Goal: Task Accomplishment & Management: Manage account settings

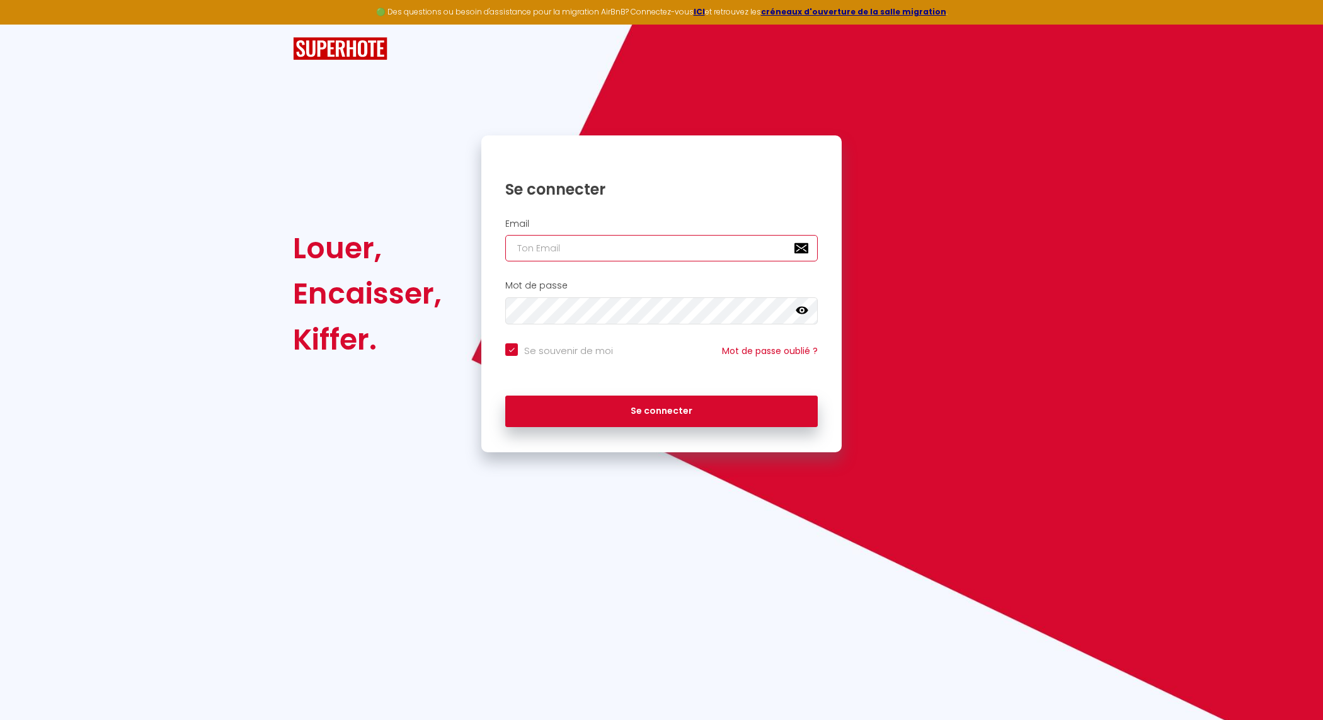
click at [682, 254] on input "email" at bounding box center [661, 248] width 313 height 26
click at [539, 249] on input "email" at bounding box center [661, 248] width 313 height 26
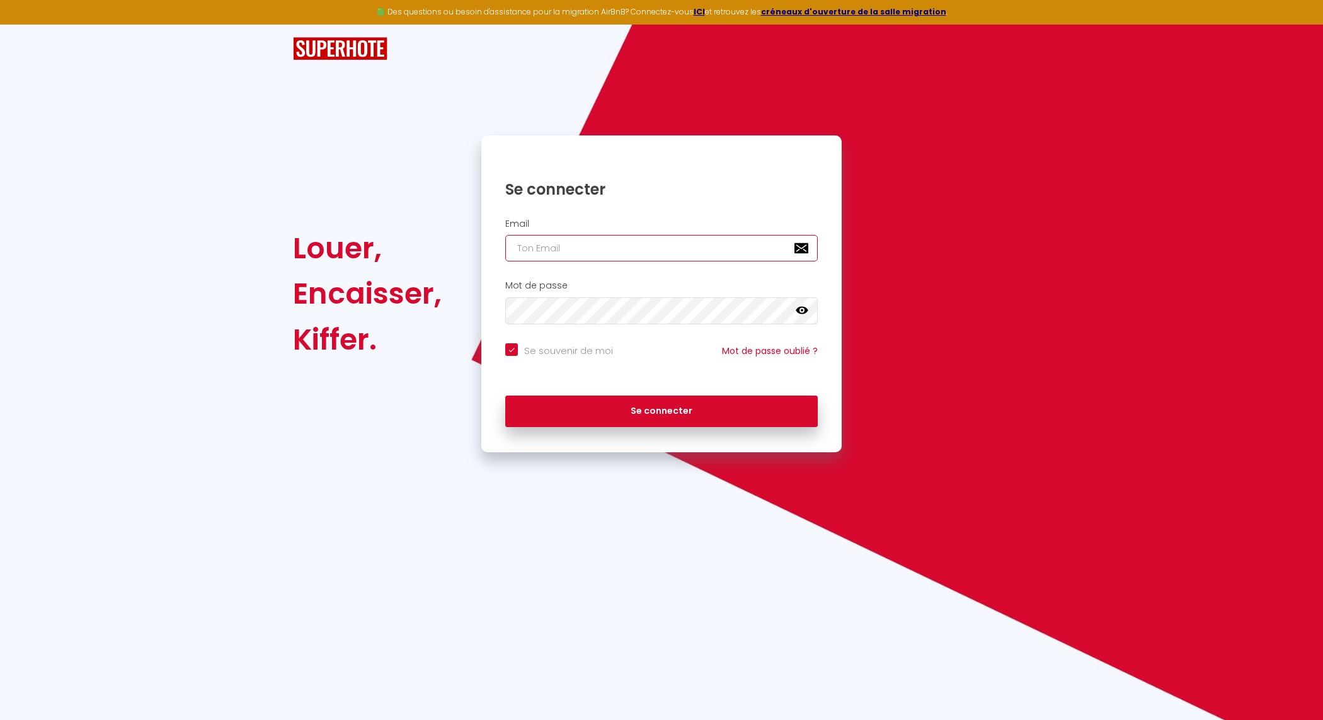
click at [539, 249] on input "email" at bounding box center [661, 248] width 313 height 26
click at [537, 248] on input "email" at bounding box center [661, 248] width 313 height 26
type input "[EMAIL_ADDRESS][DOMAIN_NAME]"
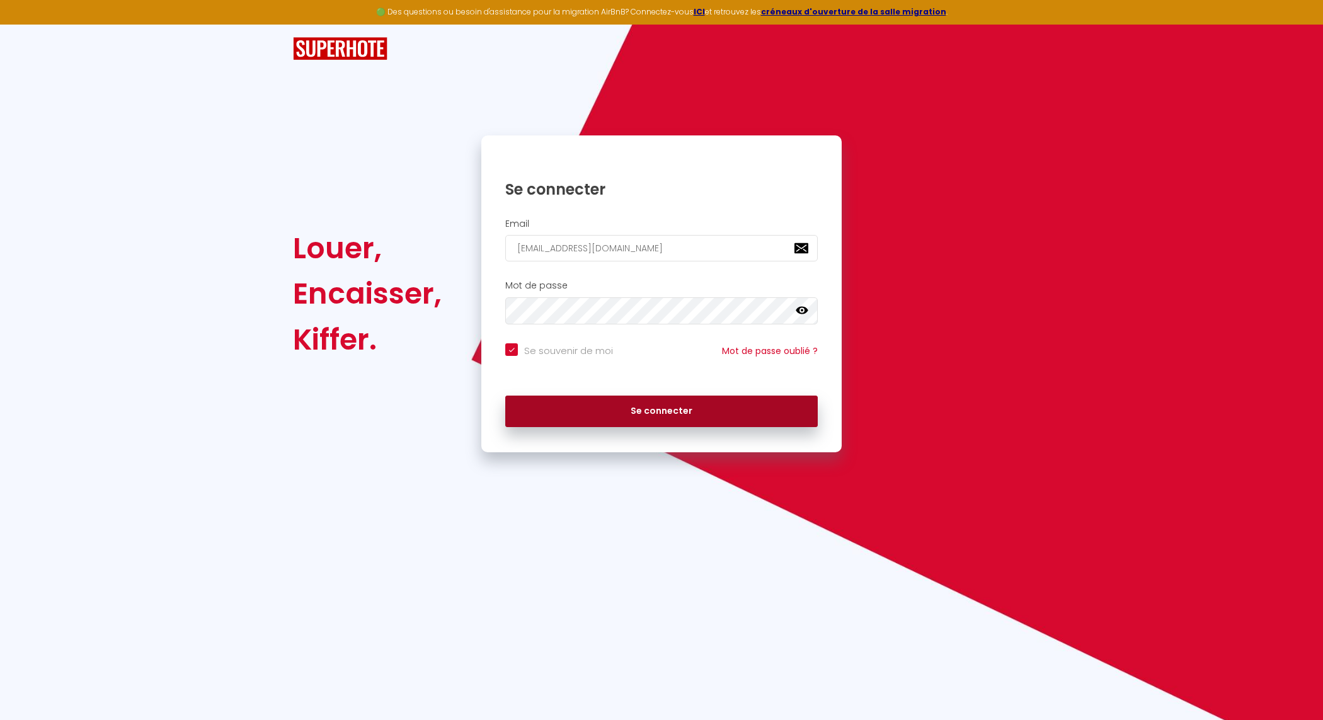
click at [664, 405] on button "Se connecter" at bounding box center [661, 412] width 313 height 32
checkbox input "true"
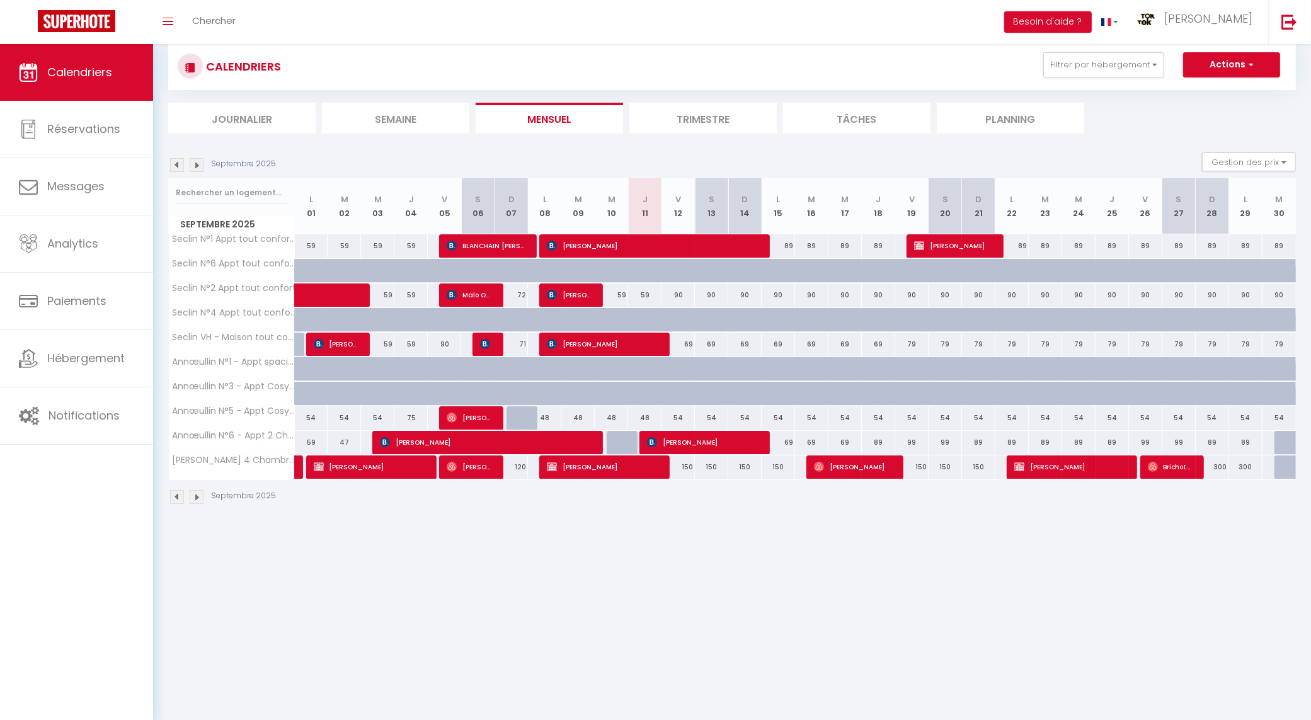
scroll to position [44, 0]
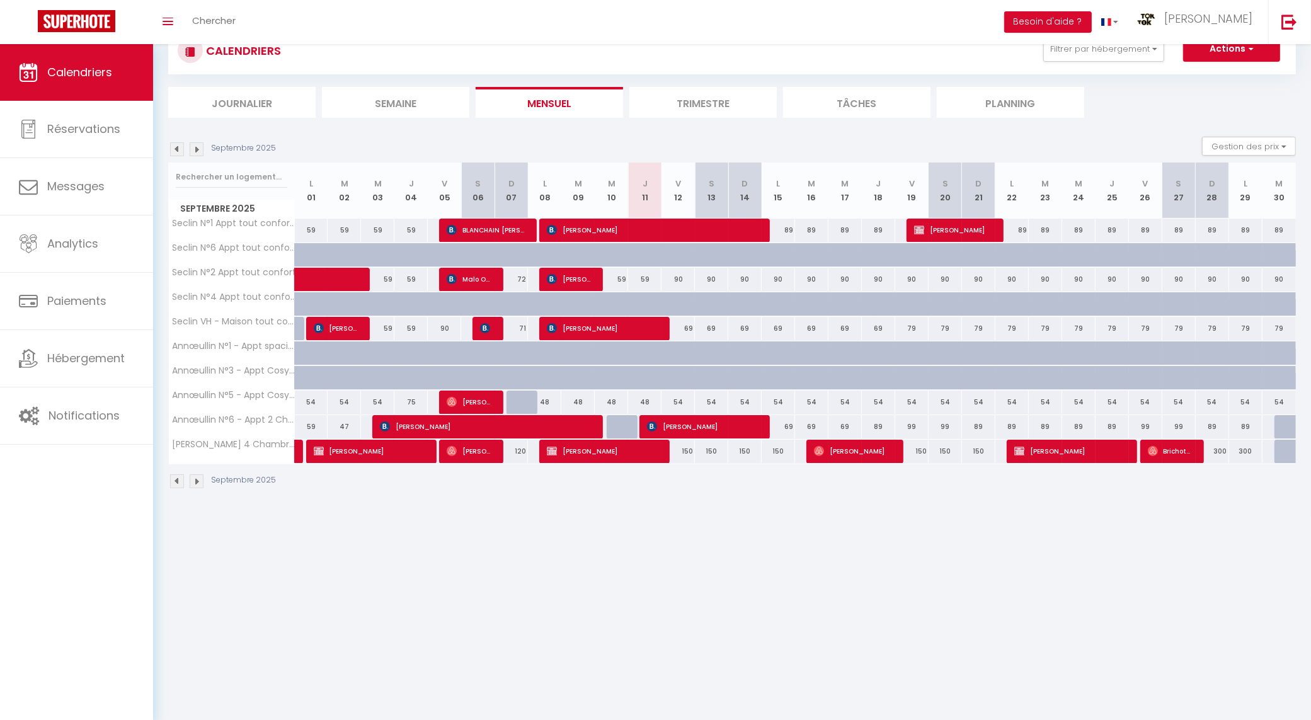
click at [196, 149] on img at bounding box center [197, 149] width 14 height 14
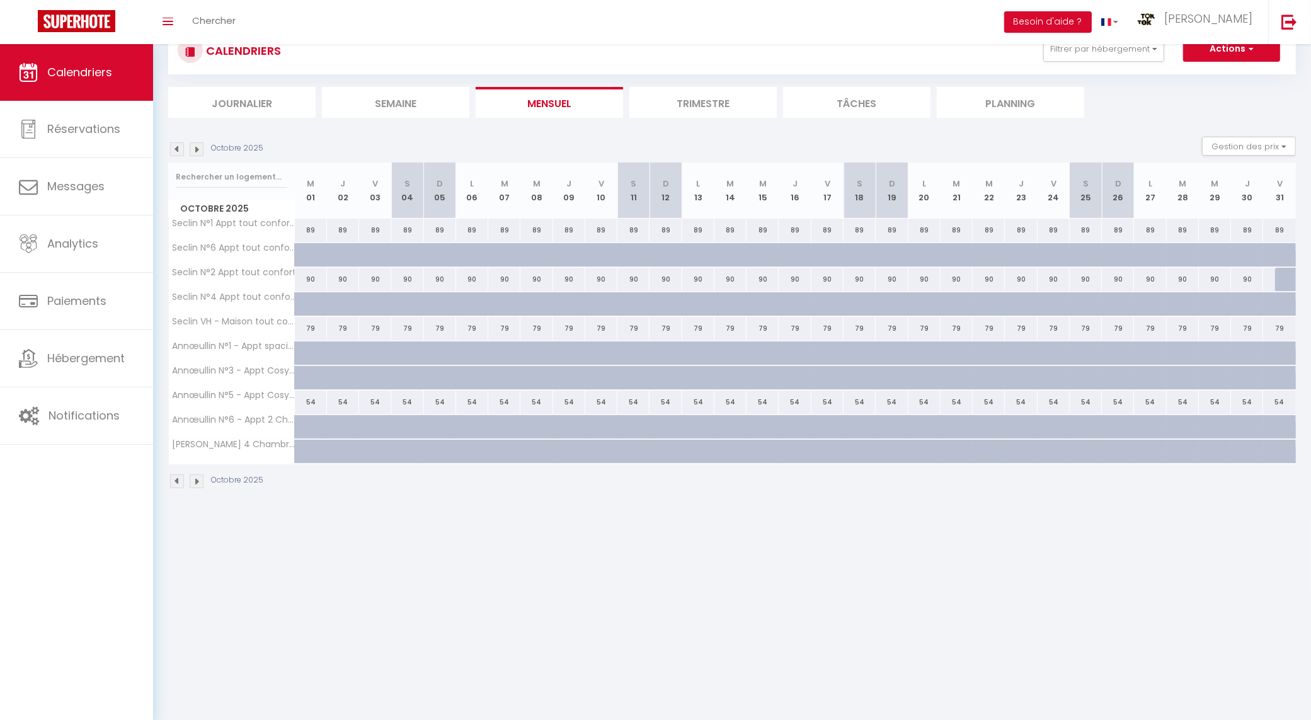
click at [331, 452] on div at bounding box center [343, 452] width 32 height 24
type input "300"
type input "Jeu 02 Octobre 2025"
type input "Ven 03 Octobre 2025"
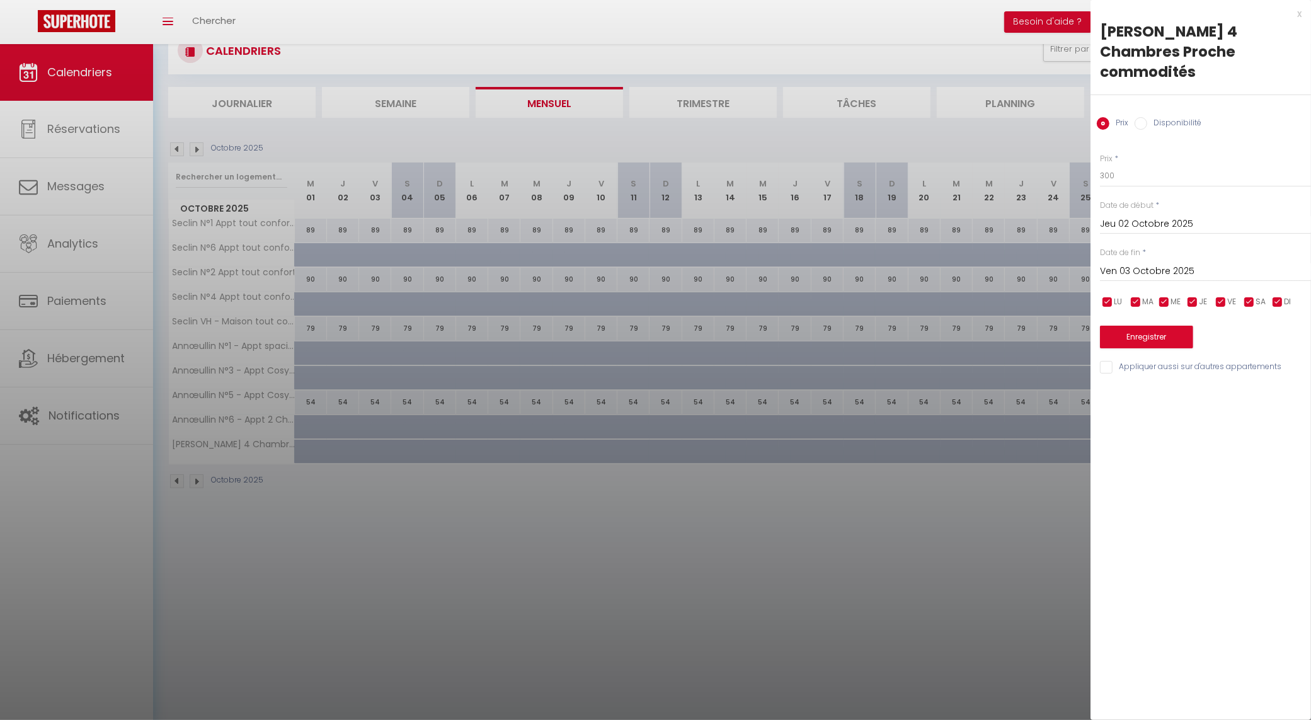
click at [1142, 120] on input "Disponibilité" at bounding box center [1141, 123] width 13 height 13
radio input "true"
radio input "false"
click at [1108, 226] on input "Jeu 02 Octobre 2025" at bounding box center [1205, 225] width 211 height 16
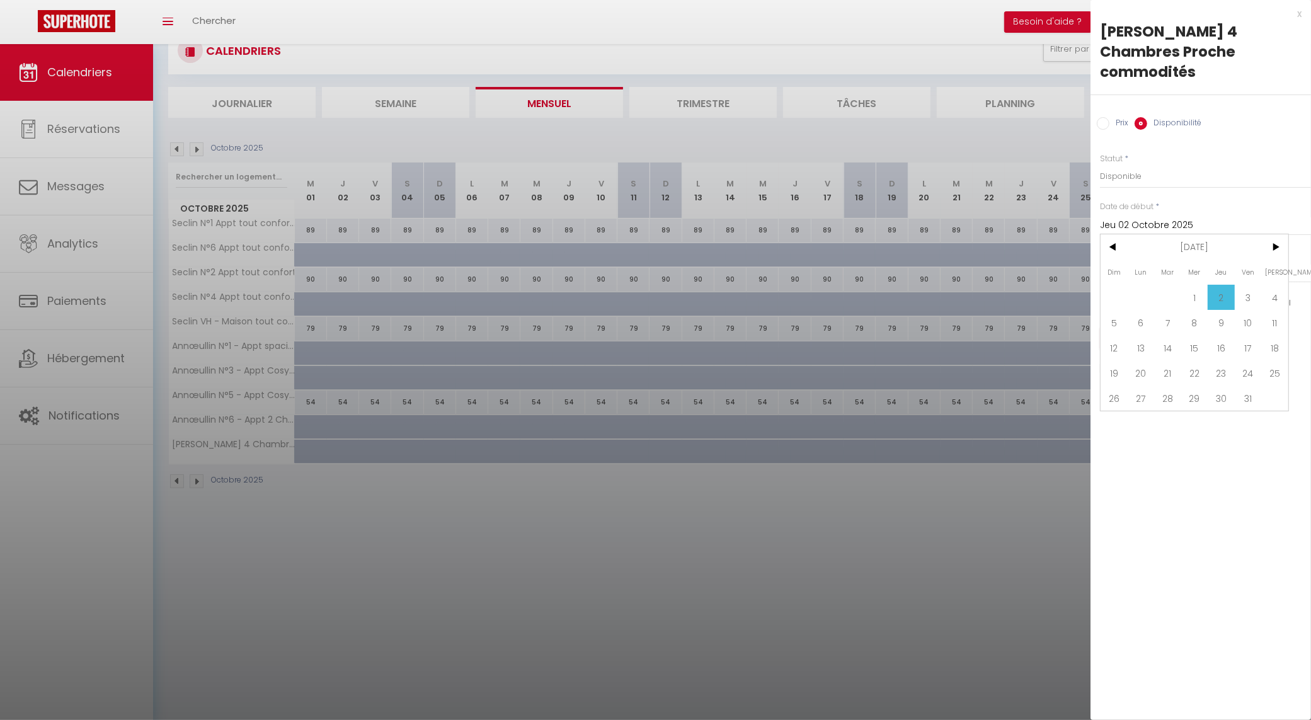
drag, startPoint x: 1111, startPoint y: 243, endPoint x: 1123, endPoint y: 290, distance: 49.4
click at [1112, 243] on span "<" at bounding box center [1114, 246] width 27 height 25
click at [1166, 395] on span "30" at bounding box center [1167, 398] width 27 height 25
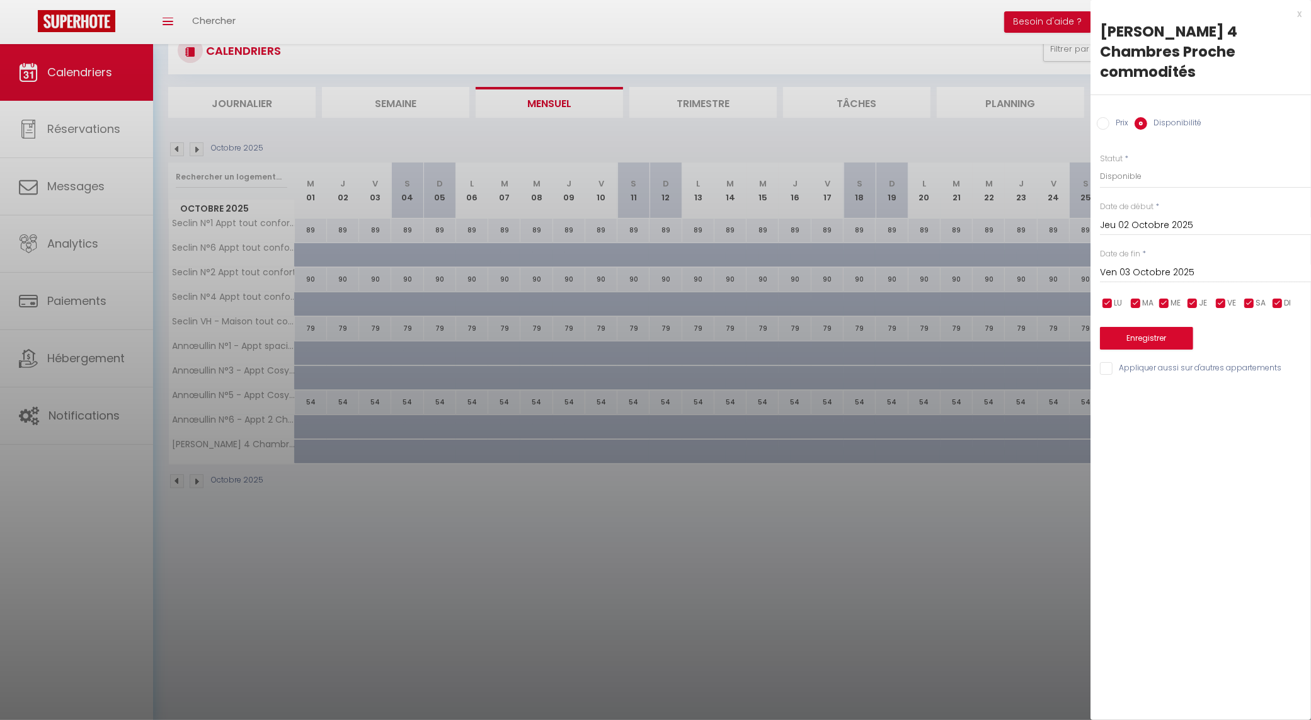
type input "[DATE] Septembre 2025"
click at [1168, 267] on input "Ven 03 Octobre 2025" at bounding box center [1205, 273] width 211 height 16
click at [1273, 292] on span ">" at bounding box center [1274, 294] width 27 height 25
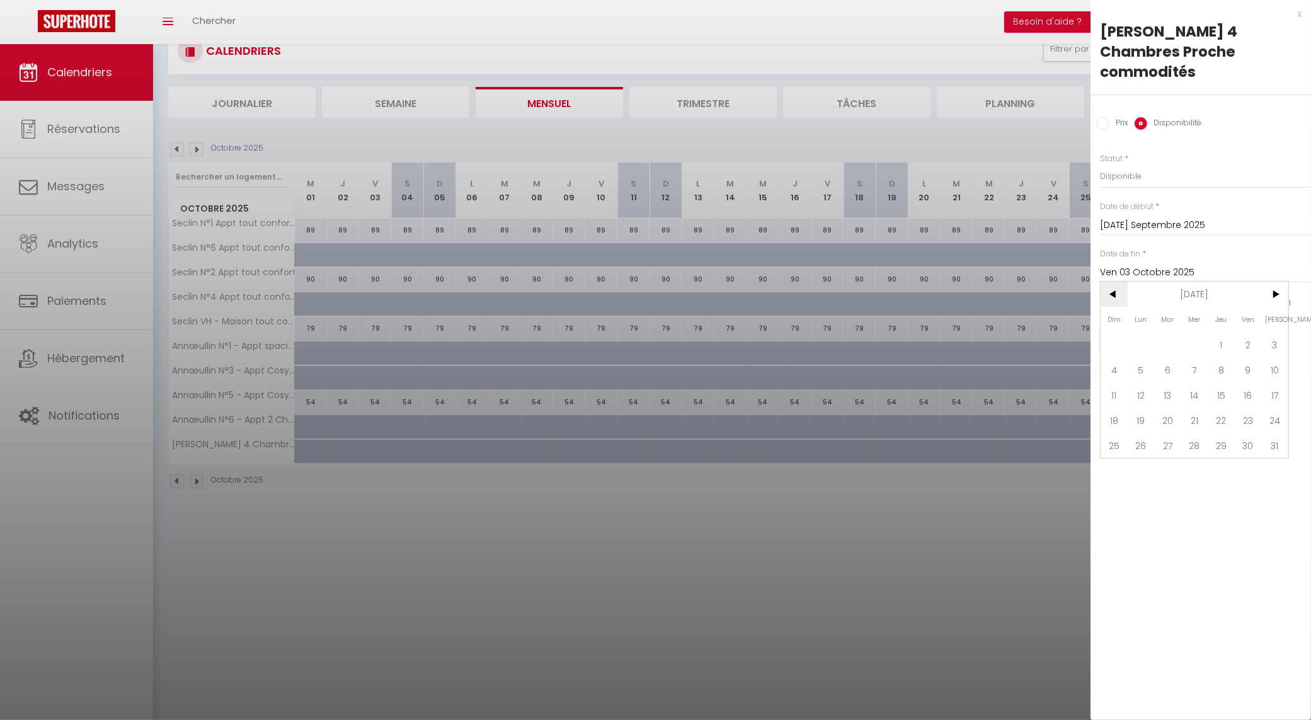
click at [1118, 287] on span "<" at bounding box center [1114, 294] width 27 height 25
drag, startPoint x: 1160, startPoint y: 447, endPoint x: 1161, endPoint y: 434, distance: 13.9
click at [1161, 447] on span "30" at bounding box center [1167, 445] width 27 height 25
type input "[DATE] Décembre 2025"
click at [1139, 329] on button "Enregistrer" at bounding box center [1146, 338] width 93 height 23
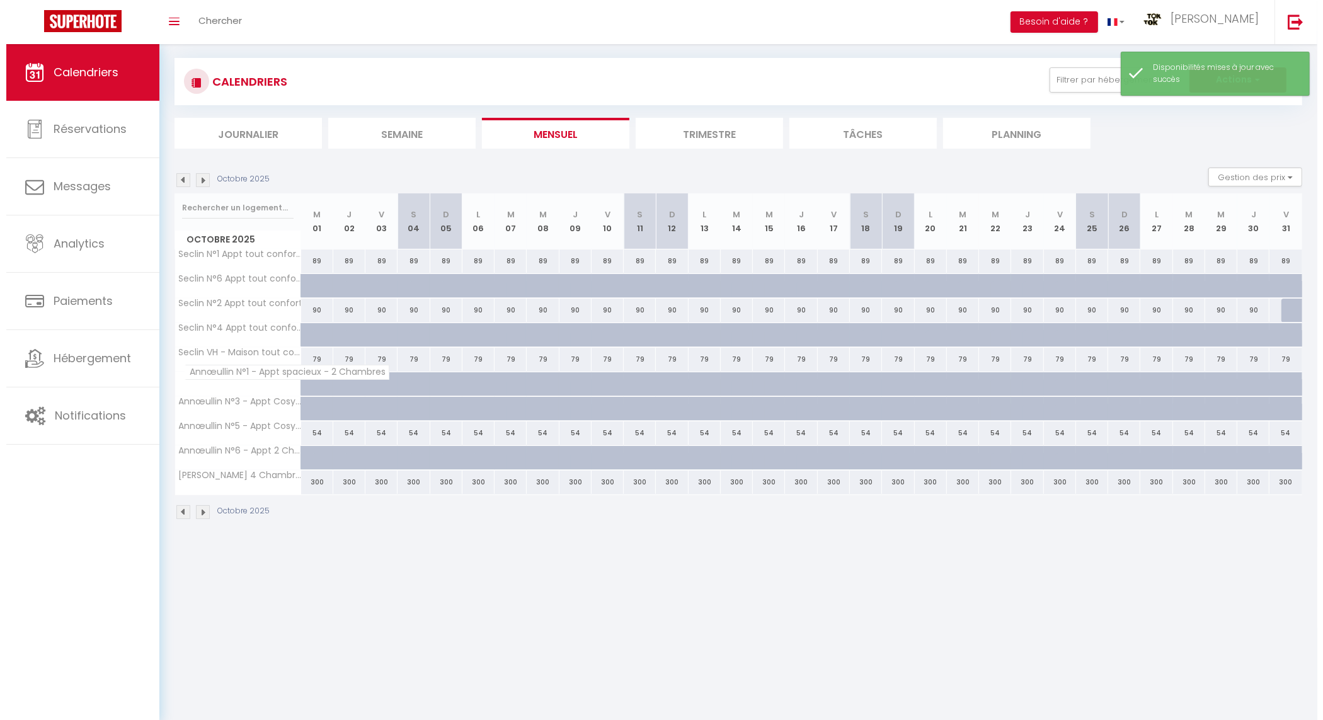
scroll to position [0, 0]
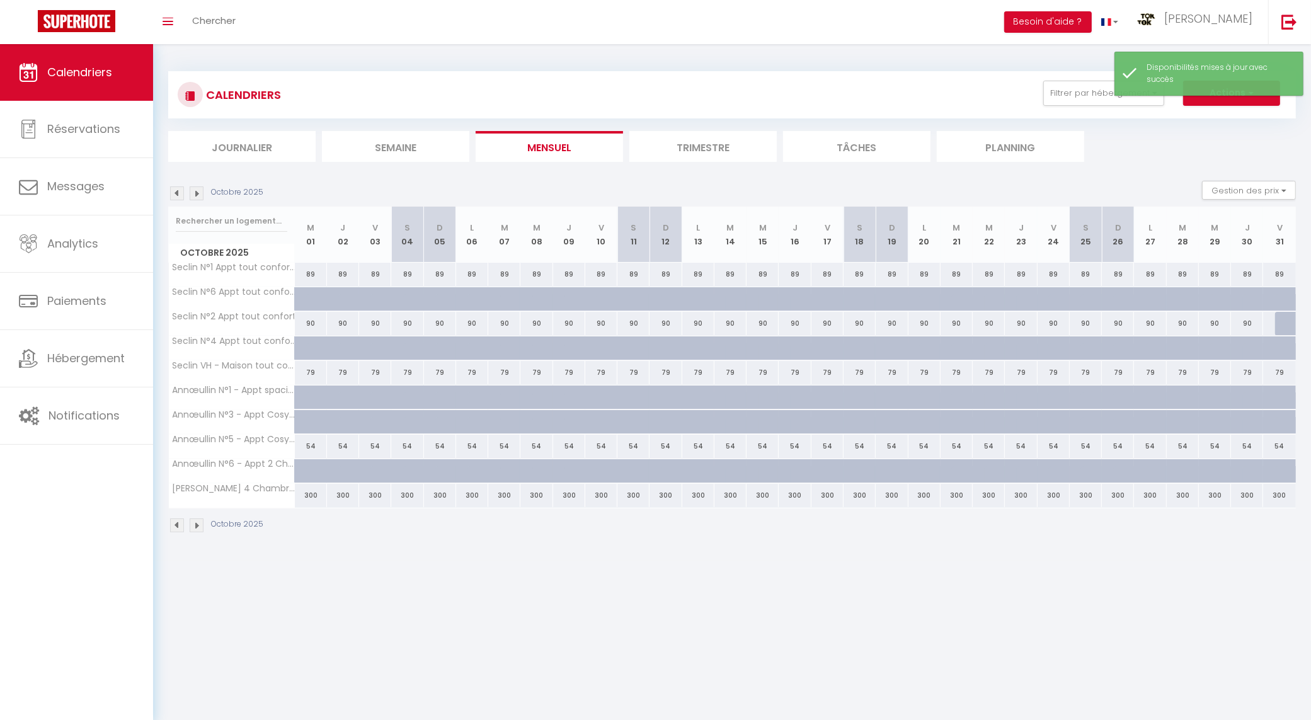
click at [175, 525] on img at bounding box center [177, 526] width 14 height 14
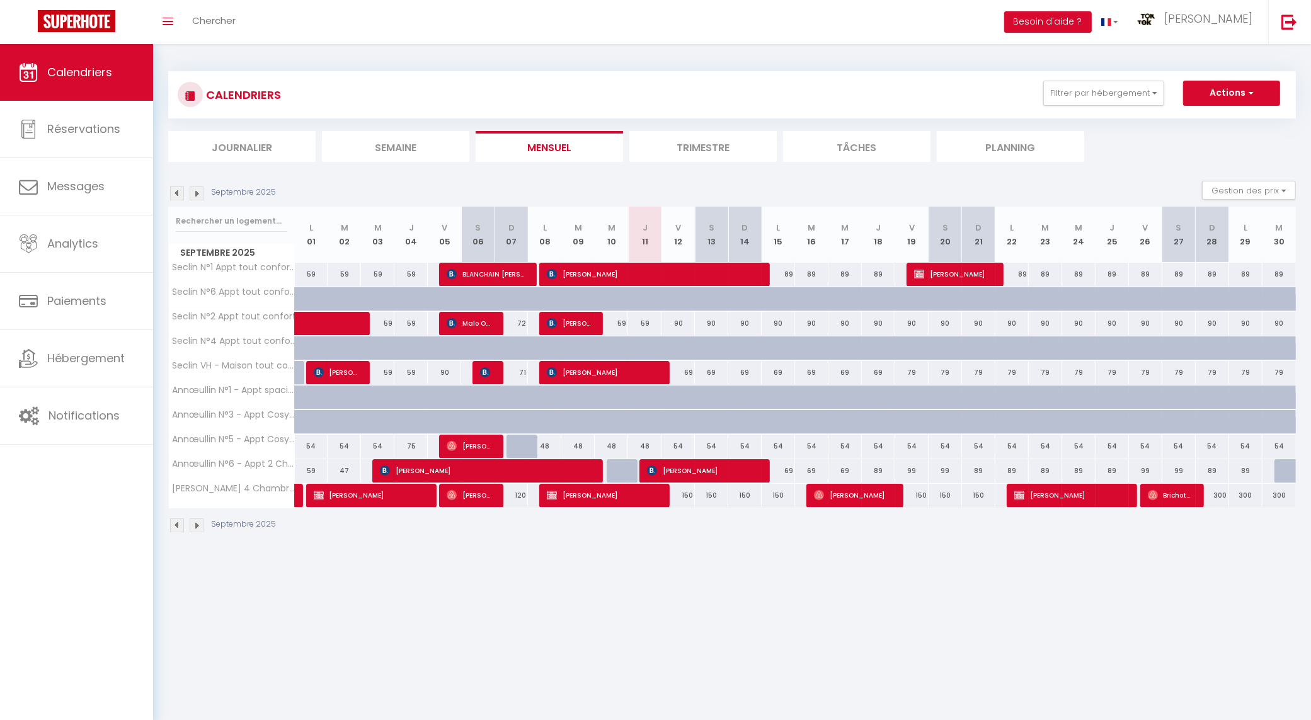
click at [741, 500] on div "150" at bounding box center [744, 495] width 33 height 23
select select "1"
type input "Dim 14 Septembre 2025"
type input "Lun 15 Septembre 2025"
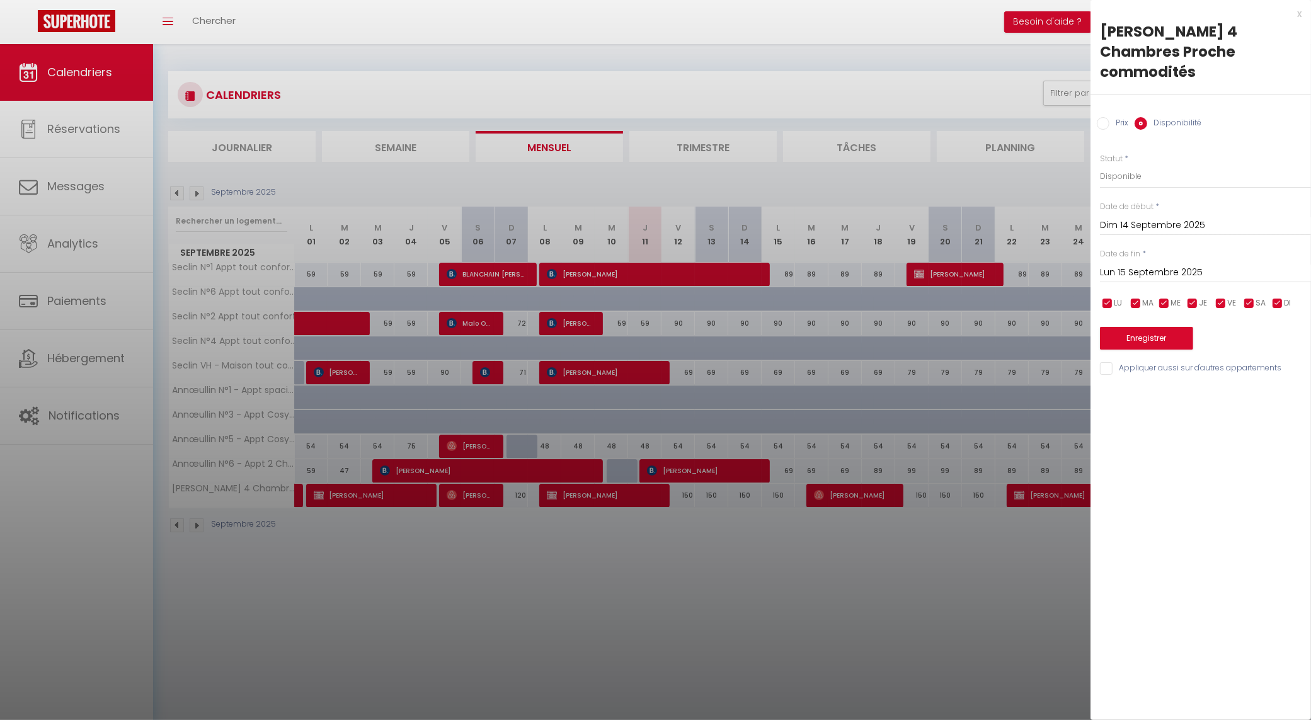
click at [1111, 118] on label "Prix" at bounding box center [1119, 124] width 19 height 14
click at [1110, 118] on input "Prix" at bounding box center [1103, 123] width 13 height 13
radio input "true"
radio input "false"
click at [1031, 178] on div at bounding box center [655, 360] width 1311 height 720
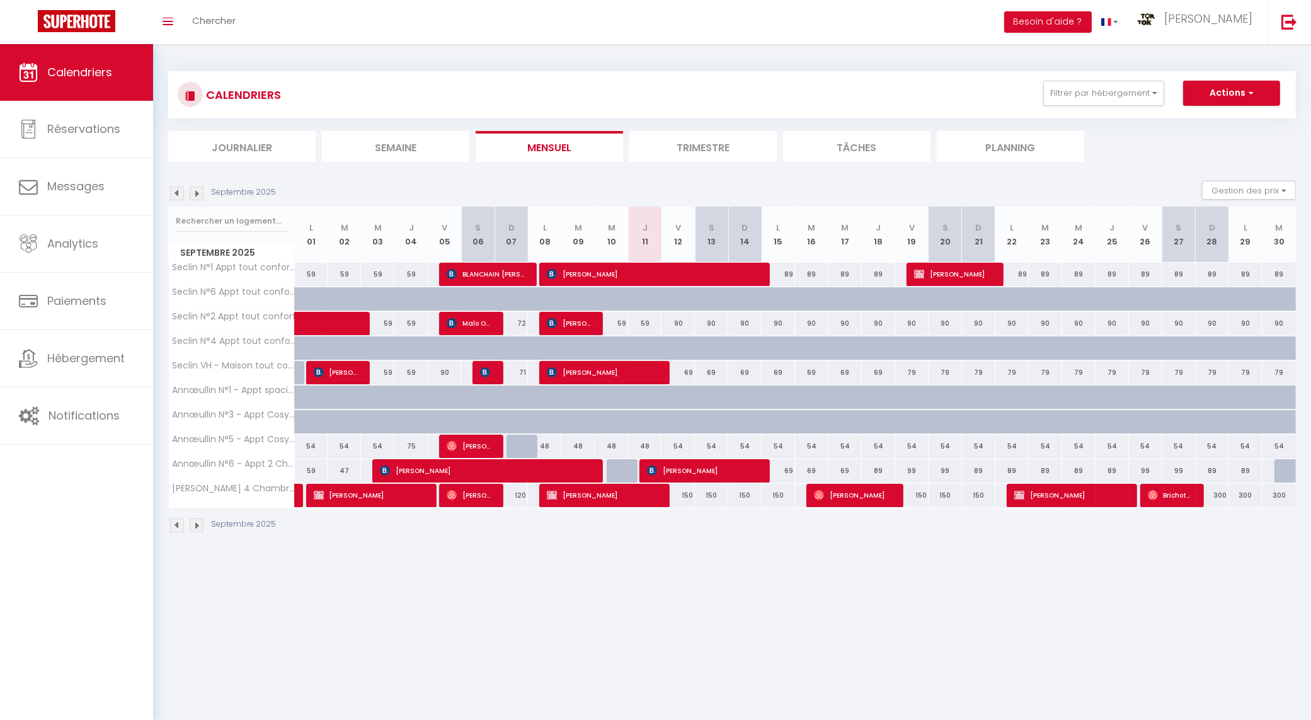
click at [744, 498] on div "150" at bounding box center [744, 495] width 33 height 23
type input "150"
type input "Dim 14 Septembre 2025"
type input "Lun 15 Septembre 2025"
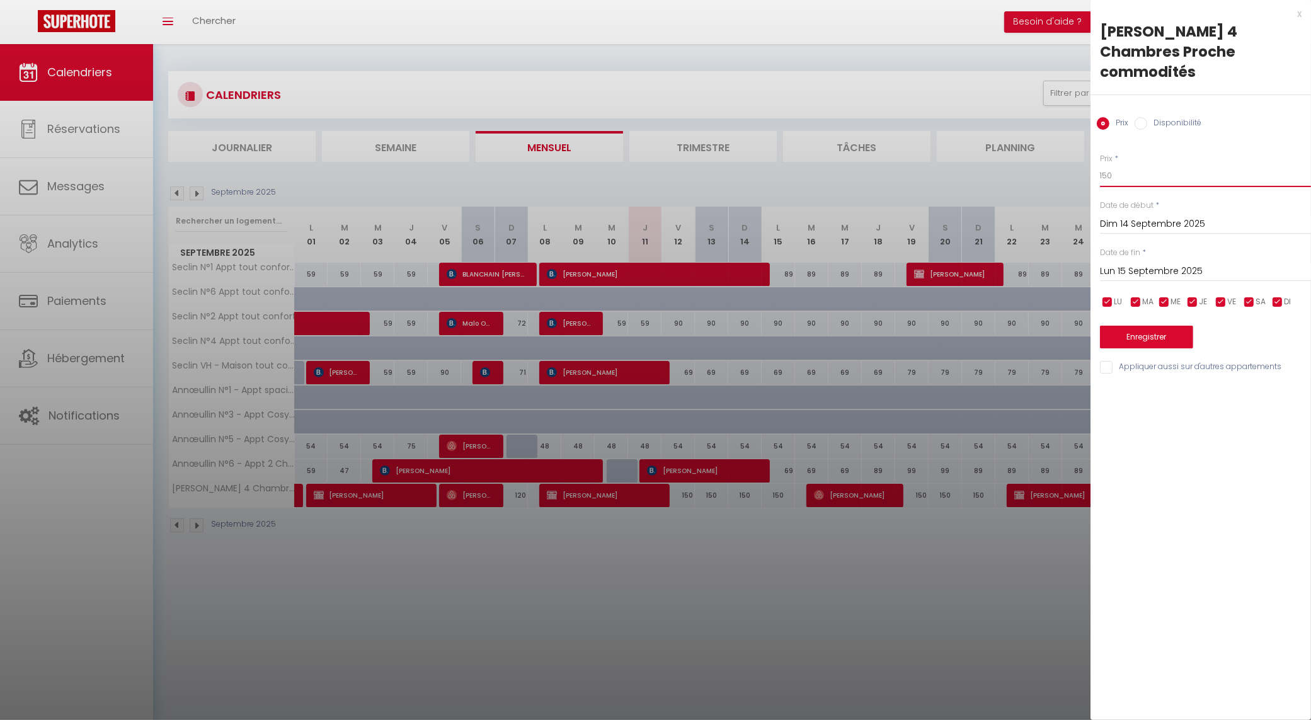
click at [1103, 171] on input "150" at bounding box center [1205, 175] width 211 height 23
click at [1104, 171] on input "150" at bounding box center [1205, 175] width 211 height 23
type input "120"
click at [1141, 269] on input "Lun 15 Septembre 2025" at bounding box center [1205, 271] width 211 height 16
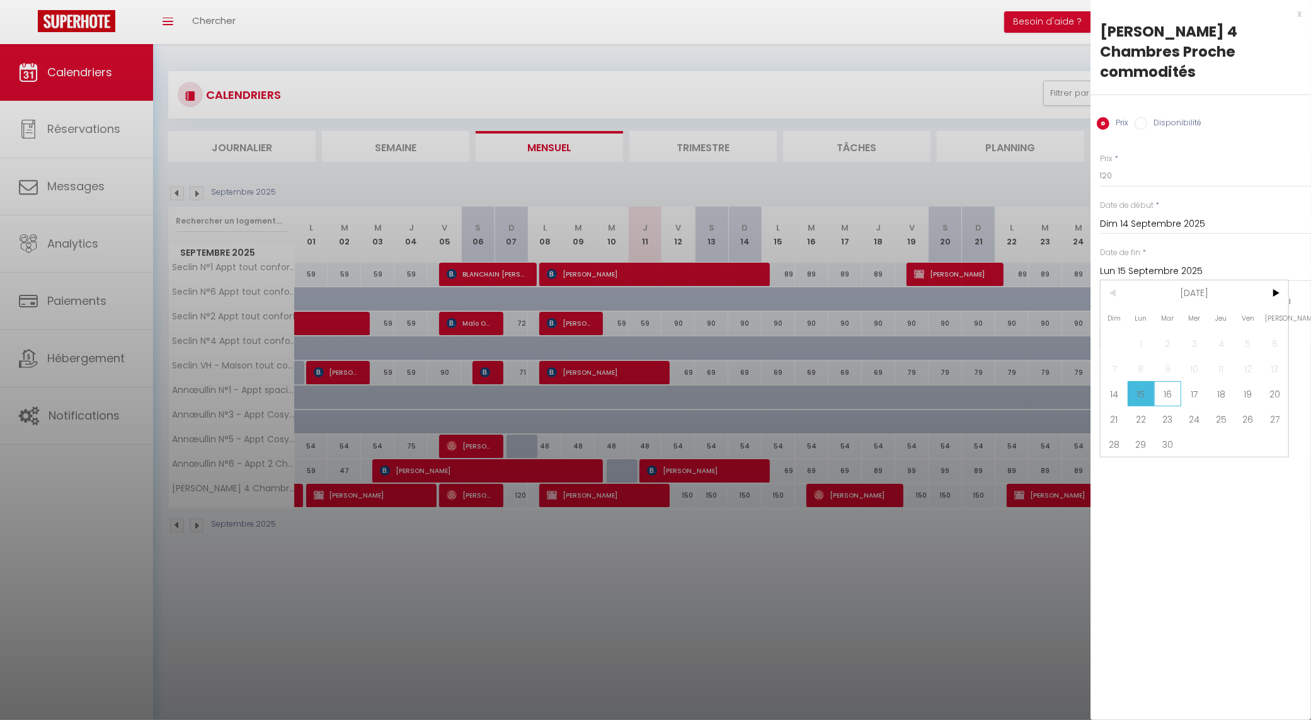
click at [1167, 392] on span "16" at bounding box center [1167, 393] width 27 height 25
type input "[DATE] Septembre 2025"
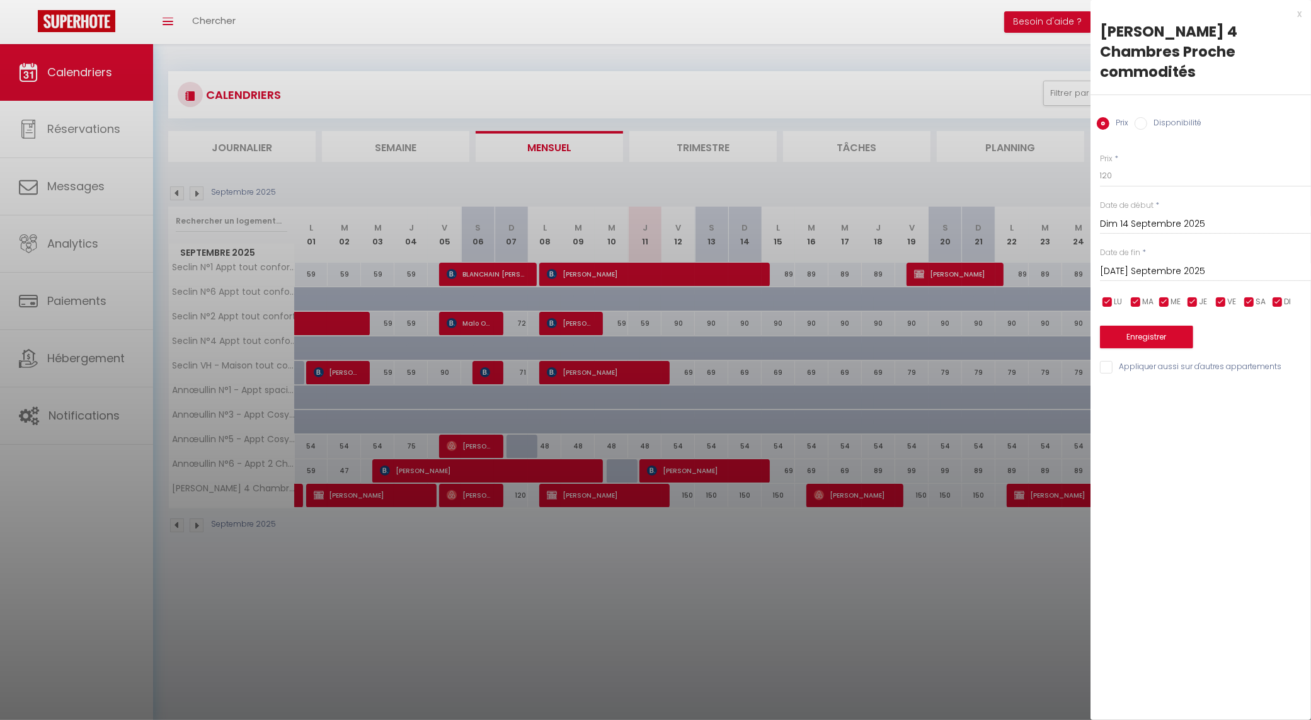
click at [1060, 178] on div at bounding box center [655, 360] width 1311 height 720
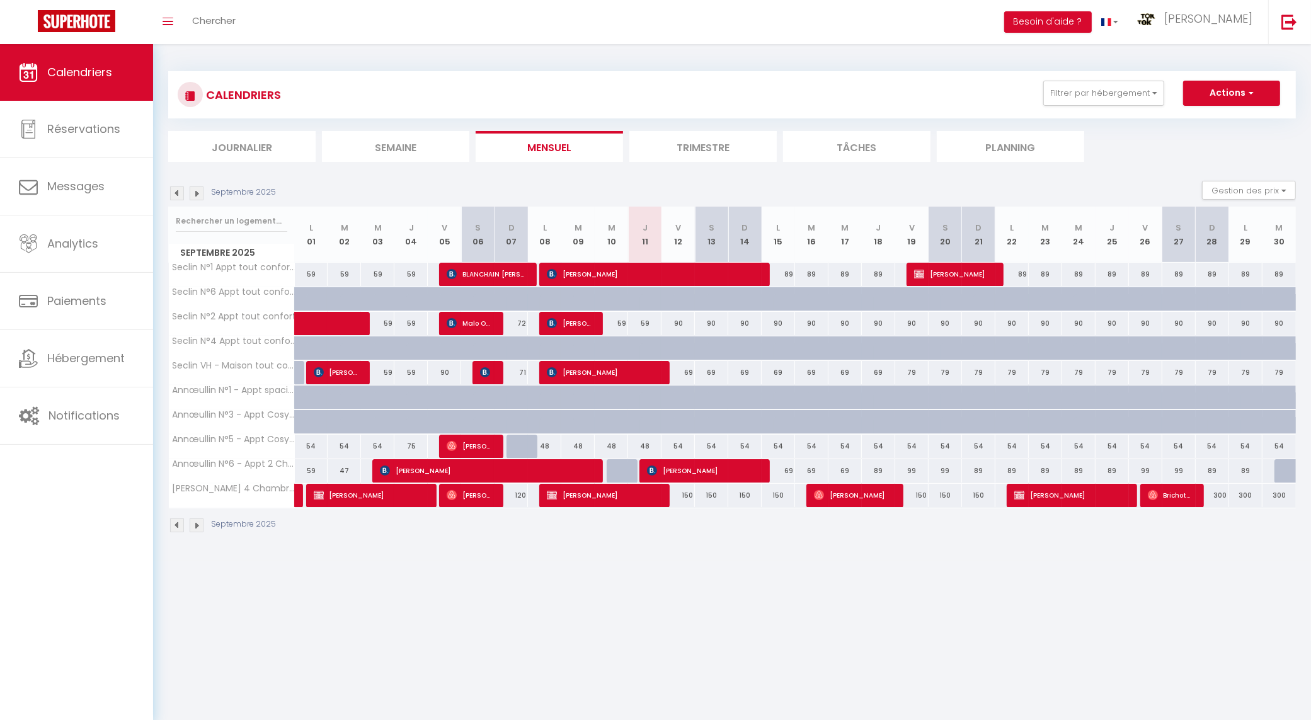
click at [741, 501] on div "150" at bounding box center [744, 495] width 33 height 23
click at [0, 0] on div at bounding box center [0, 0] width 0 height 0
click at [744, 498] on div "150" at bounding box center [744, 495] width 33 height 23
type input "150"
type input "Dim 14 Septembre 2025"
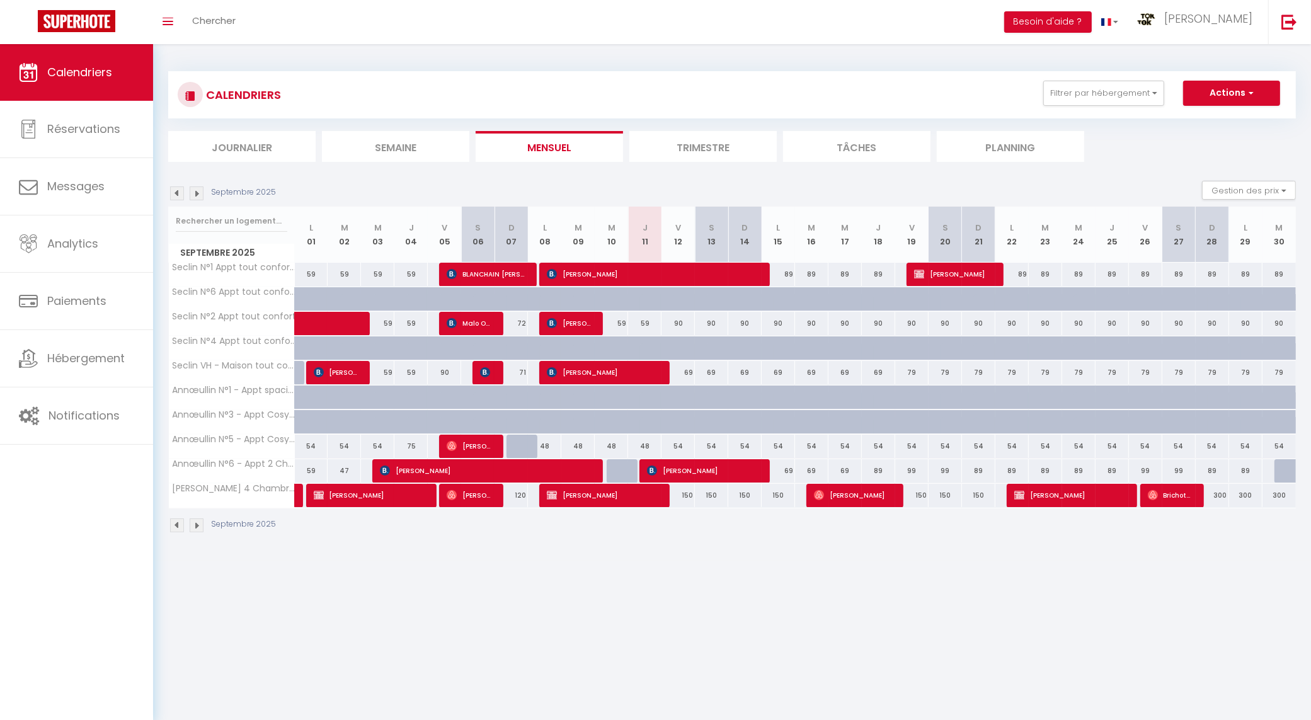
type input "Lun 15 Septembre 2025"
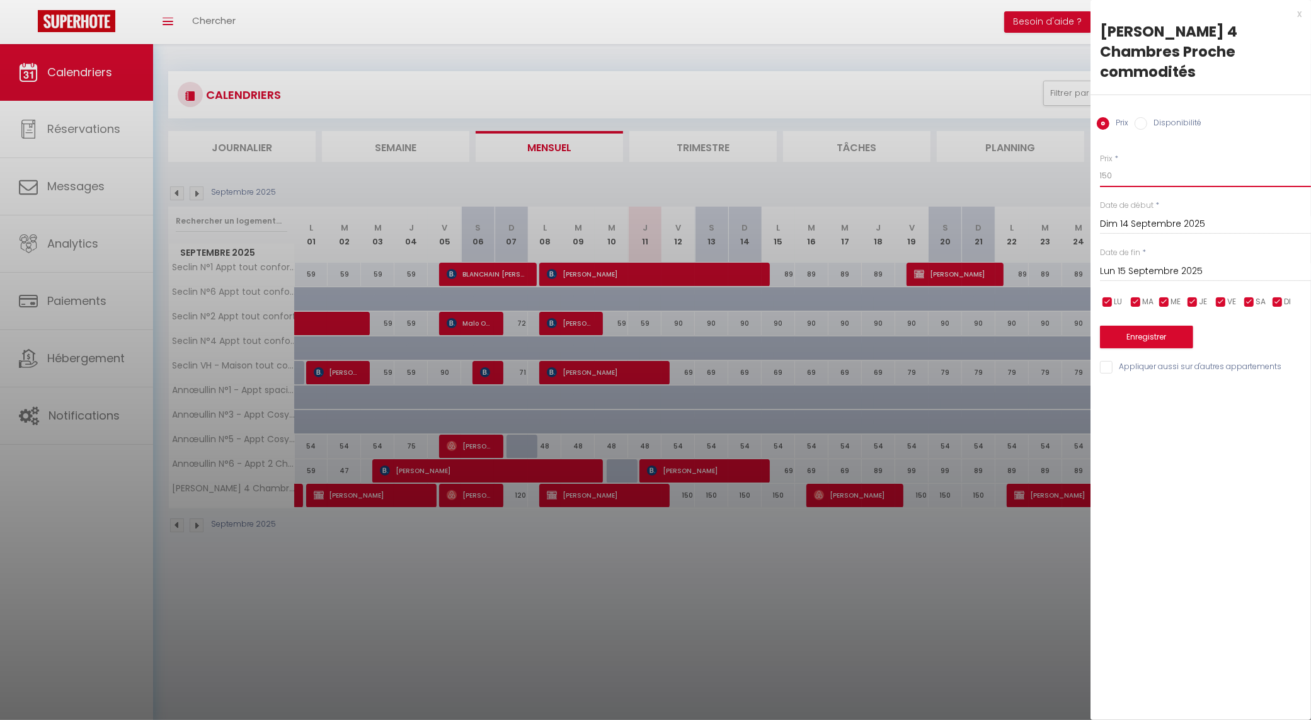
click at [1129, 177] on input "150" at bounding box center [1205, 175] width 211 height 23
type input "100"
click at [1133, 266] on input "Lun 15 Septembre 2025" at bounding box center [1205, 271] width 211 height 16
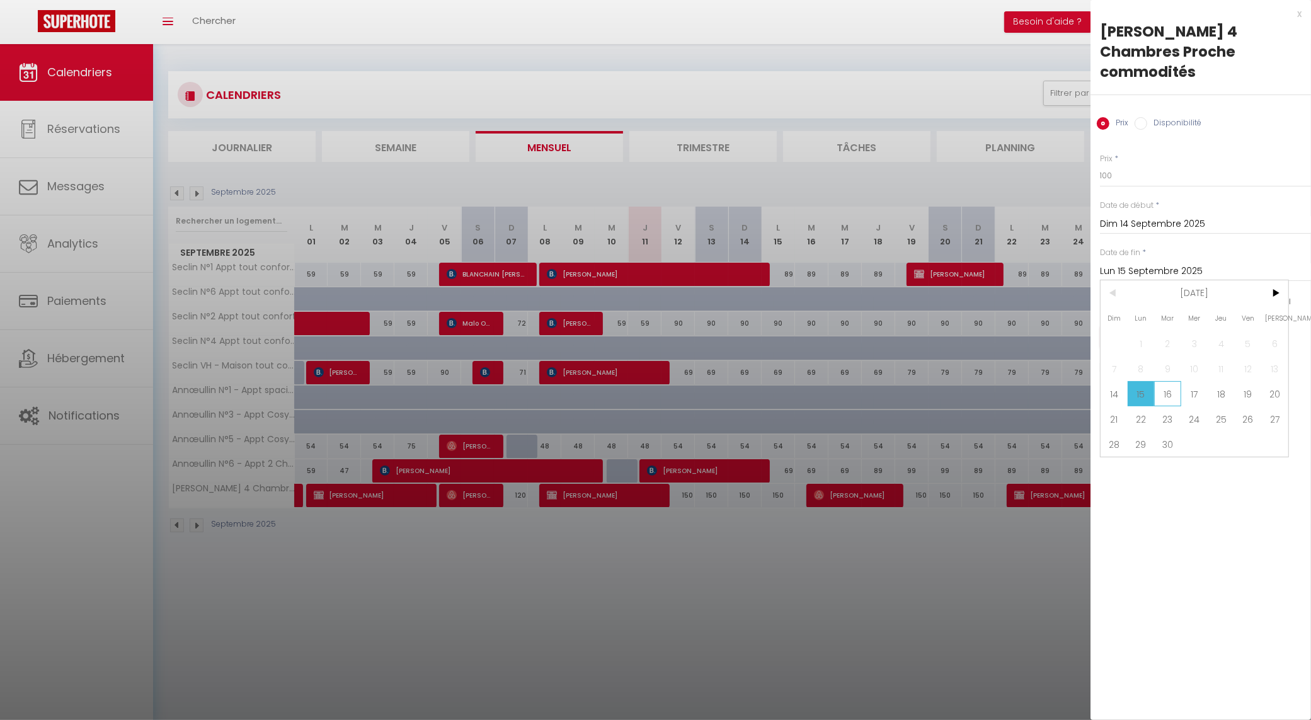
click at [1166, 389] on span "16" at bounding box center [1167, 393] width 27 height 25
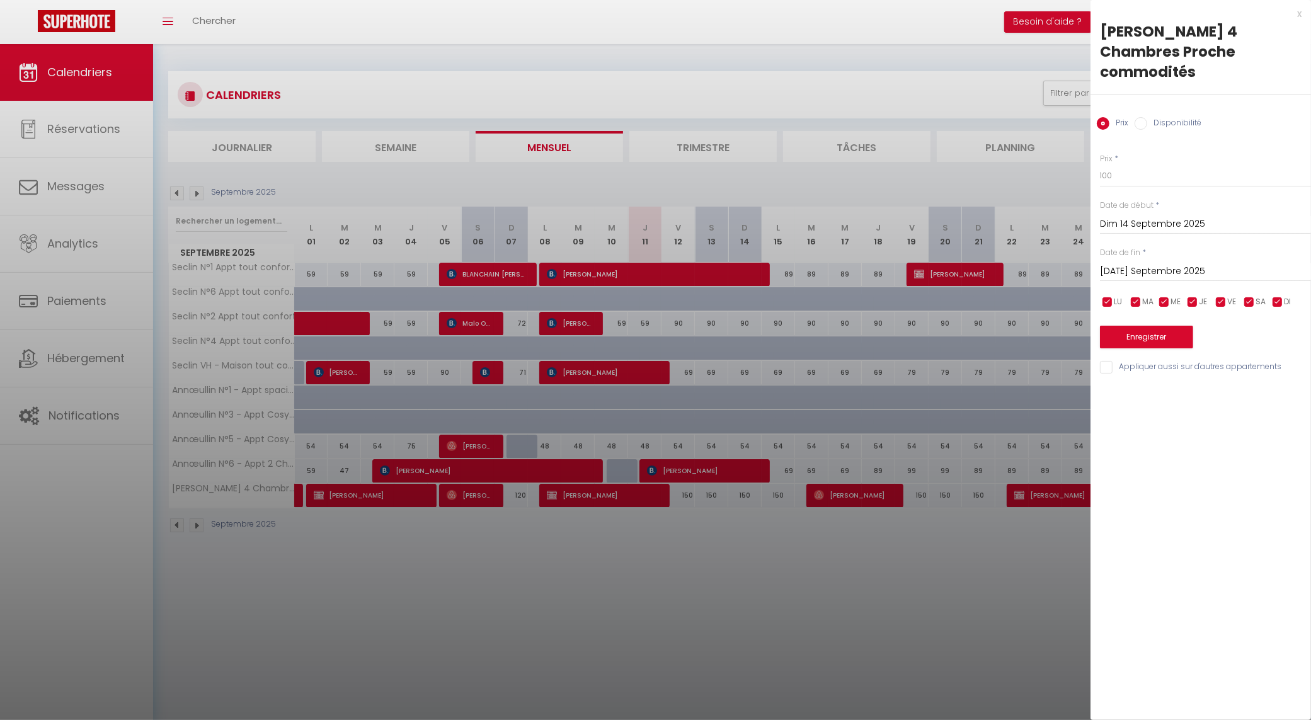
click at [1137, 271] on input "[DATE] Septembre 2025" at bounding box center [1205, 271] width 211 height 16
click at [1135, 381] on span "15" at bounding box center [1141, 393] width 27 height 25
type input "Lun 15 Septembre 2025"
click at [1145, 335] on button "Enregistrer" at bounding box center [1146, 337] width 93 height 23
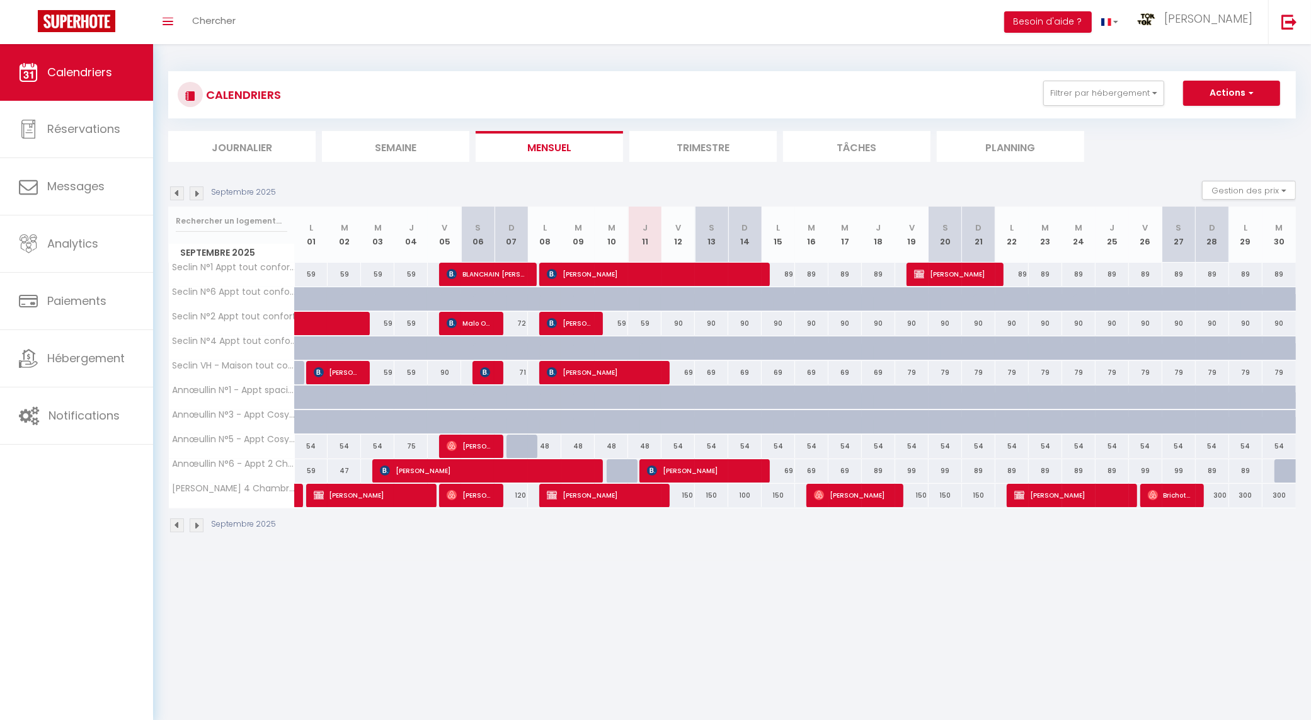
click at [647, 323] on div "59" at bounding box center [644, 323] width 33 height 23
type input "59"
type input "Jeu 11 Septembre 2025"
type input "Ven 12 Septembre 2025"
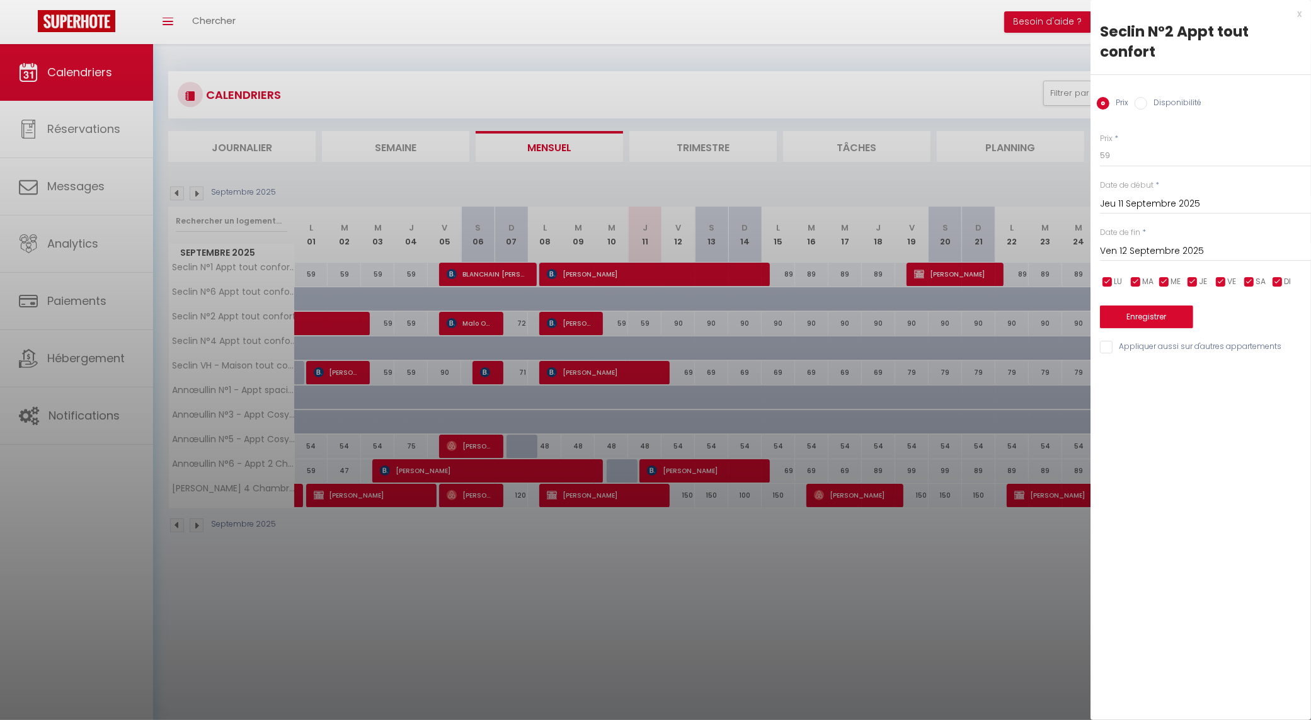
click at [1249, 282] on input "checkbox" at bounding box center [1249, 282] width 13 height 13
checkbox input "false"
click at [1277, 282] on input "checkbox" at bounding box center [1278, 282] width 13 height 13
checkbox input "false"
drag, startPoint x: 1123, startPoint y: 156, endPoint x: 1064, endPoint y: 155, distance: 59.9
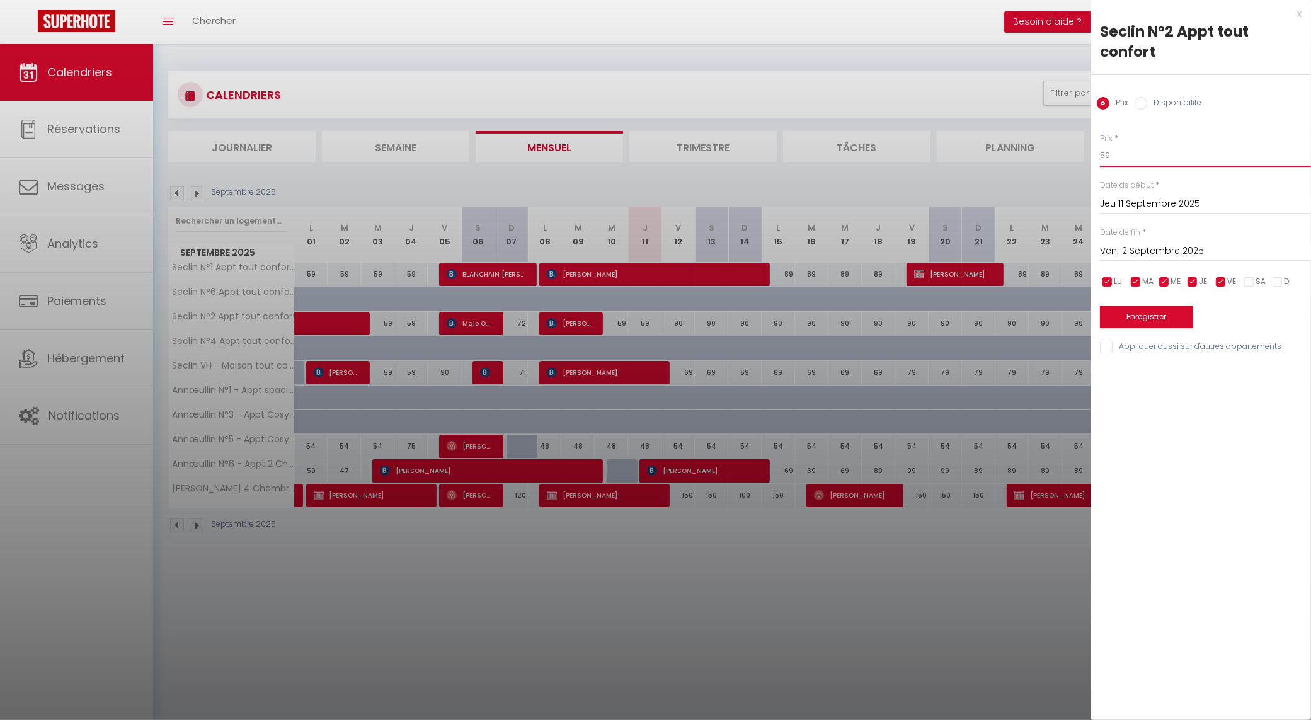
click at [1064, 155] on body "🟢 Des questions ou besoin d'assistance pour la migration AirBnB? Connectez-vous…" at bounding box center [655, 404] width 1311 height 720
drag, startPoint x: 1128, startPoint y: 159, endPoint x: 1065, endPoint y: 152, distance: 63.4
click at [1065, 152] on body "🟢 Des questions ou besoin d'assistance pour la migration AirBnB? Connectez-vous…" at bounding box center [655, 404] width 1311 height 720
type input "69"
click at [1128, 345] on input "Appliquer aussi sur d'autres appartements" at bounding box center [1205, 347] width 211 height 13
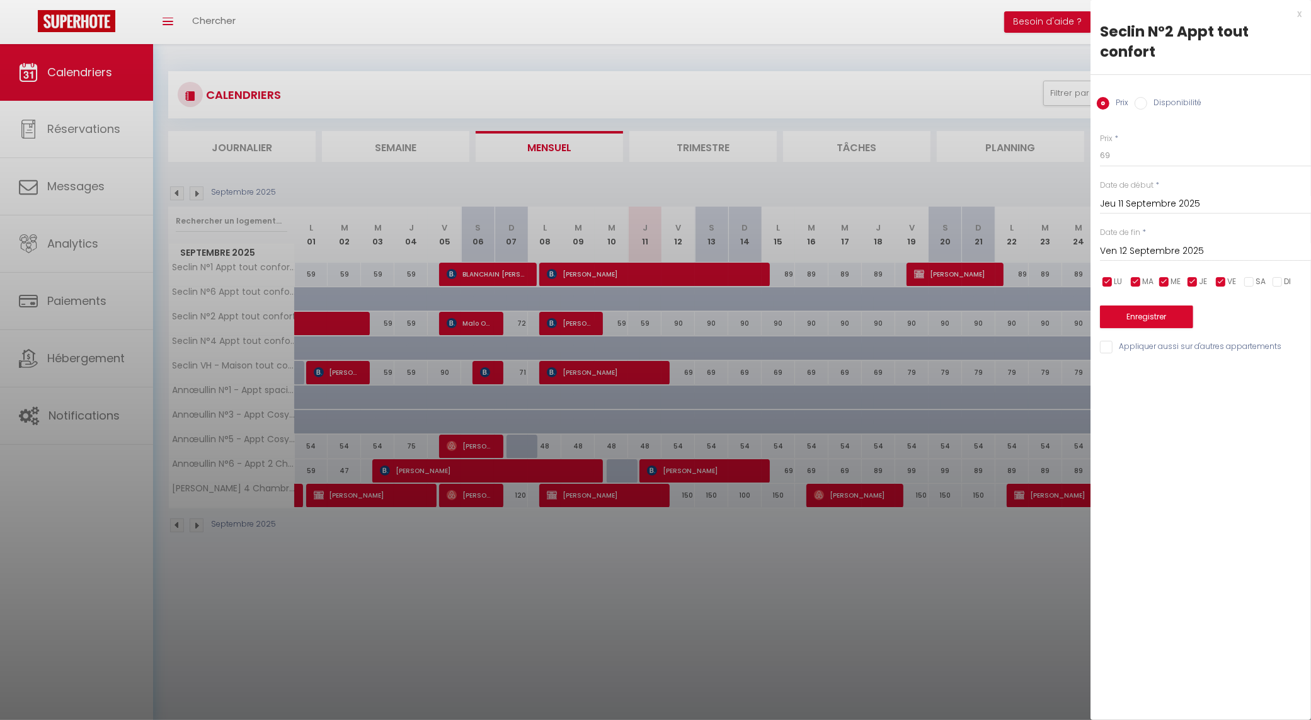
checkbox input "true"
click at [1148, 316] on button "Enregistrer" at bounding box center [1146, 317] width 93 height 23
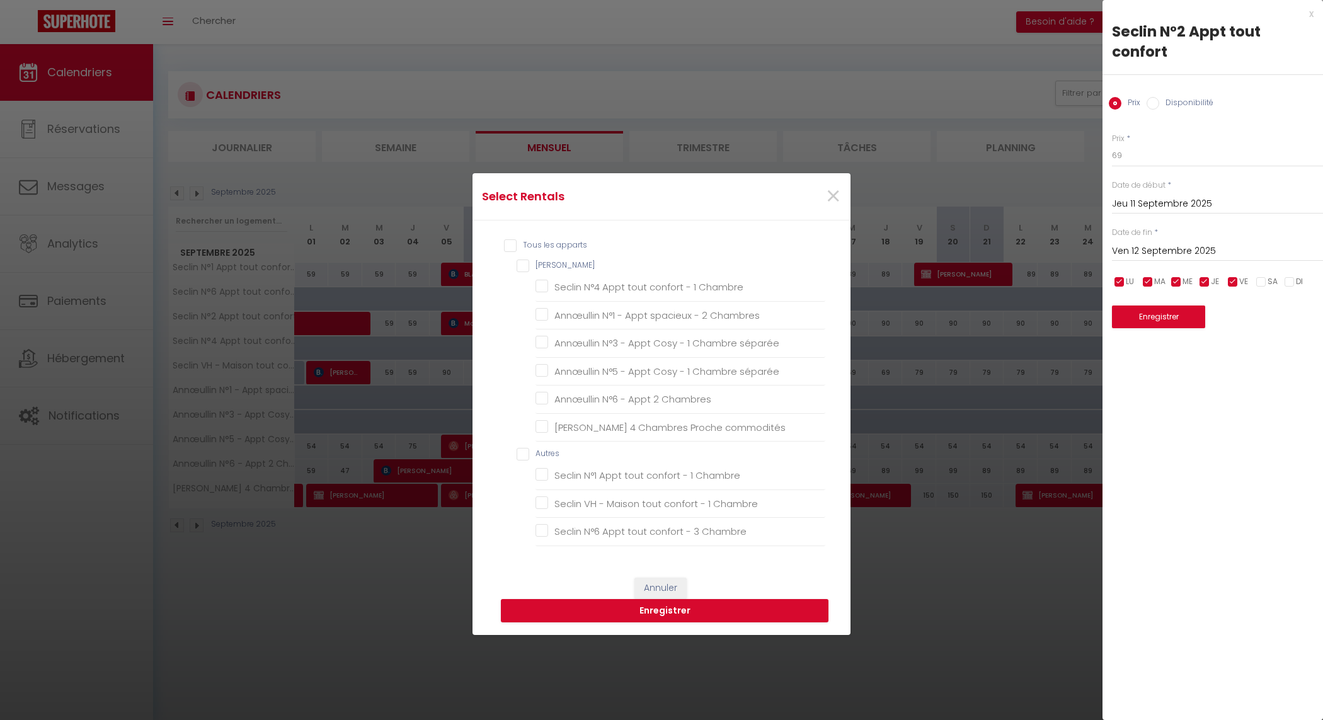
click at [1231, 279] on input "checkbox" at bounding box center [1233, 282] width 13 height 13
checkbox input "false"
click at [819, 190] on div "×" at bounding box center [786, 197] width 125 height 28
click at [825, 193] on span "×" at bounding box center [833, 197] width 16 height 38
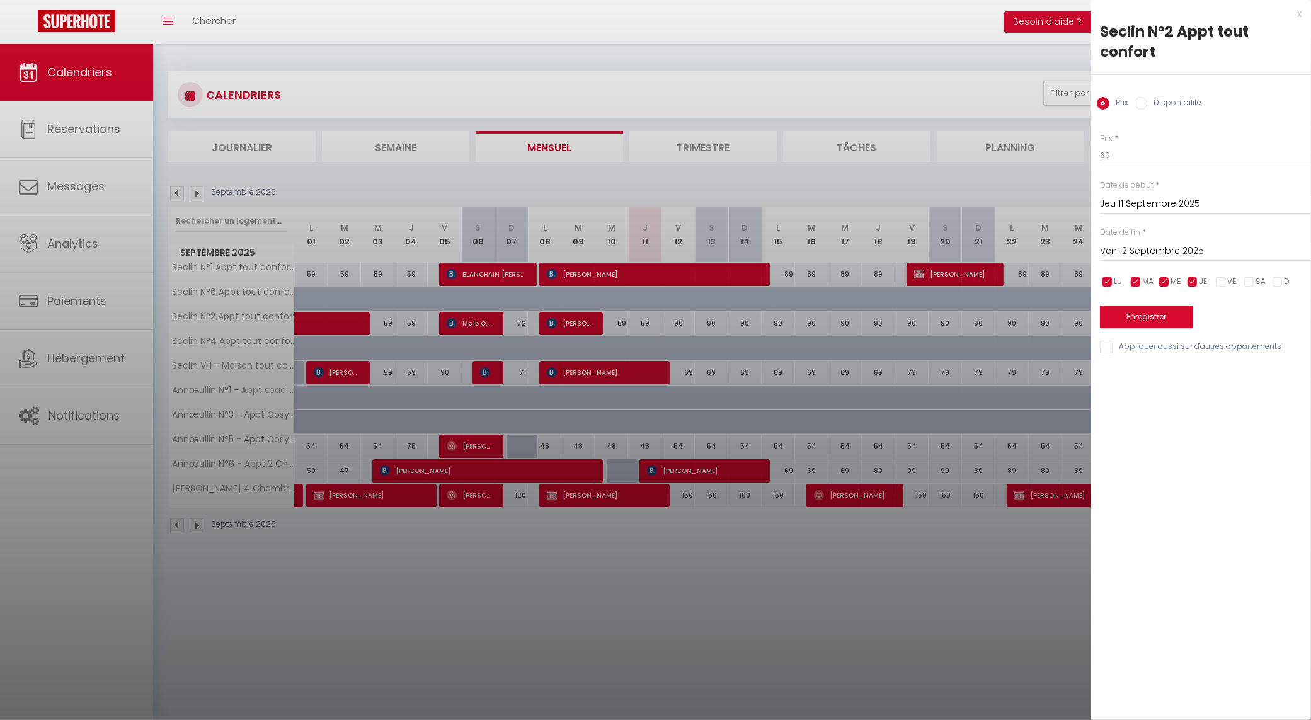
click at [1100, 345] on div "Prix * 69 Statut * Disponible Indisponible Date de début * Jeu 11 Septembre 202…" at bounding box center [1201, 236] width 221 height 238
drag, startPoint x: 1103, startPoint y: 344, endPoint x: 1111, endPoint y: 345, distance: 7.6
click at [1105, 345] on input "Appliquer aussi sur d'autres appartements" at bounding box center [1205, 347] width 211 height 13
checkbox input "true"
click at [1280, 282] on input "checkbox" at bounding box center [1278, 282] width 13 height 13
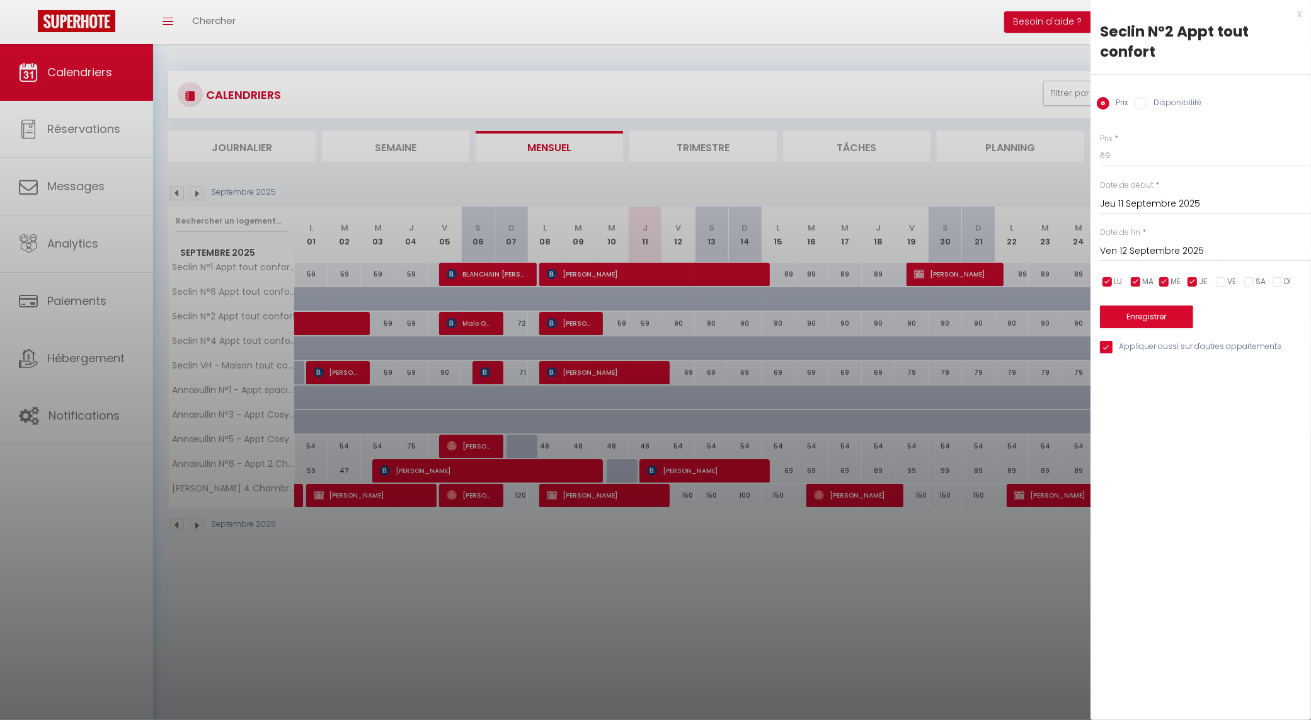
checkbox input "true"
click at [1146, 319] on button "Enregistrer" at bounding box center [1146, 317] width 93 height 23
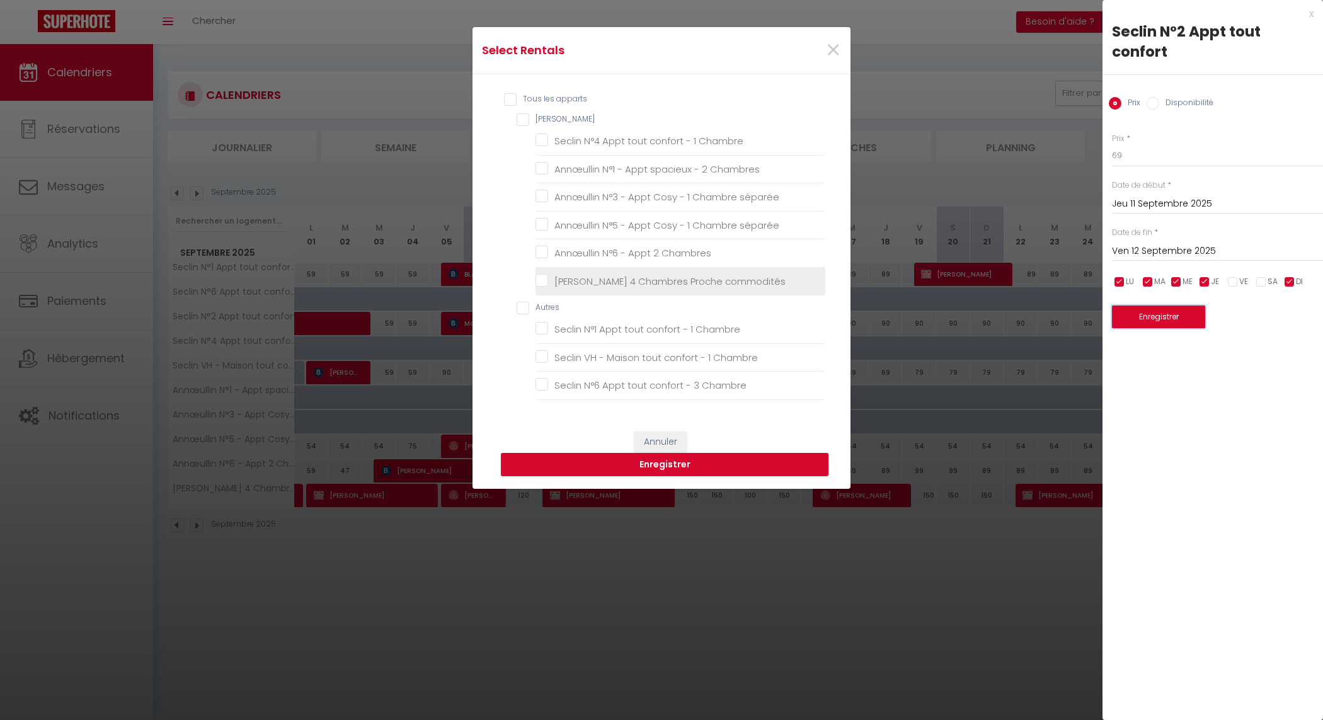
scroll to position [158, 0]
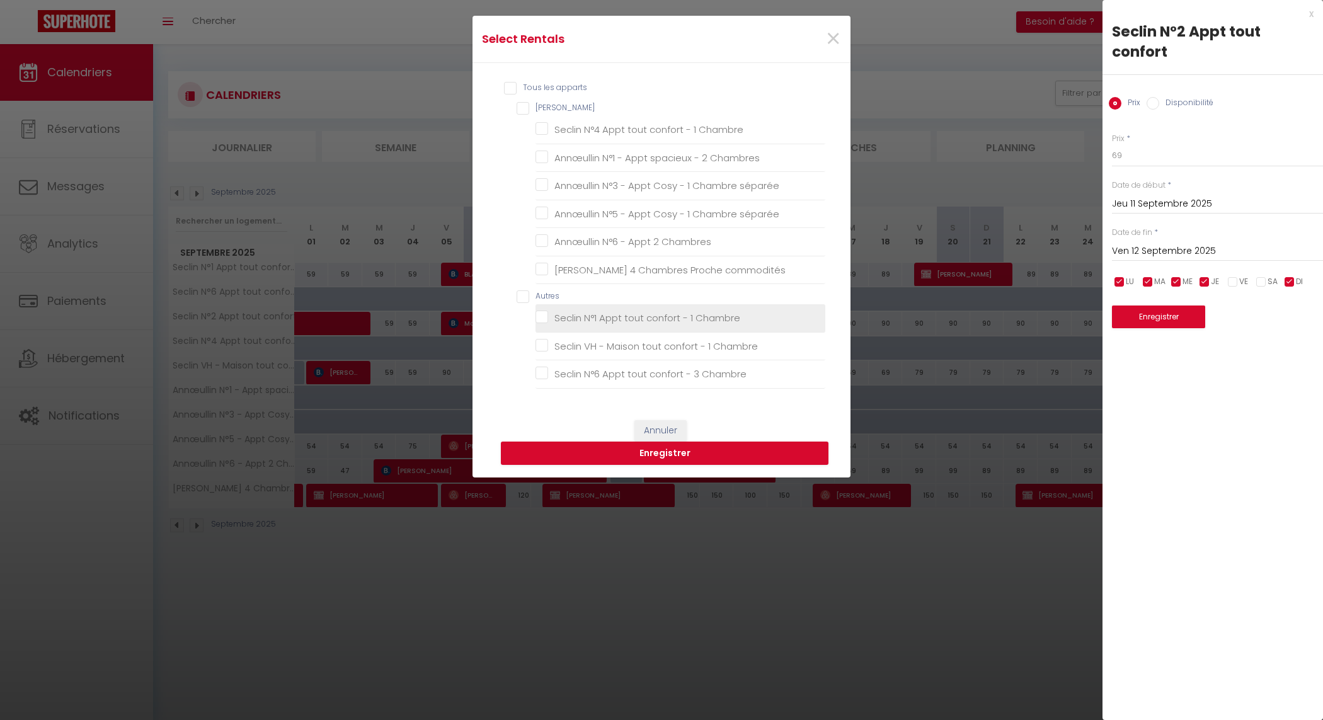
click at [540, 318] on Chambre "Seclin N°1 Appt tout confort - 1 Chambre" at bounding box center [681, 318] width 290 height 13
checkbox Chambre "true"
checkbox Chambre "false"
checkbox Chambres "false"
checkbox séparée "false"
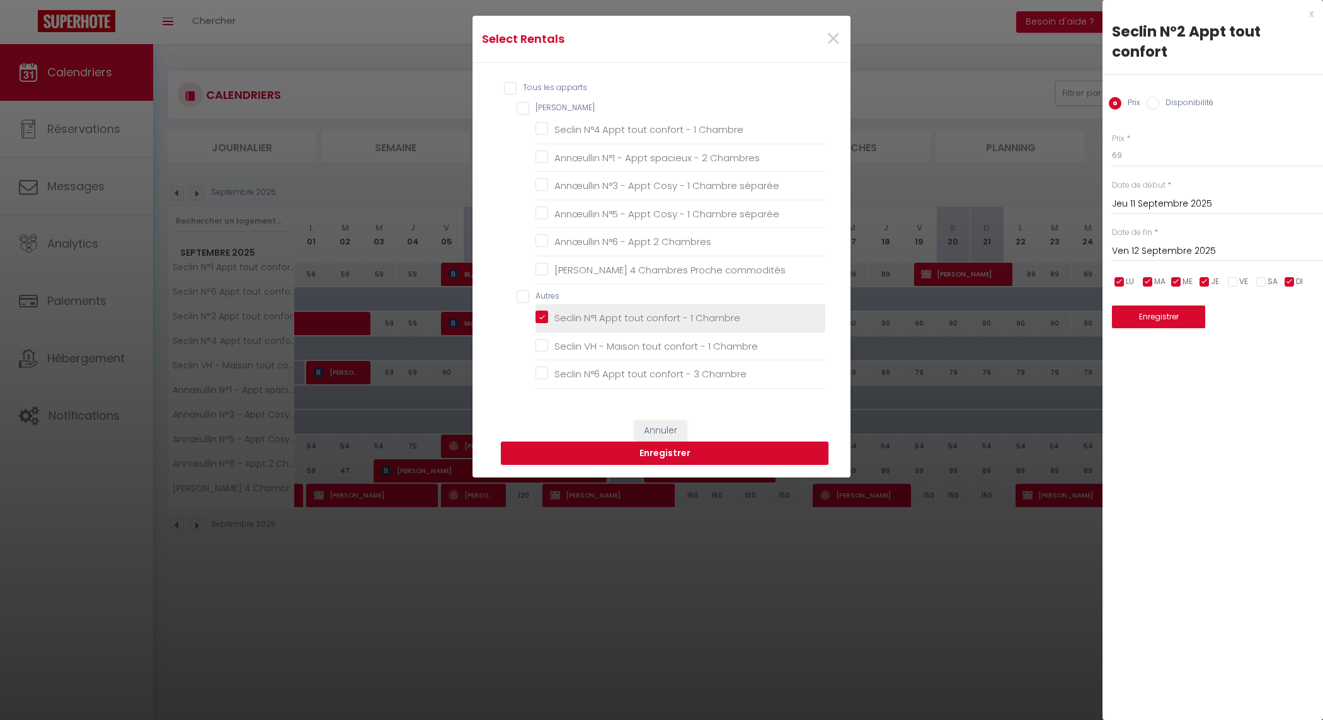
checkbox séparée "false"
checkbox Chambres "false"
checkbox commodités "false"
checkbox Chambre "false"
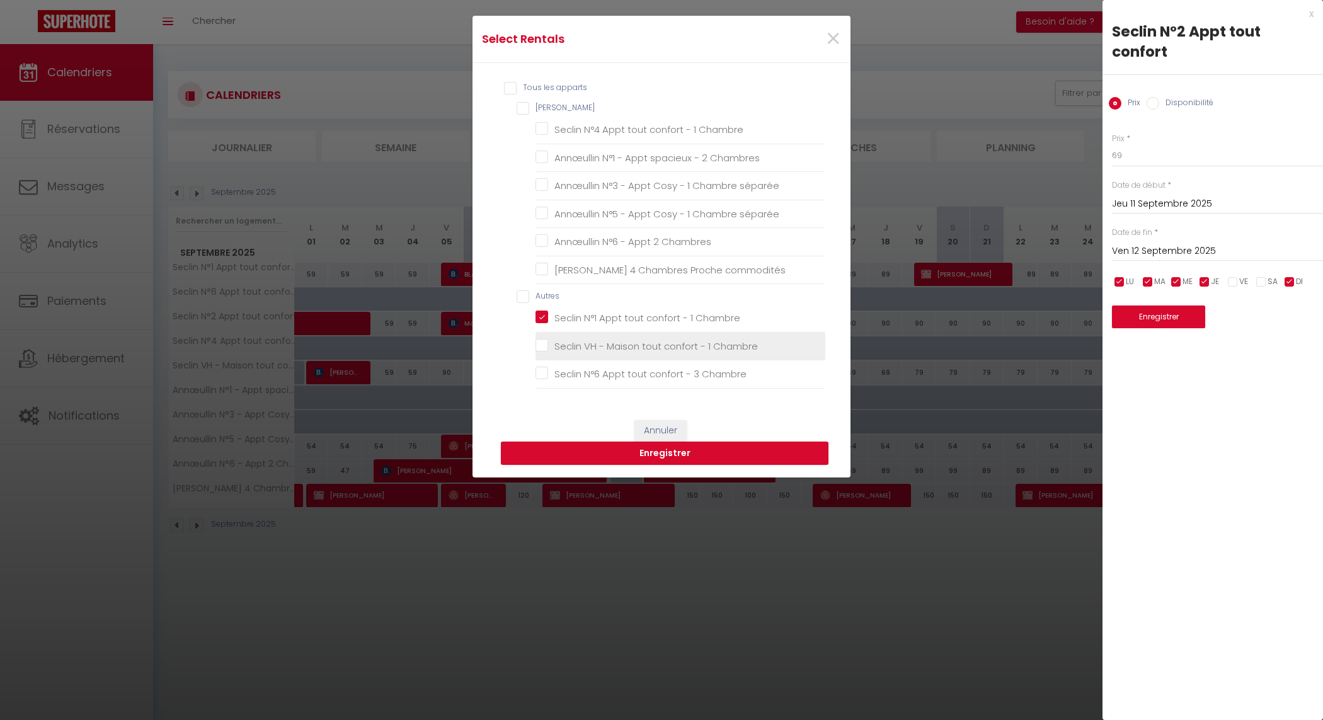
click at [537, 345] on Chambre "Seclin VH - Maison tout confort - 1 Chambre" at bounding box center [681, 346] width 290 height 13
checkbox Chambre "true"
checkbox Chambre "false"
checkbox Chambres "false"
checkbox séparée "false"
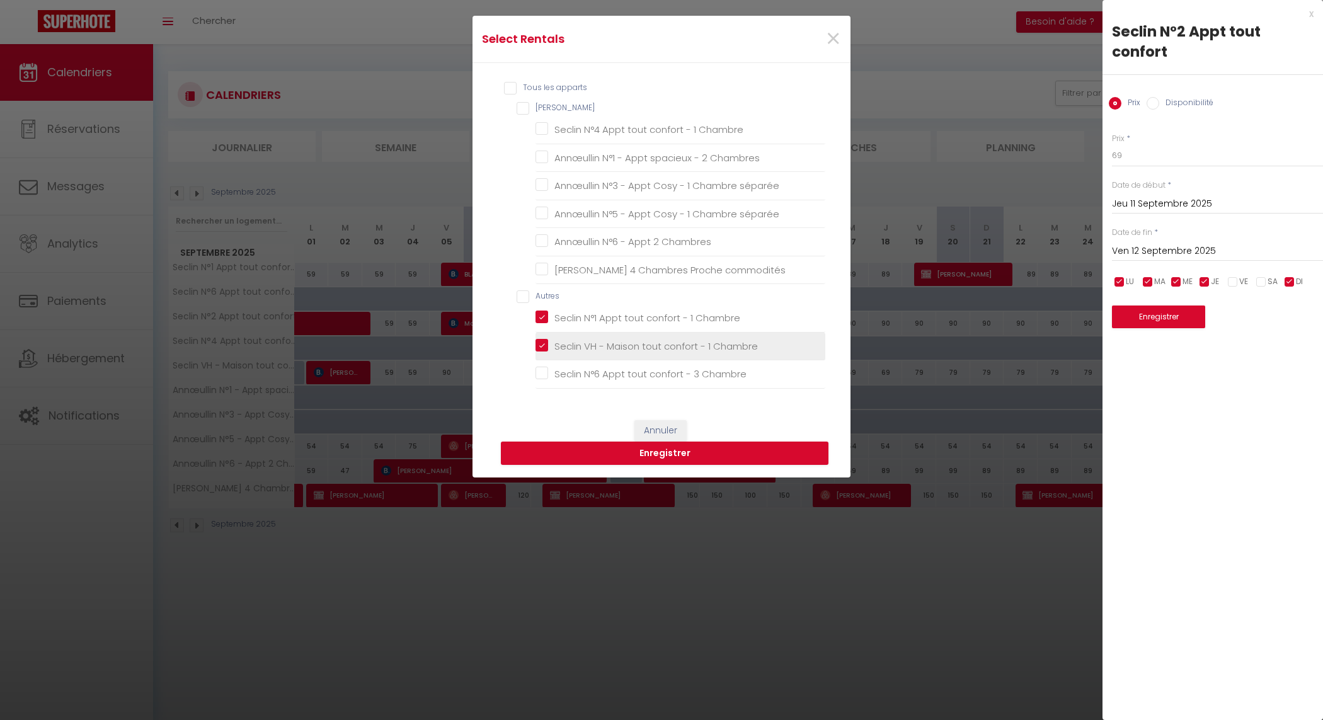
checkbox séparée "false"
checkbox Chambres "false"
checkbox commodités "false"
checkbox Chambre "false"
click at [659, 459] on button "Enregistrer" at bounding box center [665, 454] width 328 height 24
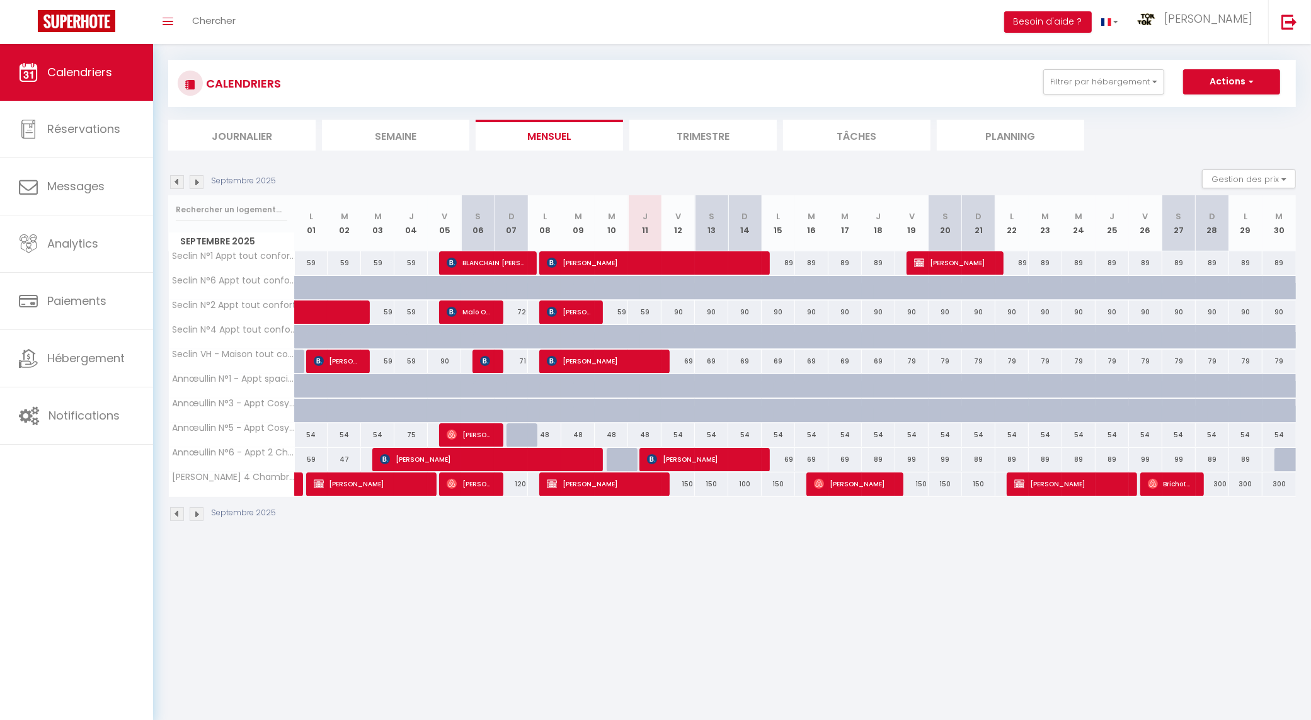
scroll to position [0, 0]
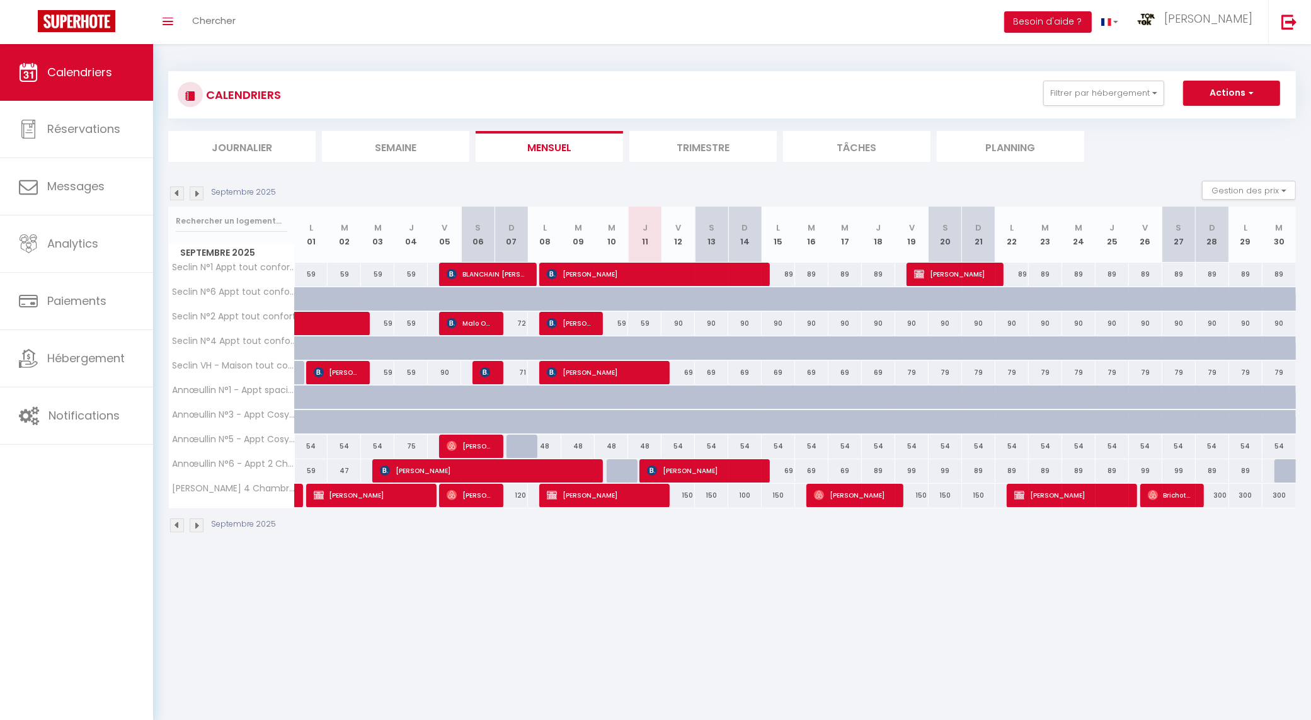
click at [643, 323] on div "59" at bounding box center [644, 323] width 33 height 23
type input "59"
type input "Jeu 11 Septembre 2025"
type input "Ven 12 Septembre 2025"
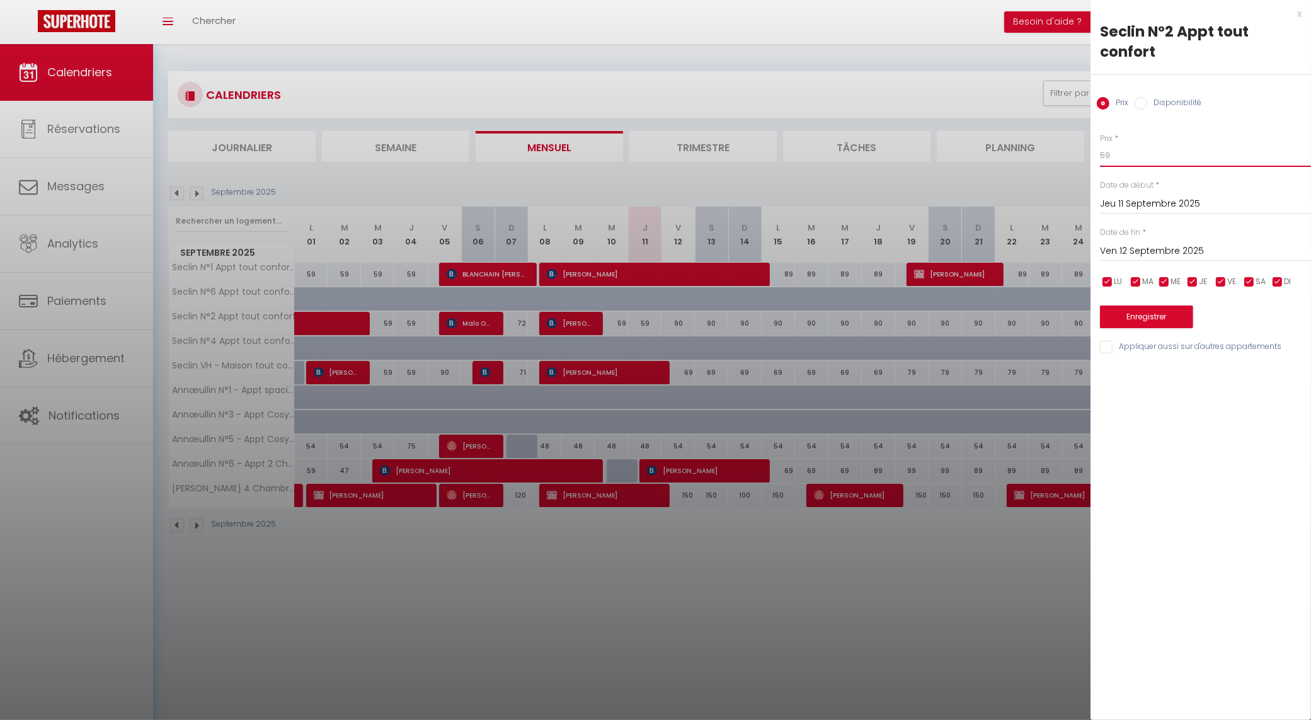
click at [1123, 152] on input "59" at bounding box center [1205, 155] width 211 height 23
type input "69"
click at [1133, 253] on input "Ven 12 Septembre 2025" at bounding box center [1205, 251] width 211 height 16
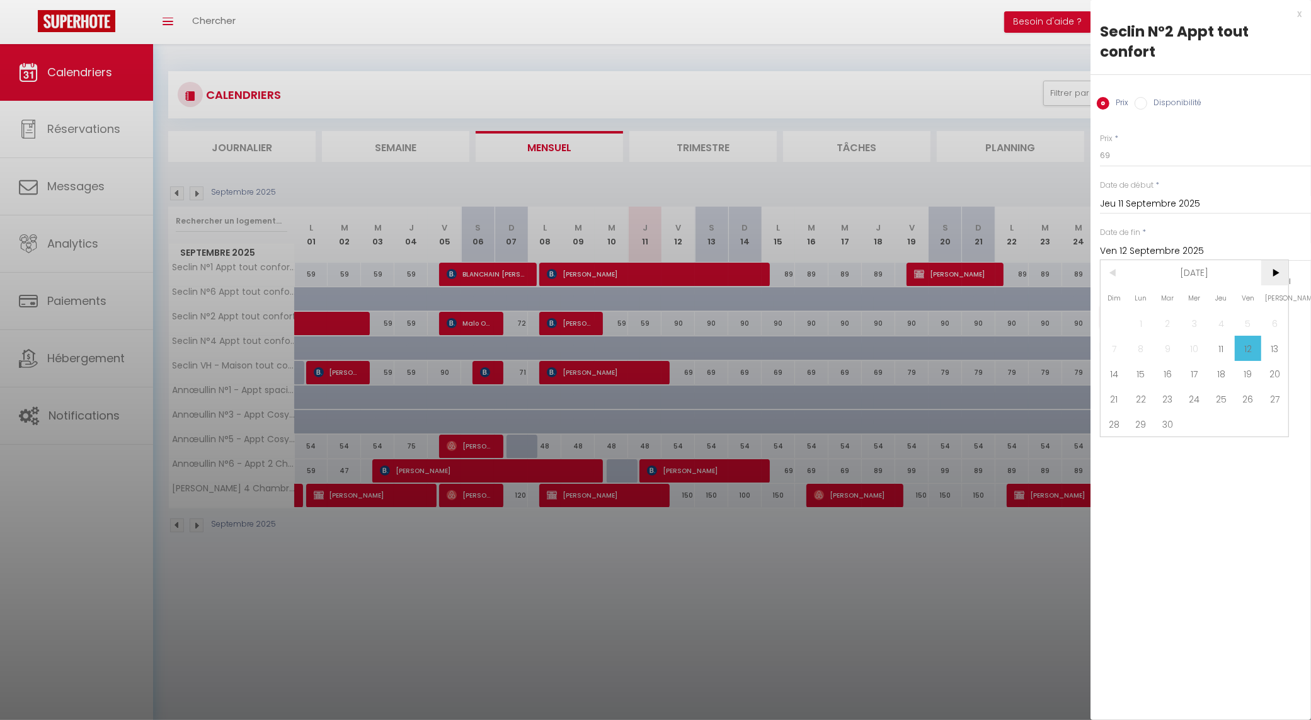
click at [1275, 272] on span ">" at bounding box center [1274, 272] width 27 height 25
click at [1118, 277] on span "<" at bounding box center [1114, 272] width 27 height 25
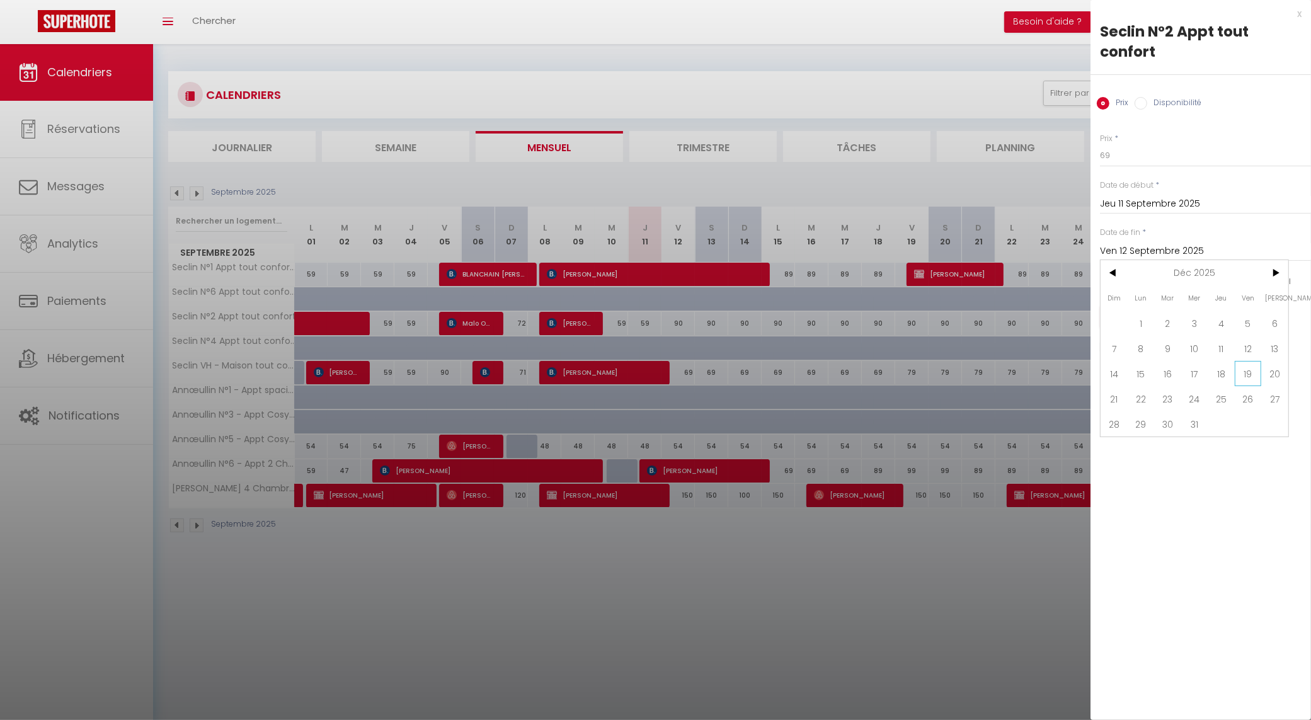
click at [1243, 370] on span "19" at bounding box center [1248, 373] width 27 height 25
type input "Ven 19 Décembre 2025"
click at [1255, 282] on input "checkbox" at bounding box center [1249, 282] width 13 height 13
checkbox input "false"
click at [1221, 278] on input "checkbox" at bounding box center [1221, 282] width 13 height 13
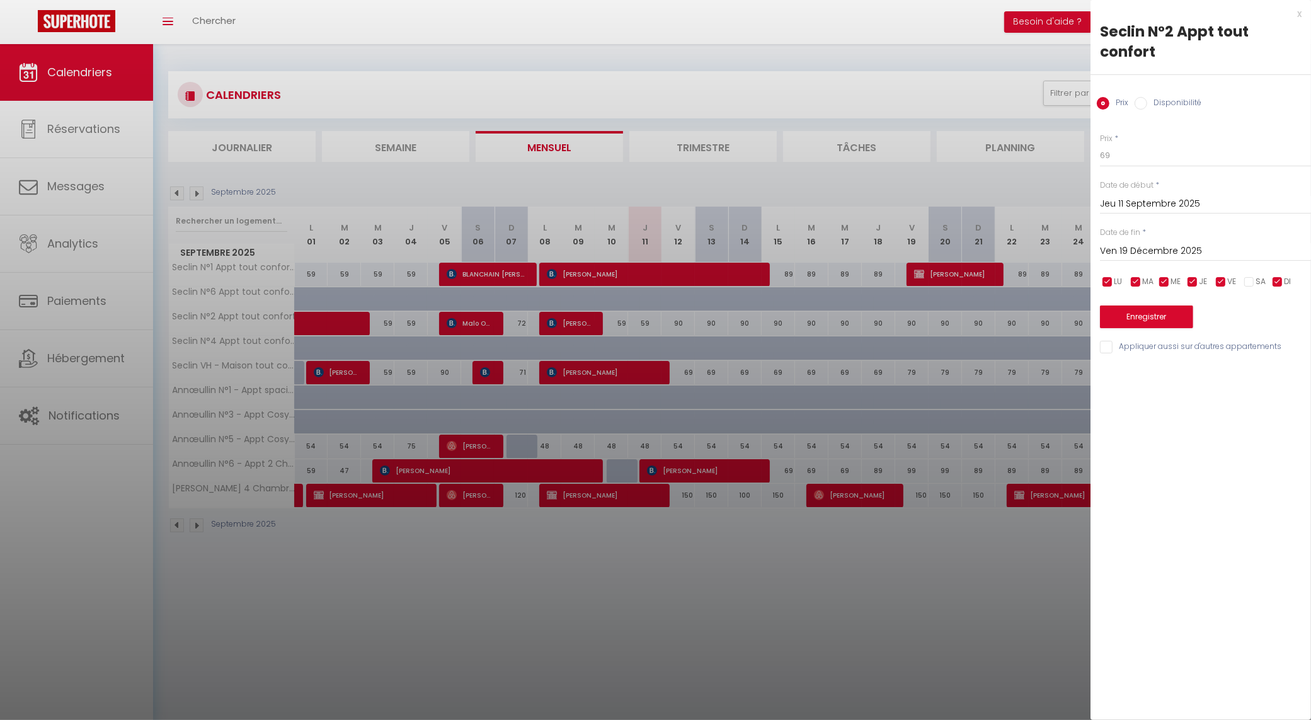
checkbox input "false"
click at [1130, 347] on input "Appliquer aussi sur d'autres appartements" at bounding box center [1205, 347] width 211 height 13
checkbox input "true"
click at [1149, 316] on button "Enregistrer" at bounding box center [1146, 317] width 93 height 23
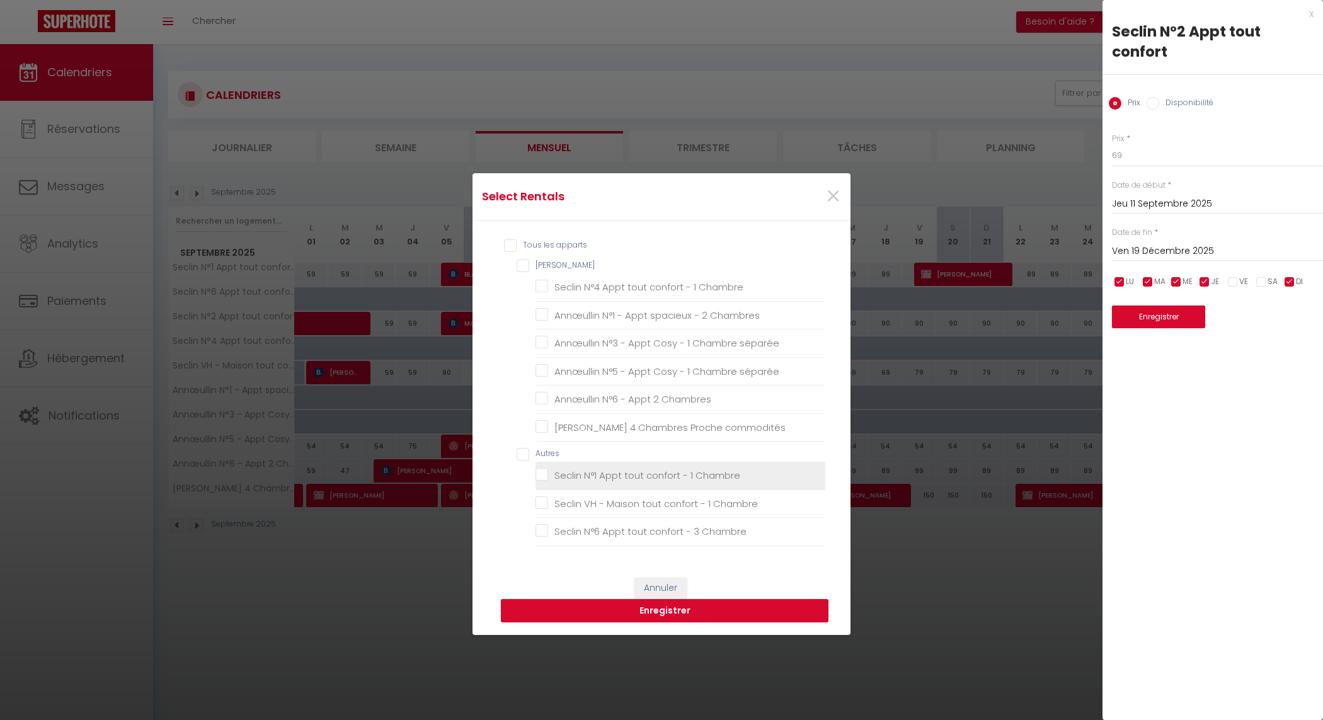
click at [536, 480] on Chambre "Seclin N°1 Appt tout confort - 1 Chambre" at bounding box center [681, 475] width 290 height 13
checkbox Chambre "true"
checkbox Chambre "false"
checkbox Chambres "false"
checkbox séparée "false"
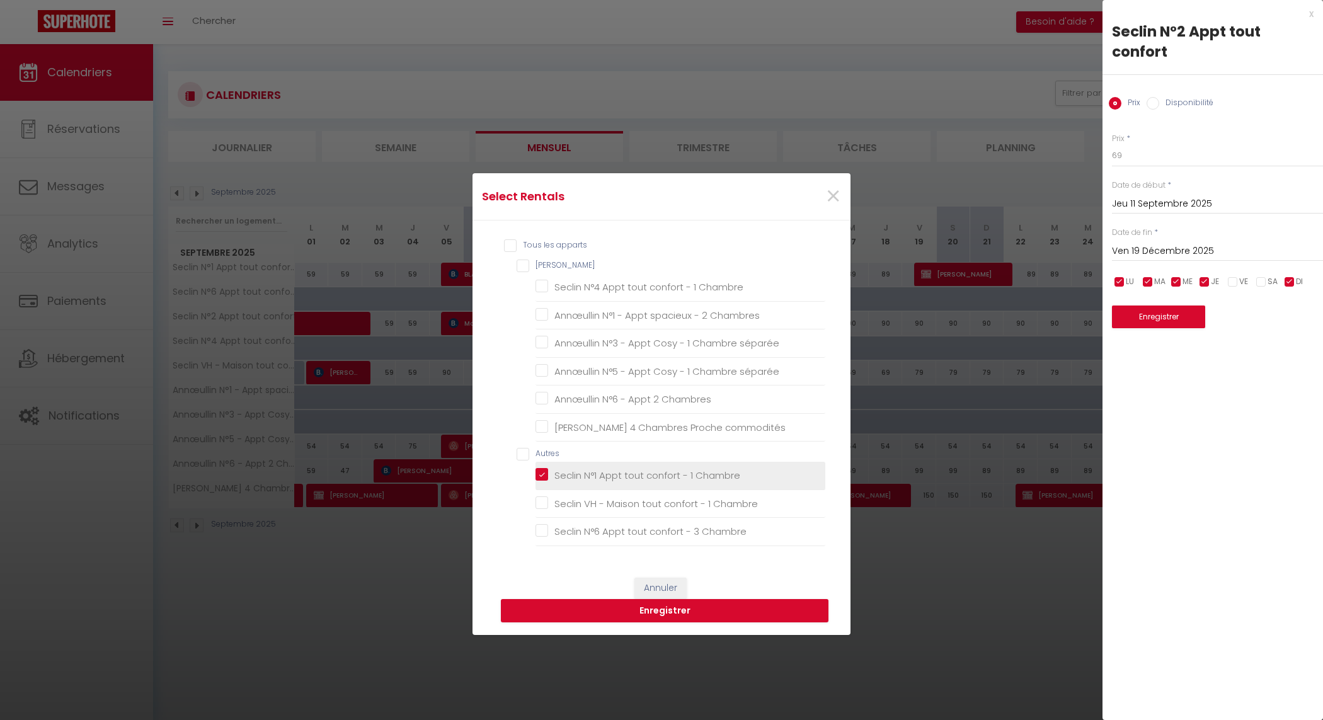
checkbox séparée "false"
checkbox Chambres "false"
checkbox commodités "false"
checkbox Chambre "false"
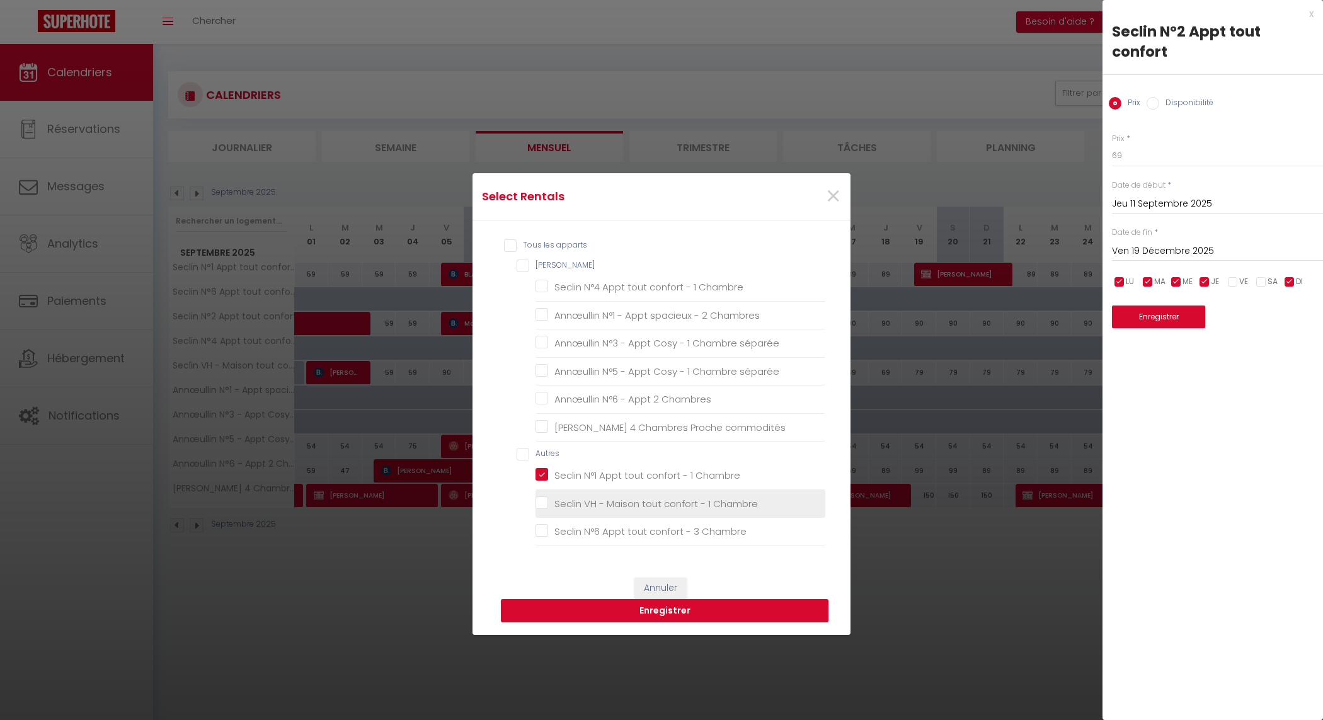
click at [537, 501] on Chambre "Seclin VH - Maison tout confort - 1 Chambre" at bounding box center [681, 504] width 290 height 13
checkbox Chambre "true"
checkbox Chambre "false"
checkbox Chambres "false"
checkbox séparée "false"
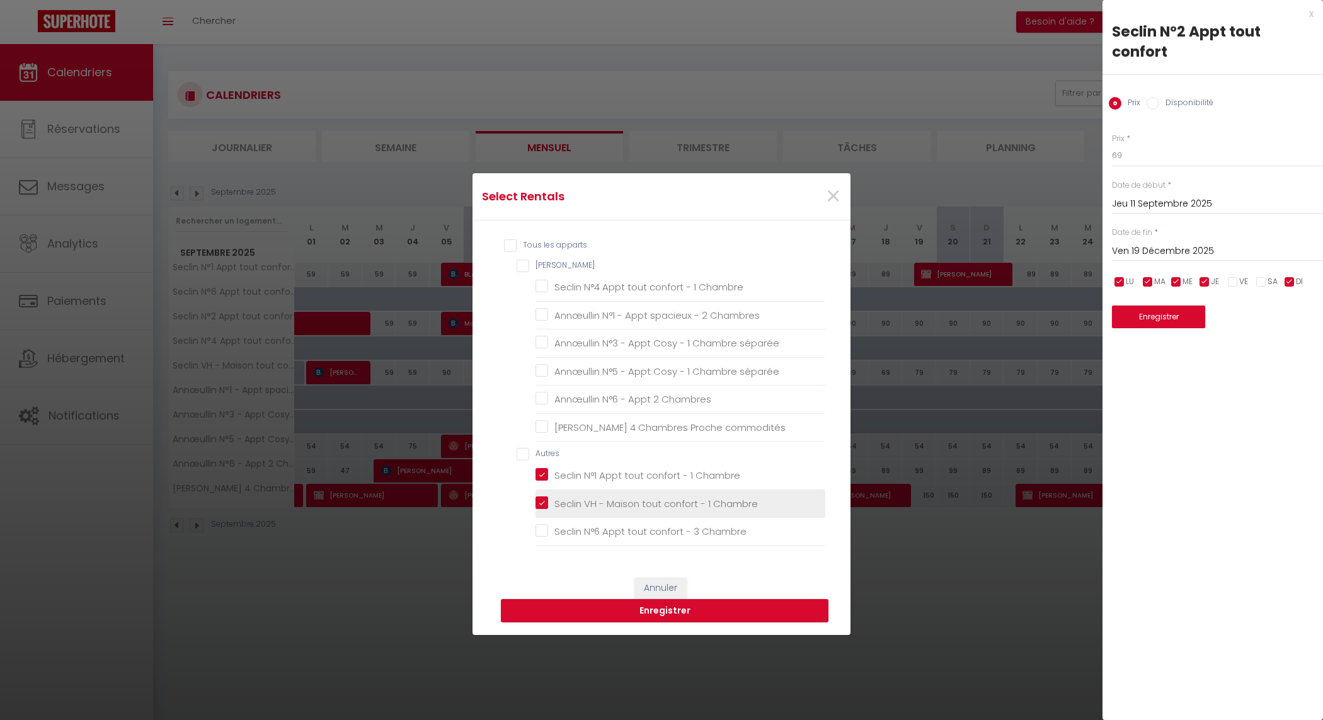
checkbox séparée "false"
checkbox Chambres "false"
checkbox commodités "false"
checkbox Chambre "false"
click at [672, 611] on button "Enregistrer" at bounding box center [665, 611] width 328 height 24
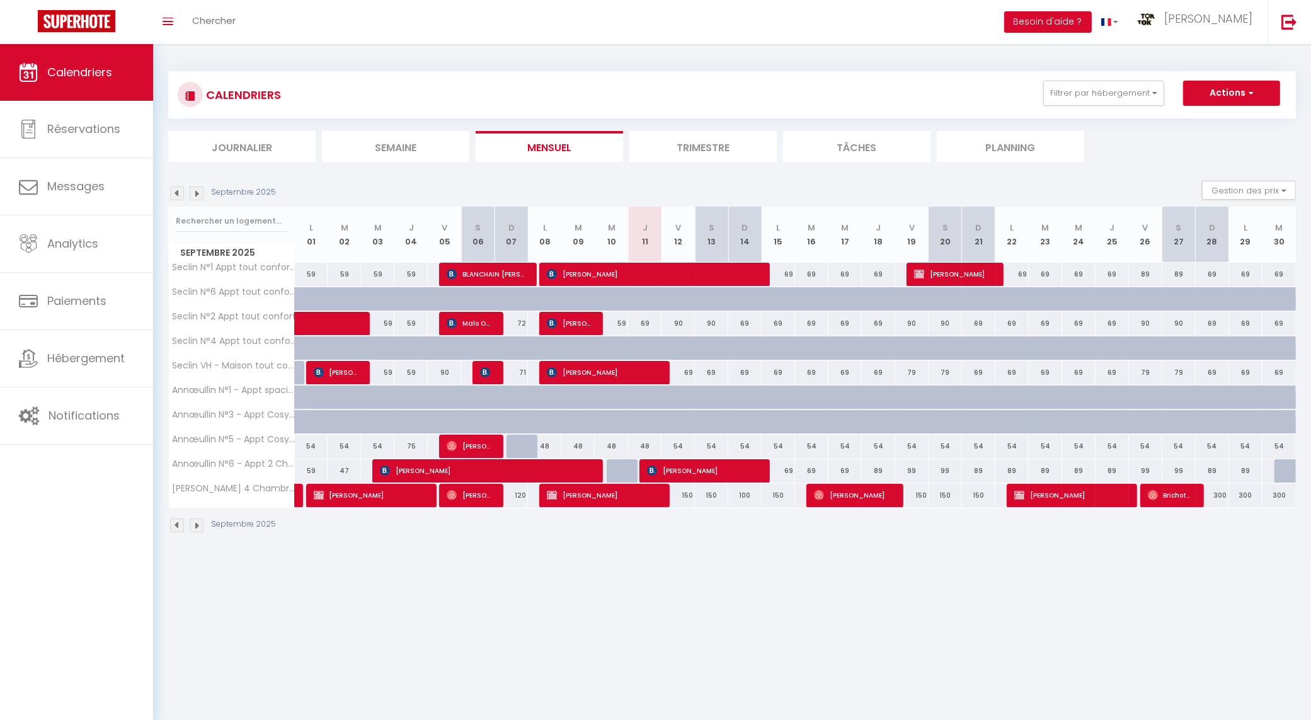
click at [1145, 325] on div "90" at bounding box center [1145, 323] width 33 height 23
type input "90"
type input "Ven 26 Septembre 2025"
type input "Sam 27 Septembre 2025"
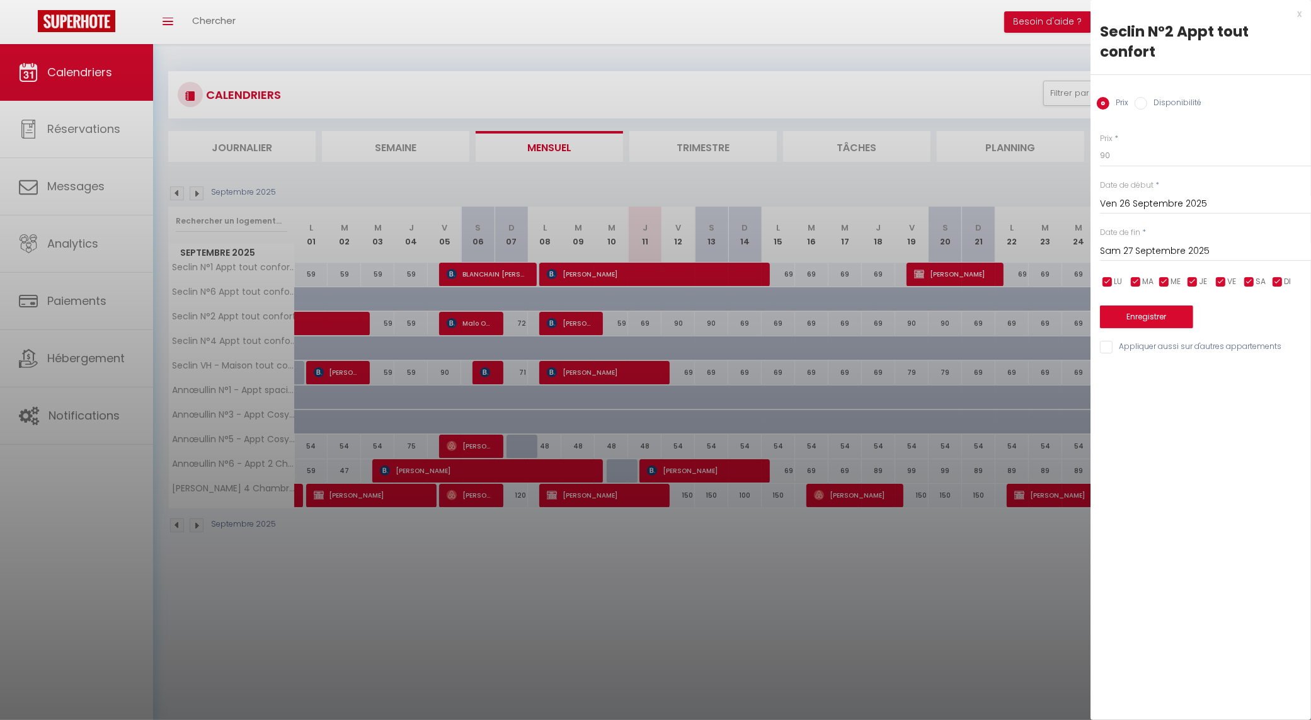
click at [1129, 198] on input "Ven 26 Septembre 2025" at bounding box center [1205, 204] width 211 height 16
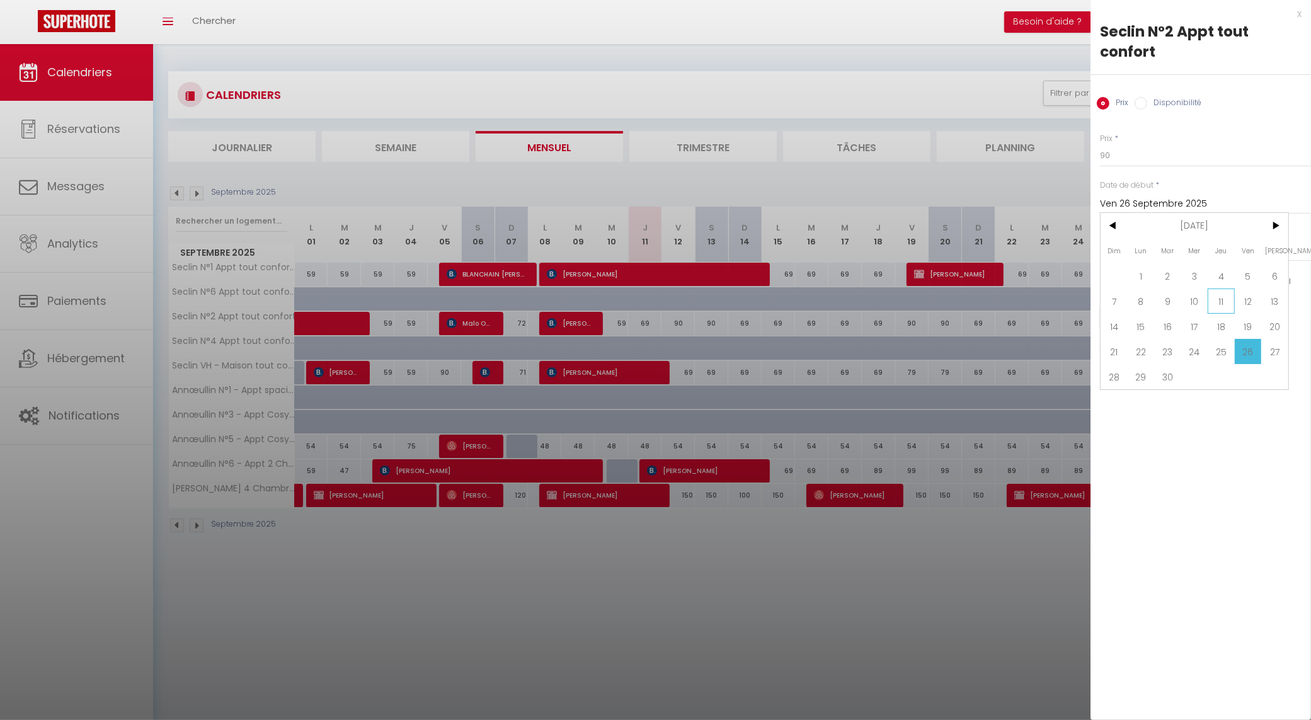
click at [1220, 304] on span "11" at bounding box center [1221, 301] width 27 height 25
type input "Jeu 11 Septembre 2025"
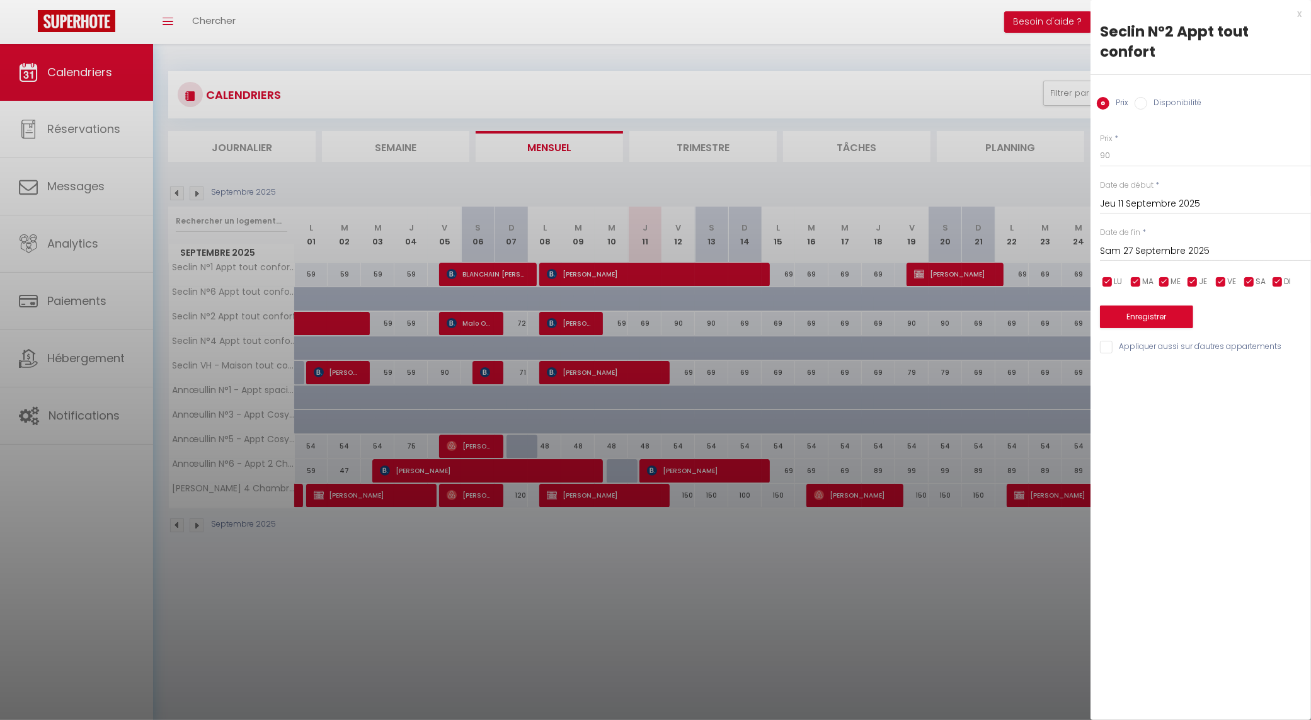
click at [1208, 253] on input "Sam 27 Septembre 2025" at bounding box center [1205, 251] width 211 height 16
click at [1274, 271] on span ">" at bounding box center [1274, 272] width 27 height 25
click at [1276, 271] on span ">" at bounding box center [1274, 272] width 27 height 25
click at [1273, 369] on span "20" at bounding box center [1274, 373] width 27 height 25
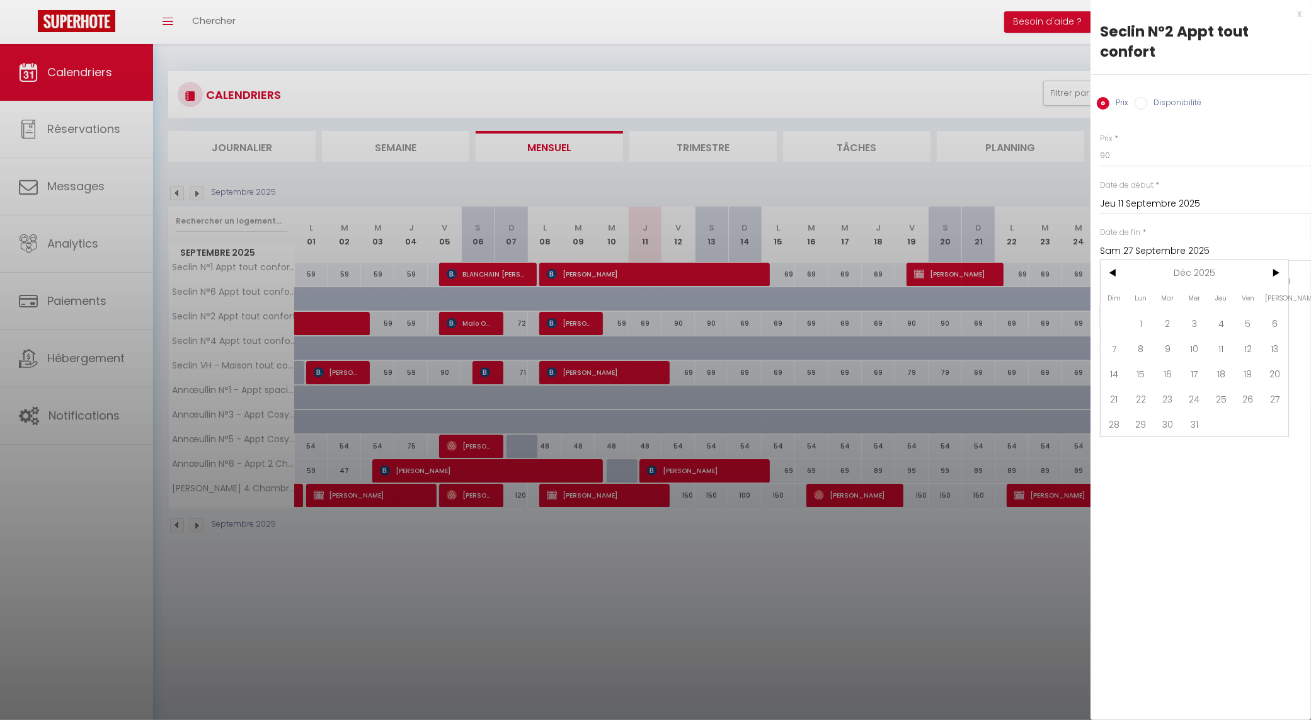
type input "[PERSON_NAME] 20 Décembre 2025"
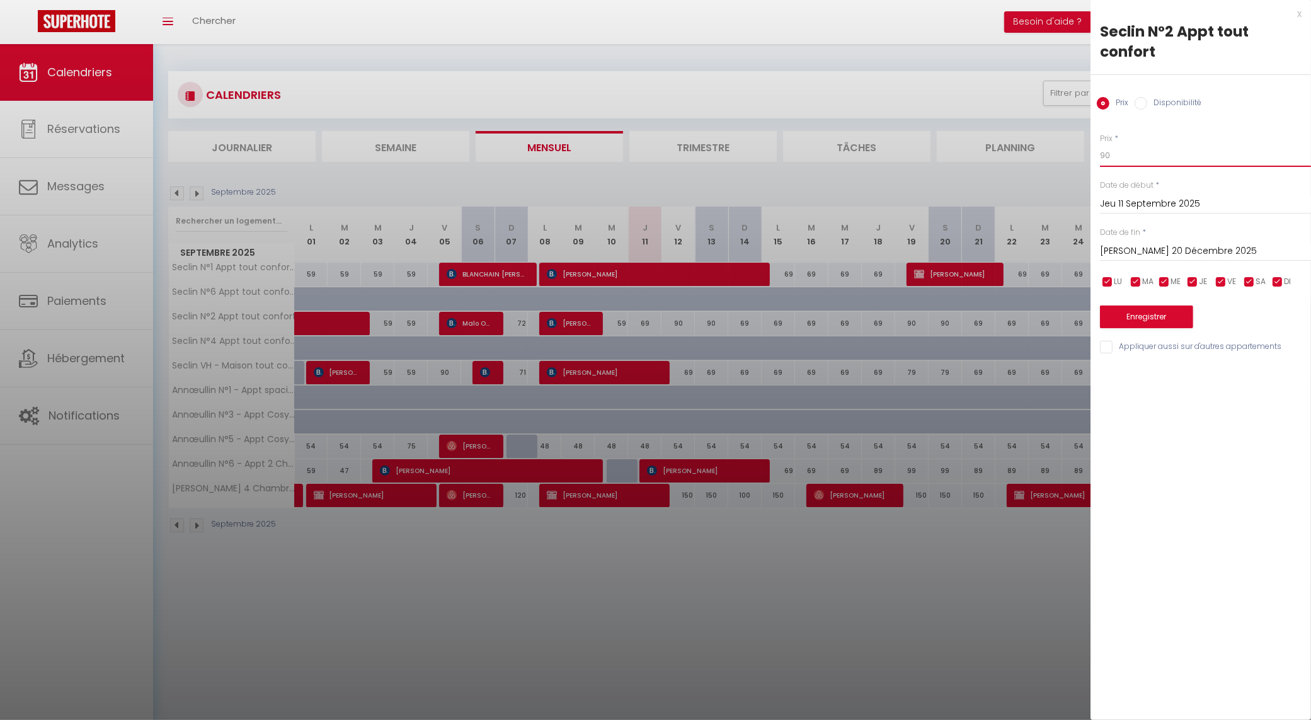
click at [1126, 159] on input "90" at bounding box center [1205, 155] width 211 height 23
type input "79"
click at [1250, 135] on div "Prix * 79" at bounding box center [1205, 150] width 211 height 35
click at [1195, 280] on input "checkbox" at bounding box center [1192, 282] width 13 height 13
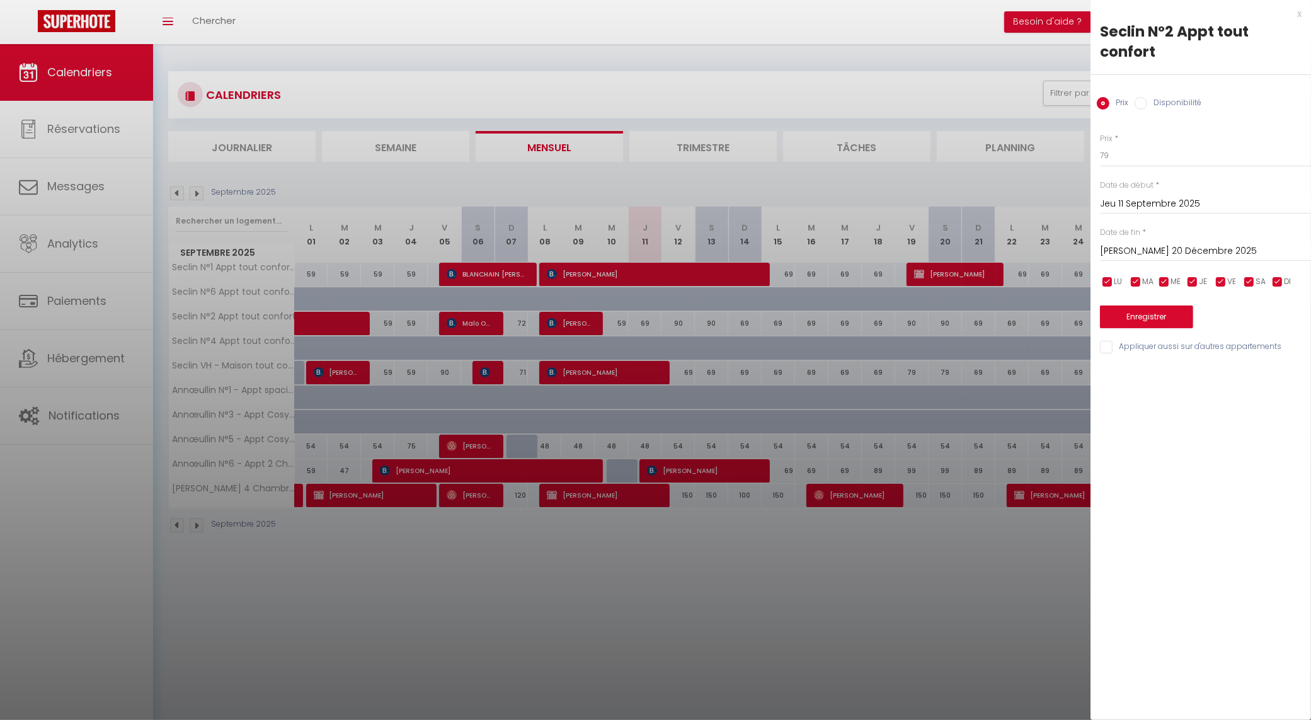
checkbox input "false"
click at [1154, 280] on div "LU MA ME JE VE SA DI" at bounding box center [1205, 282] width 227 height 16
click at [1160, 280] on input "checkbox" at bounding box center [1164, 282] width 13 height 13
checkbox input "false"
click at [1141, 280] on input "checkbox" at bounding box center [1136, 282] width 13 height 13
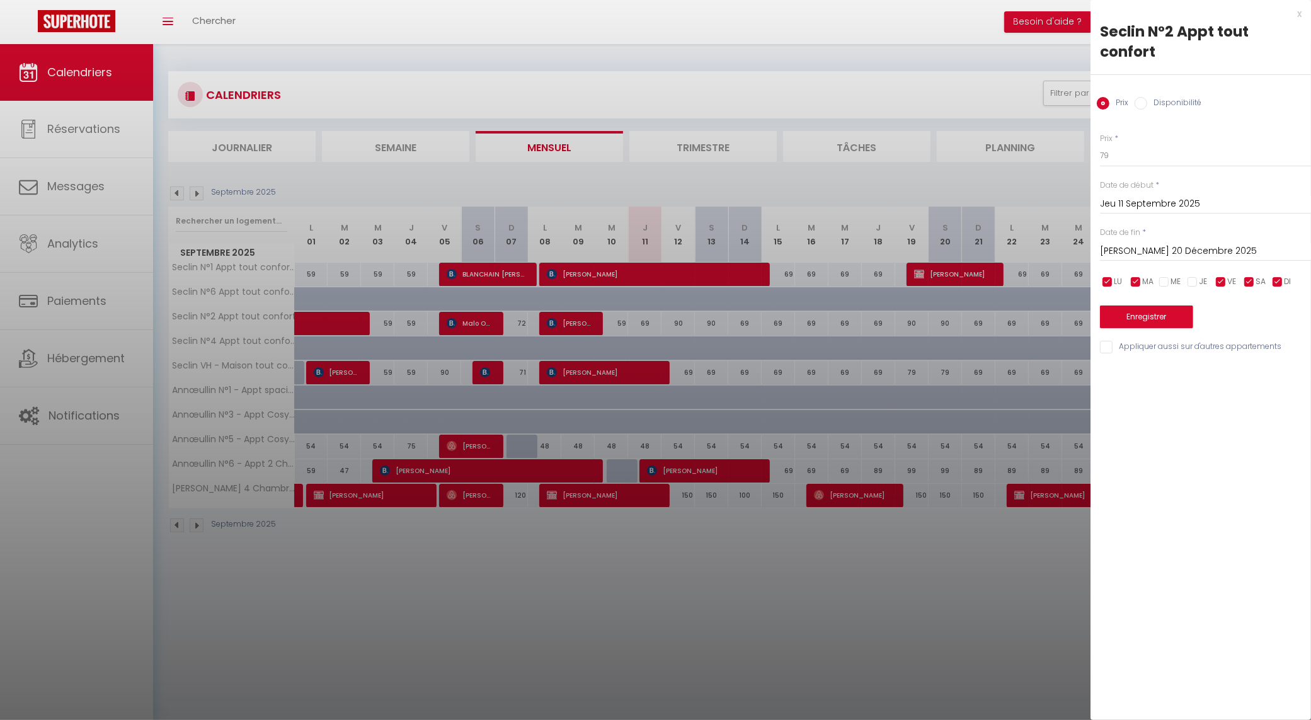
checkbox input "false"
drag, startPoint x: 1111, startPoint y: 280, endPoint x: 1195, endPoint y: 279, distance: 83.8
click at [1112, 280] on input "checkbox" at bounding box center [1107, 282] width 13 height 13
checkbox input "false"
click at [1278, 279] on input "checkbox" at bounding box center [1278, 282] width 13 height 13
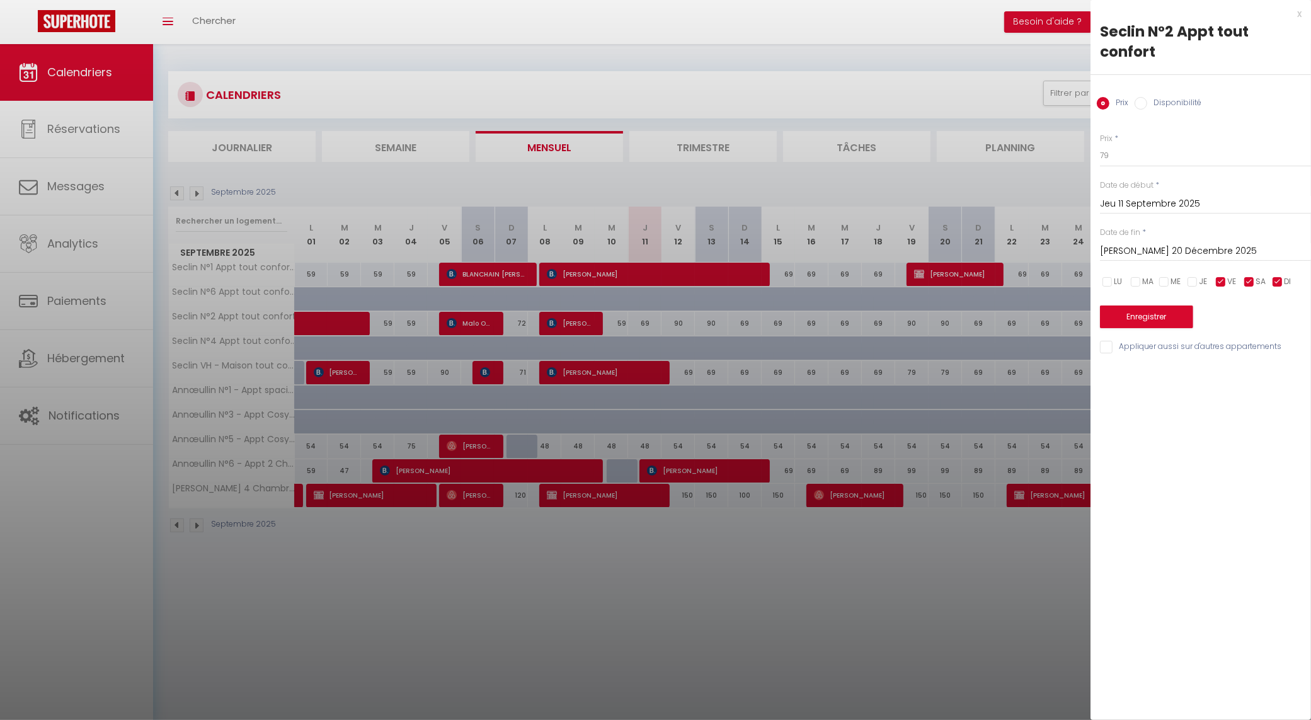
checkbox input "false"
click at [1141, 350] on input "Appliquer aussi sur d'autres appartements" at bounding box center [1205, 347] width 211 height 13
checkbox input "true"
click at [1157, 315] on button "Enregistrer" at bounding box center [1146, 317] width 93 height 23
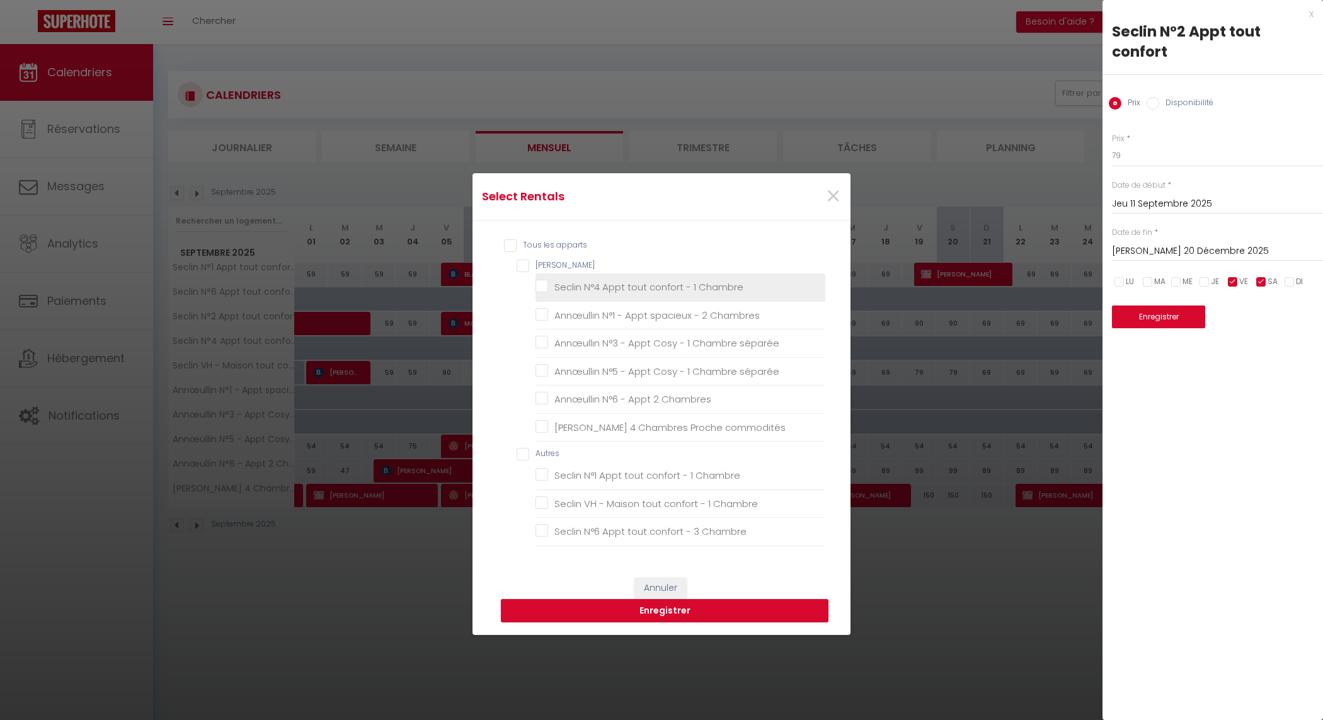
click at [537, 287] on Chambre "Seclin N°4 Appt tout confort - 1 Chambre" at bounding box center [681, 287] width 290 height 13
checkbox Chambre "true"
checkbox Chambres "false"
checkbox séparée "false"
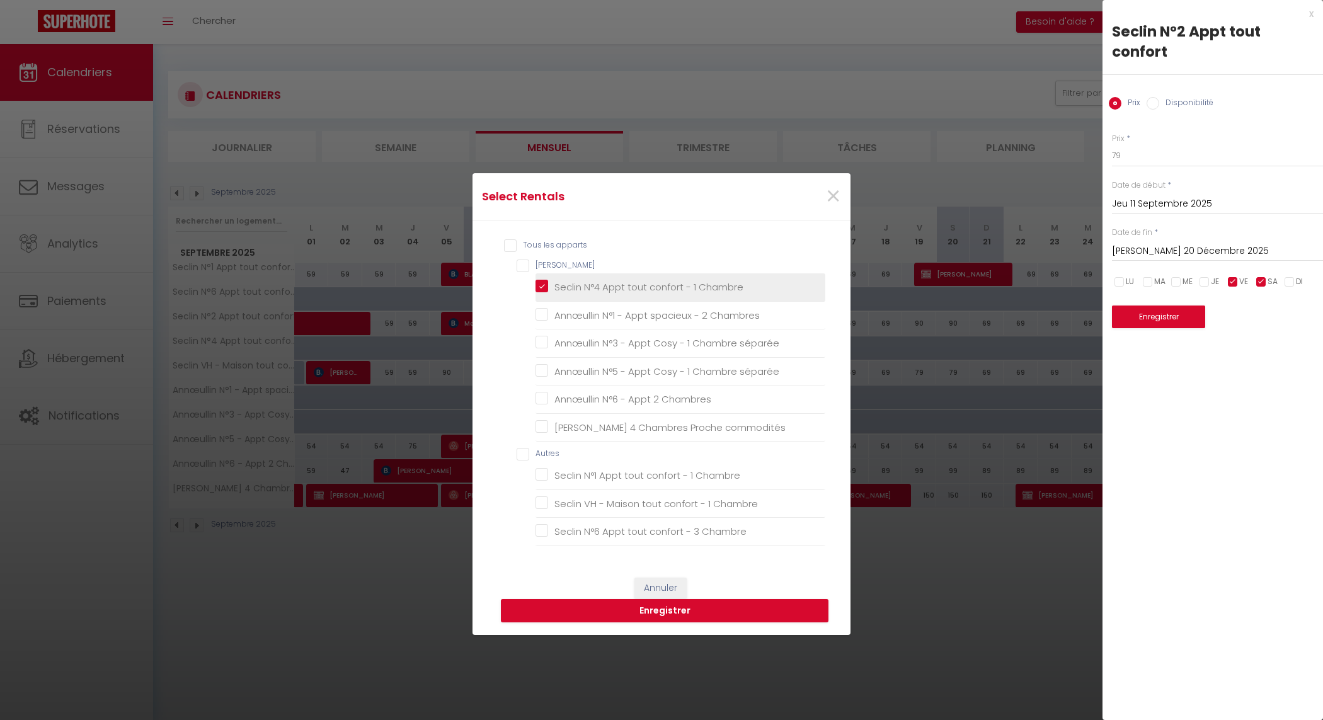
checkbox Chambres "false"
checkbox commodités "false"
checkbox Chambre "false"
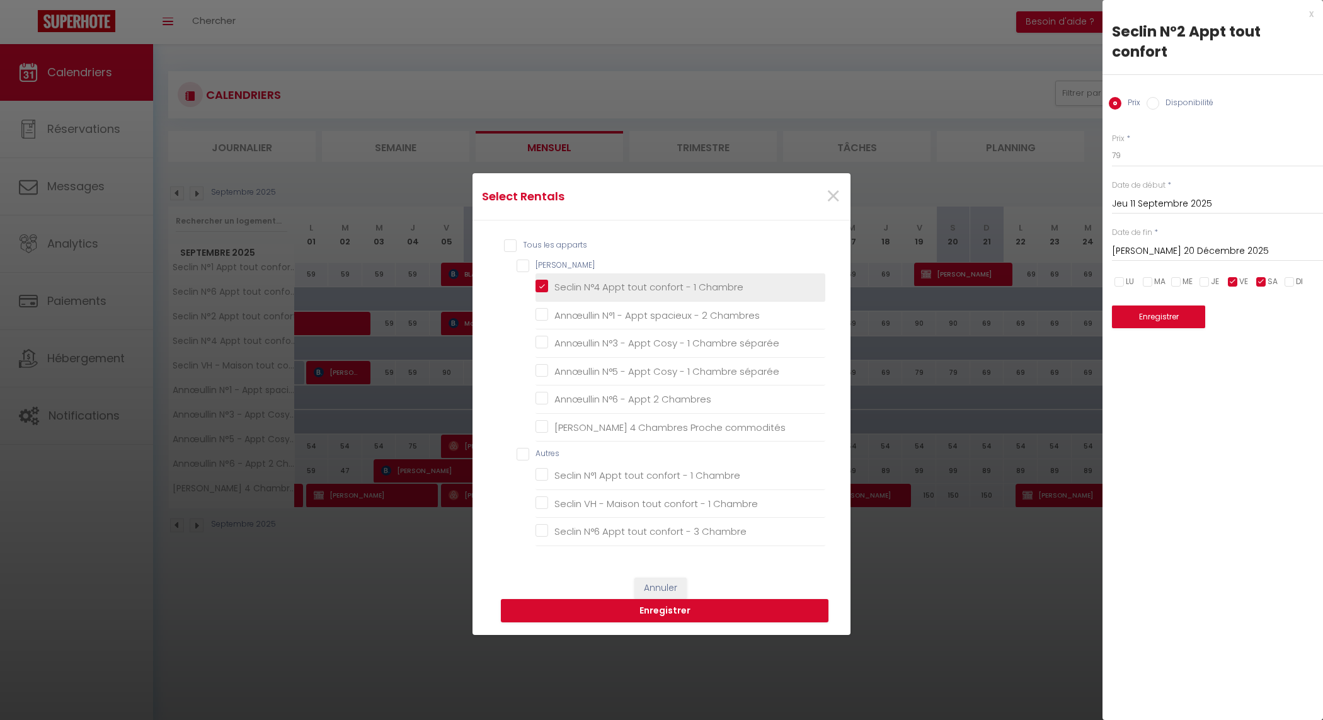
click at [537, 287] on Chambre "Seclin N°4 Appt tout confort - 1 Chambre" at bounding box center [681, 287] width 290 height 13
checkbox Chambre "false"
checkbox Chambres "false"
checkbox séparée "false"
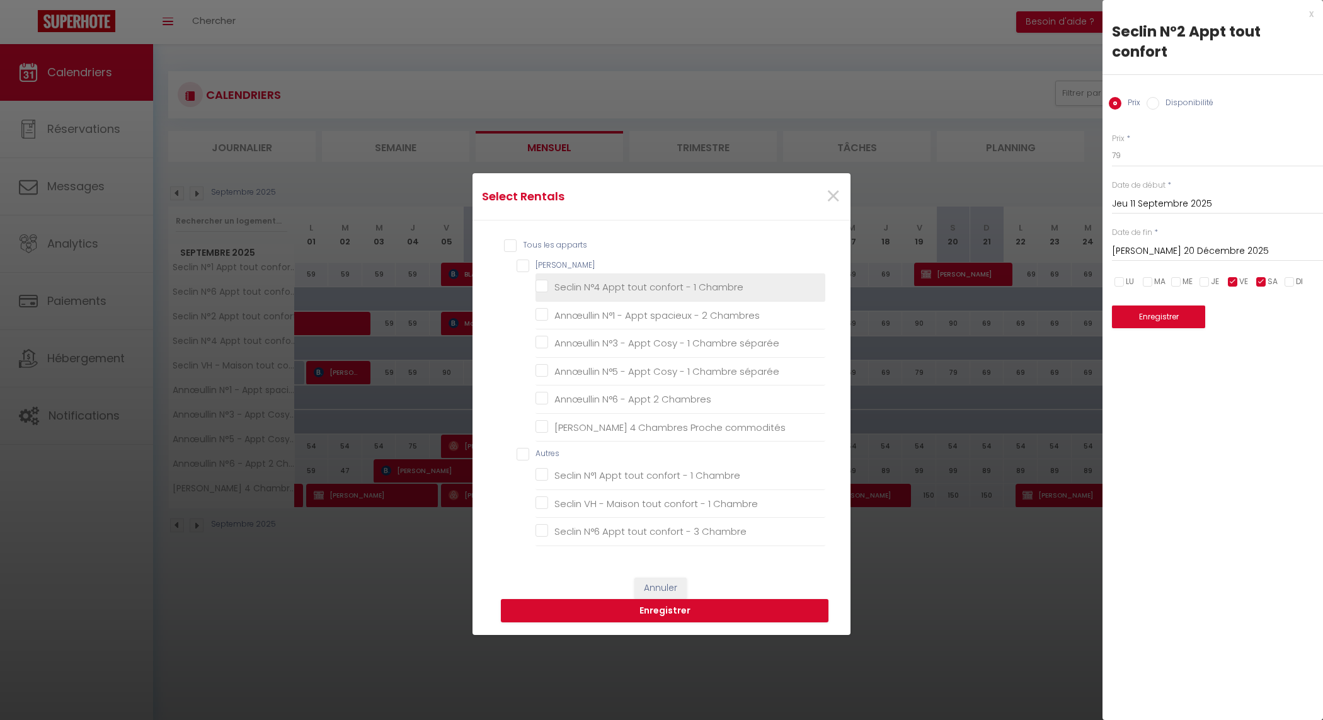
checkbox Chambres "false"
checkbox commodités "false"
checkbox Chambre "false"
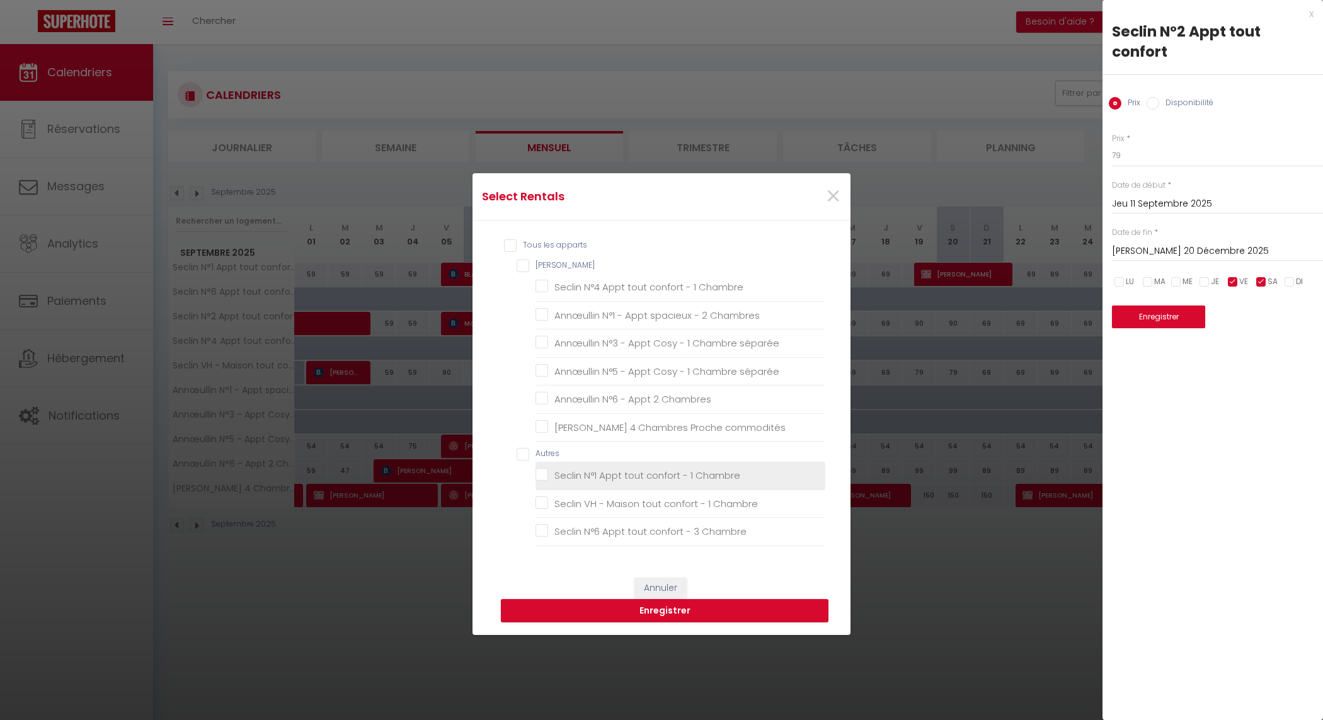
click at [536, 478] on Chambre "Seclin N°1 Appt tout confort - 1 Chambre" at bounding box center [681, 475] width 290 height 13
checkbox Chambre "true"
checkbox Chambres "false"
checkbox séparée "false"
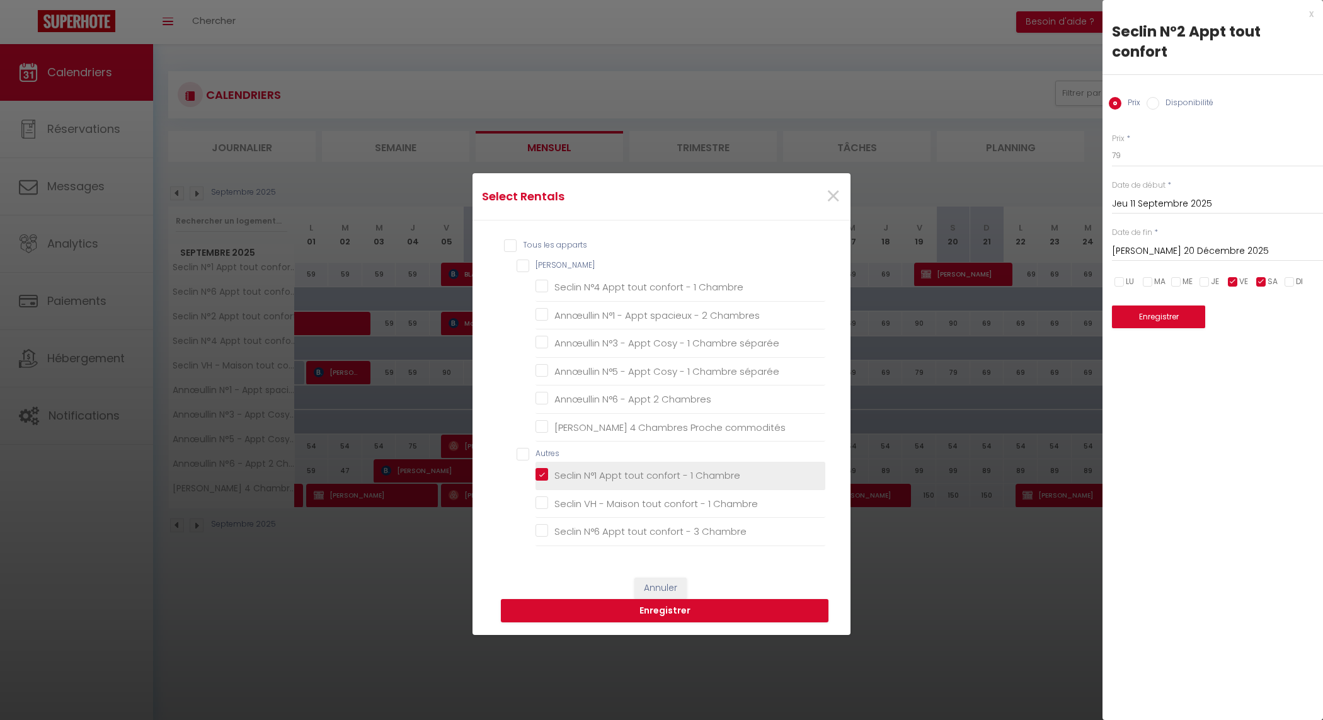
checkbox Chambres "false"
checkbox commodités "false"
checkbox Chambre "false"
click at [536, 504] on Chambre "Seclin VH - Maison tout confort - 1 Chambre" at bounding box center [681, 504] width 290 height 13
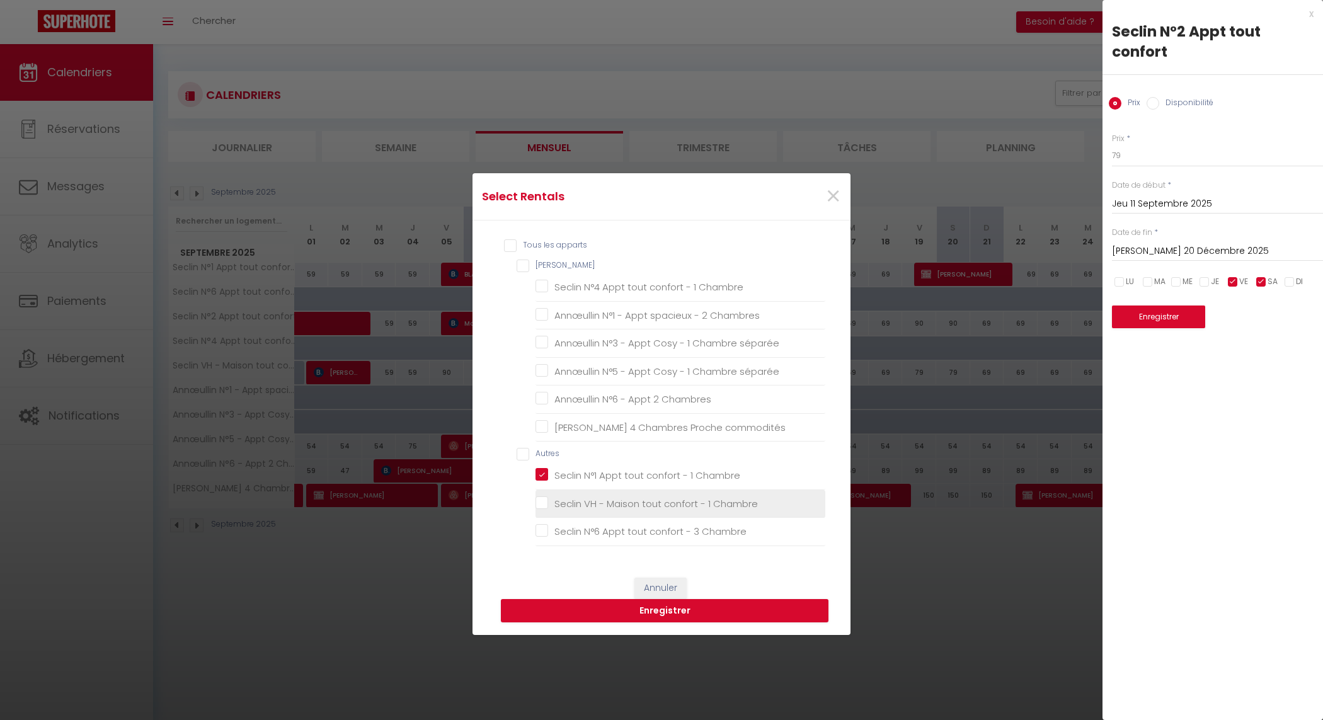
checkbox Chambre "true"
checkbox Chambres "false"
checkbox séparée "false"
checkbox Chambres "false"
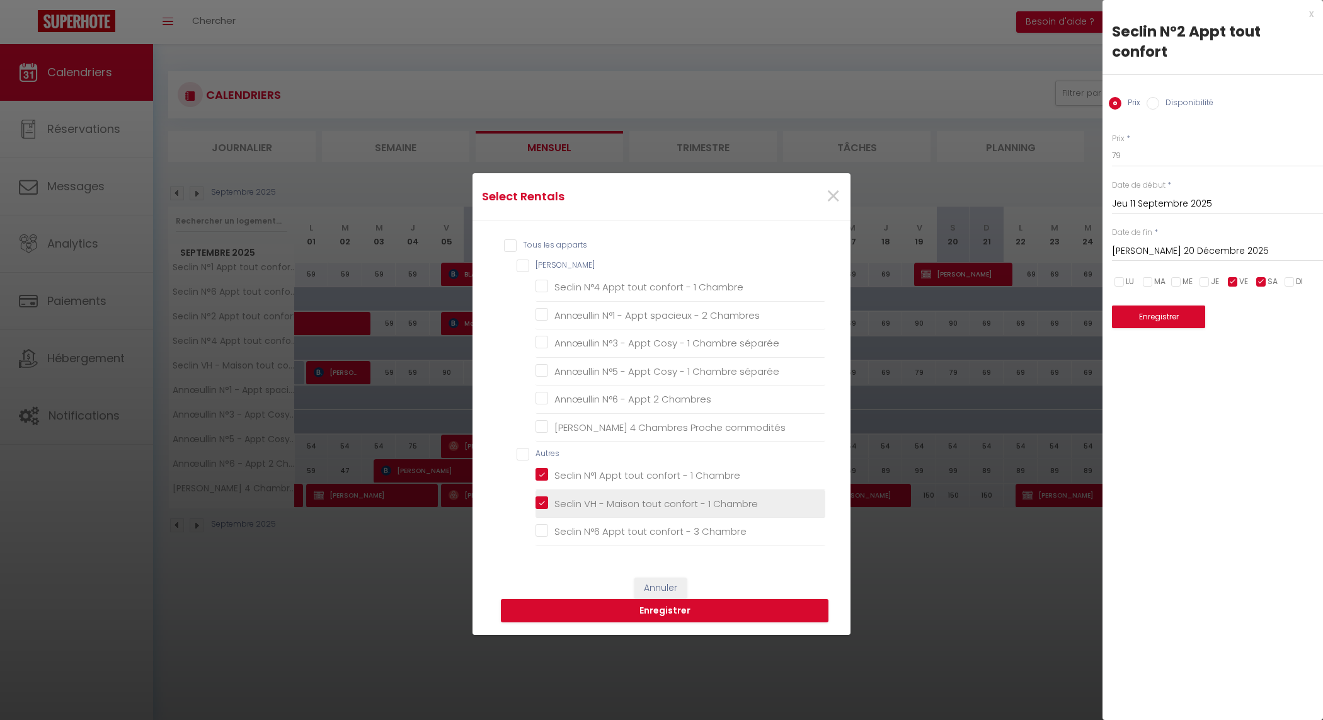
checkbox commodités "false"
checkbox Chambre "false"
click at [664, 610] on button "Enregistrer" at bounding box center [665, 611] width 328 height 24
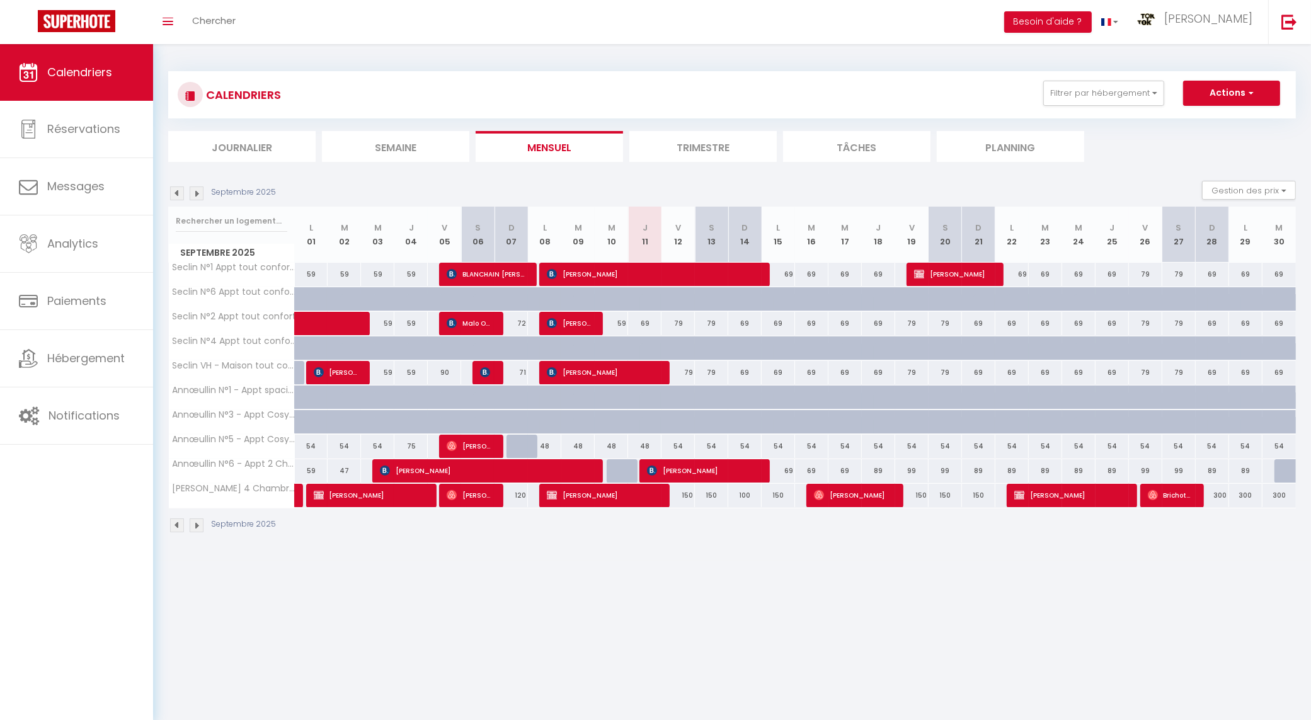
click at [197, 531] on img at bounding box center [197, 526] width 14 height 14
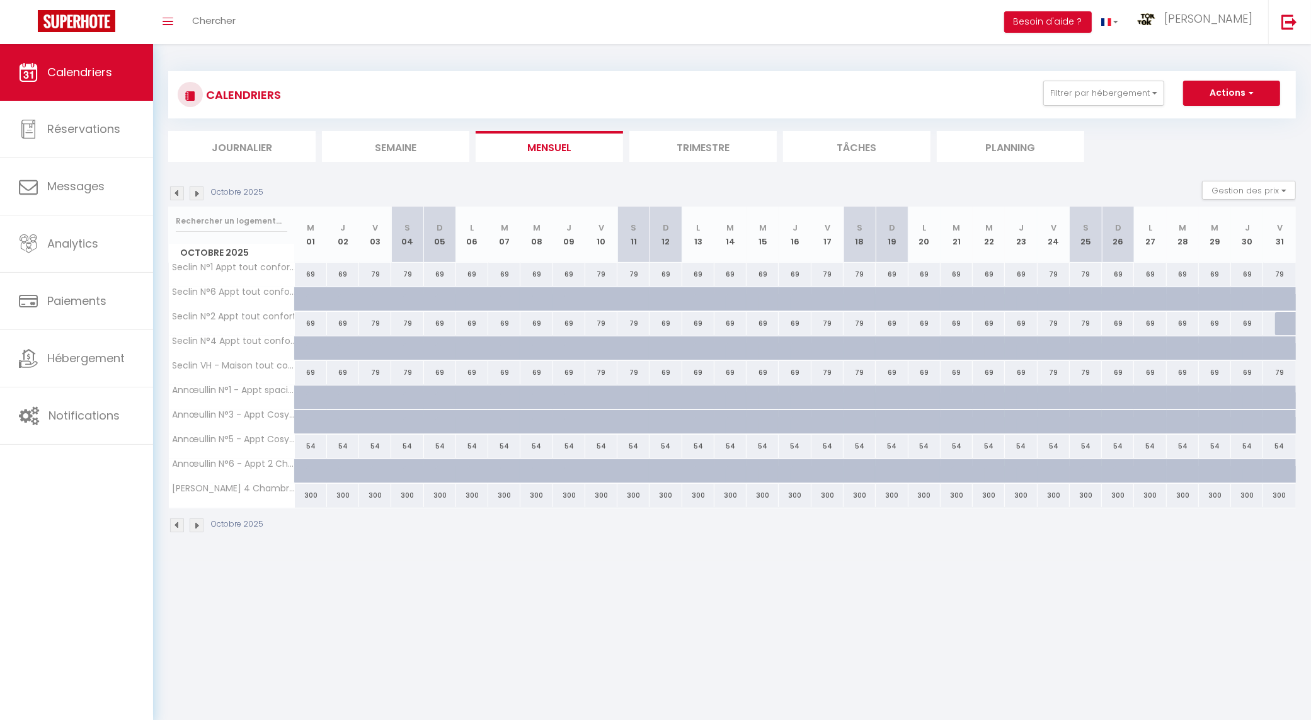
click at [178, 526] on img at bounding box center [177, 526] width 14 height 14
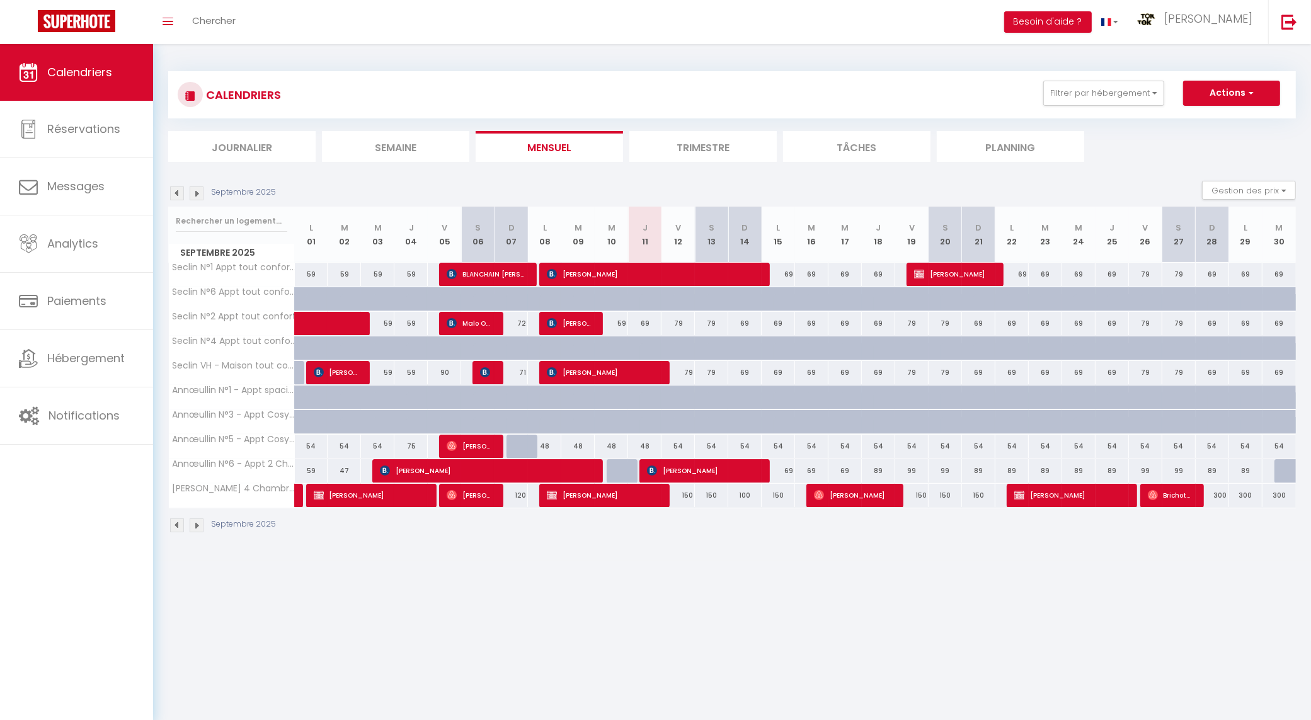
click at [1277, 483] on div at bounding box center [1291, 471] width 33 height 24
type input "100"
select select "1"
type input "[DATE] Septembre 2025"
type input "Mer 01 Octobre 2025"
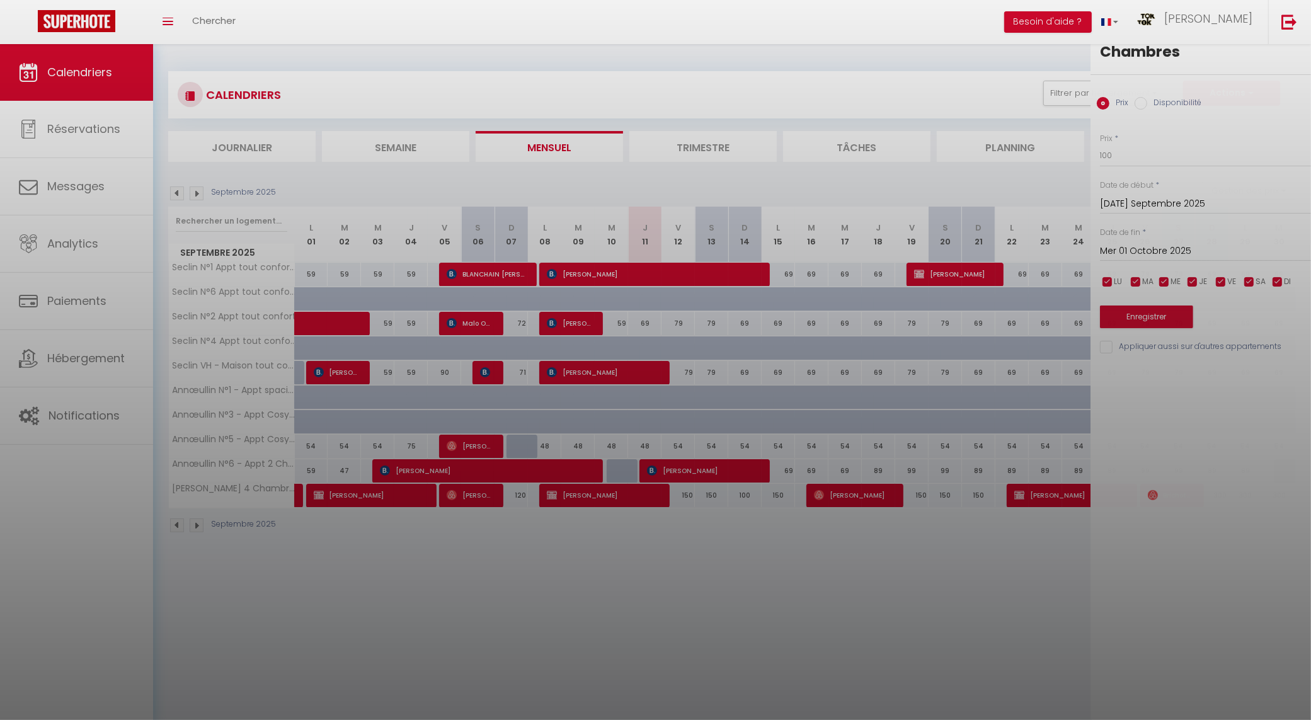
click at [1285, 473] on div at bounding box center [655, 360] width 1311 height 720
select select
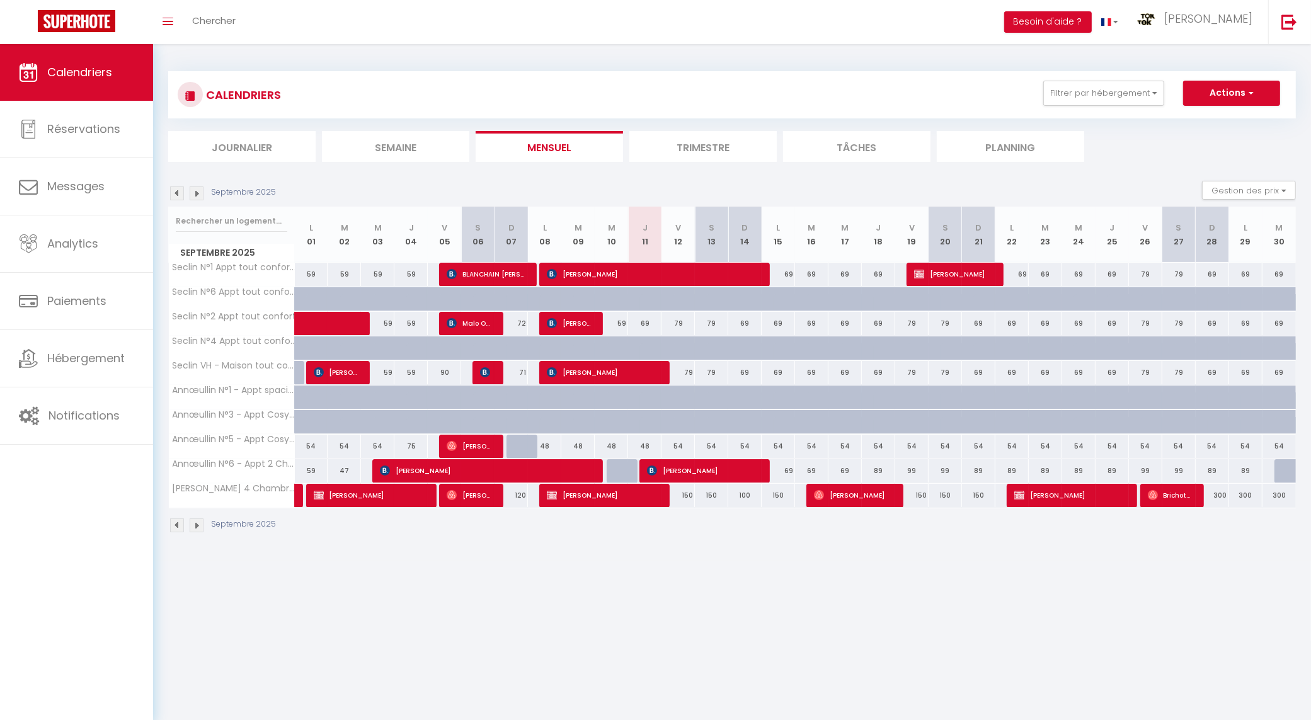
click at [1287, 471] on div at bounding box center [1291, 471] width 33 height 24
type input "100"
select select "1"
type input "[DATE] Septembre 2025"
type input "Mer 01 Octobre 2025"
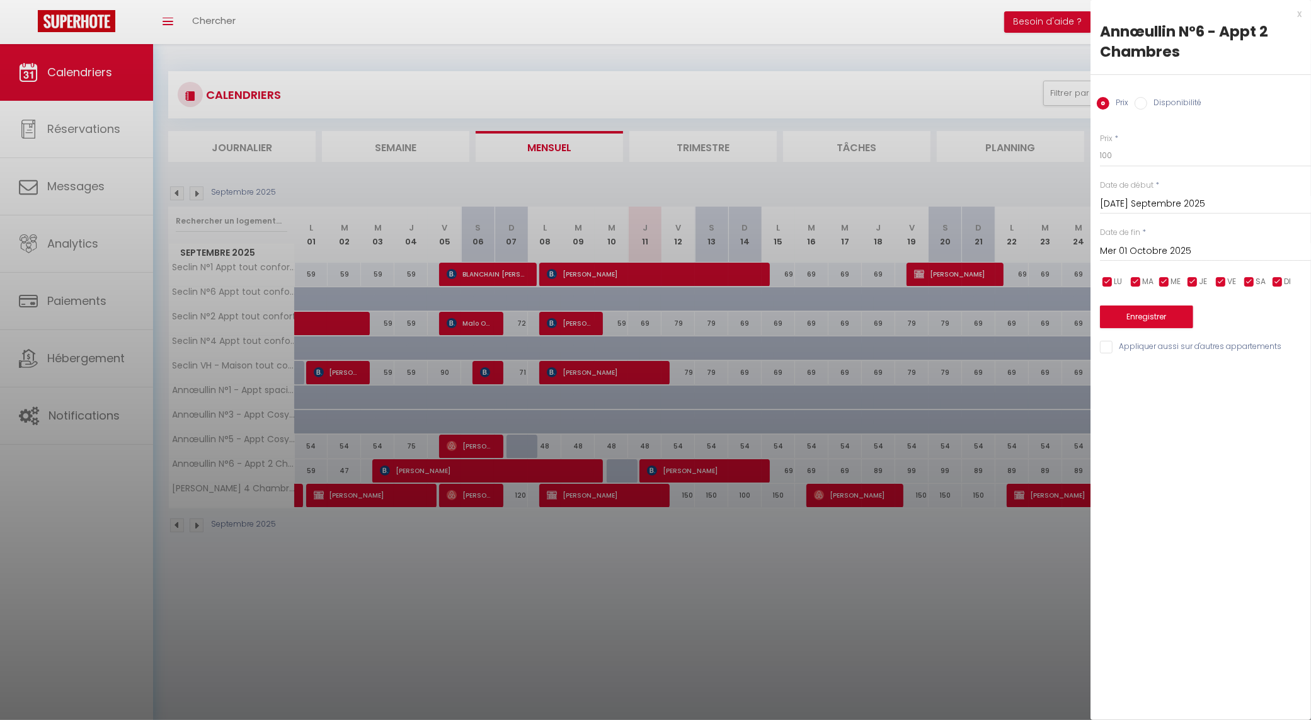
click at [1136, 102] on input "Disponibilité" at bounding box center [1141, 103] width 13 height 13
radio input "true"
click at [1136, 102] on input "Disponibilité" at bounding box center [1141, 103] width 13 height 13
radio input "false"
click at [1176, 199] on input "[DATE] Septembre 2025" at bounding box center [1205, 205] width 211 height 16
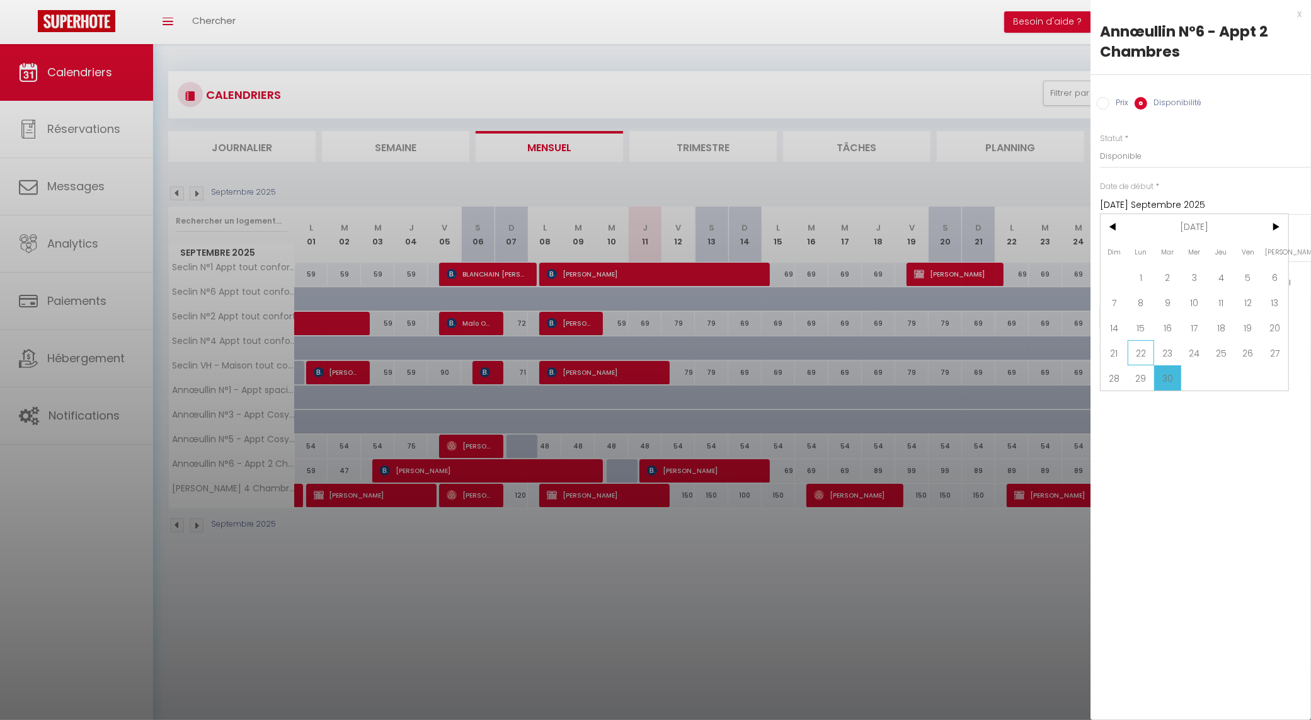
click at [1137, 355] on span "22" at bounding box center [1141, 352] width 27 height 25
type input "Lun 22 Septembre 2025"
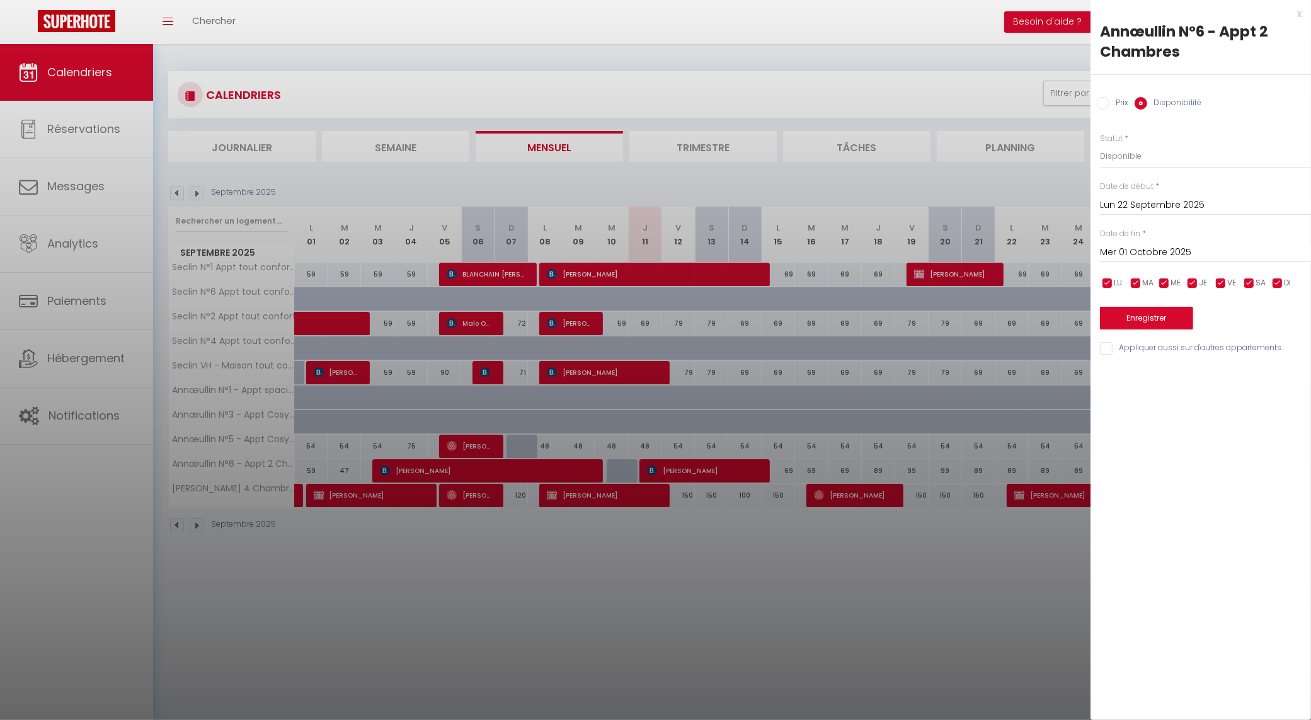
click at [1169, 256] on input "Mer 01 Octobre 2025" at bounding box center [1205, 252] width 211 height 16
click at [1281, 273] on span ">" at bounding box center [1274, 273] width 27 height 25
click at [1113, 272] on span "<" at bounding box center [1114, 273] width 27 height 25
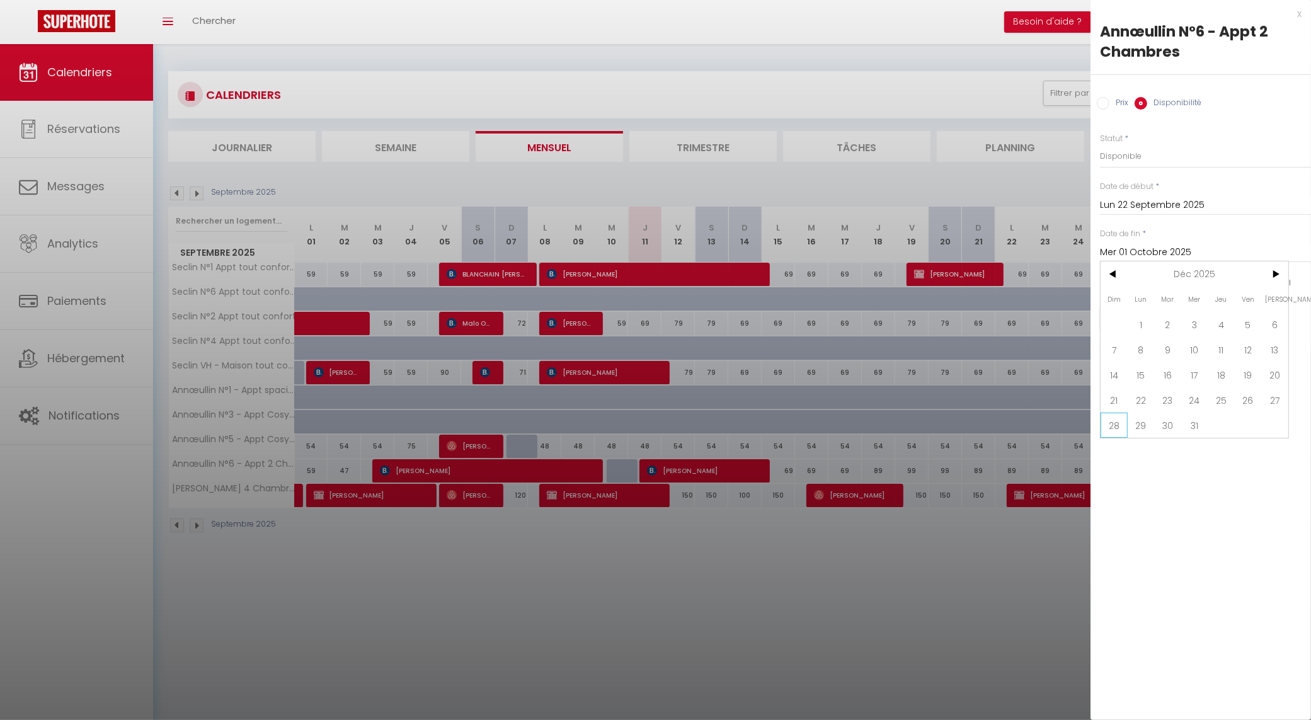
click at [1122, 427] on span "28" at bounding box center [1114, 425] width 27 height 25
type input "Dim 28 Décembre 2025"
click at [1159, 325] on button "Enregistrer" at bounding box center [1146, 318] width 93 height 23
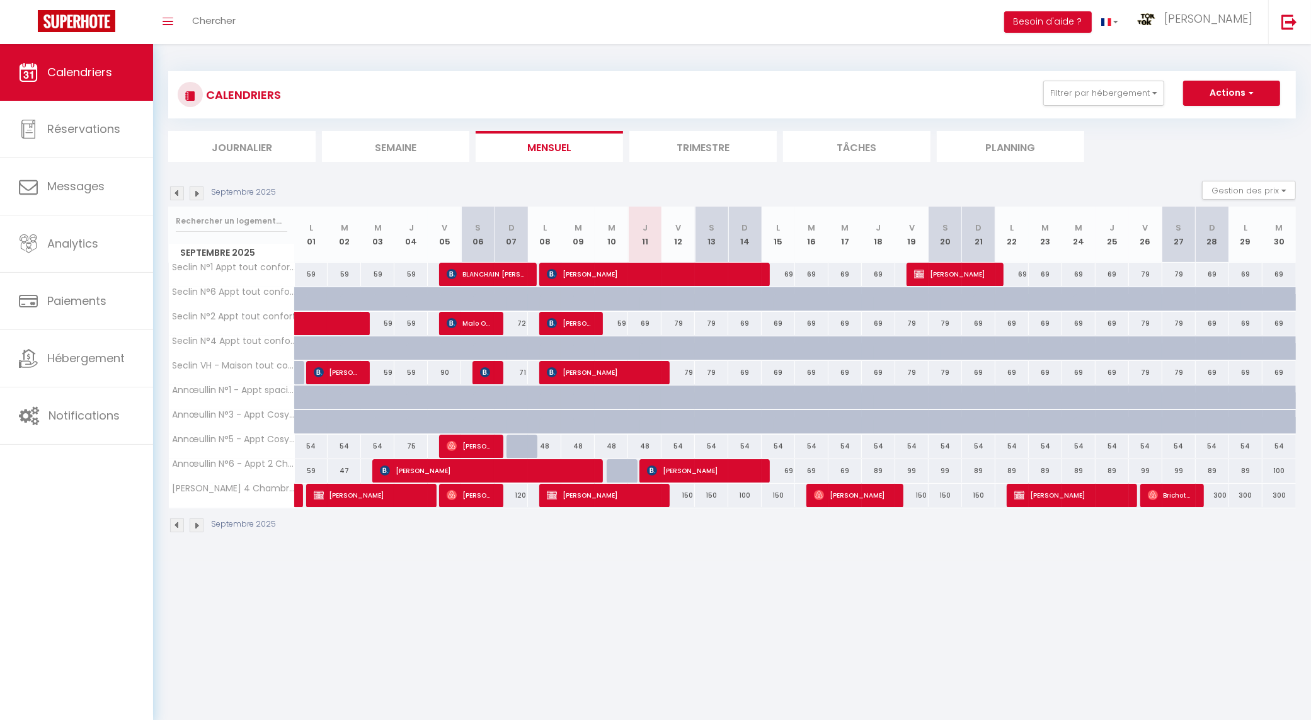
click at [788, 474] on div "69" at bounding box center [778, 470] width 33 height 23
select select "1"
type input "Lun 15 Septembre 2025"
type input "[DATE] Septembre 2025"
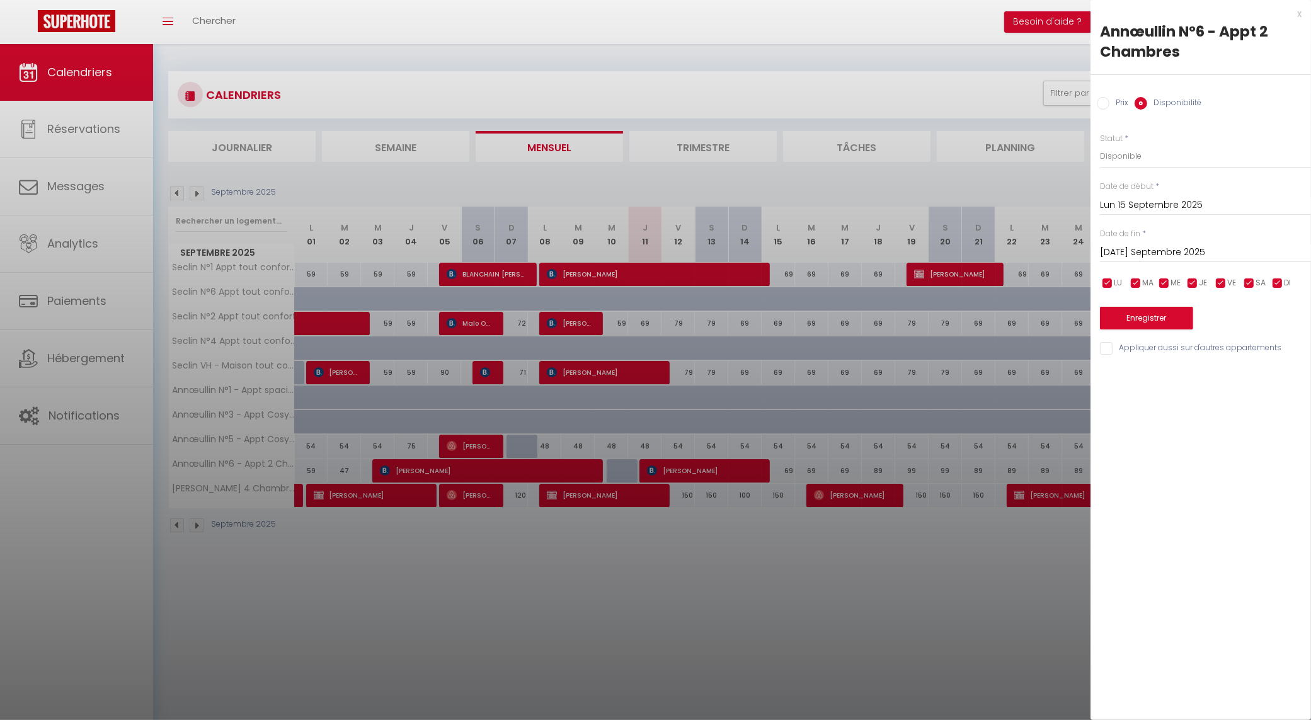
drag, startPoint x: 1105, startPoint y: 104, endPoint x: 1110, endPoint y: 121, distance: 17.9
click at [1106, 104] on input "Prix" at bounding box center [1103, 103] width 13 height 13
radio input "true"
radio input "false"
click at [1125, 152] on input "69" at bounding box center [1205, 155] width 211 height 23
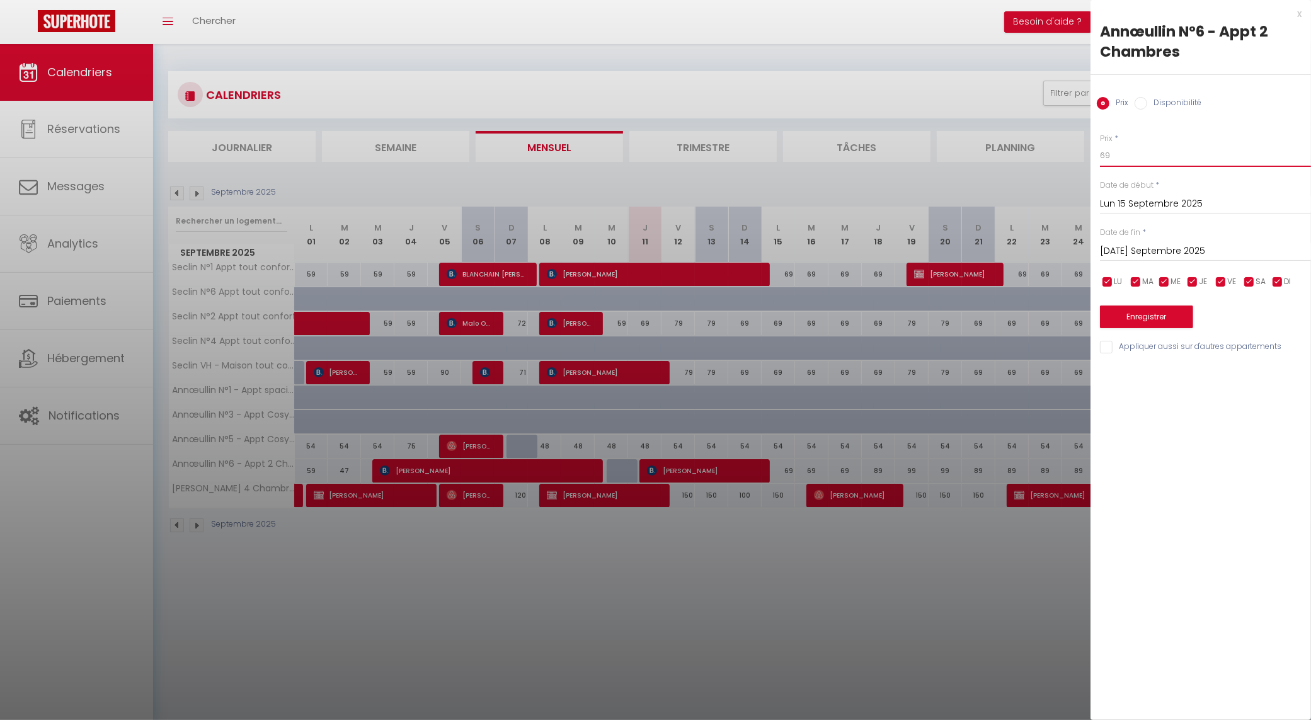
click at [1125, 152] on input "69" at bounding box center [1205, 155] width 211 height 23
click at [1190, 198] on input "Lun 15 Septembre 2025" at bounding box center [1205, 204] width 211 height 16
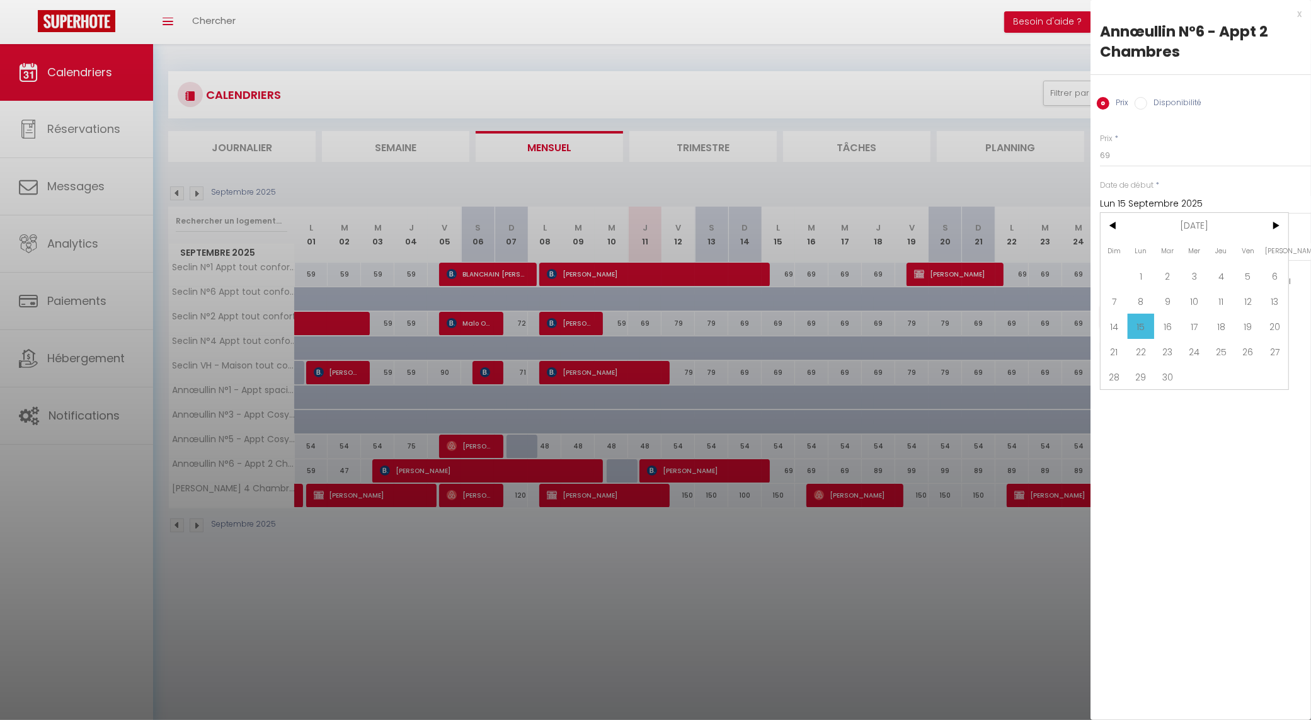
click at [1149, 326] on span "15" at bounding box center [1141, 326] width 27 height 25
click at [1164, 252] on input "[DATE] Septembre 2025" at bounding box center [1205, 251] width 211 height 16
click at [1274, 276] on span ">" at bounding box center [1274, 272] width 27 height 25
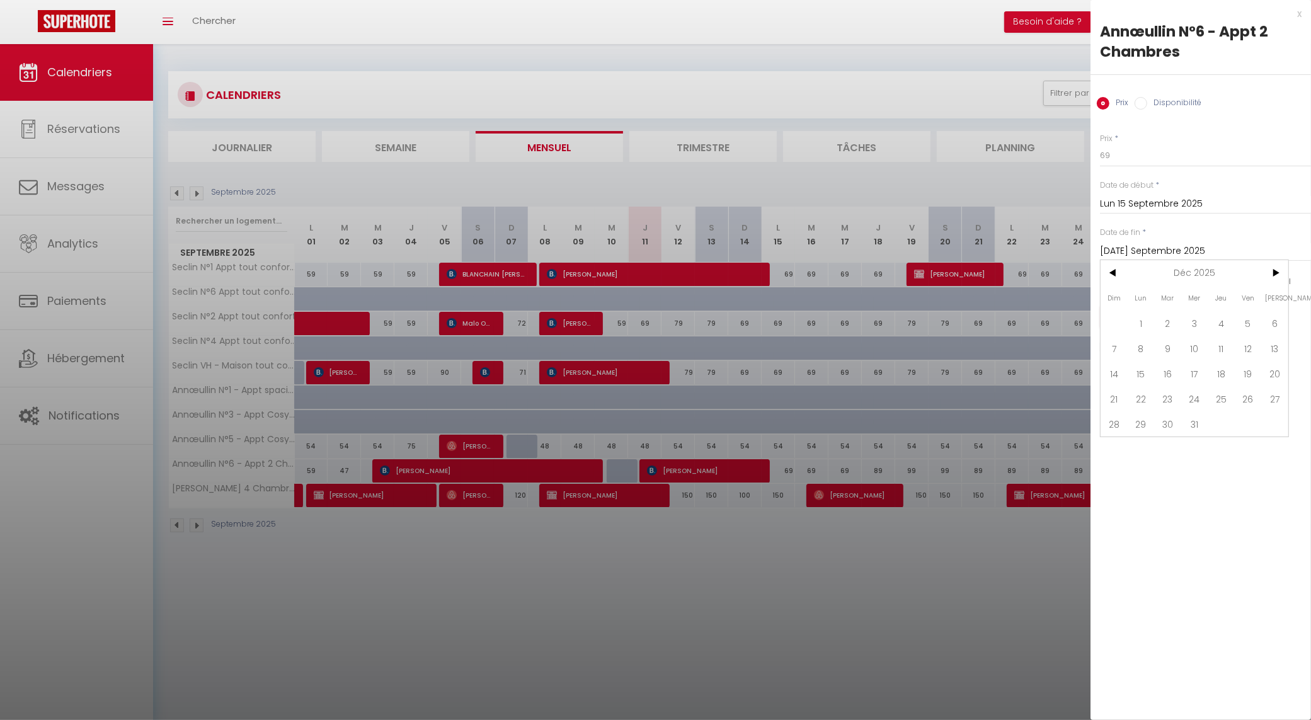
click at [1277, 361] on span "20" at bounding box center [1274, 373] width 27 height 25
type input "[PERSON_NAME] 20 Décembre 2025"
click at [1249, 277] on input "checkbox" at bounding box center [1249, 282] width 13 height 13
checkbox input "false"
click at [1222, 278] on input "checkbox" at bounding box center [1221, 282] width 13 height 13
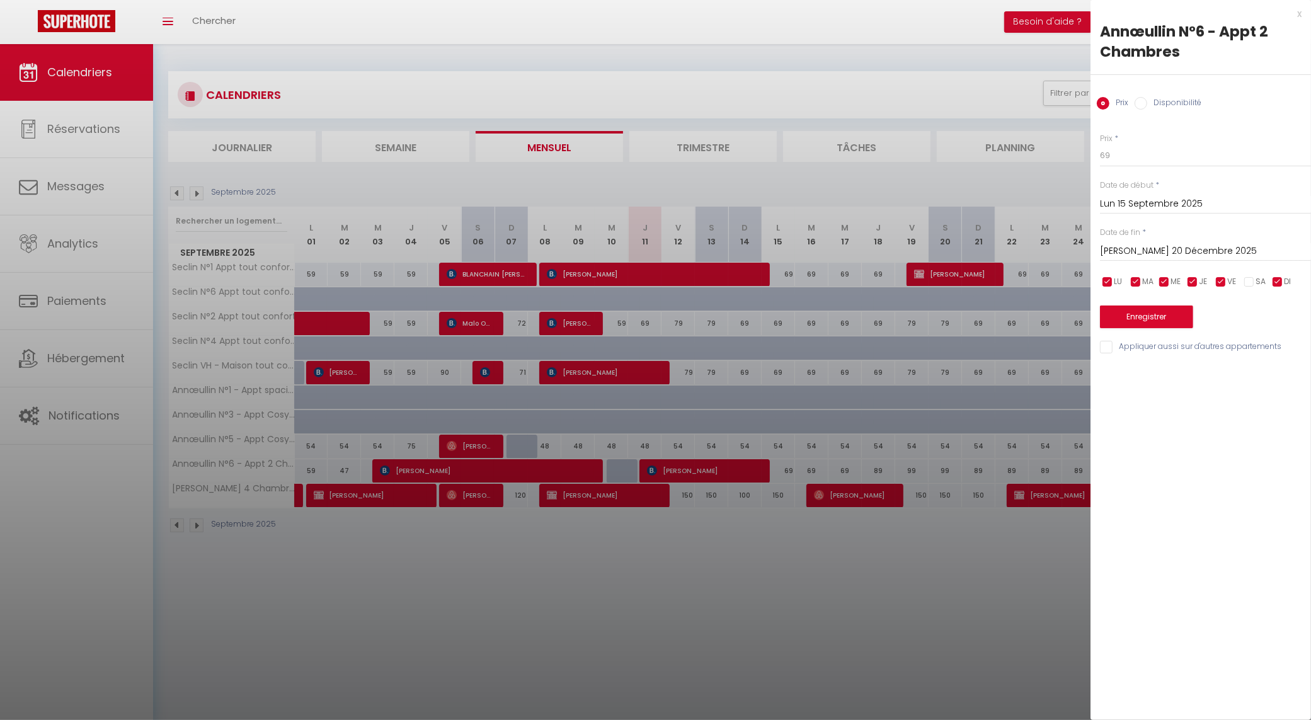
checkbox input "false"
click at [1166, 319] on button "Enregistrer" at bounding box center [1146, 317] width 93 height 23
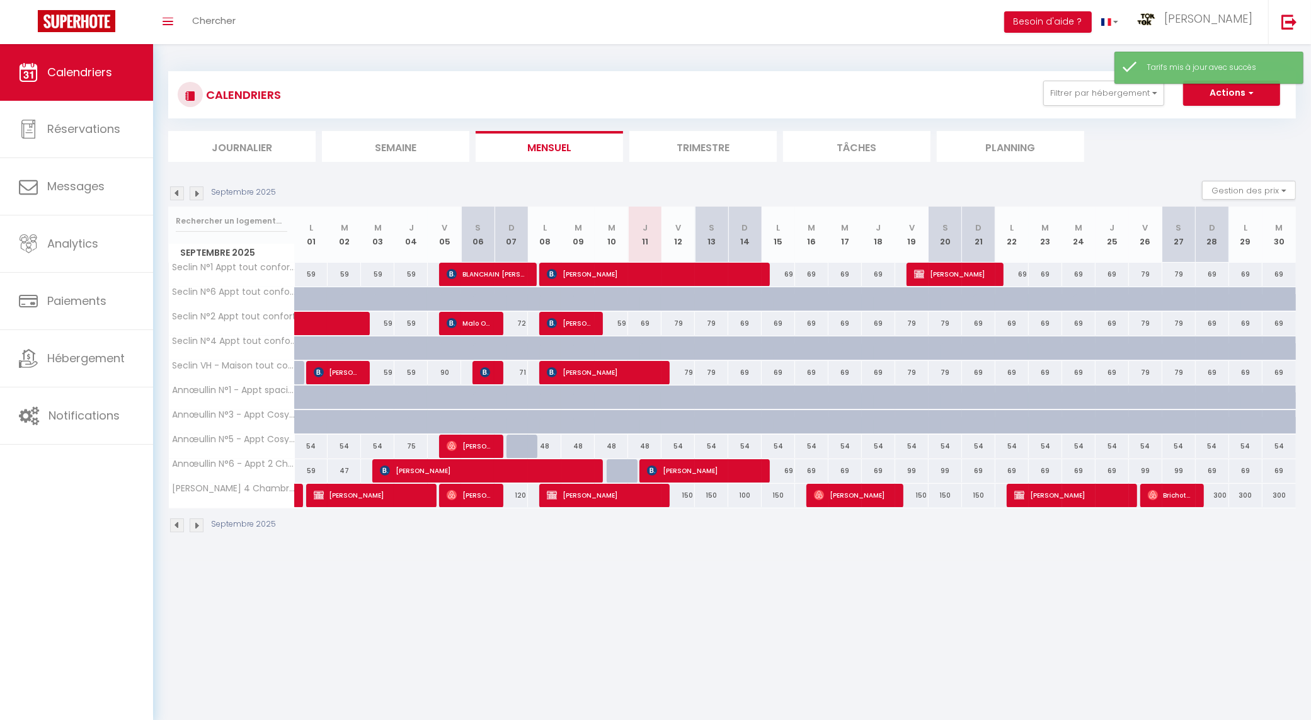
click at [1149, 468] on div "99" at bounding box center [1145, 470] width 33 height 23
type input "99"
type input "Ven 26 Septembre 2025"
type input "Sam 27 Septembre 2025"
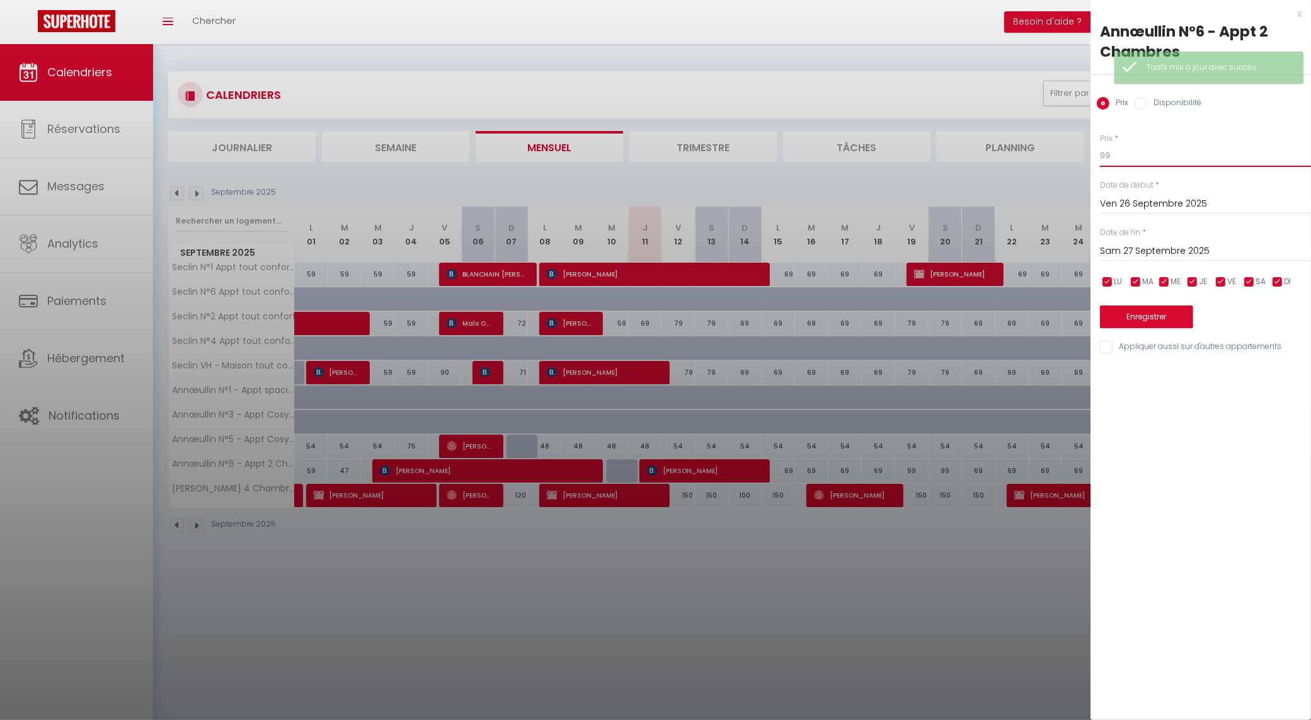
click at [1115, 155] on input "99" at bounding box center [1205, 155] width 211 height 23
type input "79"
click at [1149, 199] on input "Ven 26 Septembre 2025" at bounding box center [1205, 204] width 211 height 16
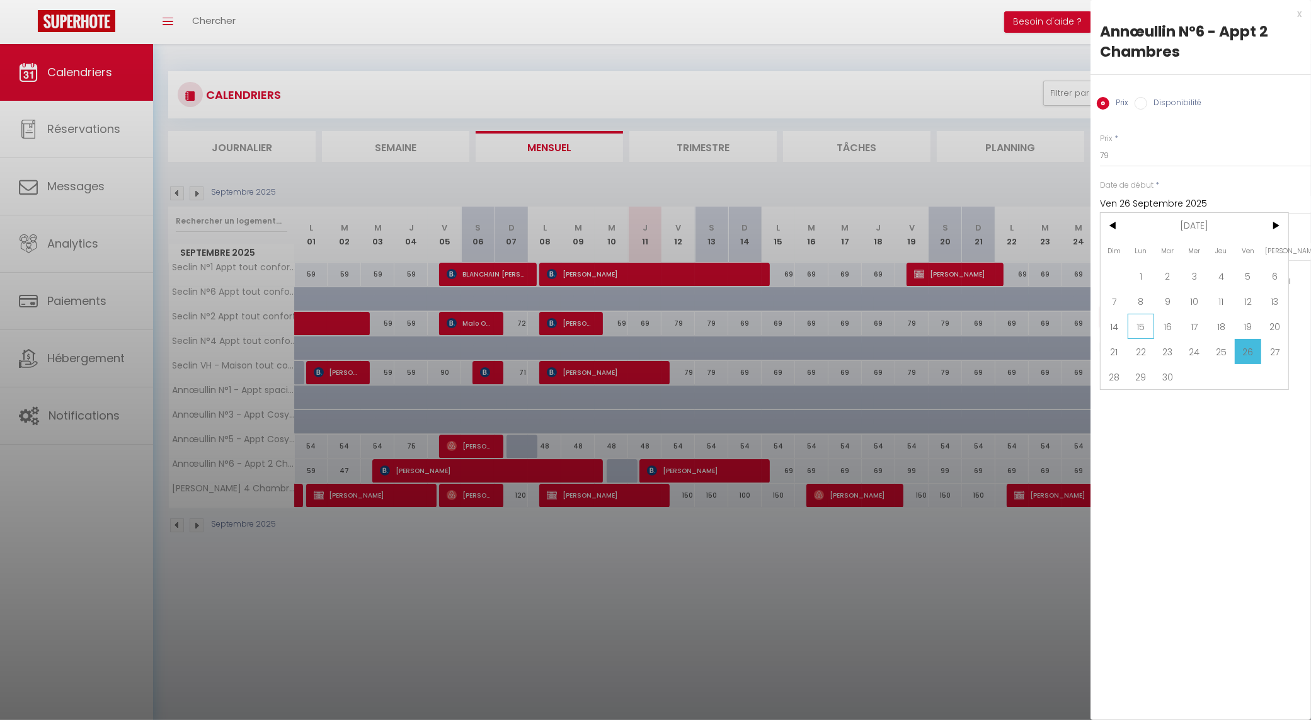
click at [1141, 326] on span "15" at bounding box center [1141, 326] width 27 height 25
type input "Lun 15 Septembre 2025"
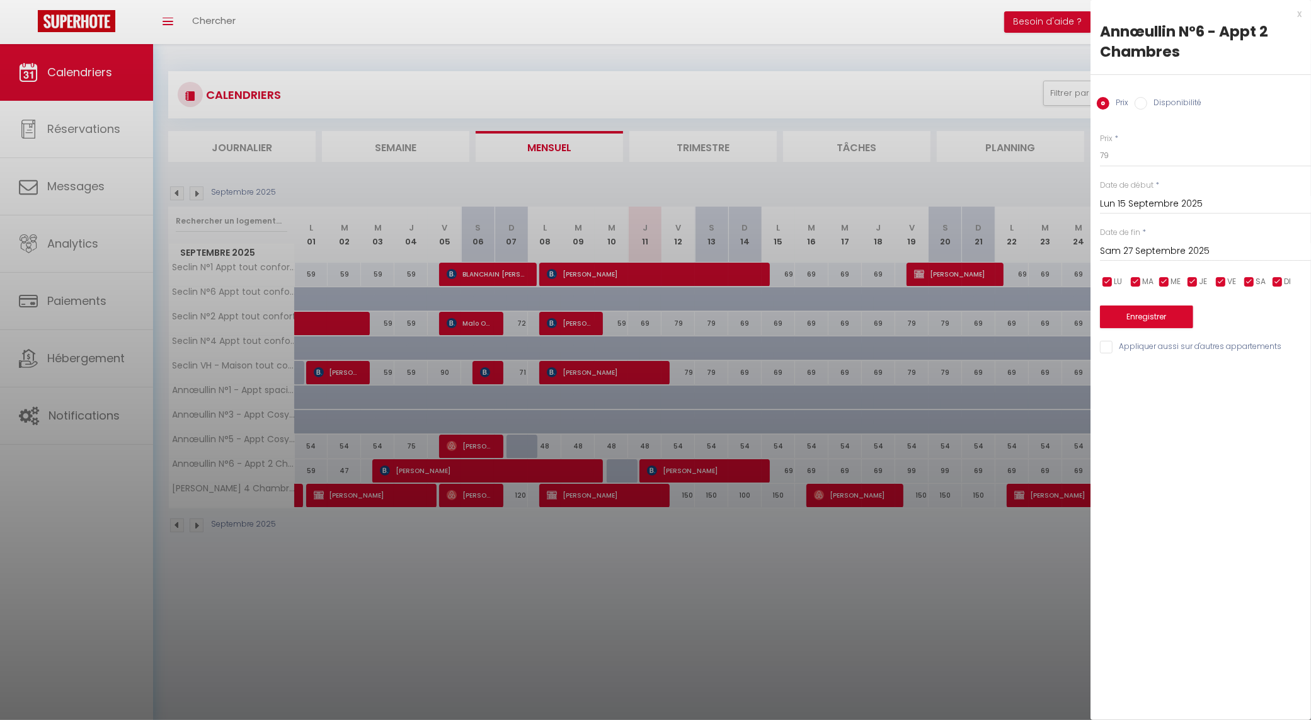
click at [1180, 249] on input "Sam 27 Septembre 2025" at bounding box center [1205, 251] width 211 height 16
click at [1285, 271] on span ">" at bounding box center [1274, 272] width 27 height 25
click at [1284, 271] on span ">" at bounding box center [1274, 272] width 27 height 25
click at [1277, 391] on span "27" at bounding box center [1274, 398] width 27 height 25
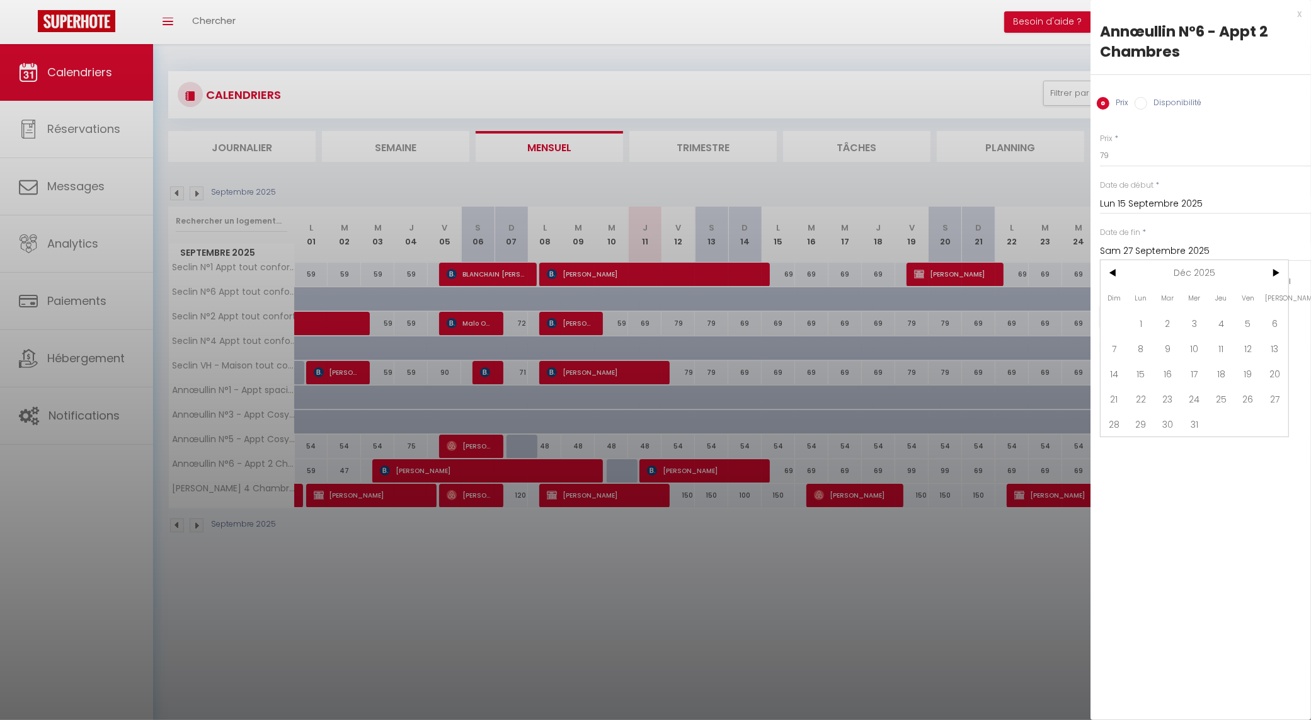
type input "[PERSON_NAME] 27 Décembre 2025"
drag, startPoint x: 1109, startPoint y: 284, endPoint x: 1120, endPoint y: 281, distance: 11.8
click at [1109, 284] on input "checkbox" at bounding box center [1107, 282] width 13 height 13
checkbox input "false"
click at [1135, 281] on input "checkbox" at bounding box center [1136, 282] width 13 height 13
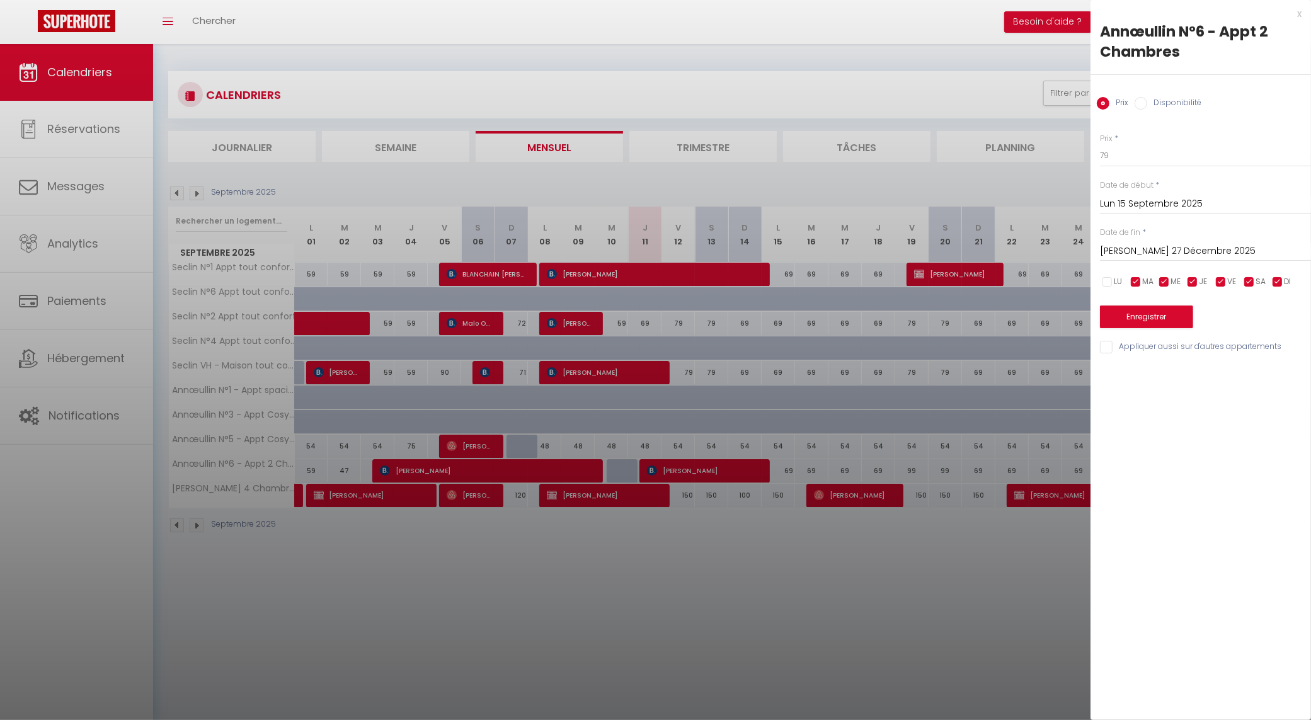
checkbox input "false"
click at [1163, 281] on input "checkbox" at bounding box center [1164, 282] width 13 height 13
checkbox input "false"
click at [1195, 281] on input "checkbox" at bounding box center [1192, 282] width 13 height 13
checkbox input "false"
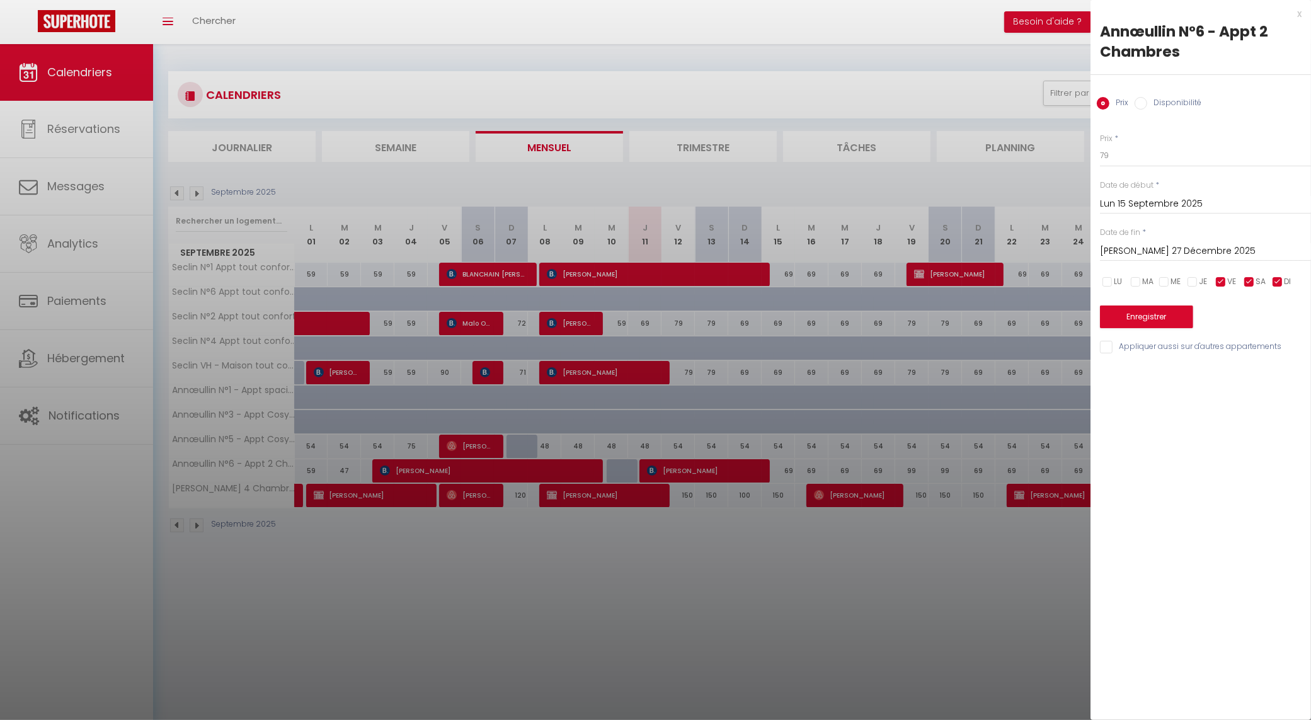
click at [1276, 279] on input "checkbox" at bounding box center [1278, 282] width 13 height 13
checkbox input "false"
click at [1145, 318] on button "Enregistrer" at bounding box center [1146, 317] width 93 height 23
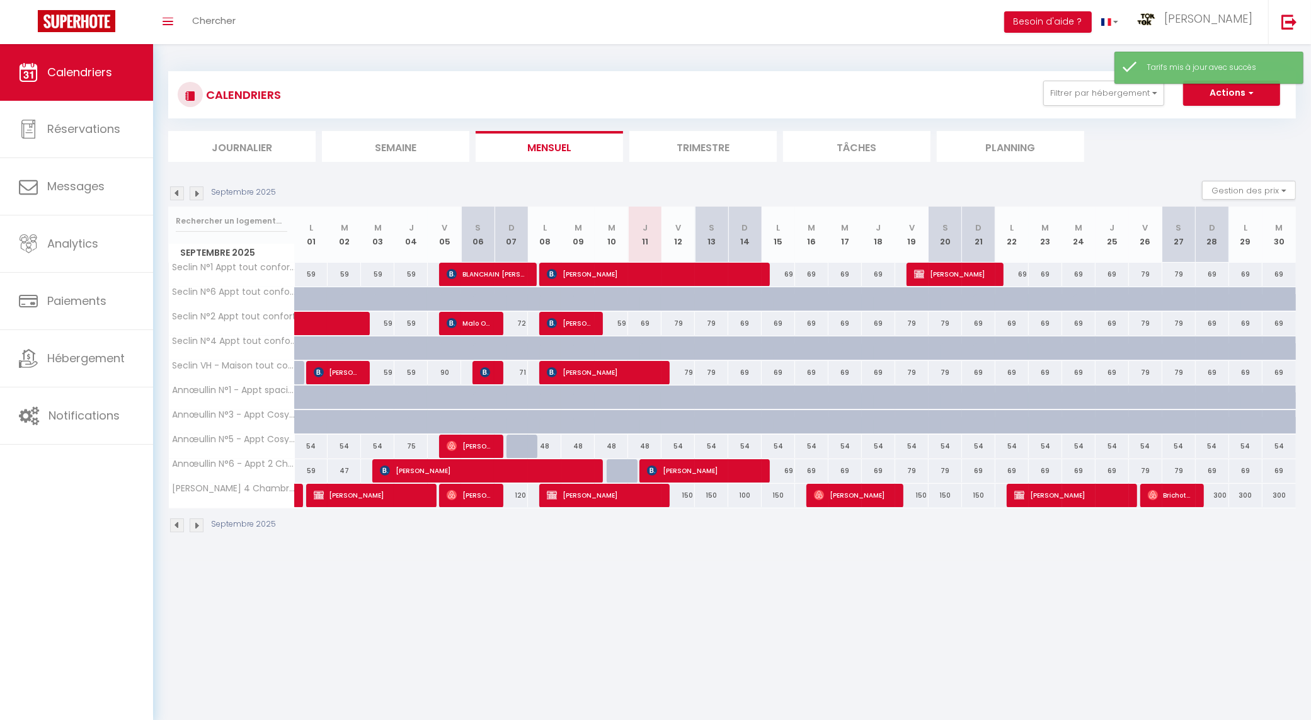
click at [1220, 495] on div "300" at bounding box center [1212, 495] width 33 height 23
type input "300"
type input "Dim 28 Septembre 2025"
type input "Lun 29 Septembre 2025"
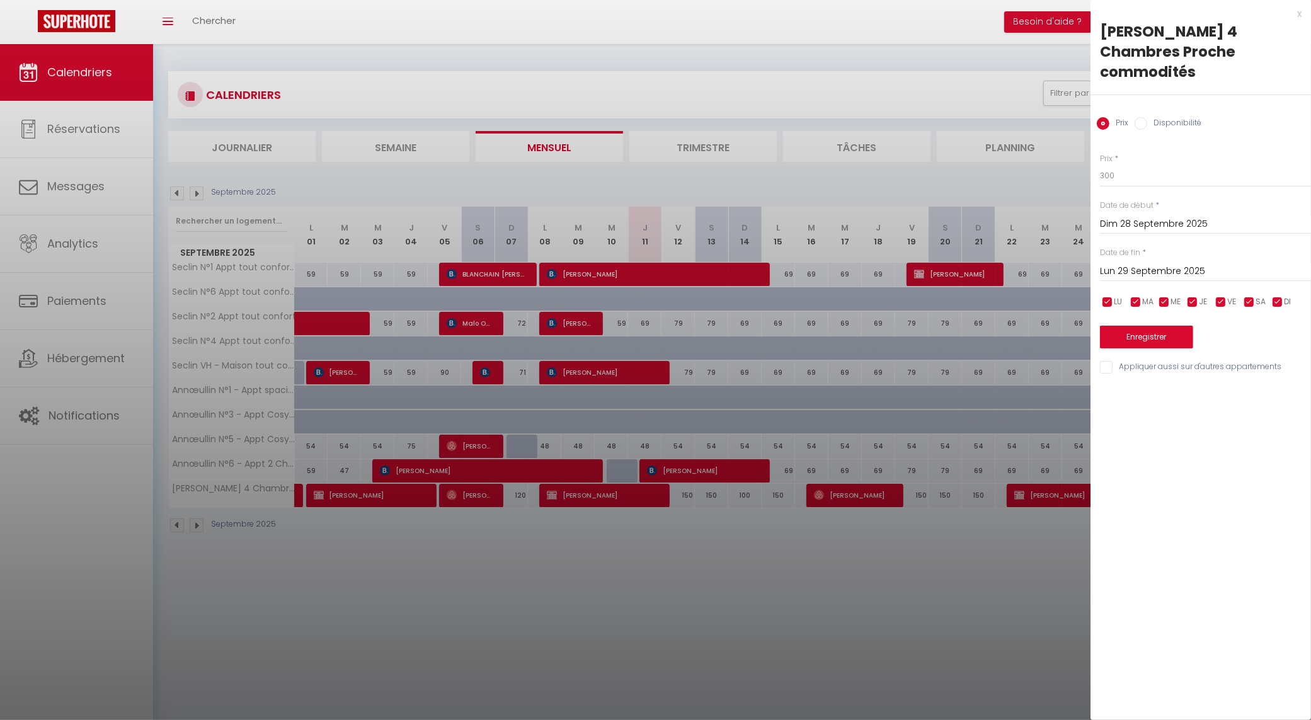
click at [964, 565] on div at bounding box center [655, 360] width 1311 height 720
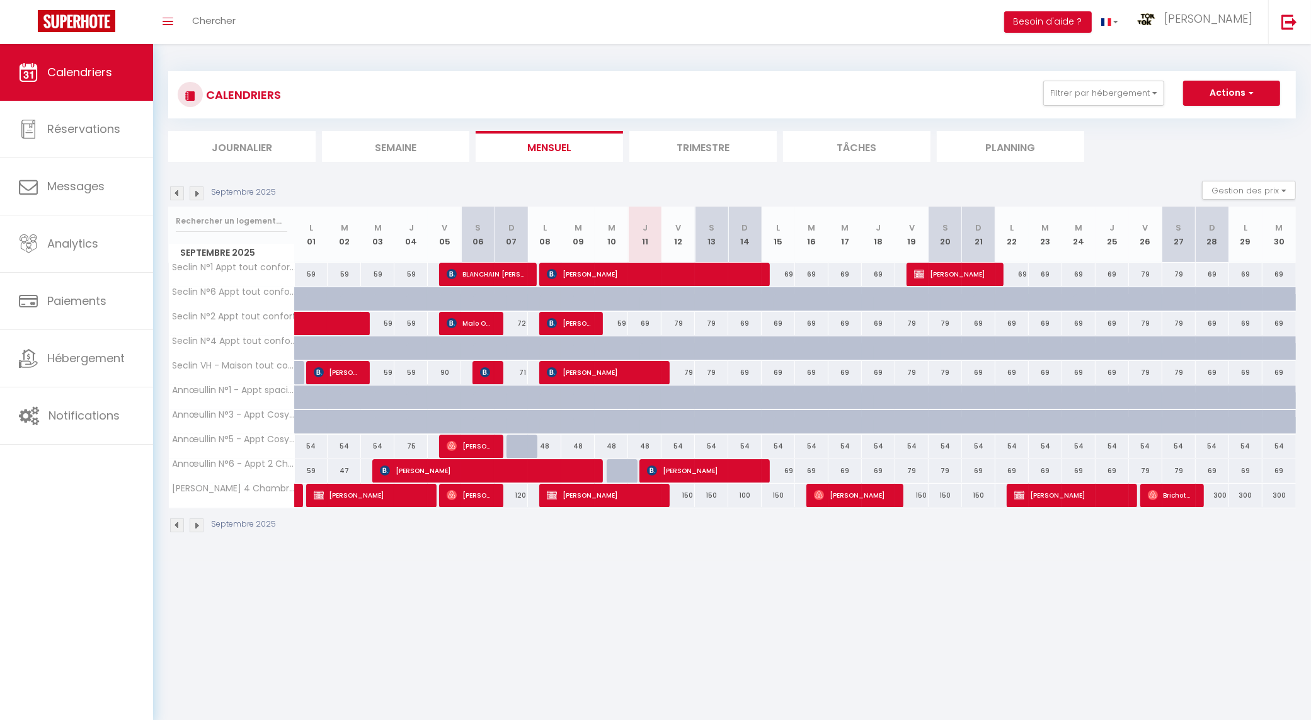
click at [682, 497] on div "150" at bounding box center [678, 495] width 33 height 23
type input "150"
type input "Ven 12 Septembre 2025"
type input "Sam 13 Septembre 2025"
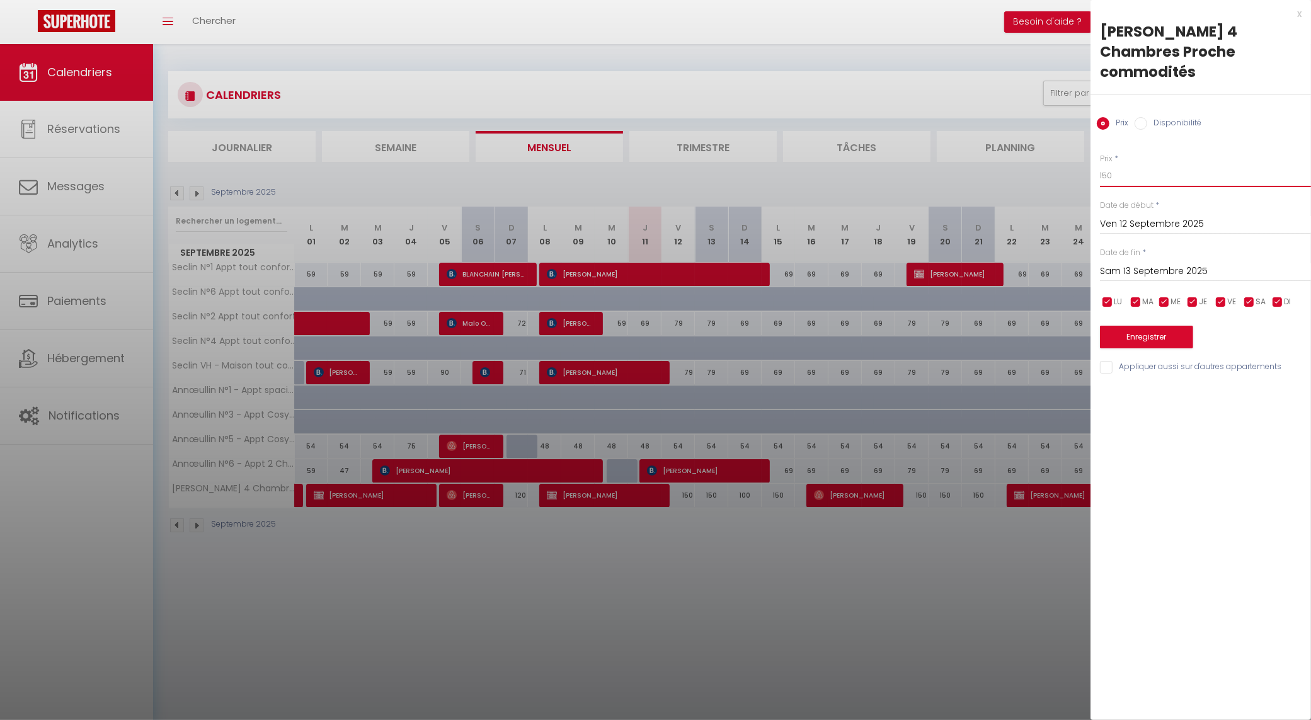
click at [1101, 175] on input "150" at bounding box center [1205, 175] width 211 height 23
click at [1101, 173] on input "150" at bounding box center [1205, 175] width 211 height 23
click at [1106, 175] on input "150" at bounding box center [1205, 175] width 211 height 23
type input "120"
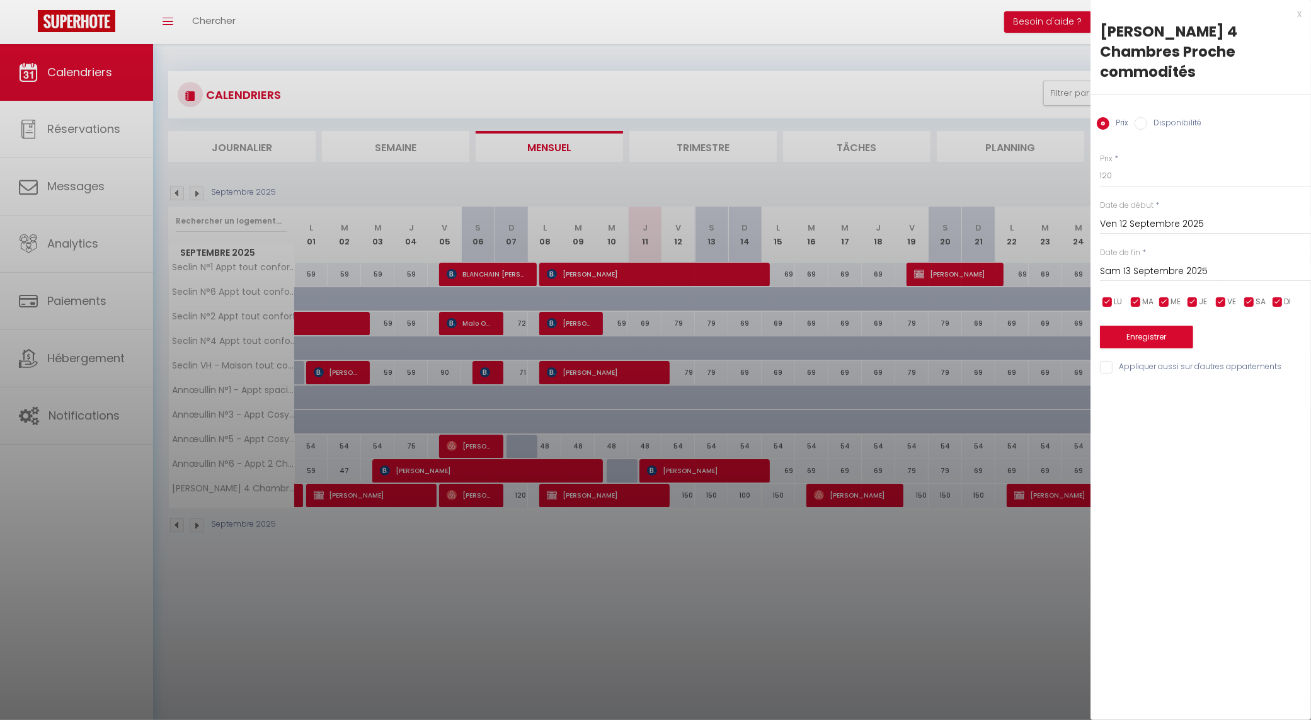
click at [1148, 267] on input "Sam 13 Septembre 2025" at bounding box center [1205, 271] width 211 height 16
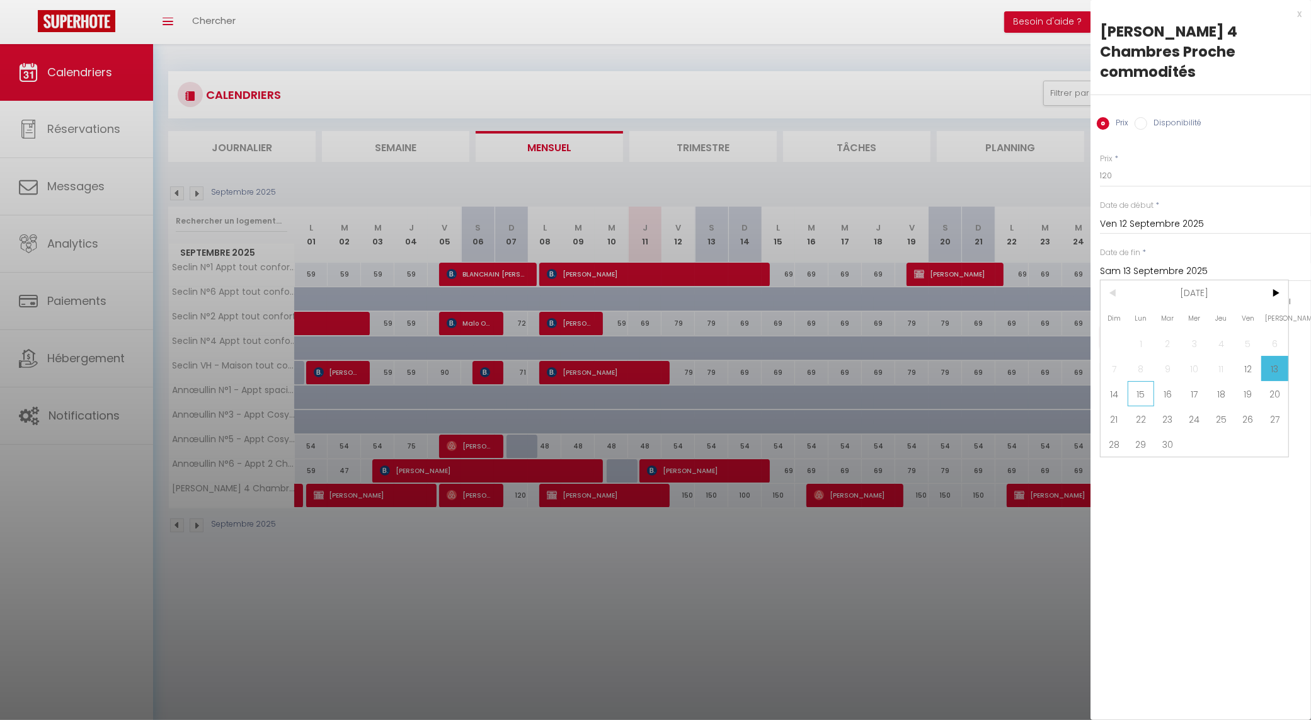
click at [1135, 396] on span "15" at bounding box center [1141, 393] width 27 height 25
type input "Lun 15 Septembre 2025"
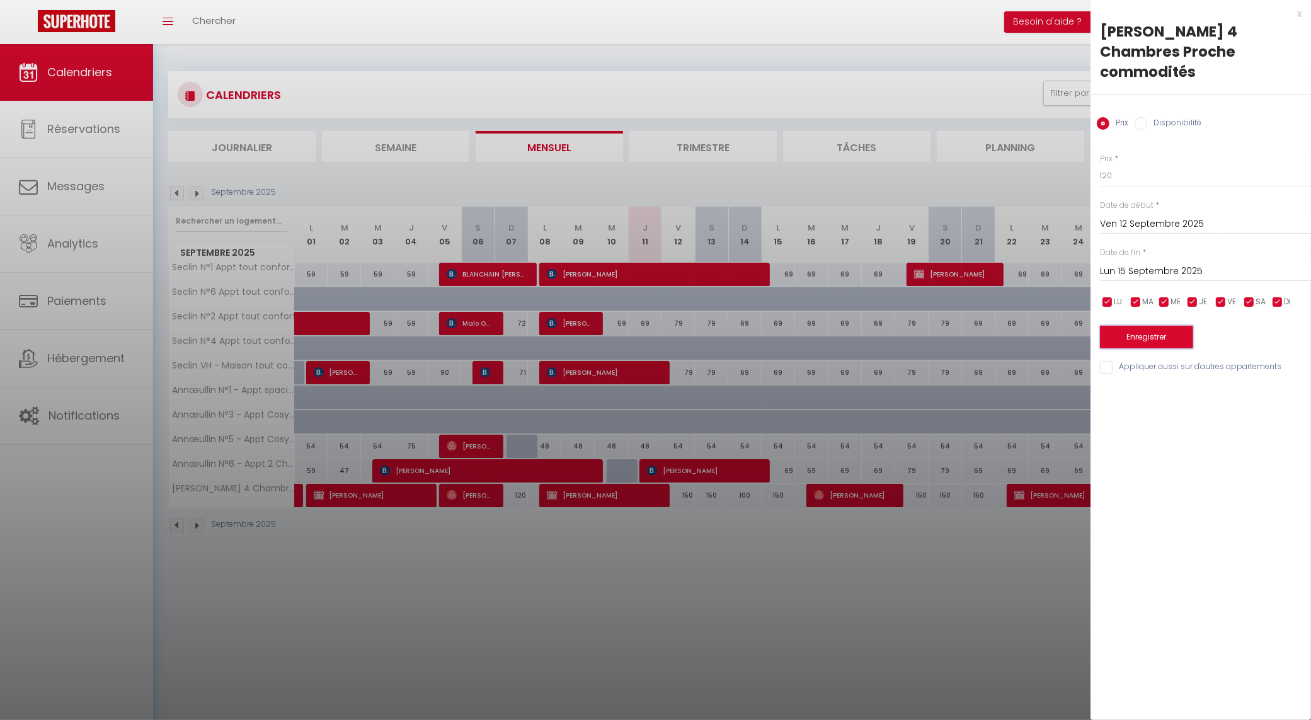
click at [1147, 331] on button "Enregistrer" at bounding box center [1146, 337] width 93 height 23
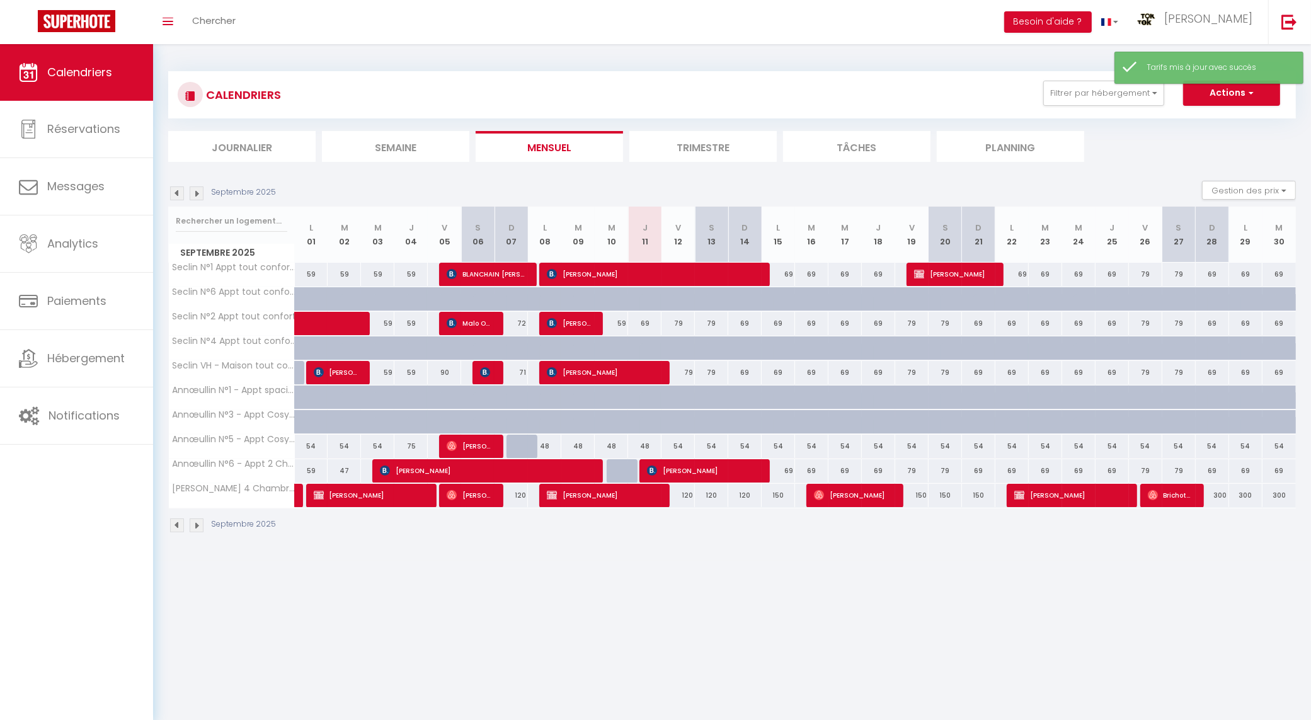
click at [775, 498] on div "150" at bounding box center [778, 495] width 33 height 23
type input "150"
type input "Lun 15 Septembre 2025"
type input "[DATE] Septembre 2025"
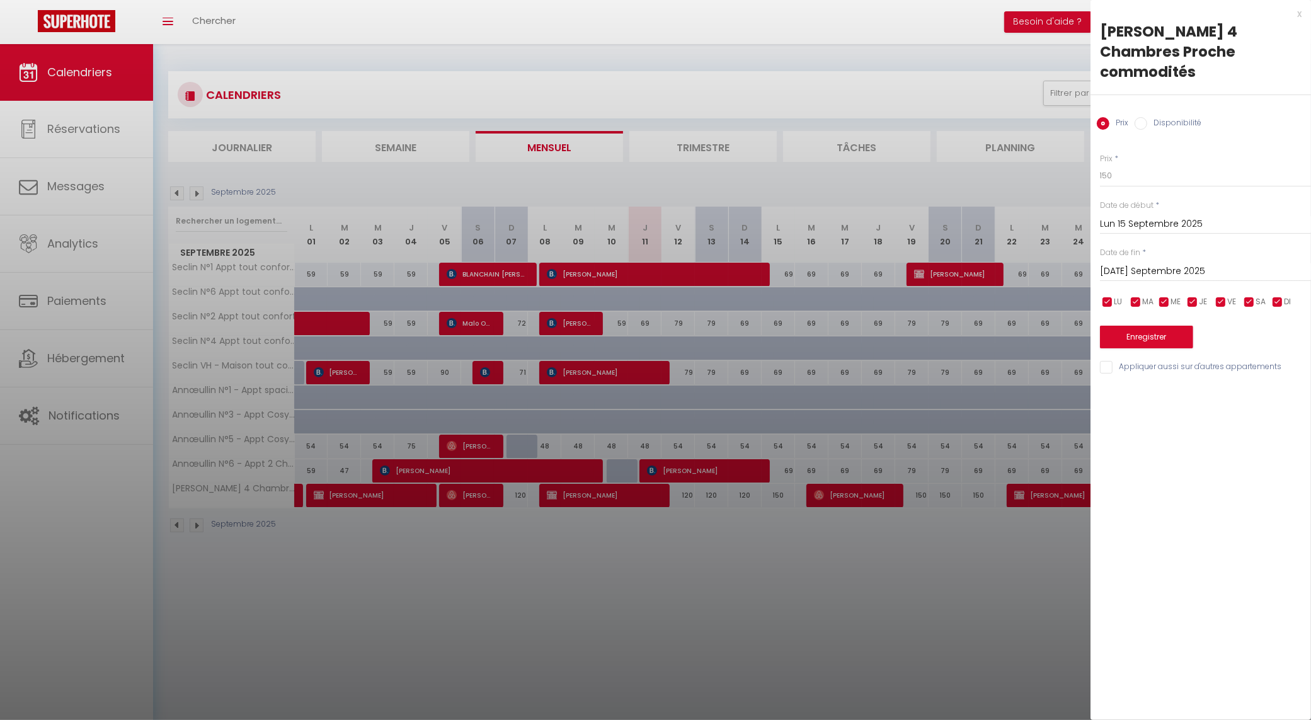
click at [745, 497] on div at bounding box center [655, 360] width 1311 height 720
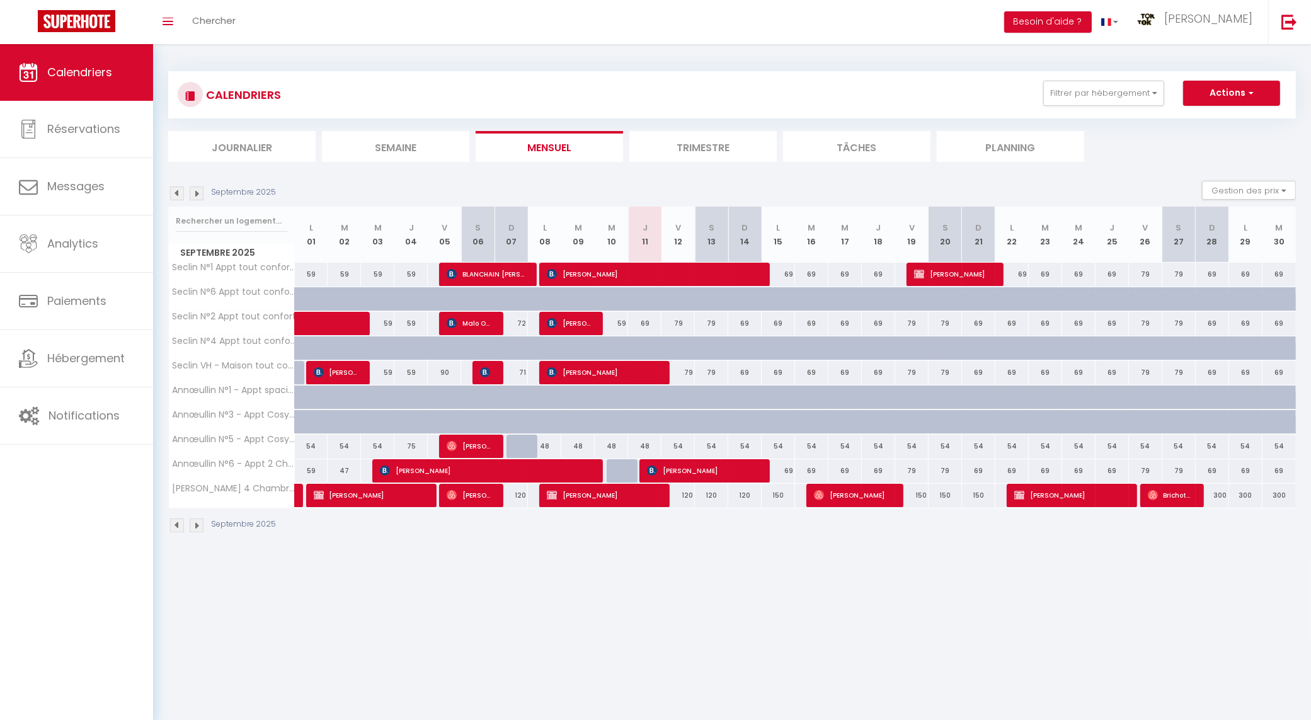
click at [745, 497] on div "120" at bounding box center [744, 495] width 33 height 23
type input "120"
type input "Dim 14 Septembre 2025"
type input "Lun 15 Septembre 2025"
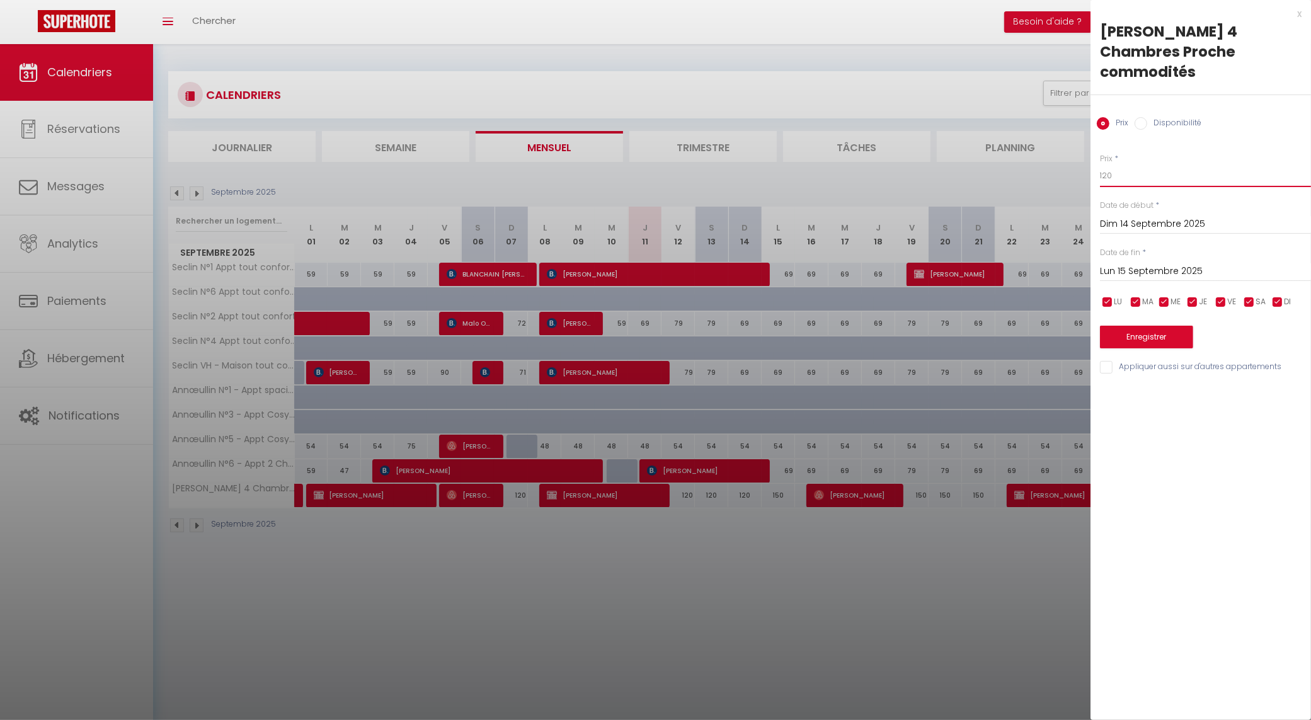
click at [1117, 171] on input "120" at bounding box center [1205, 175] width 211 height 23
click at [1120, 170] on input "120" at bounding box center [1205, 175] width 211 height 23
type input "100"
click at [1141, 271] on input "Lun 15 Septembre 2025" at bounding box center [1205, 271] width 211 height 16
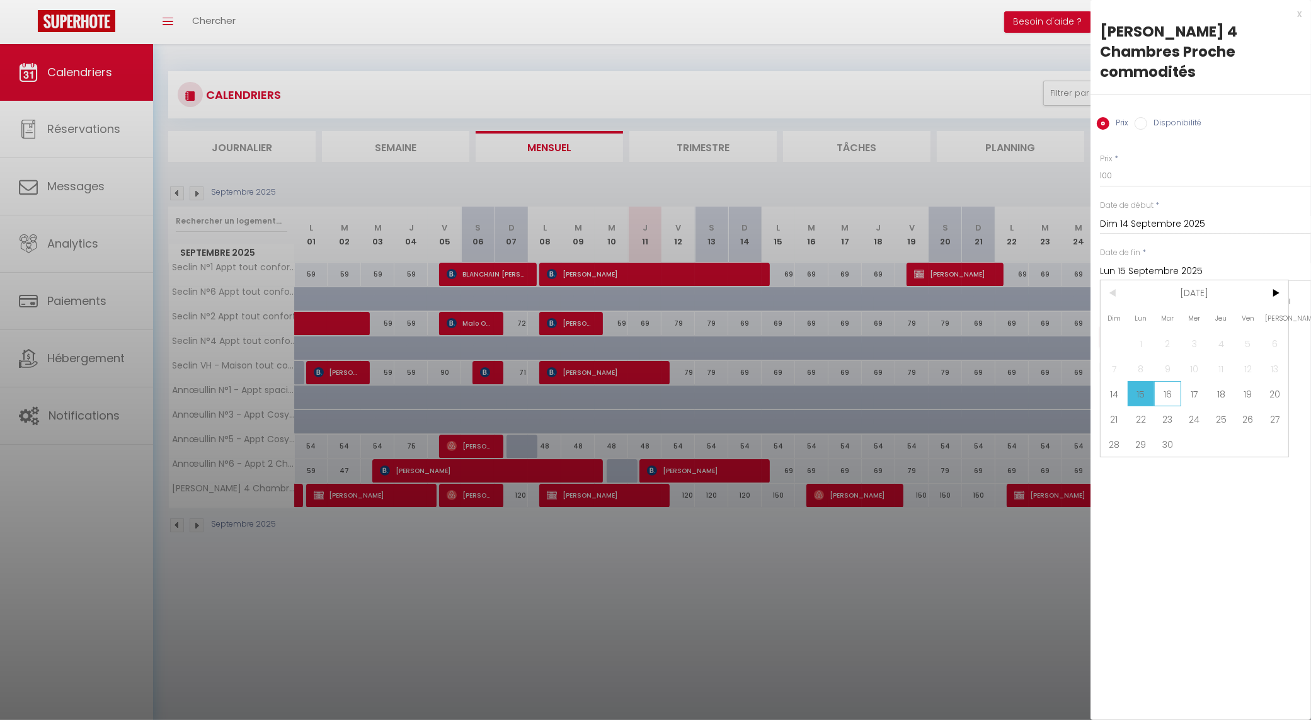
click at [1173, 392] on span "16" at bounding box center [1167, 393] width 27 height 25
type input "[DATE] Septembre 2025"
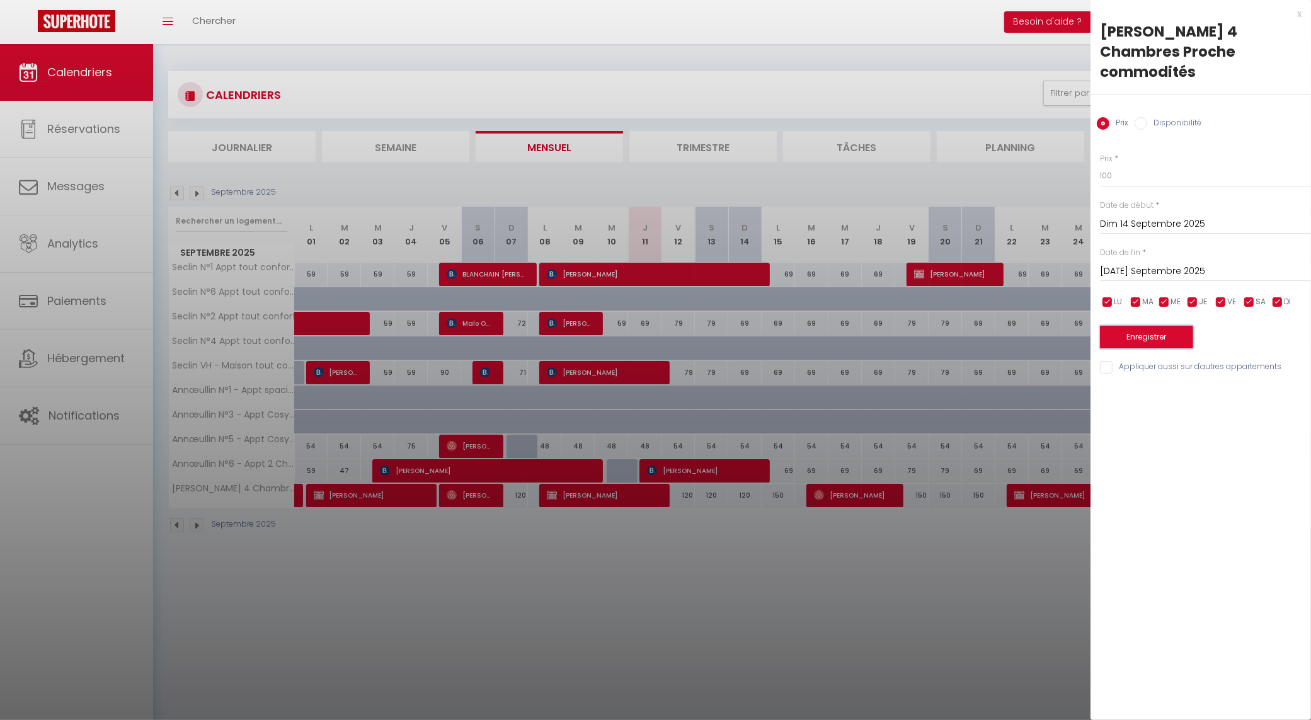
click at [1116, 339] on button "Enregistrer" at bounding box center [1146, 337] width 93 height 23
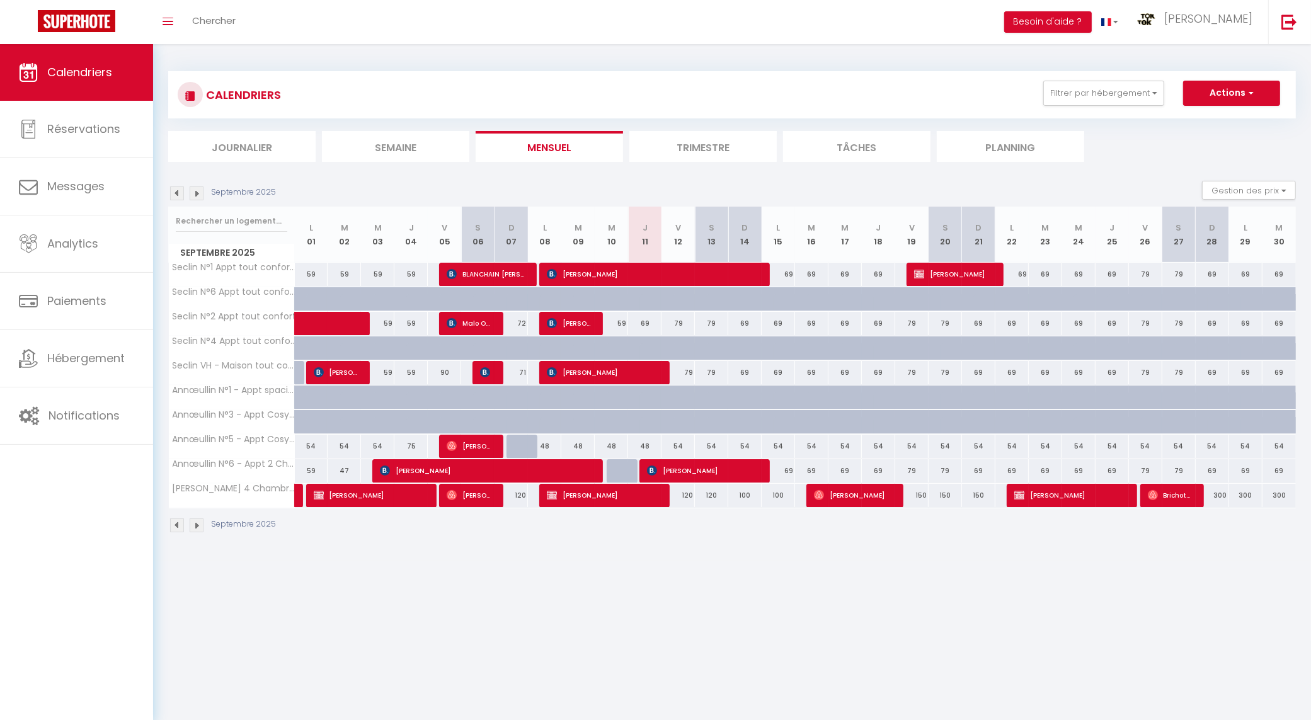
click at [982, 493] on div "150" at bounding box center [978, 495] width 33 height 23
type input "150"
type input "Dim 21 Septembre 2025"
type input "Lun 22 Septembre 2025"
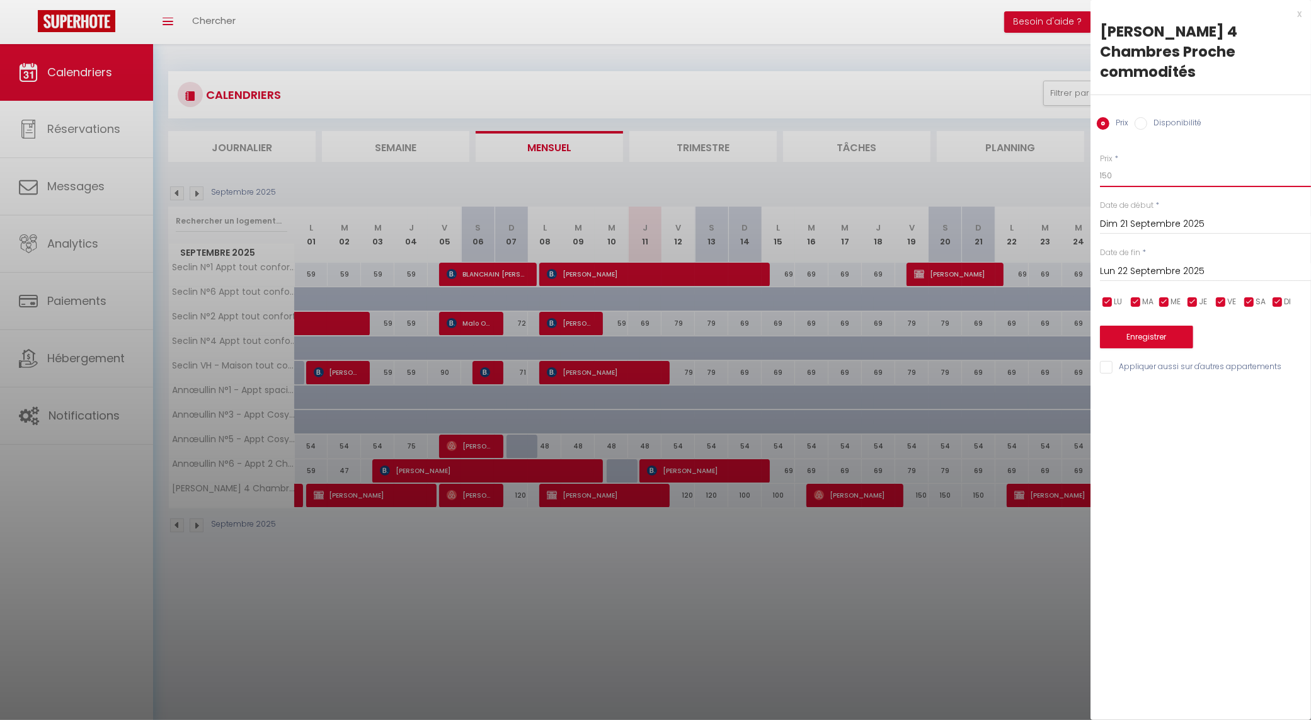
click at [1125, 178] on input "150" at bounding box center [1205, 175] width 211 height 23
type input "100"
click at [1160, 345] on button "Enregistrer" at bounding box center [1146, 337] width 93 height 23
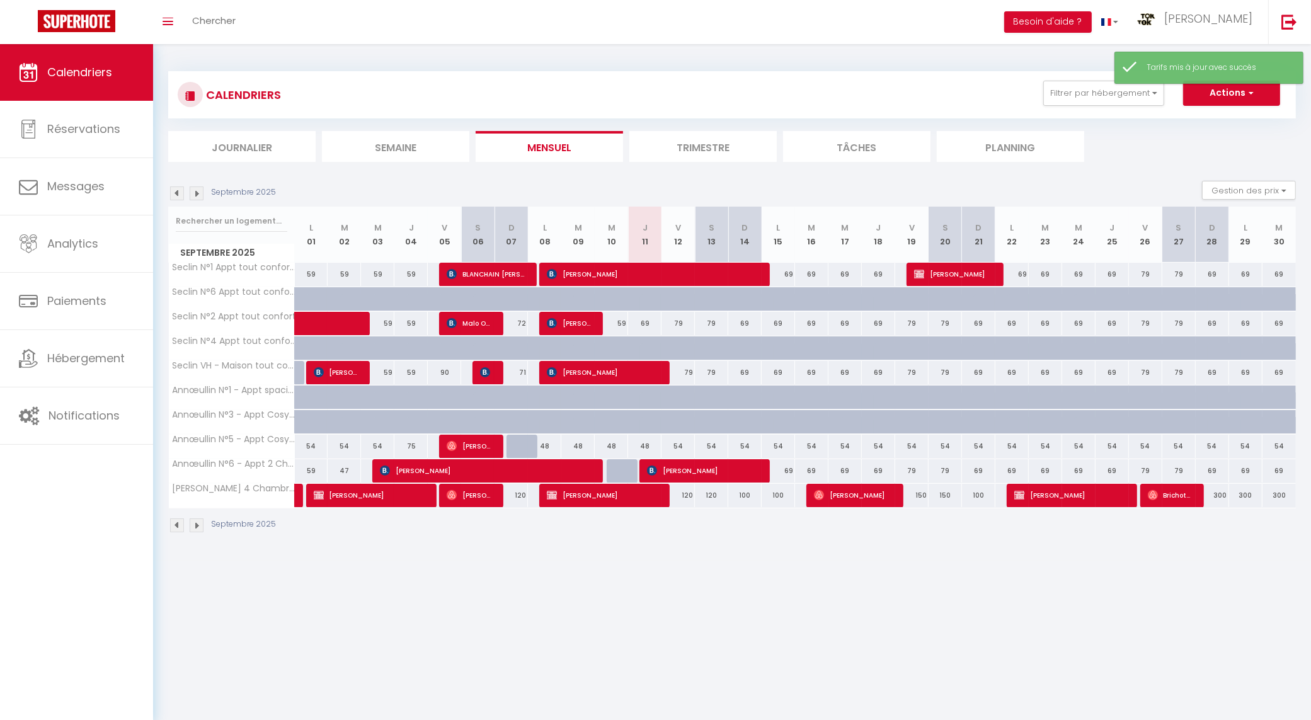
click at [1219, 495] on div "300" at bounding box center [1212, 495] width 33 height 23
type input "300"
type input "Dim 28 Septembre 2025"
type input "Lun 29 Septembre 2025"
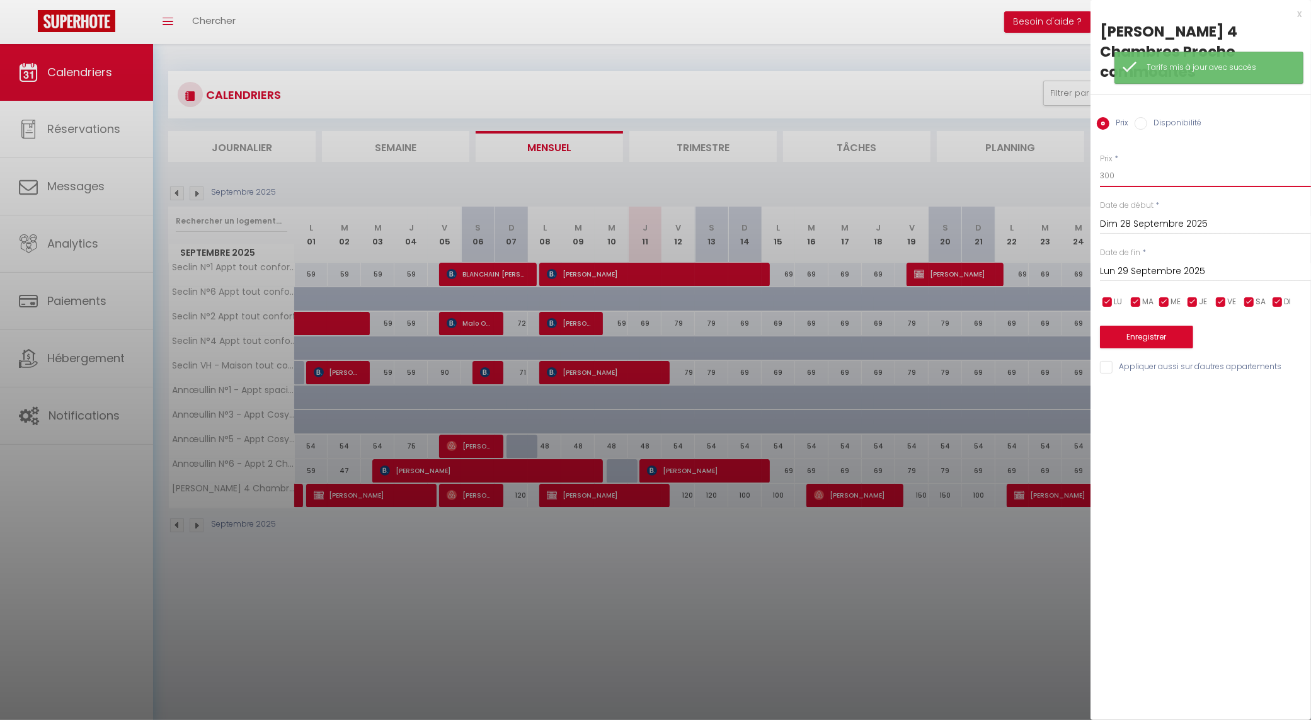
click at [1114, 183] on input "300" at bounding box center [1205, 175] width 211 height 23
type input "100"
click at [1142, 347] on button "Enregistrer" at bounding box center [1146, 337] width 93 height 23
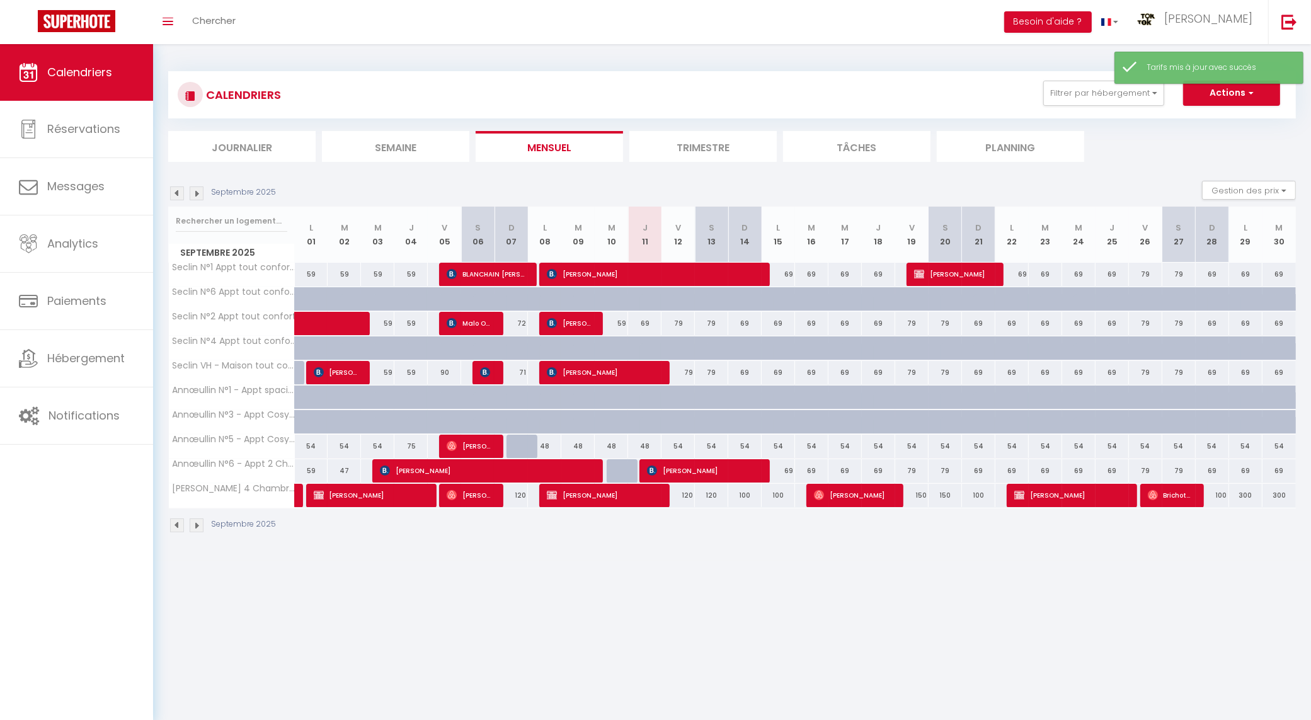
click at [196, 194] on img at bounding box center [197, 194] width 14 height 14
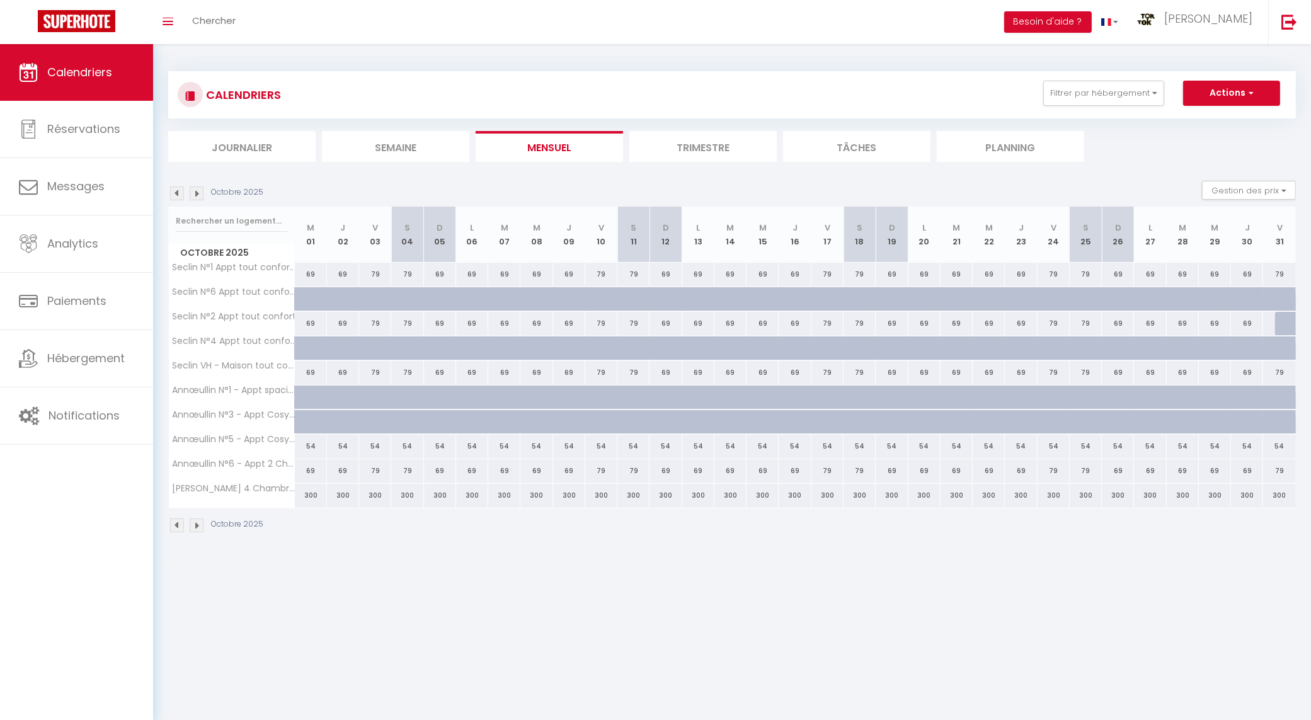
click at [171, 191] on img at bounding box center [177, 194] width 14 height 14
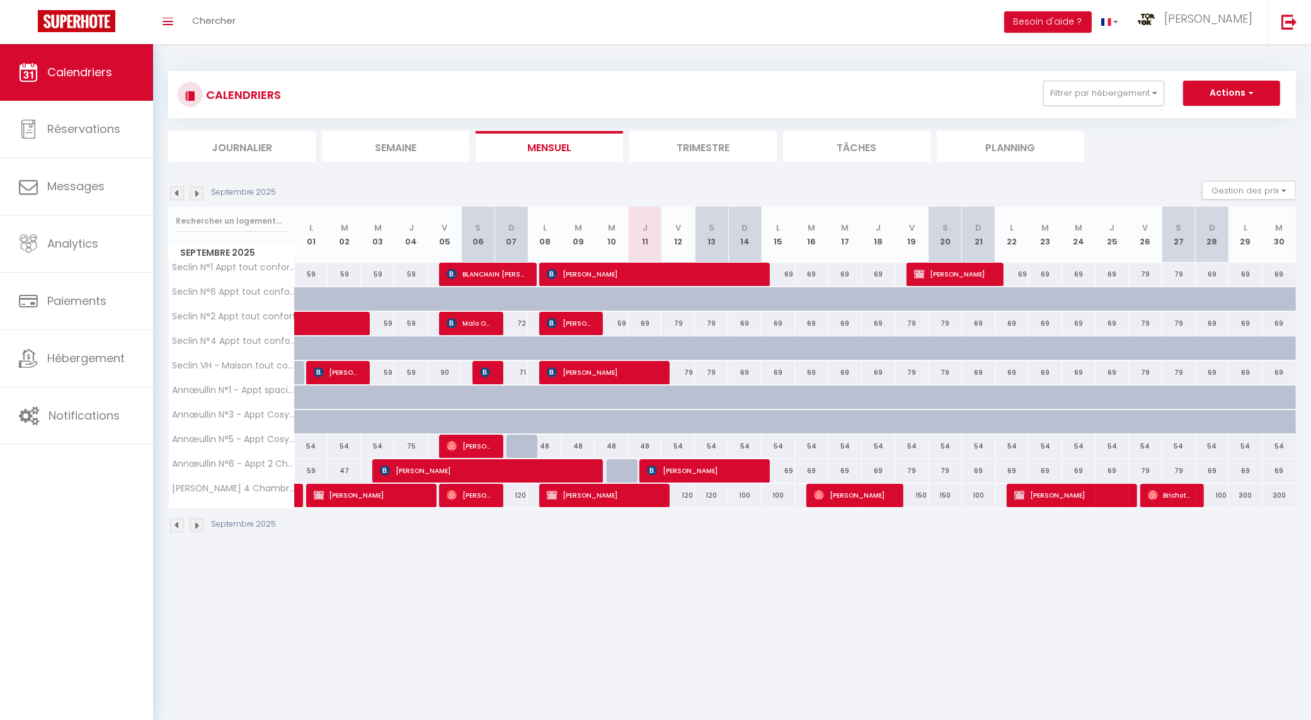
click at [194, 191] on img at bounding box center [197, 194] width 14 height 14
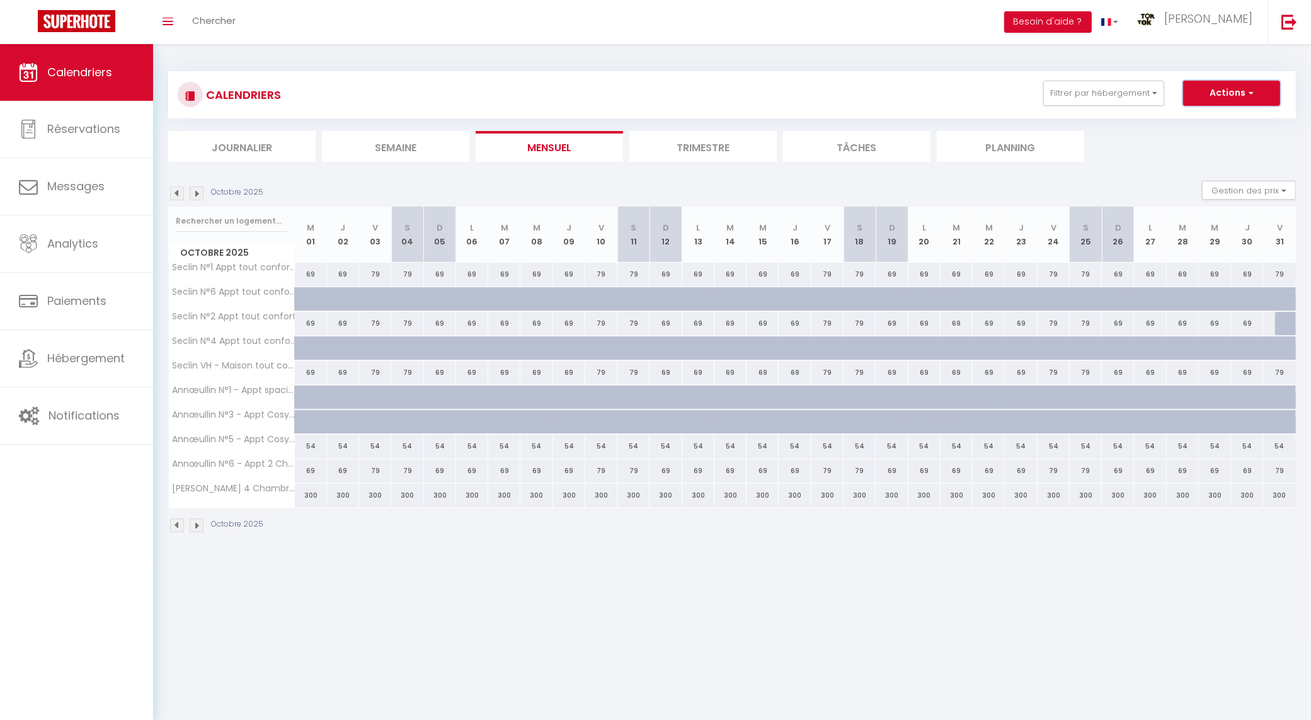
click at [1246, 95] on span "button" at bounding box center [1250, 92] width 8 height 13
click at [1220, 115] on link "Nouvelle réservation" at bounding box center [1219, 122] width 110 height 19
select select
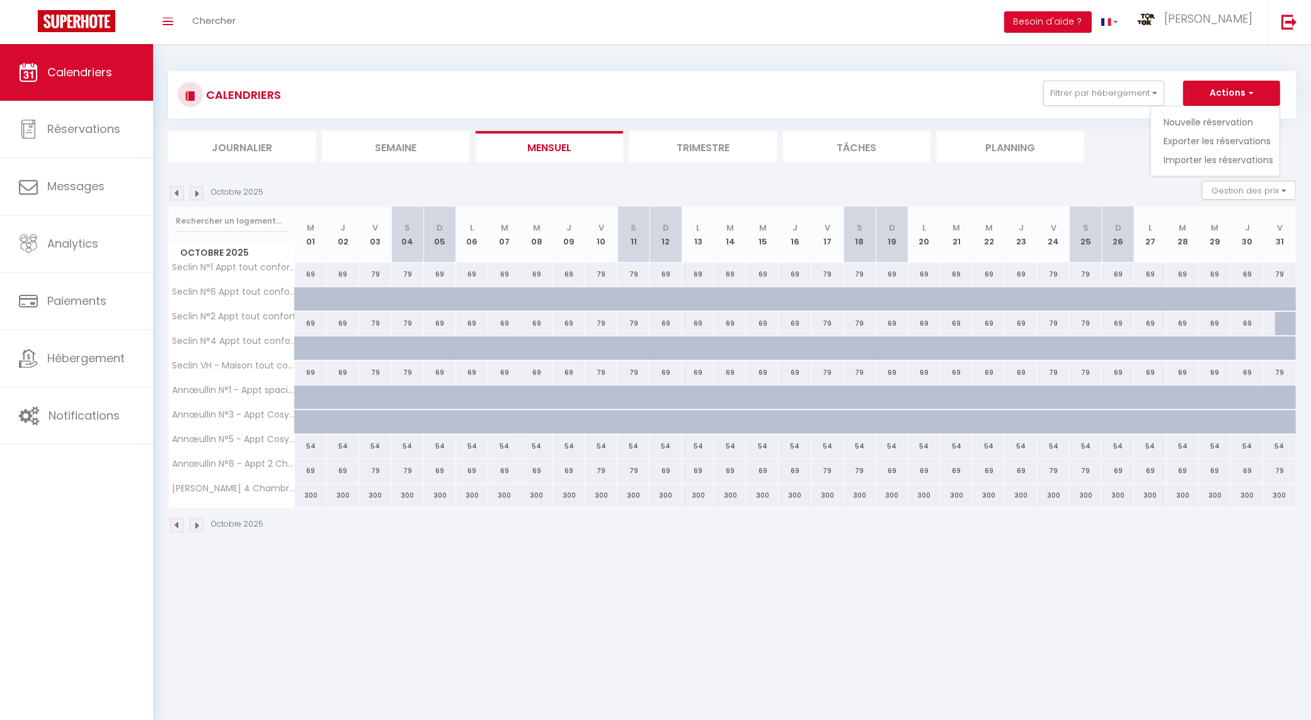
select select
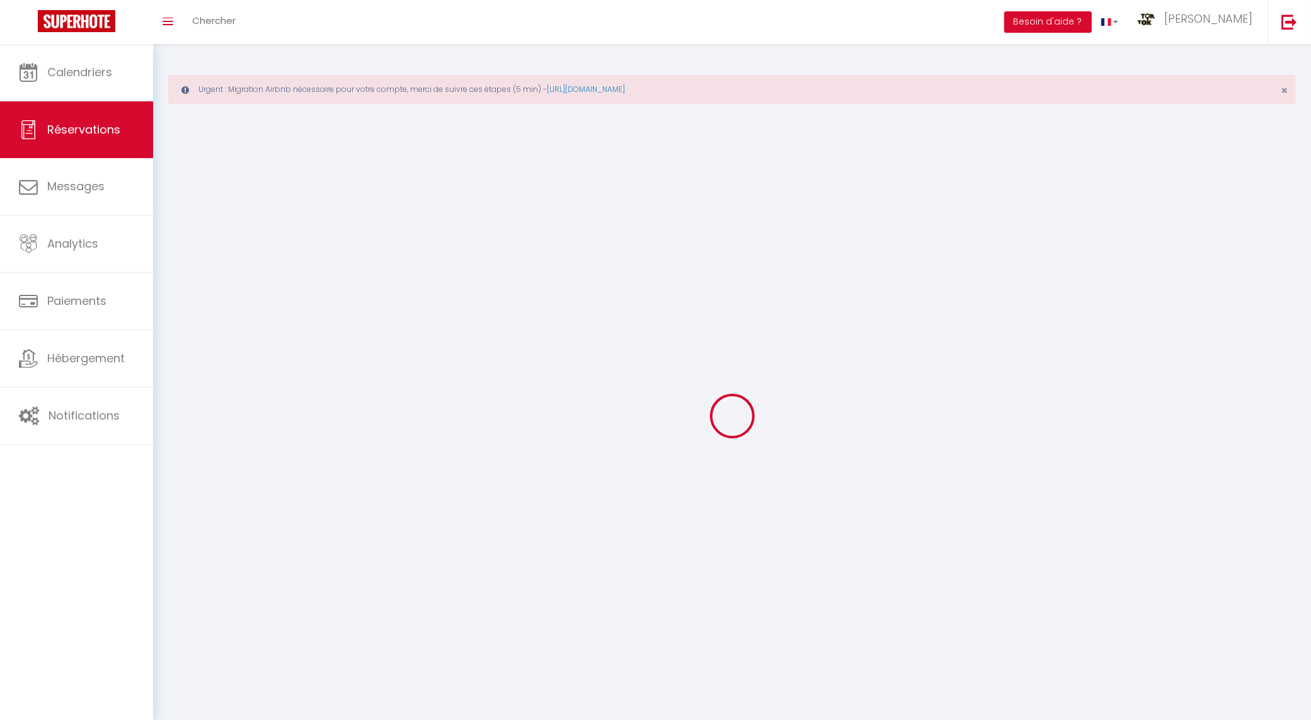
select select
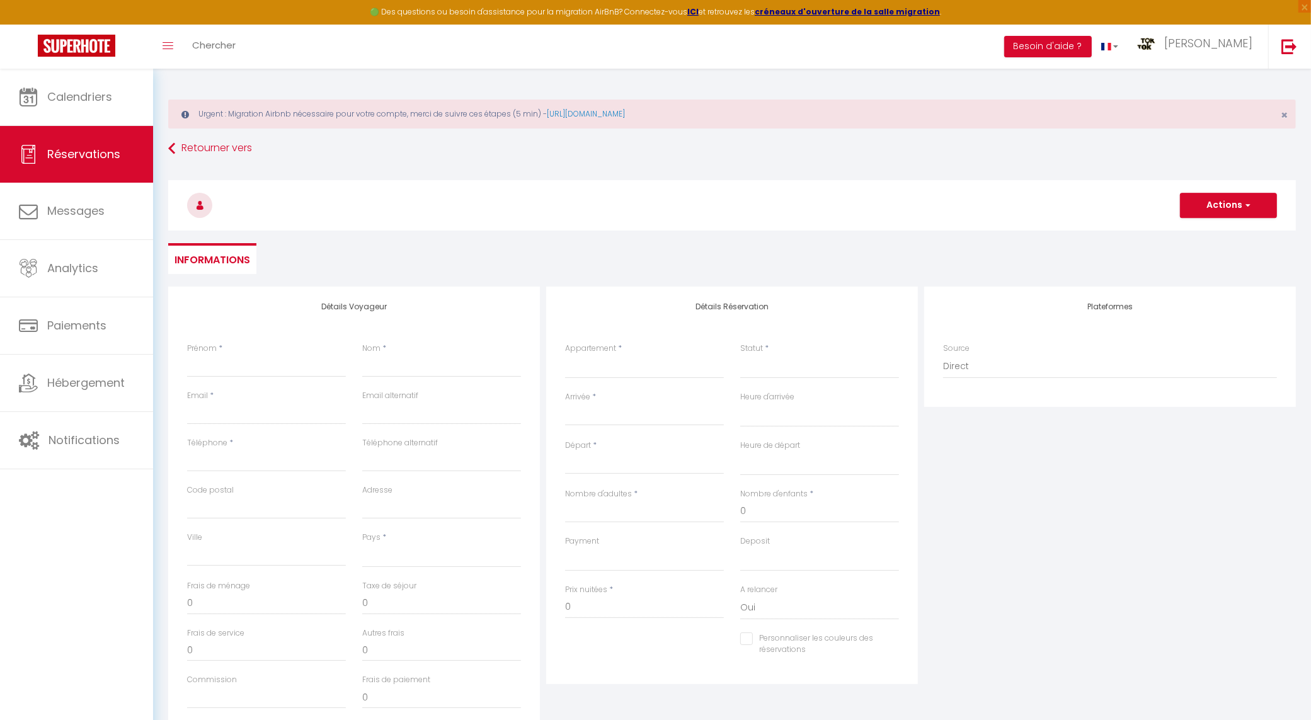
click at [226, 353] on div "Prénom *" at bounding box center [266, 360] width 159 height 35
click at [225, 363] on input "Prénom" at bounding box center [266, 366] width 159 height 23
click at [185, 357] on div "Prénom * [PERSON_NAME]" at bounding box center [266, 366] width 175 height 47
click at [209, 366] on input "[PERSON_NAME]" at bounding box center [266, 366] width 159 height 23
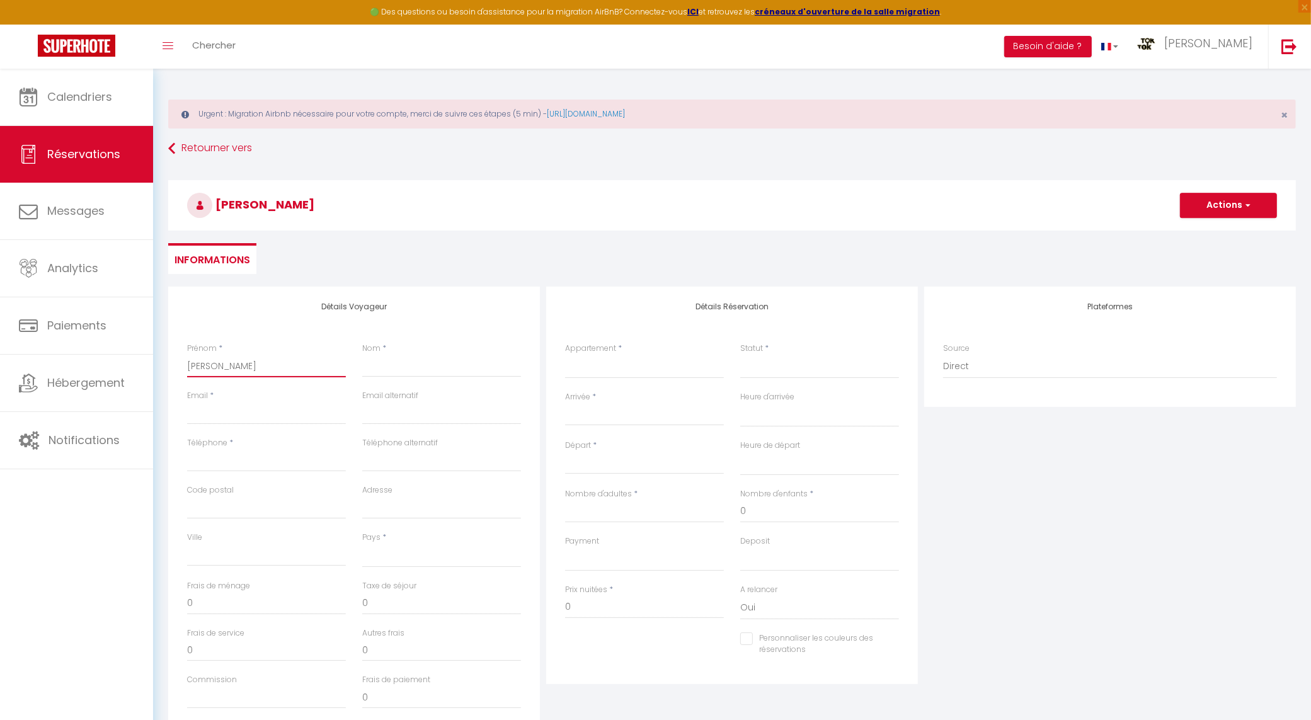
click at [209, 366] on input "[PERSON_NAME]" at bounding box center [266, 366] width 159 height 23
click at [454, 366] on input "Nom" at bounding box center [441, 366] width 159 height 23
paste input "[PERSON_NAME]"
click at [276, 416] on input "Email client" at bounding box center [266, 413] width 159 height 23
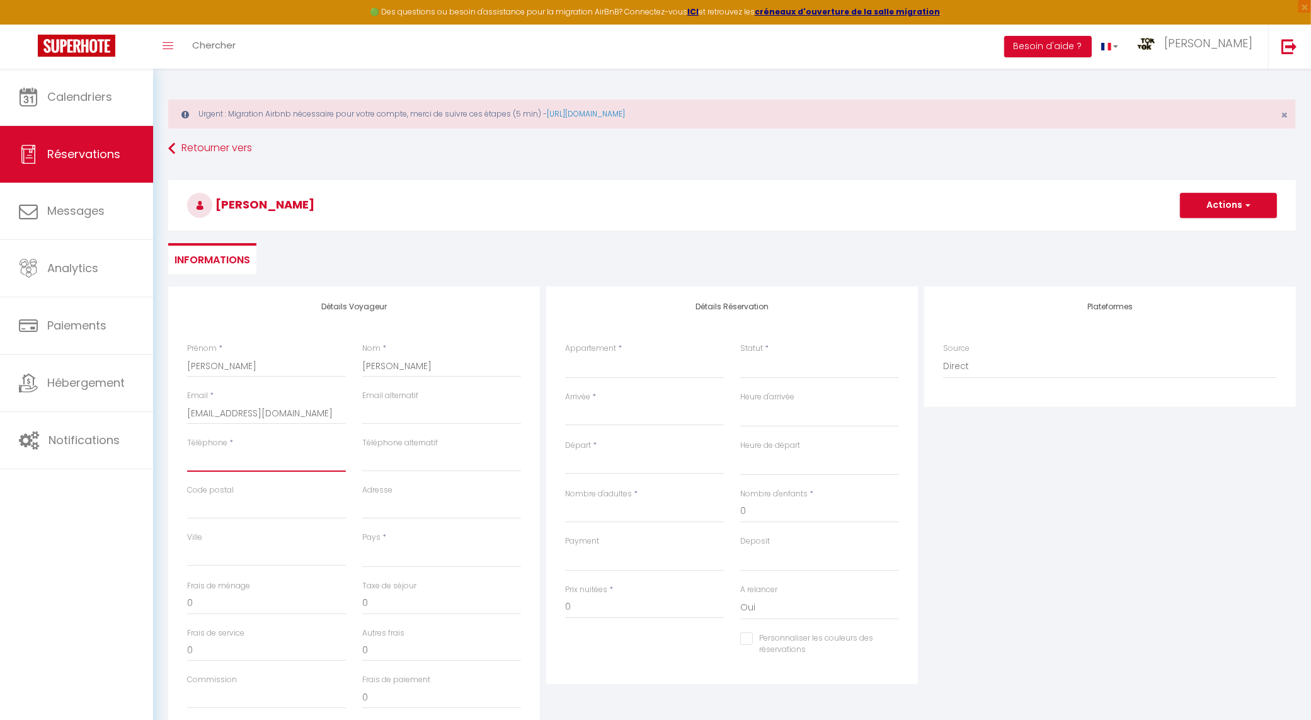
click at [226, 452] on input "Téléphone" at bounding box center [266, 460] width 159 height 23
click at [222, 458] on input "Téléphone" at bounding box center [266, 460] width 159 height 23
click at [248, 512] on input "Code postal" at bounding box center [266, 508] width 159 height 23
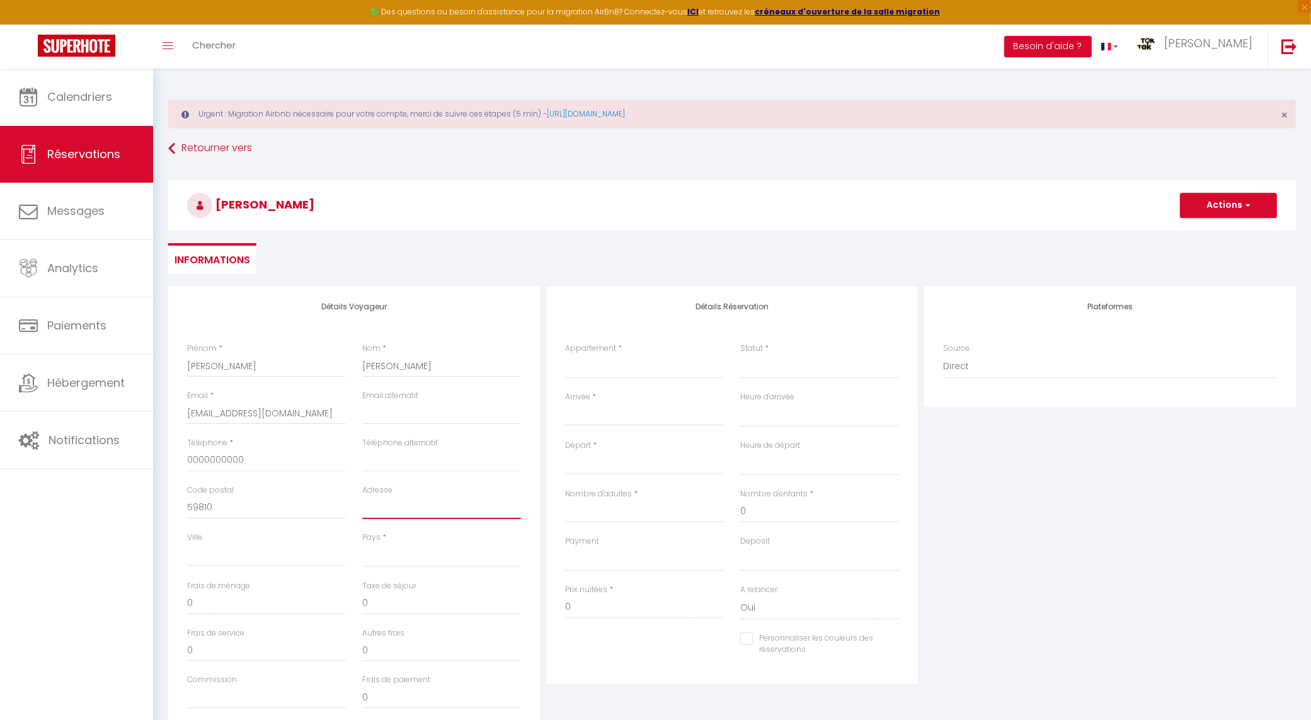
drag, startPoint x: 425, startPoint y: 507, endPoint x: 421, endPoint y: 498, distance: 10.4
click at [425, 507] on input "Adresse" at bounding box center [441, 508] width 159 height 23
click at [364, 558] on select "[GEOGRAPHIC_DATA] [GEOGRAPHIC_DATA] [GEOGRAPHIC_DATA] [GEOGRAPHIC_DATA] [GEOGRA…" at bounding box center [441, 556] width 159 height 24
click at [372, 554] on select "[GEOGRAPHIC_DATA] [GEOGRAPHIC_DATA] [GEOGRAPHIC_DATA] [GEOGRAPHIC_DATA] [GEOGRA…" at bounding box center [441, 556] width 159 height 24
click at [373, 558] on select "[GEOGRAPHIC_DATA] [GEOGRAPHIC_DATA] [GEOGRAPHIC_DATA] [GEOGRAPHIC_DATA] [GEOGRA…" at bounding box center [441, 556] width 159 height 24
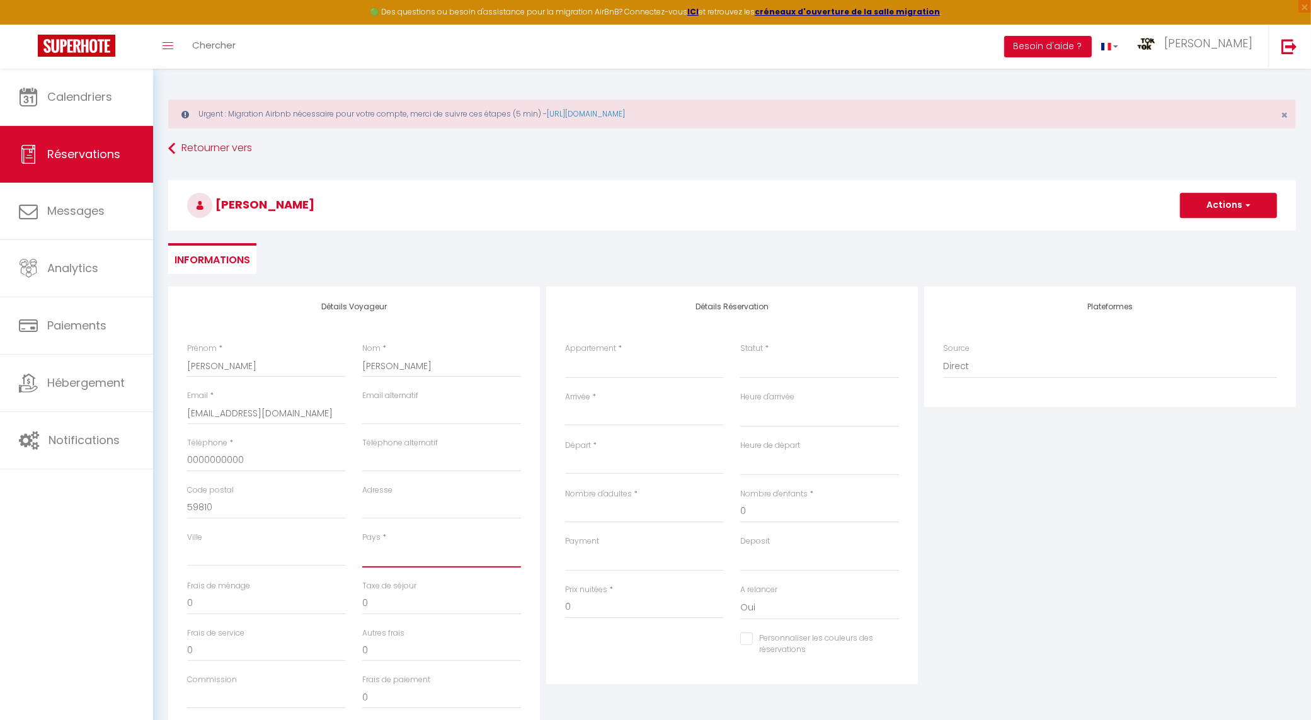
click at [362, 544] on select "[GEOGRAPHIC_DATA] [GEOGRAPHIC_DATA] [GEOGRAPHIC_DATA] [GEOGRAPHIC_DATA] [GEOGRA…" at bounding box center [441, 556] width 159 height 24
click at [589, 364] on select "Seclin N°1 Appt tout confort - 1 Chambre Seclin N°2 Appt tout confort Seclin N°…" at bounding box center [644, 367] width 159 height 24
click at [565, 355] on select "Seclin N°1 Appt tout confort - 1 Chambre Seclin N°2 Appt tout confort Seclin N°…" at bounding box center [644, 367] width 159 height 24
click at [763, 361] on select "Confirmé Non Confirmé [PERSON_NAME] par le voyageur No Show Request" at bounding box center [819, 367] width 159 height 24
click at [766, 371] on select "Confirmé Non Confirmé [PERSON_NAME] par le voyageur No Show Request" at bounding box center [819, 367] width 159 height 24
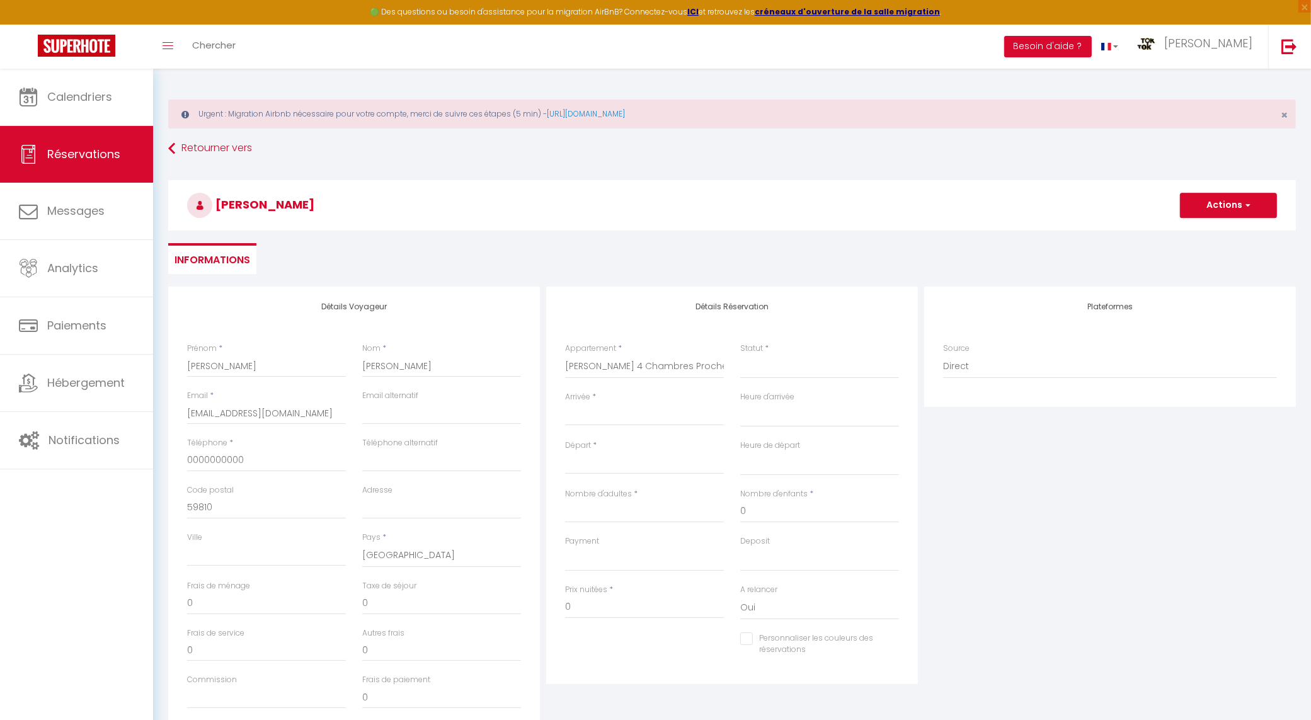
click at [783, 380] on div "Statut * Confirmé Non Confirmé Annulé Annulé par le voyageur No Show Request" at bounding box center [819, 367] width 175 height 49
click at [776, 378] on select "Confirmé Non Confirmé [PERSON_NAME] par le voyageur No Show Request" at bounding box center [819, 367] width 159 height 24
click at [740, 355] on select "Confirmé Non Confirmé [PERSON_NAME] par le voyageur No Show Request" at bounding box center [819, 367] width 159 height 24
click at [626, 419] on input "Arrivée" at bounding box center [644, 416] width 159 height 16
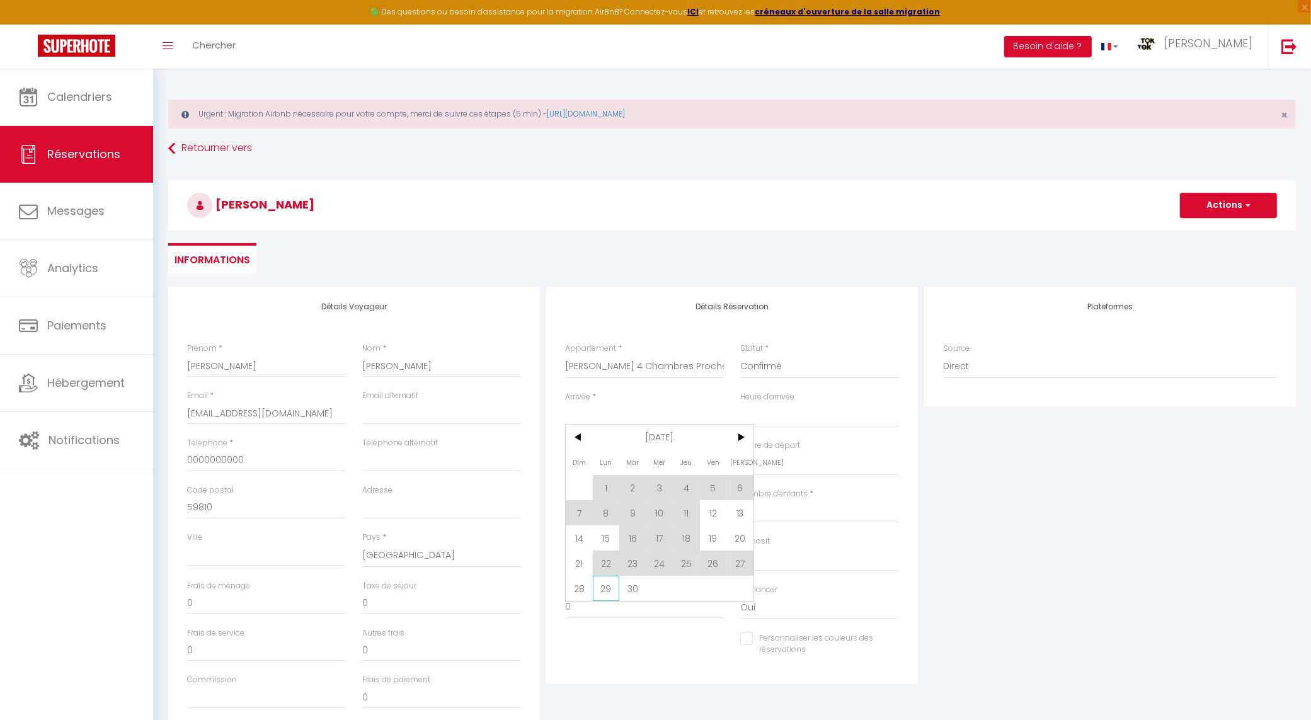
click at [602, 587] on span "29" at bounding box center [606, 588] width 27 height 25
click at [602, 594] on label "Prix nuitées" at bounding box center [586, 590] width 42 height 12
click at [602, 596] on input "0" at bounding box center [644, 607] width 159 height 23
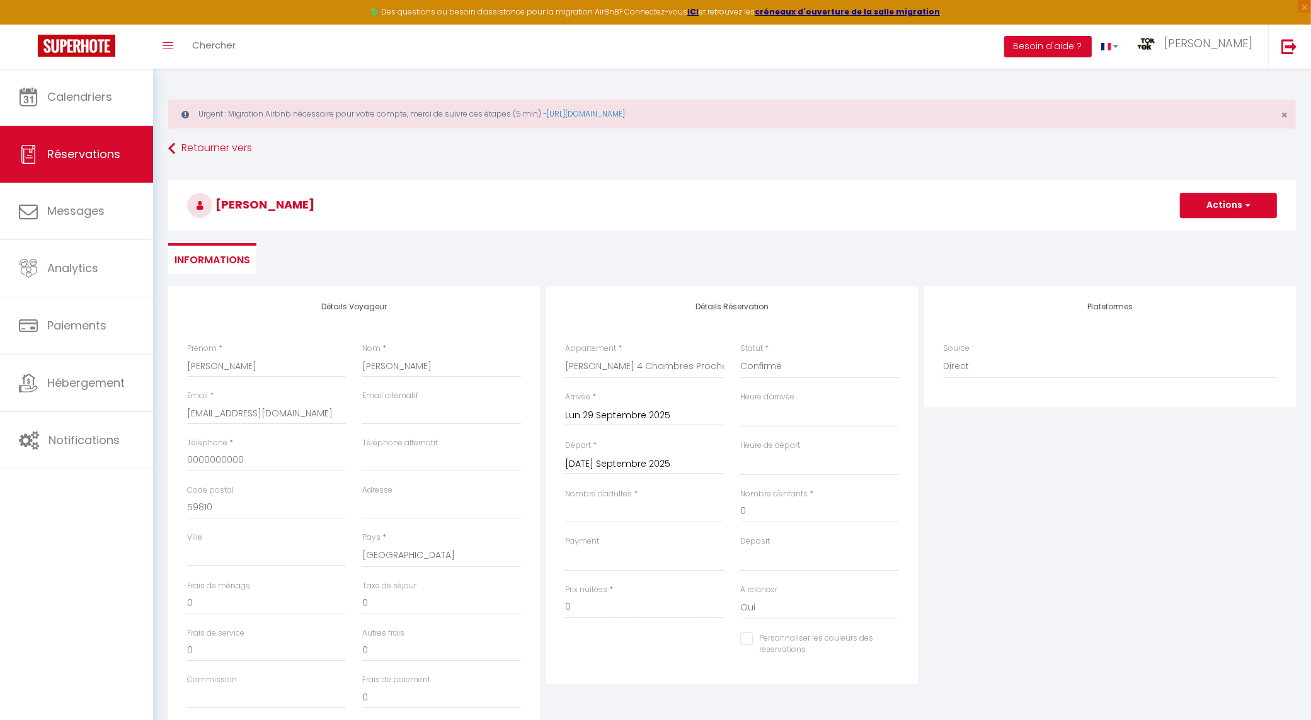
click at [660, 471] on input "[DATE] Septembre 2025" at bounding box center [644, 464] width 159 height 16
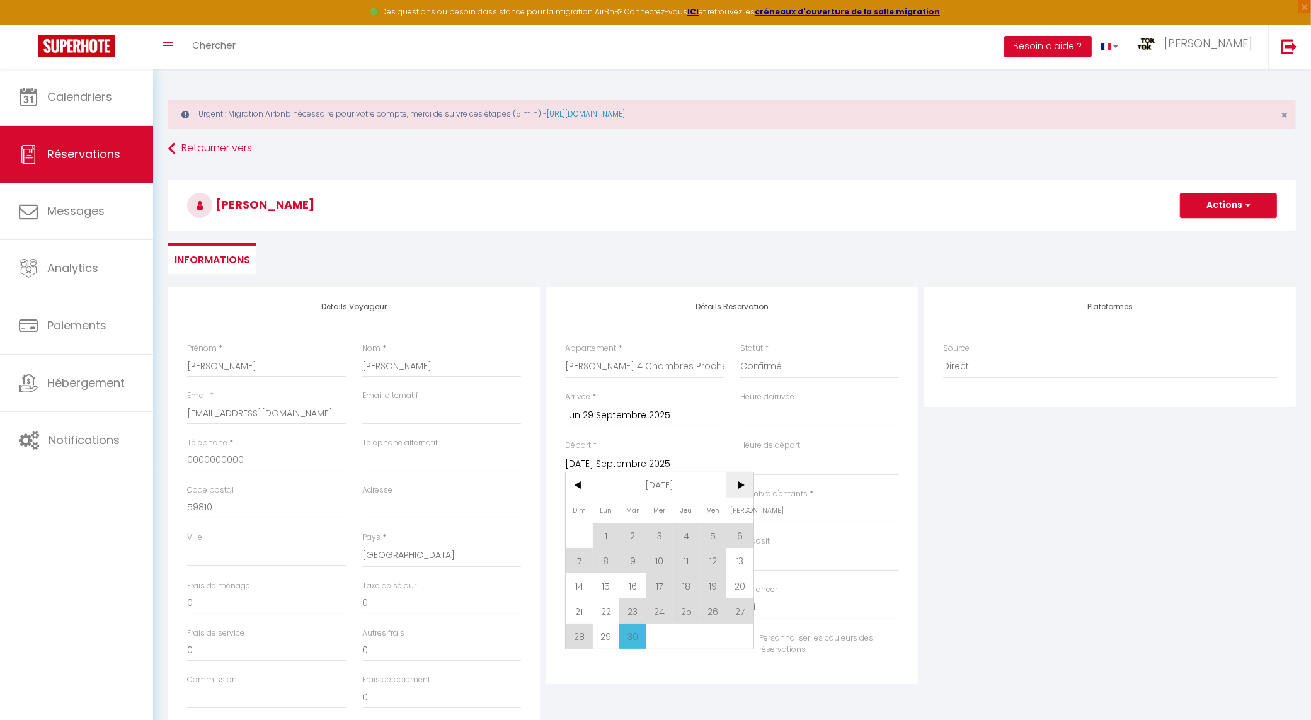
click at [739, 487] on span ">" at bounding box center [740, 485] width 27 height 25
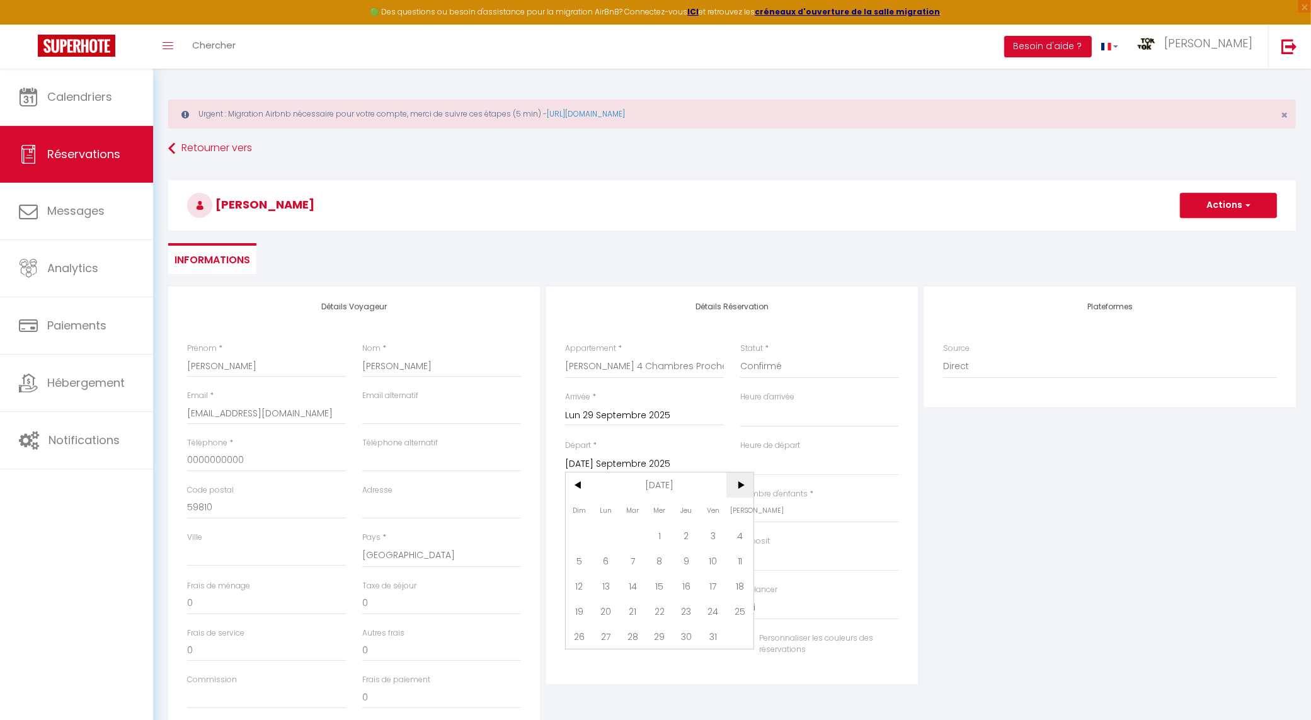
click at [739, 486] on span ">" at bounding box center [740, 485] width 27 height 25
click at [581, 483] on span "<" at bounding box center [579, 485] width 27 height 25
click at [713, 534] on span "3" at bounding box center [713, 535] width 27 height 25
click at [613, 523] on div "Nombre d'adultes *" at bounding box center [644, 511] width 175 height 47
click at [614, 509] on input "Nombre d'adultes" at bounding box center [644, 511] width 159 height 23
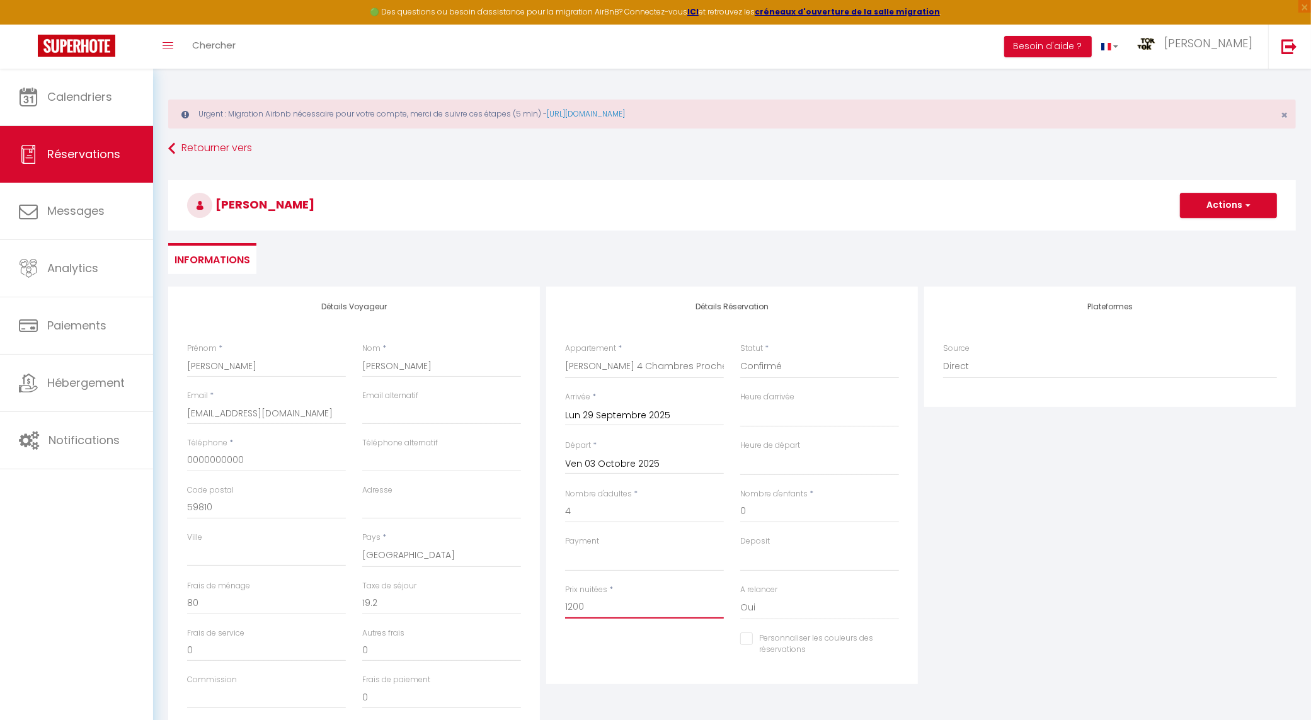
click at [583, 599] on input "1200" at bounding box center [644, 607] width 159 height 23
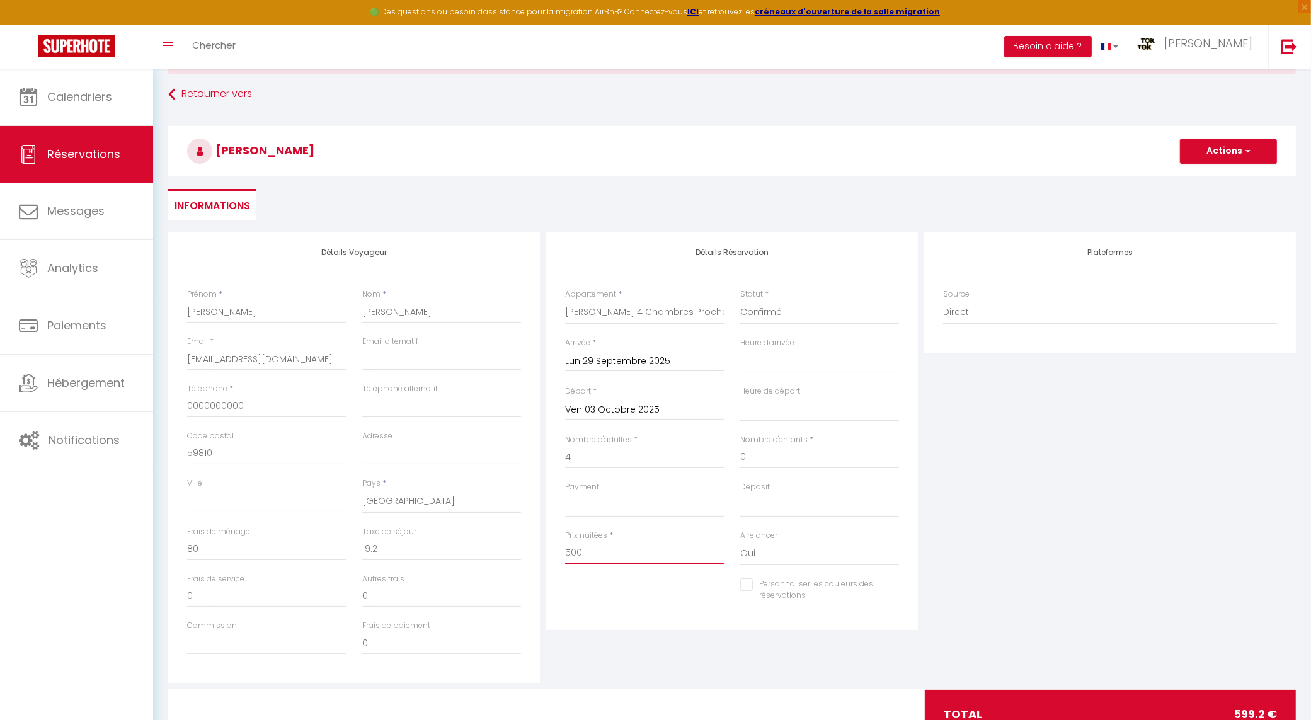
scroll to position [105, 0]
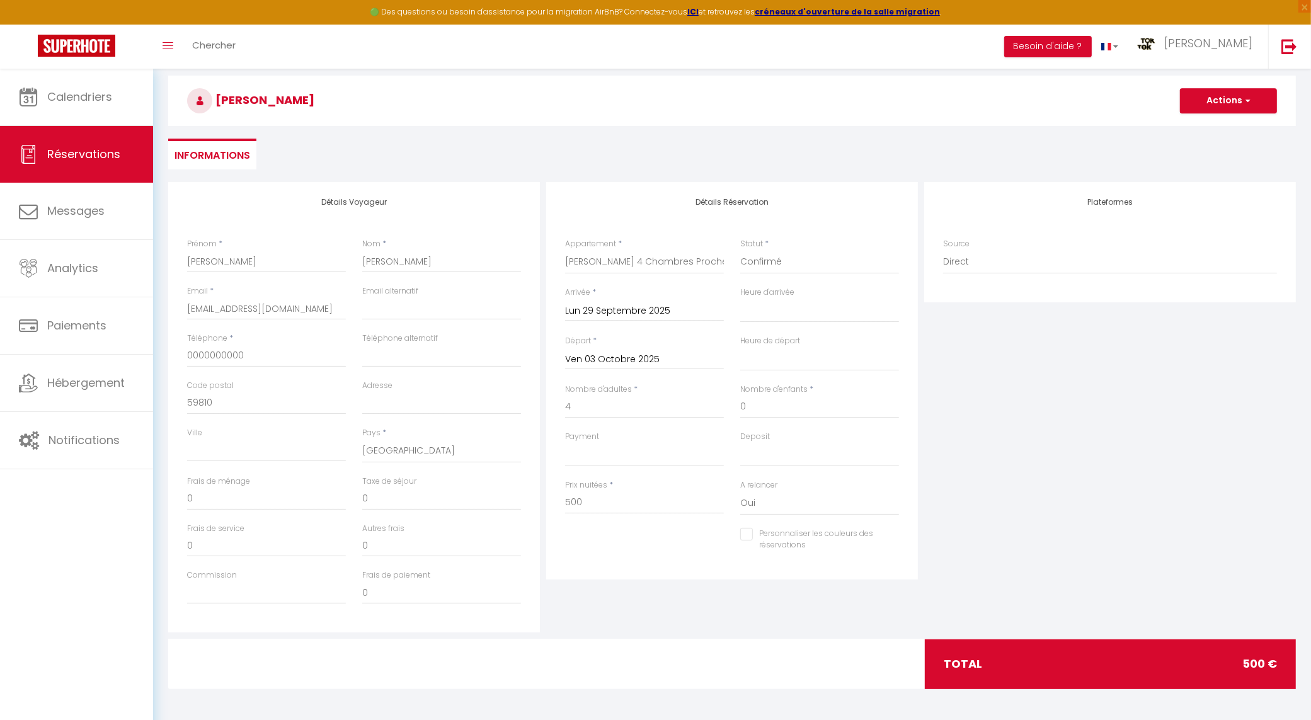
click at [755, 578] on div "Détails Réservation Appartement * Seclin N°1 Appt tout confort - 1 Chambre Secl…" at bounding box center [732, 381] width 372 height 398
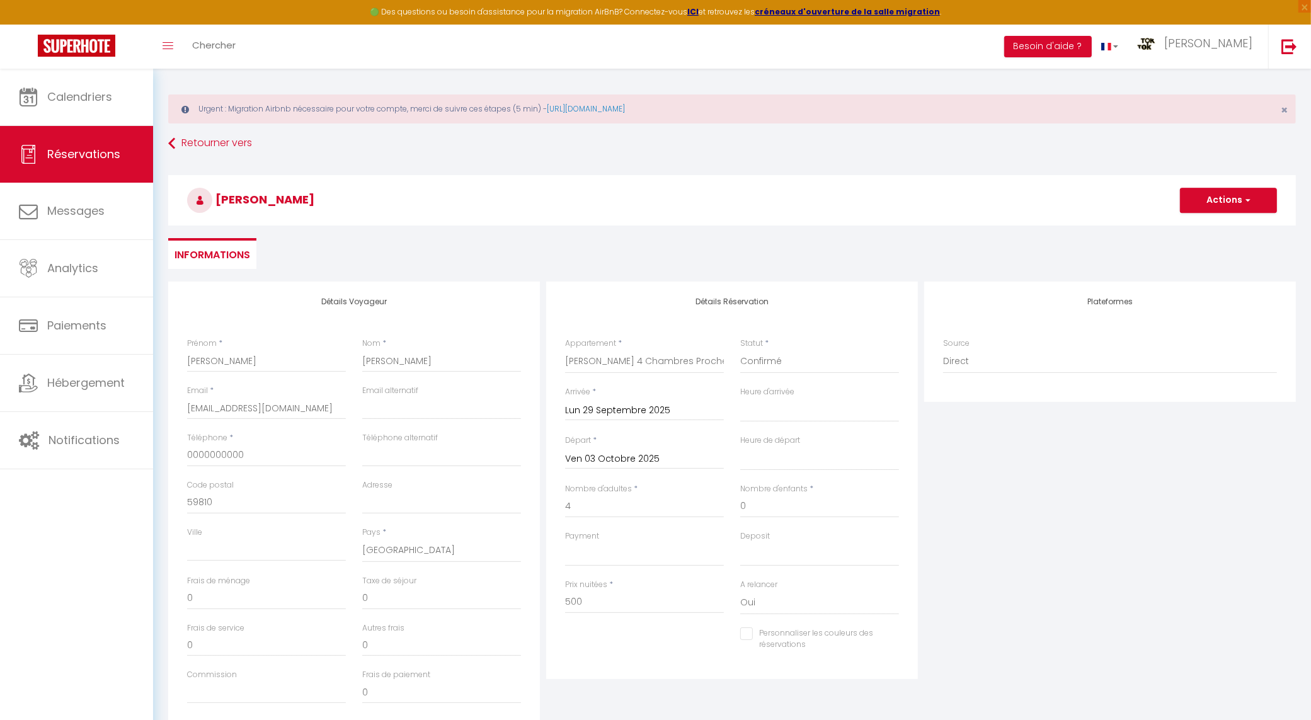
scroll to position [0, 0]
click at [1244, 206] on span "button" at bounding box center [1247, 205] width 8 height 11
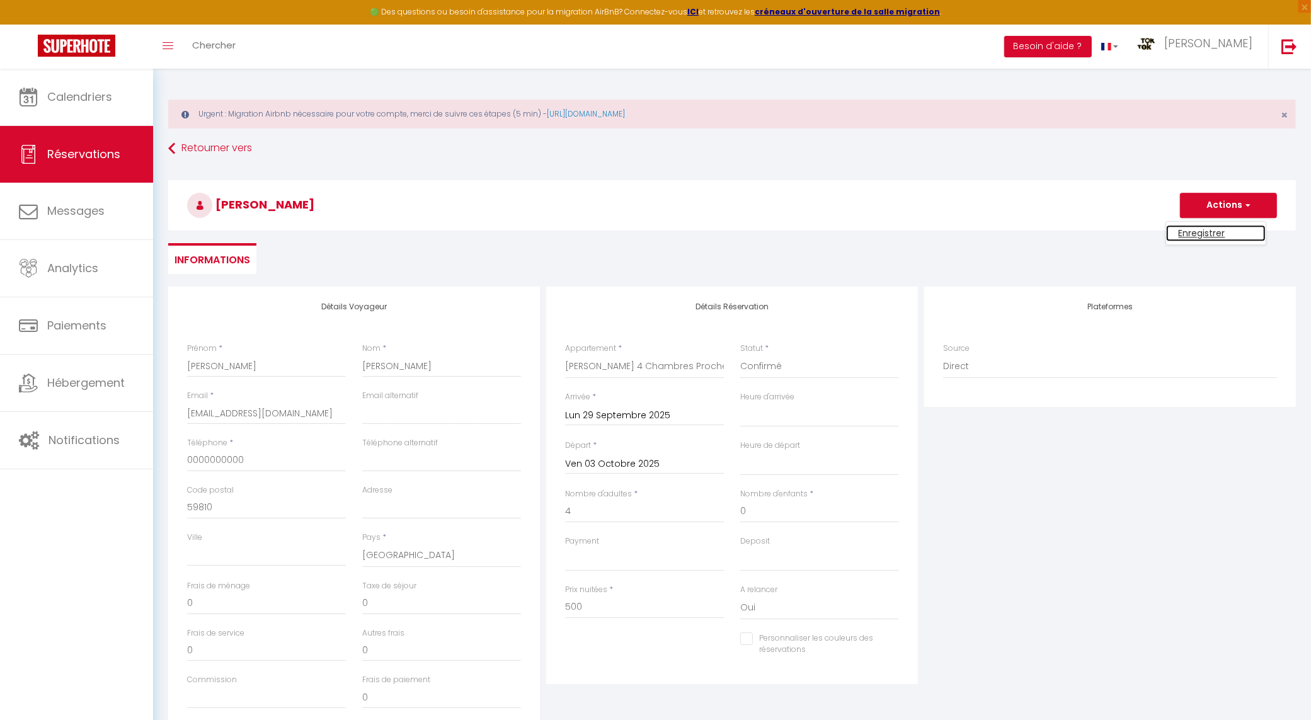
click at [1205, 230] on link "Enregistrer" at bounding box center [1216, 233] width 100 height 16
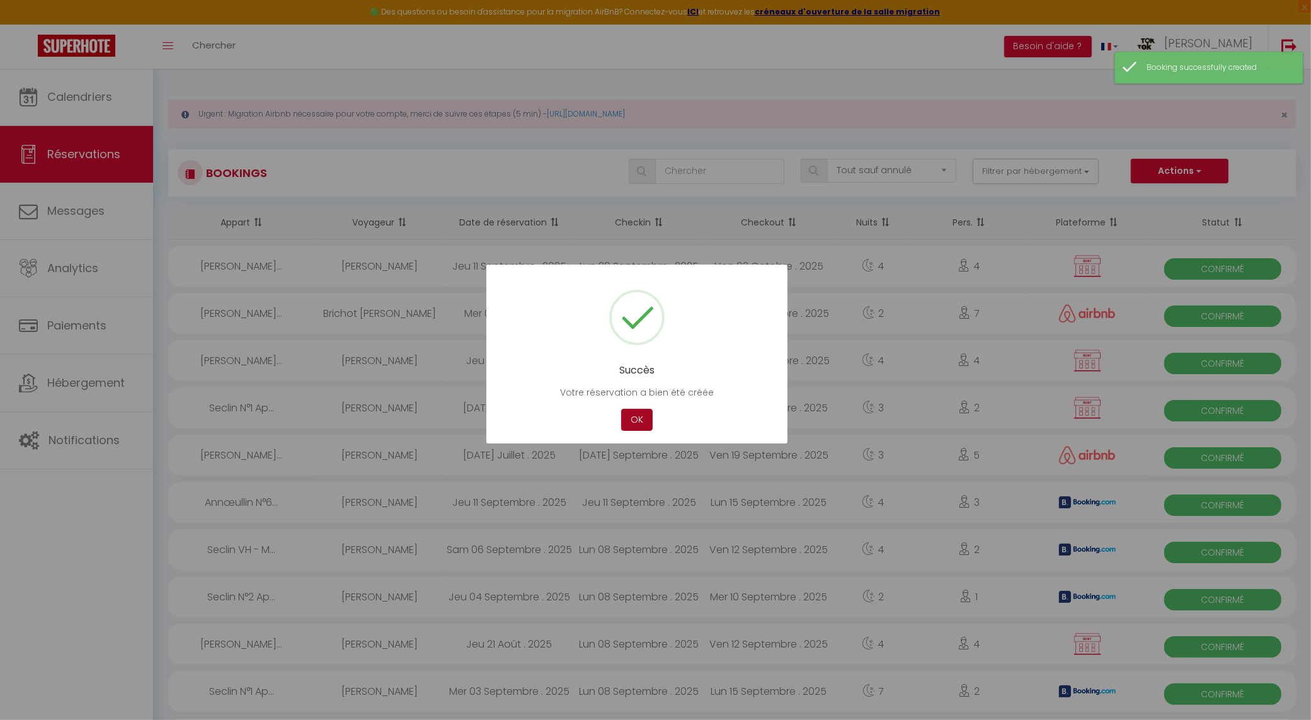
click at [633, 423] on button "OK" at bounding box center [637, 420] width 32 height 22
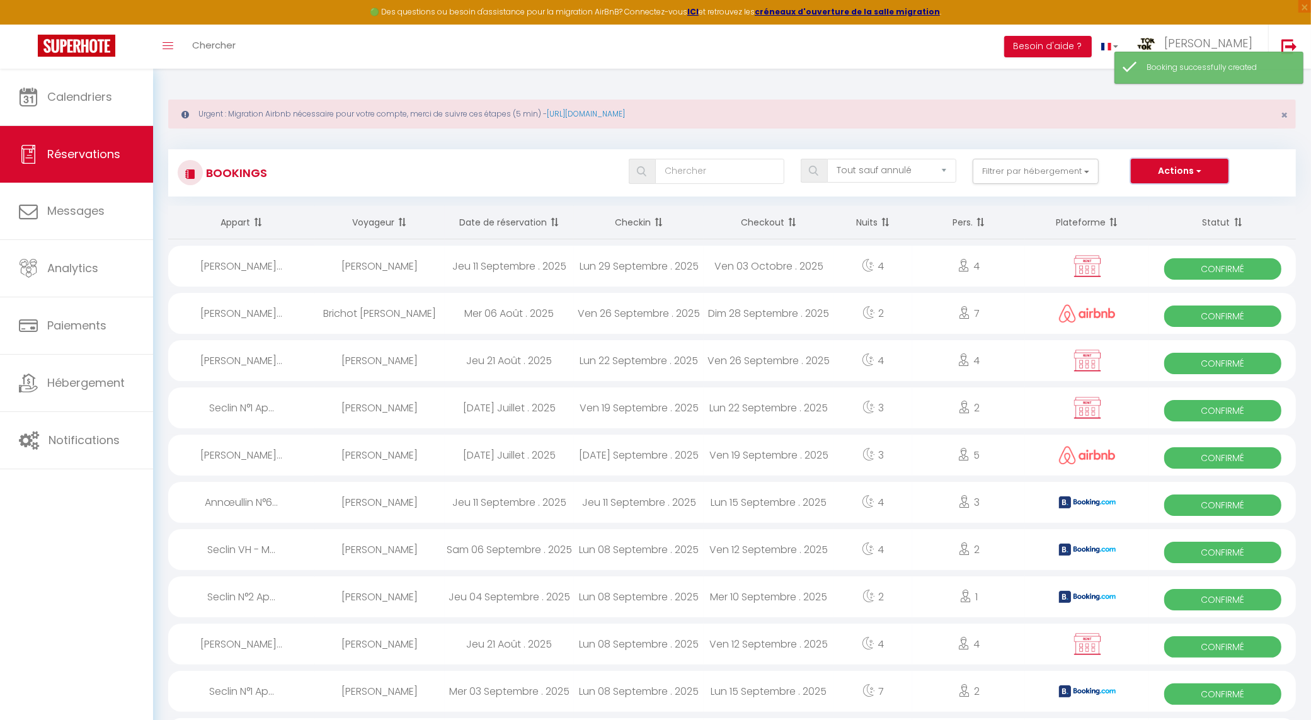
click at [1190, 166] on button "Actions" at bounding box center [1179, 171] width 97 height 25
click at [1173, 196] on link "Nouvelle Réservation" at bounding box center [1160, 198] width 135 height 16
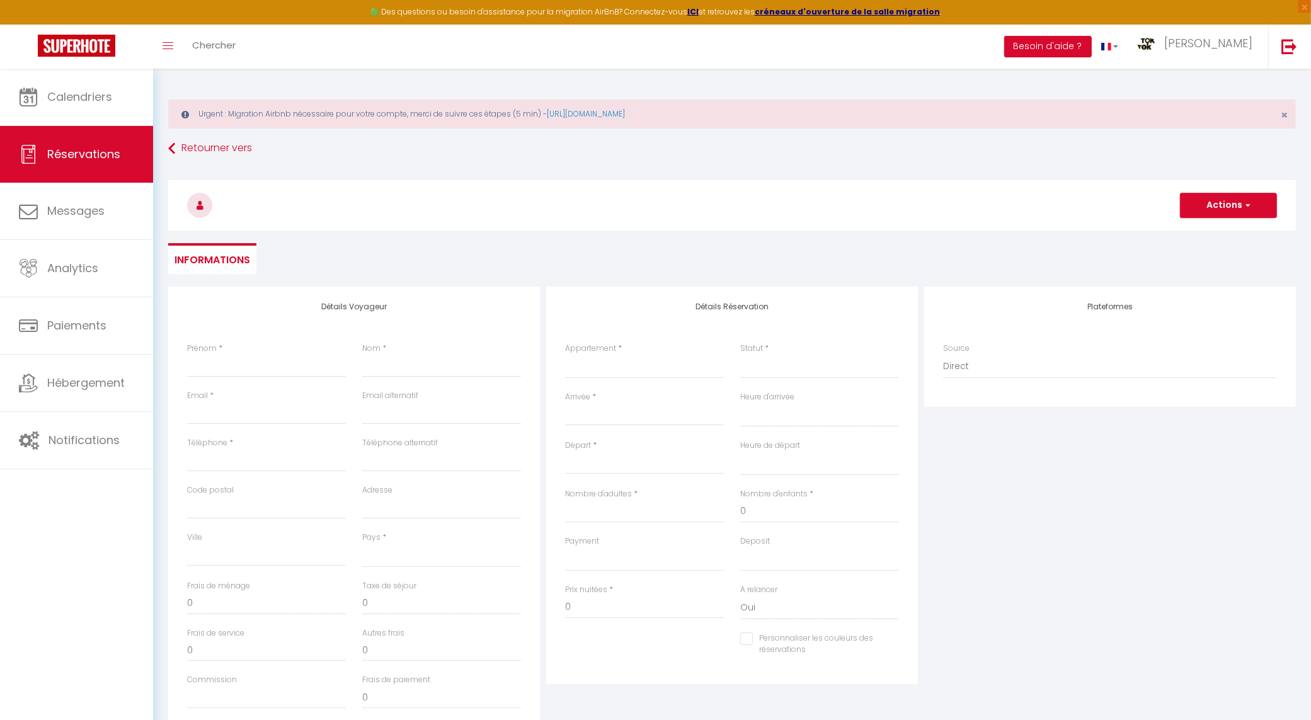
click at [188, 371] on div "Prénom *" at bounding box center [266, 366] width 175 height 47
click at [202, 369] on input "Prénom" at bounding box center [266, 366] width 159 height 23
drag, startPoint x: 202, startPoint y: 369, endPoint x: 209, endPoint y: 369, distance: 6.9
click at [202, 369] on input "Prénom" at bounding box center [266, 366] width 159 height 23
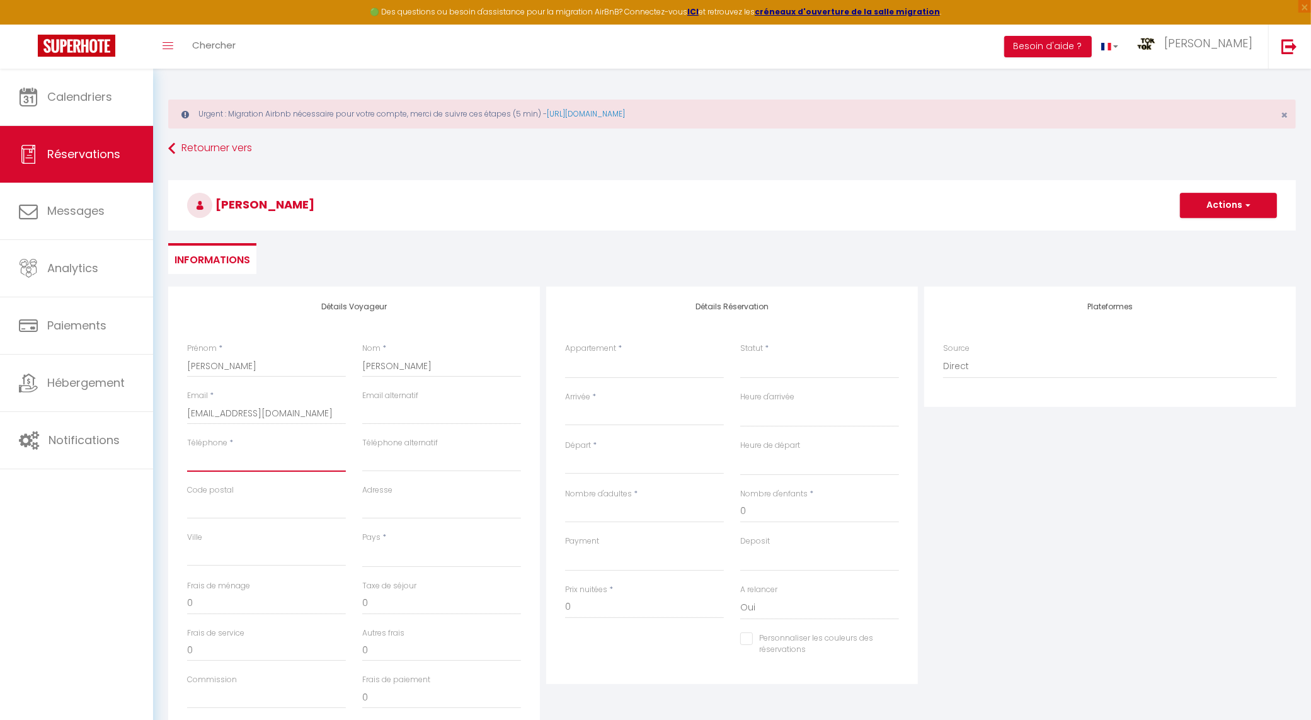
click at [255, 451] on input "Téléphone" at bounding box center [266, 460] width 159 height 23
click at [427, 554] on select "[GEOGRAPHIC_DATA] [GEOGRAPHIC_DATA] [GEOGRAPHIC_DATA] [GEOGRAPHIC_DATA] [GEOGRA…" at bounding box center [441, 556] width 159 height 24
click at [362, 544] on select "[GEOGRAPHIC_DATA] [GEOGRAPHIC_DATA] [GEOGRAPHIC_DATA] [GEOGRAPHIC_DATA] [GEOGRA…" at bounding box center [441, 556] width 159 height 24
click at [631, 365] on select "Seclin N°1 Appt tout confort - 1 Chambre Seclin N°2 Appt tout confort Seclin N°…" at bounding box center [644, 367] width 159 height 24
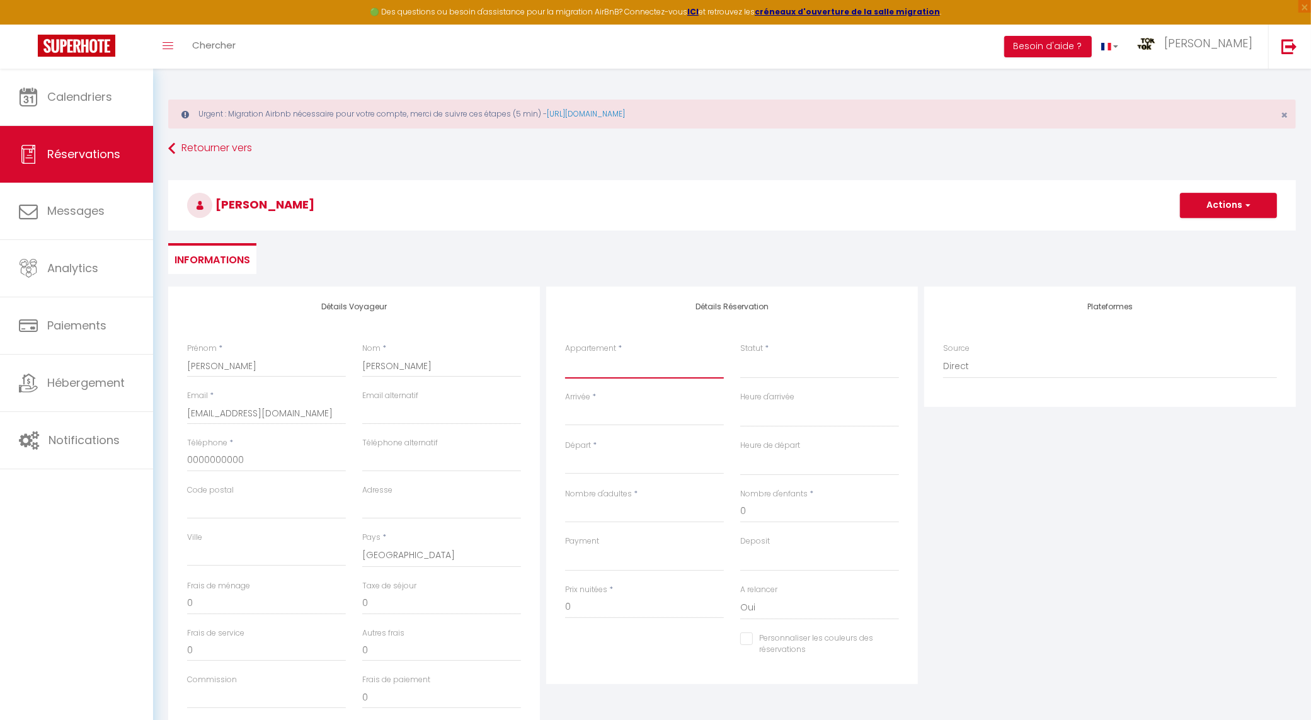
click at [627, 376] on select "Seclin N°1 Appt tout confort - 1 Chambre Seclin N°2 Appt tout confort Seclin N°…" at bounding box center [644, 367] width 159 height 24
click at [565, 355] on select "Seclin N°1 Appt tout confort - 1 Chambre Seclin N°2 Appt tout confort Seclin N°…" at bounding box center [644, 367] width 159 height 24
click at [793, 382] on div "Statut * Confirmé Non Confirmé Annulé Annulé par le voyageur No Show Request" at bounding box center [819, 367] width 175 height 49
click at [796, 371] on select "Confirmé Non Confirmé [PERSON_NAME] par le voyageur No Show Request" at bounding box center [819, 367] width 159 height 24
click at [766, 370] on select "Confirmé Non Confirmé [PERSON_NAME] par le voyageur No Show Request" at bounding box center [819, 367] width 159 height 24
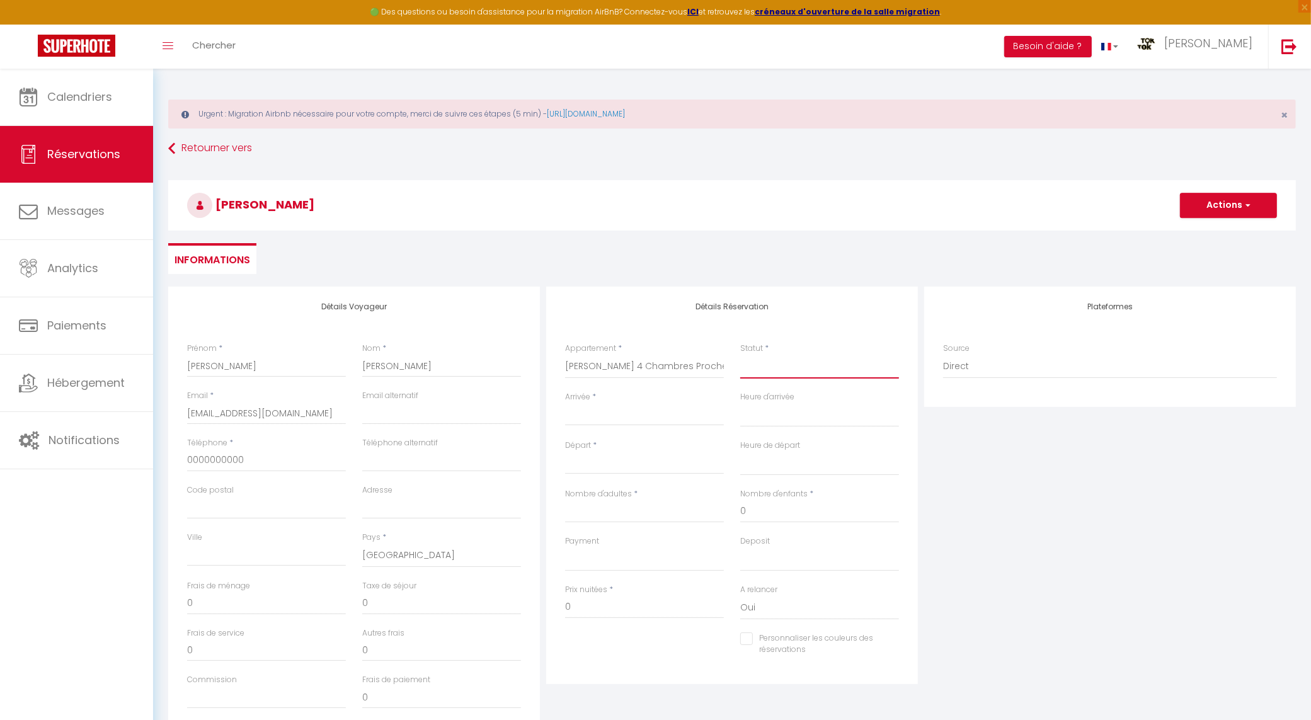
click at [766, 370] on select "Confirmé Non Confirmé [PERSON_NAME] par le voyageur No Show Request" at bounding box center [819, 367] width 159 height 24
click at [740, 355] on select "Confirmé Non Confirmé [PERSON_NAME] par le voyageur No Show Request" at bounding box center [819, 367] width 159 height 24
click at [627, 411] on input "Arrivée" at bounding box center [644, 416] width 159 height 16
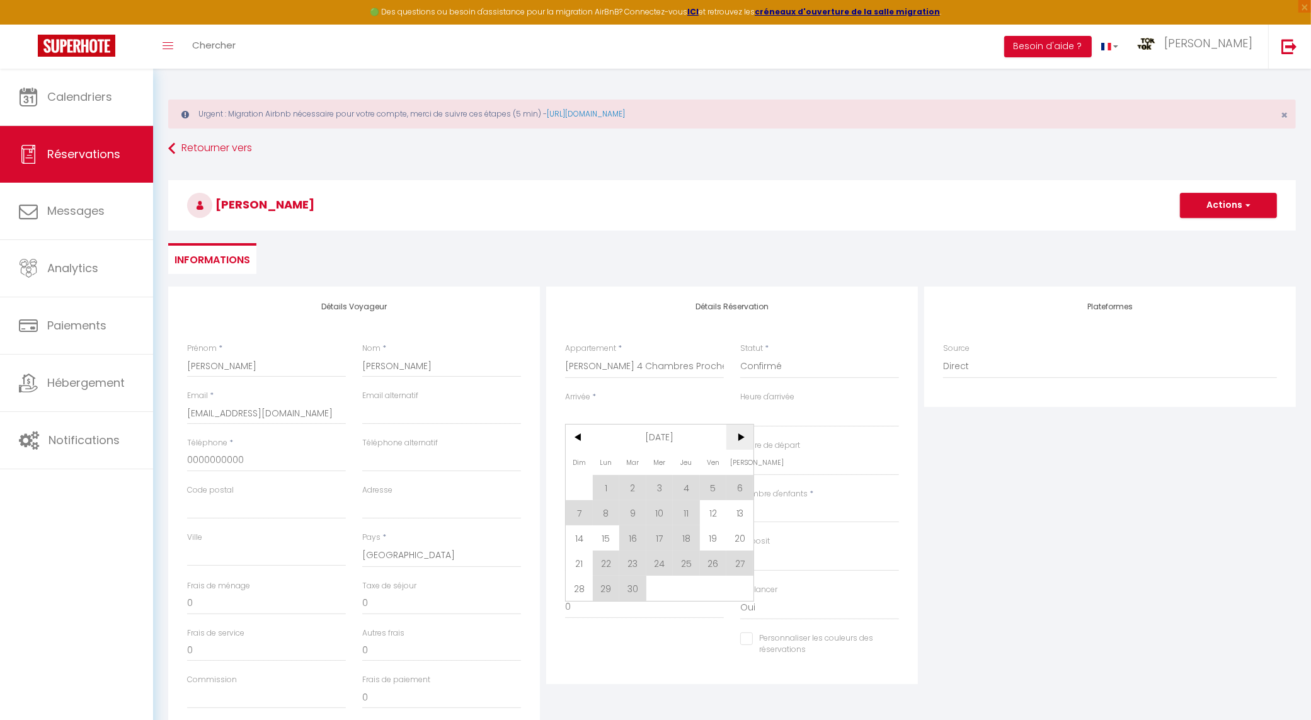
click at [736, 441] on span ">" at bounding box center [740, 437] width 27 height 25
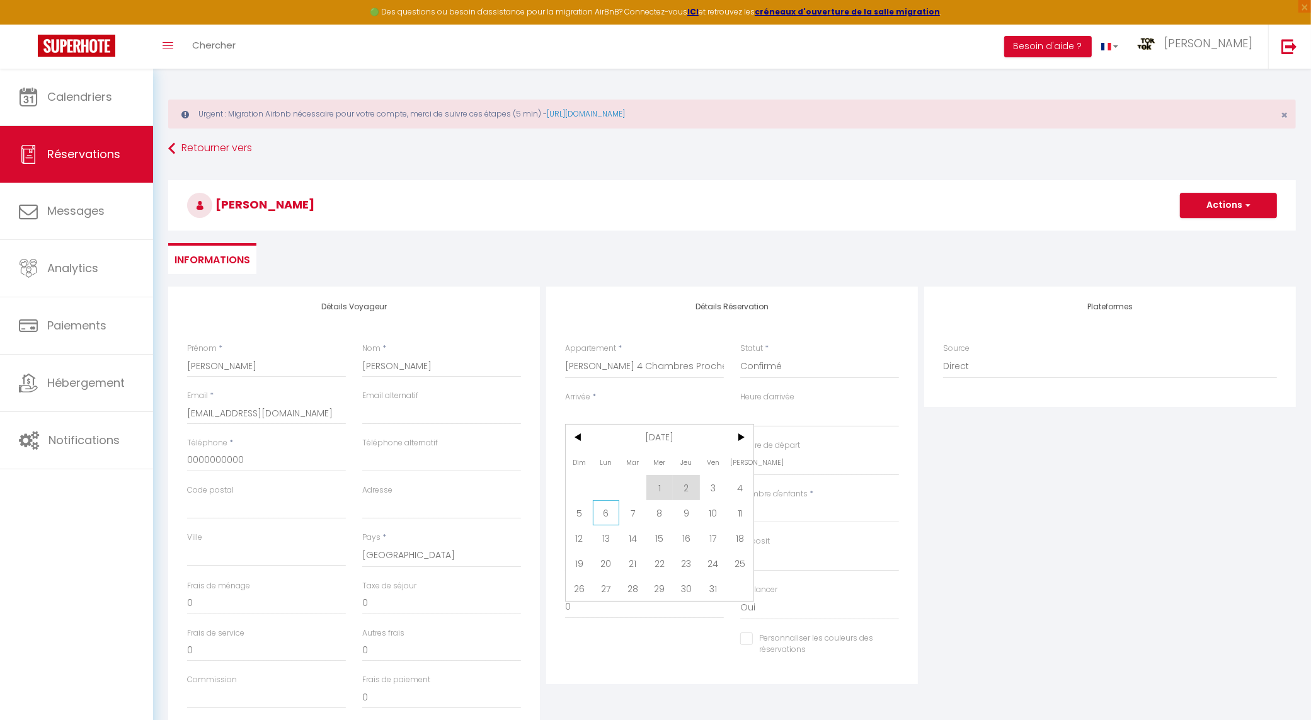
click at [602, 511] on span "6" at bounding box center [606, 512] width 27 height 25
click at [653, 464] on input "[DATE] Octobre 2025" at bounding box center [644, 464] width 159 height 16
click at [718, 561] on span "10" at bounding box center [713, 560] width 27 height 25
click at [604, 511] on input "Nombre d'adultes" at bounding box center [644, 511] width 159 height 23
click at [574, 609] on input "1200" at bounding box center [644, 607] width 159 height 23
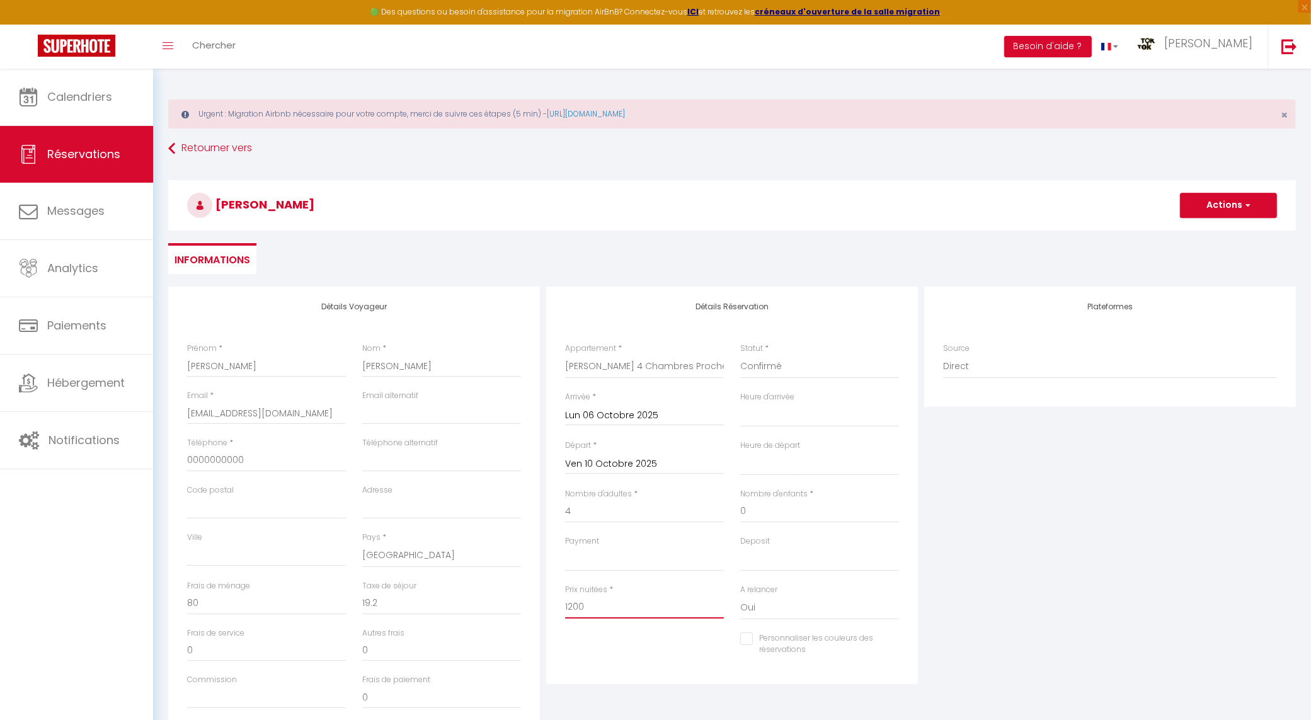
click at [574, 609] on input "1200" at bounding box center [644, 607] width 159 height 23
click at [1159, 435] on div "Plateformes Source Direct [DOMAIN_NAME] [DOMAIN_NAME] Chalet montagne Expedia G…" at bounding box center [1110, 512] width 378 height 451
click at [1234, 205] on button "Actions" at bounding box center [1228, 205] width 97 height 25
click at [1200, 231] on link "Enregistrer" at bounding box center [1216, 233] width 100 height 16
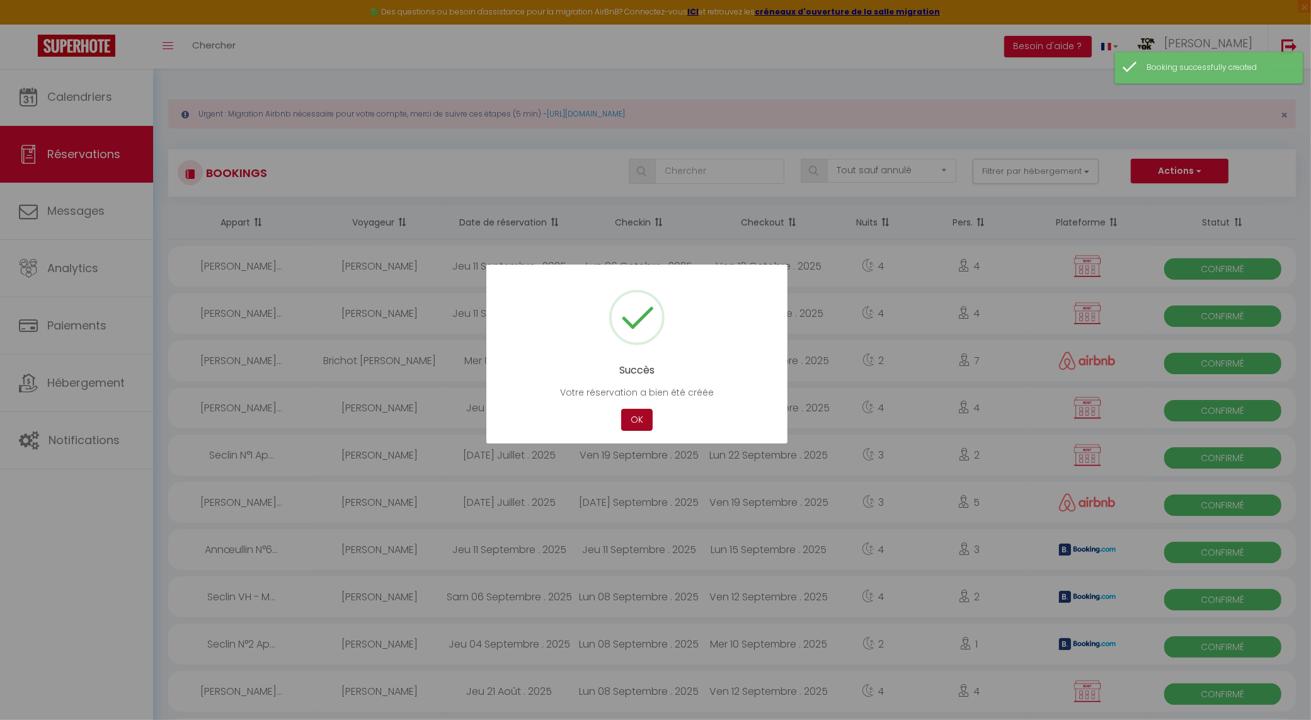
click at [634, 418] on button "OK" at bounding box center [637, 420] width 32 height 22
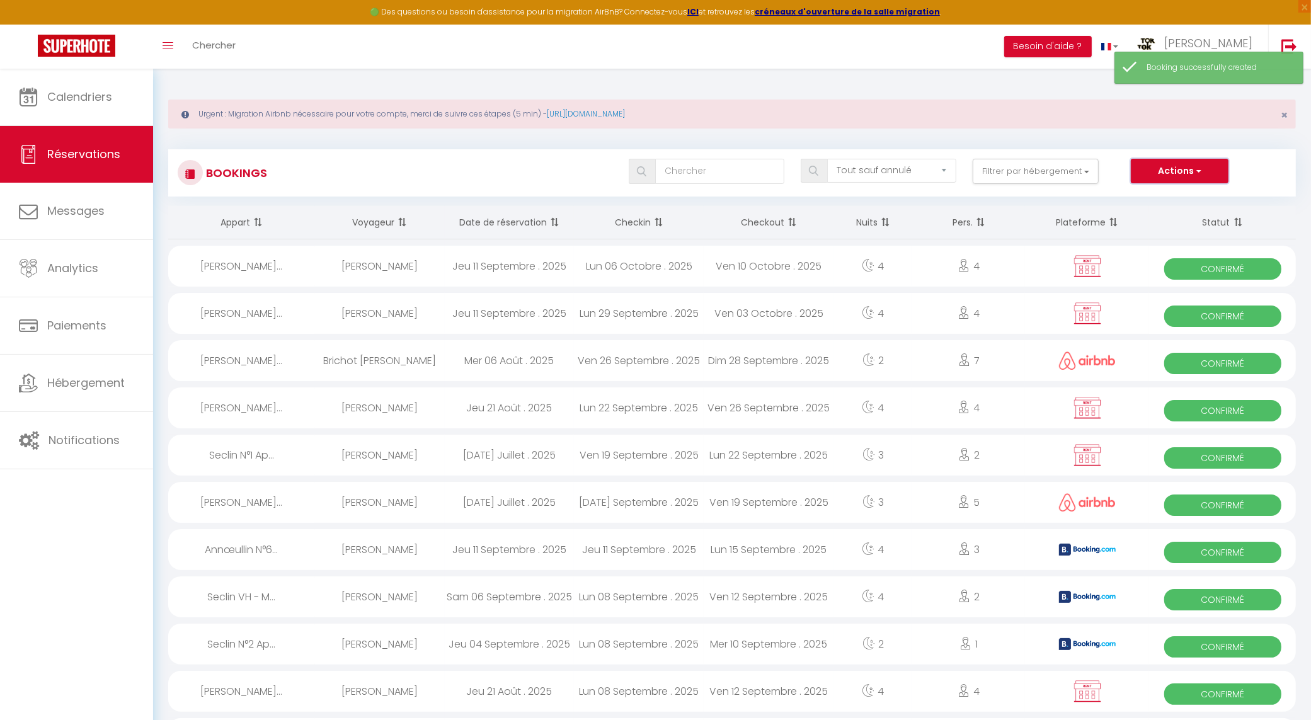
click at [1191, 168] on button "Actions" at bounding box center [1179, 171] width 97 height 25
click at [1171, 190] on link "Nouvelle Réservation" at bounding box center [1160, 198] width 135 height 16
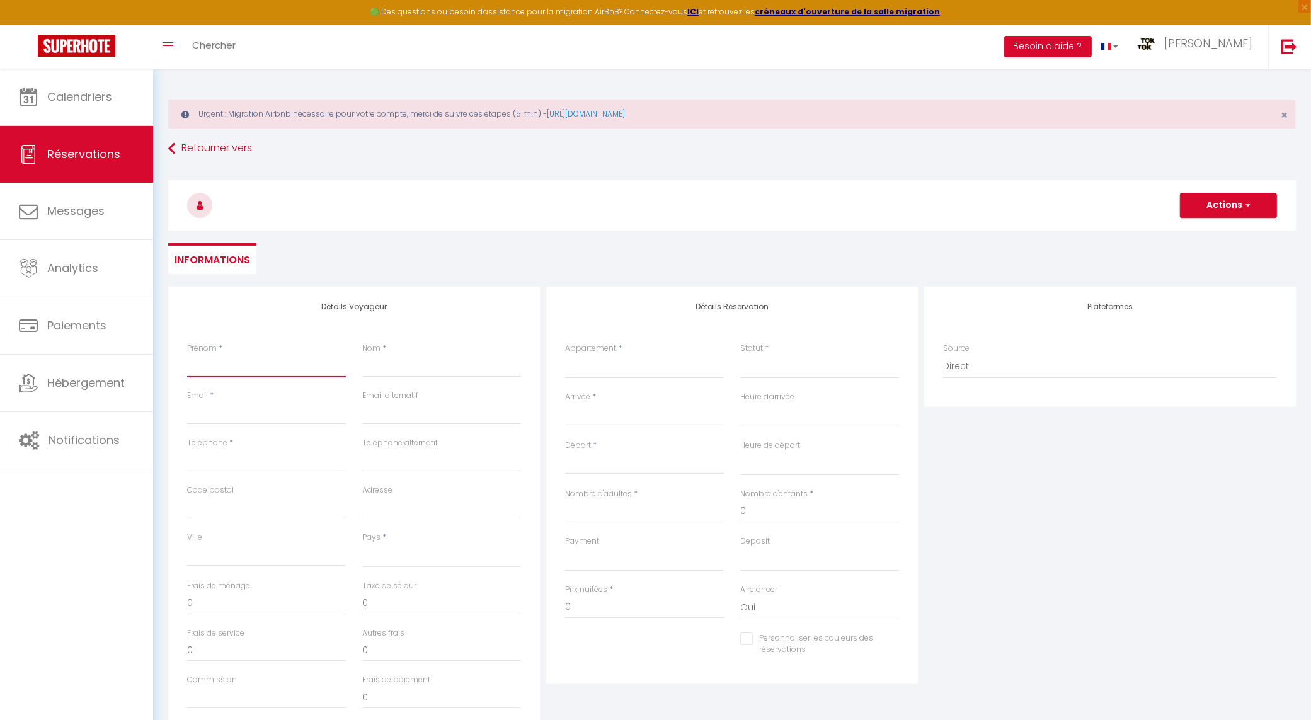
click at [226, 372] on input "Prénom" at bounding box center [266, 366] width 159 height 23
click at [243, 415] on input "Email client" at bounding box center [266, 413] width 159 height 23
click at [184, 413] on div "Email *" at bounding box center [266, 413] width 175 height 47
click at [192, 411] on input "Email client" at bounding box center [266, 413] width 159 height 23
click at [219, 461] on input "Téléphone" at bounding box center [266, 460] width 159 height 23
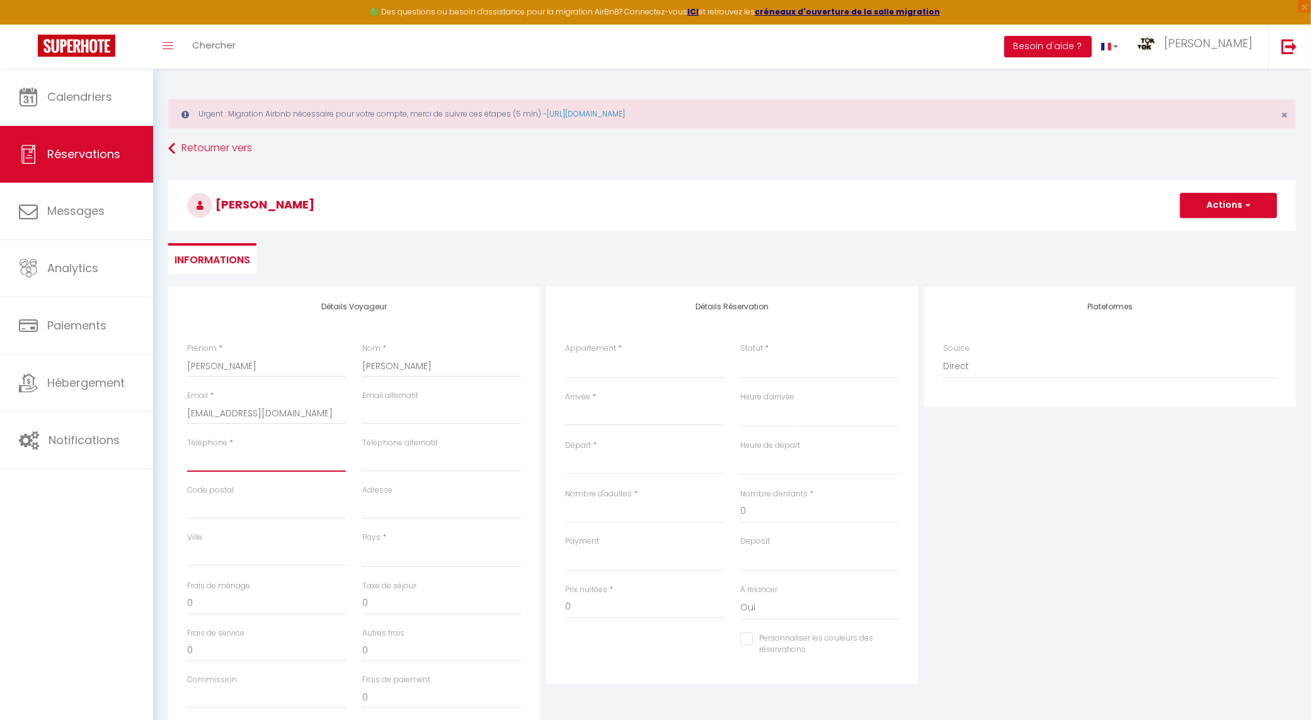
click at [219, 460] on input "Téléphone" at bounding box center [266, 460] width 159 height 23
click at [404, 560] on select "[GEOGRAPHIC_DATA] [GEOGRAPHIC_DATA] [GEOGRAPHIC_DATA] [GEOGRAPHIC_DATA] [GEOGRA…" at bounding box center [441, 556] width 159 height 24
click at [404, 558] on select "[GEOGRAPHIC_DATA] [GEOGRAPHIC_DATA] [GEOGRAPHIC_DATA] [GEOGRAPHIC_DATA] [GEOGRA…" at bounding box center [441, 556] width 159 height 24
click at [362, 544] on select "[GEOGRAPHIC_DATA] [GEOGRAPHIC_DATA] [GEOGRAPHIC_DATA] [GEOGRAPHIC_DATA] [GEOGRA…" at bounding box center [441, 556] width 159 height 24
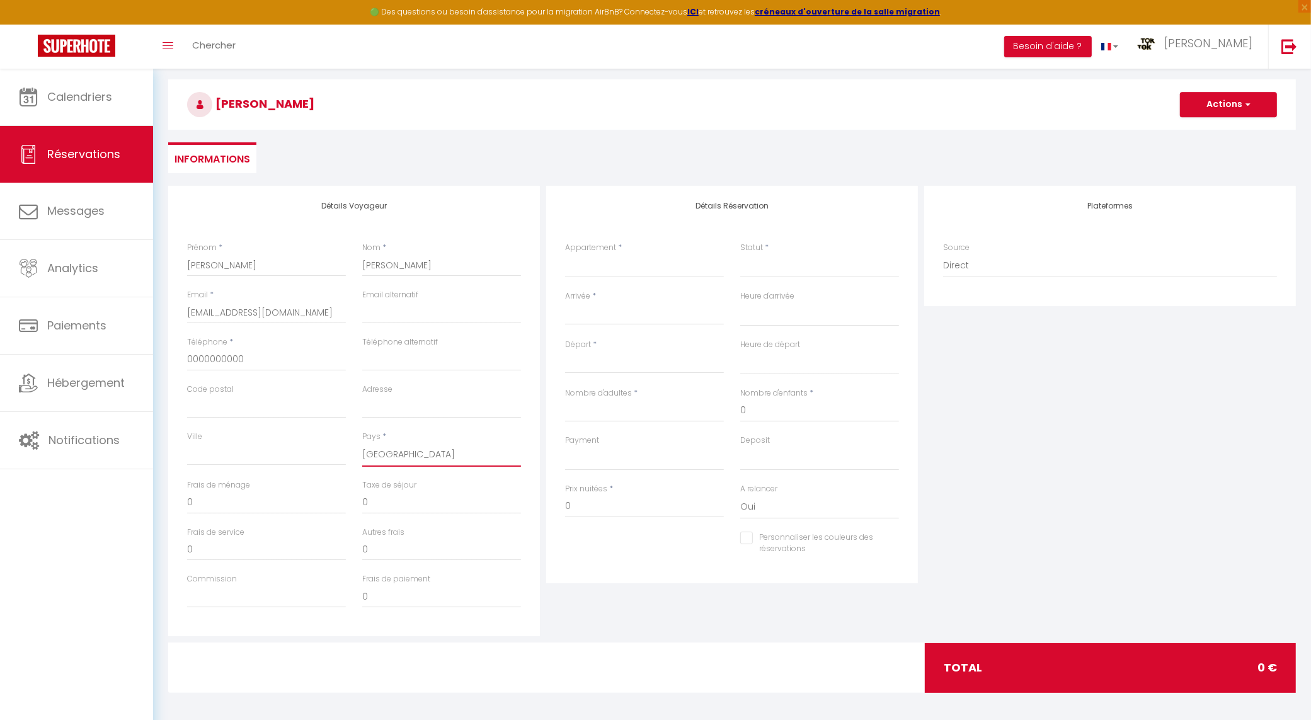
scroll to position [105, 0]
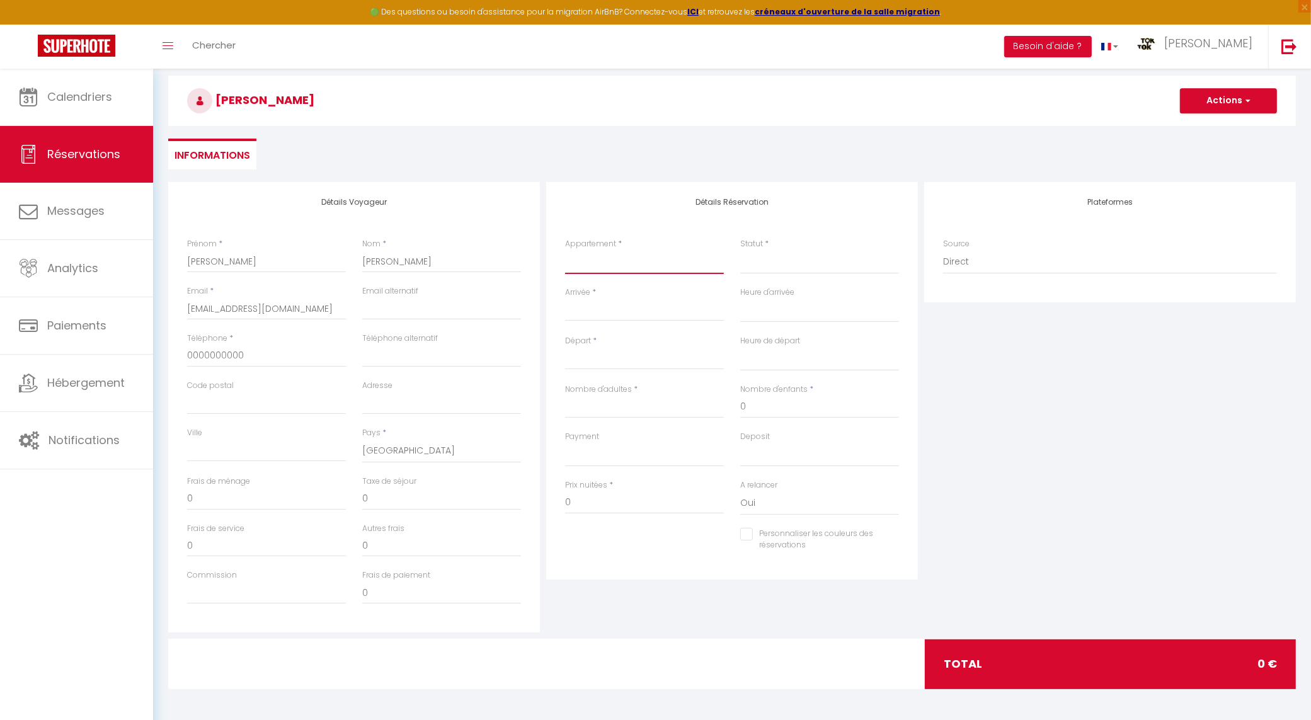
click at [640, 256] on select "Seclin N°1 Appt tout confort - 1 Chambre Seclin N°2 Appt tout confort Seclin N°…" at bounding box center [644, 262] width 159 height 24
click at [565, 250] on select "Seclin N°1 Appt tout confort - 1 Chambre Seclin N°2 Appt tout confort Seclin N°…" at bounding box center [644, 262] width 159 height 24
click at [619, 317] on input "Arrivée" at bounding box center [644, 311] width 159 height 16
click at [624, 313] on input "Arrivée" at bounding box center [644, 311] width 159 height 16
click at [647, 312] on input "Arrivée" at bounding box center [644, 311] width 159 height 16
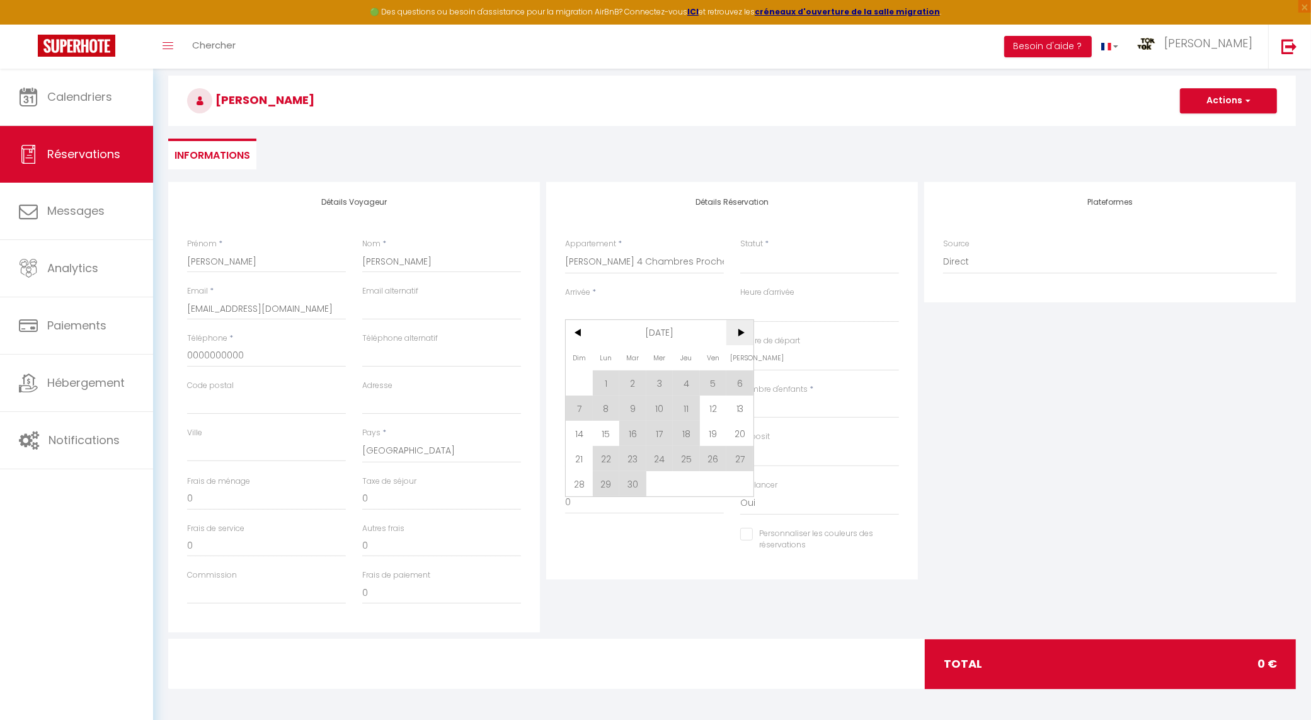
click at [733, 325] on span ">" at bounding box center [740, 332] width 27 height 25
click at [607, 432] on span "13" at bounding box center [606, 433] width 27 height 25
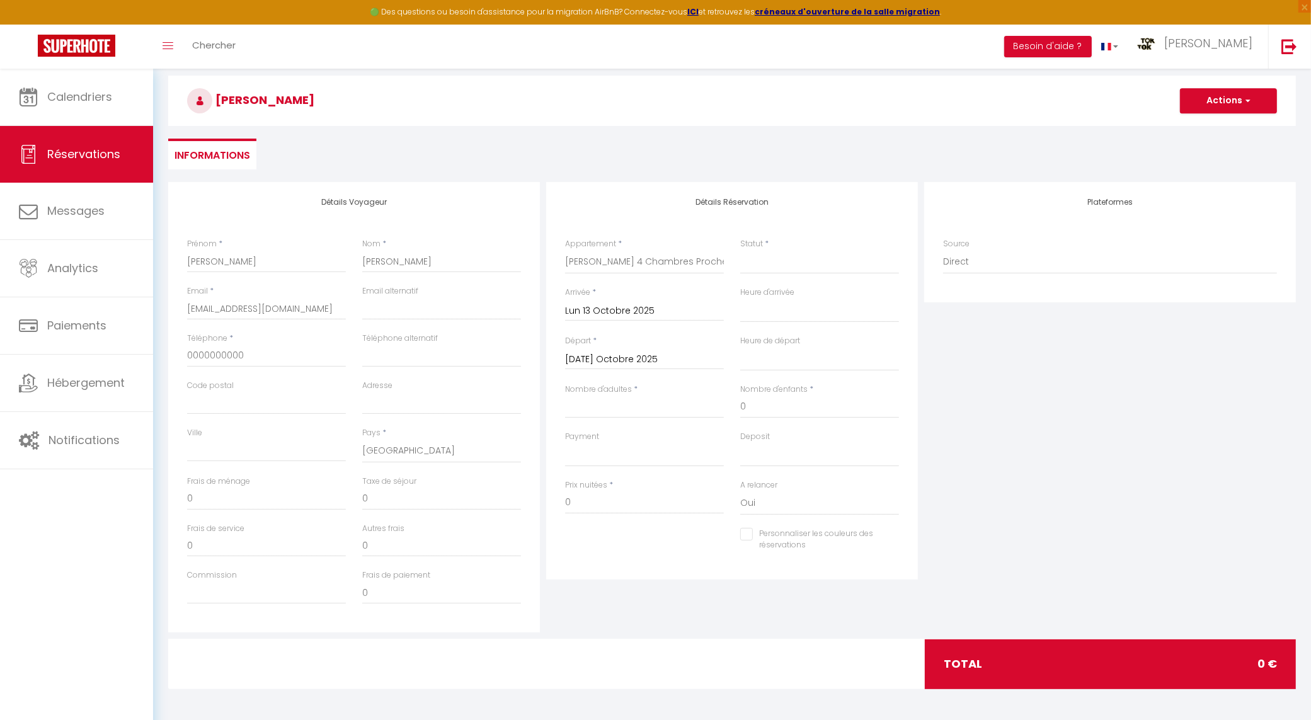
click at [640, 357] on input "[DATE] Octobre 2025" at bounding box center [644, 360] width 159 height 16
click at [600, 481] on span "13" at bounding box center [606, 481] width 27 height 25
click at [656, 354] on input "Lun 13 Octobre 2025" at bounding box center [644, 360] width 159 height 16
click at [716, 490] on span "17" at bounding box center [713, 481] width 27 height 25
drag, startPoint x: 710, startPoint y: 463, endPoint x: 703, endPoint y: 469, distance: 9.4
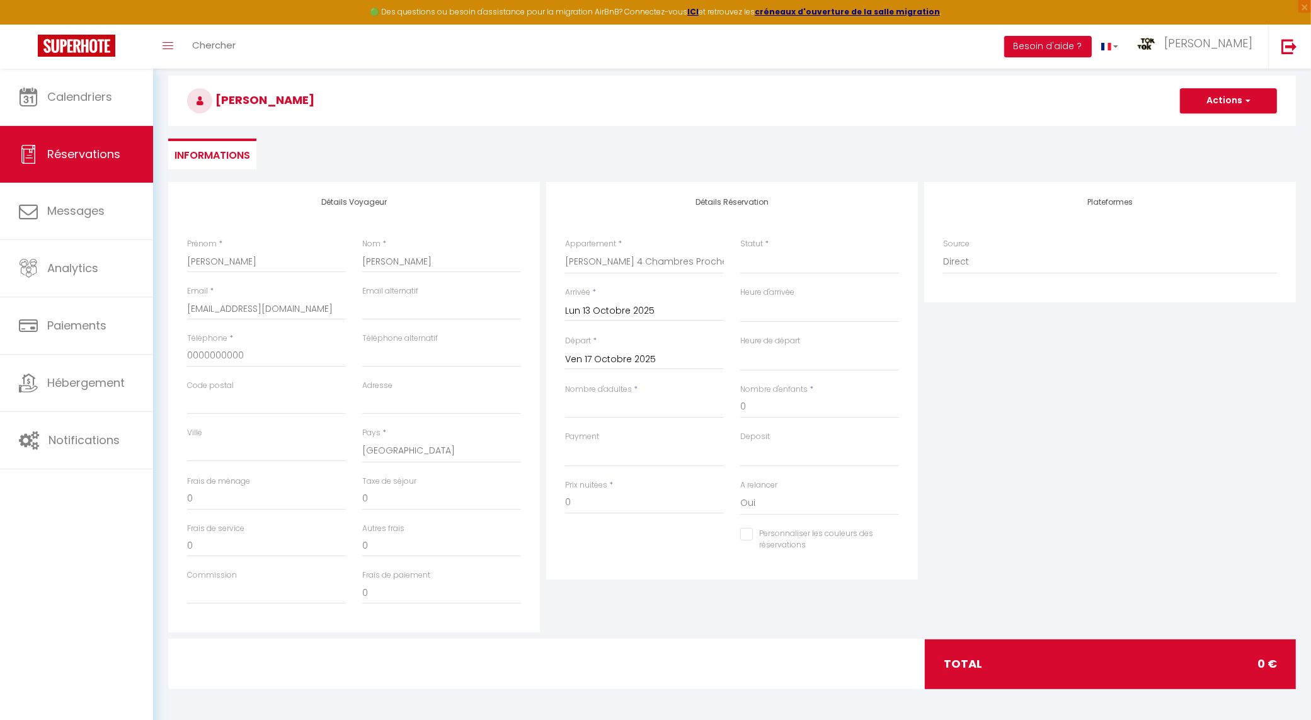
drag, startPoint x: 703, startPoint y: 469, endPoint x: 689, endPoint y: 619, distance: 150.6
click at [689, 619] on div "Détails Réservation Appartement * Seclin N°1 Appt tout confort - 1 Chambre Secl…" at bounding box center [732, 407] width 378 height 451
click at [640, 407] on input "Nombre d'adultes" at bounding box center [644, 407] width 159 height 23
click at [624, 506] on input "1200" at bounding box center [644, 502] width 159 height 23
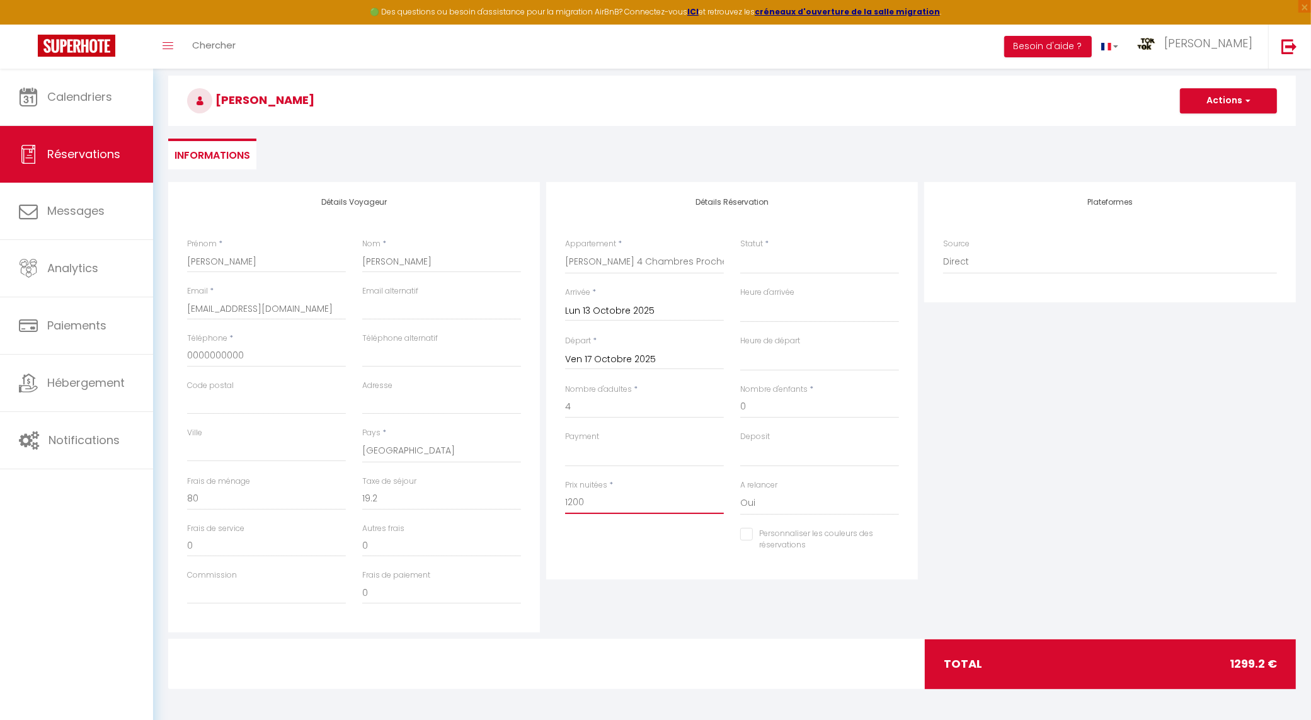
click at [624, 506] on input "1200" at bounding box center [644, 502] width 159 height 23
drag, startPoint x: 1209, startPoint y: 396, endPoint x: 1189, endPoint y: 434, distance: 42.6
click at [1211, 397] on div "Plateformes Source Direct [DOMAIN_NAME] [DOMAIN_NAME] Chalet montagne Expedia G…" at bounding box center [1110, 407] width 378 height 451
click at [1237, 99] on button "Actions" at bounding box center [1228, 100] width 97 height 25
click at [1208, 124] on link "Enregistrer" at bounding box center [1216, 128] width 100 height 16
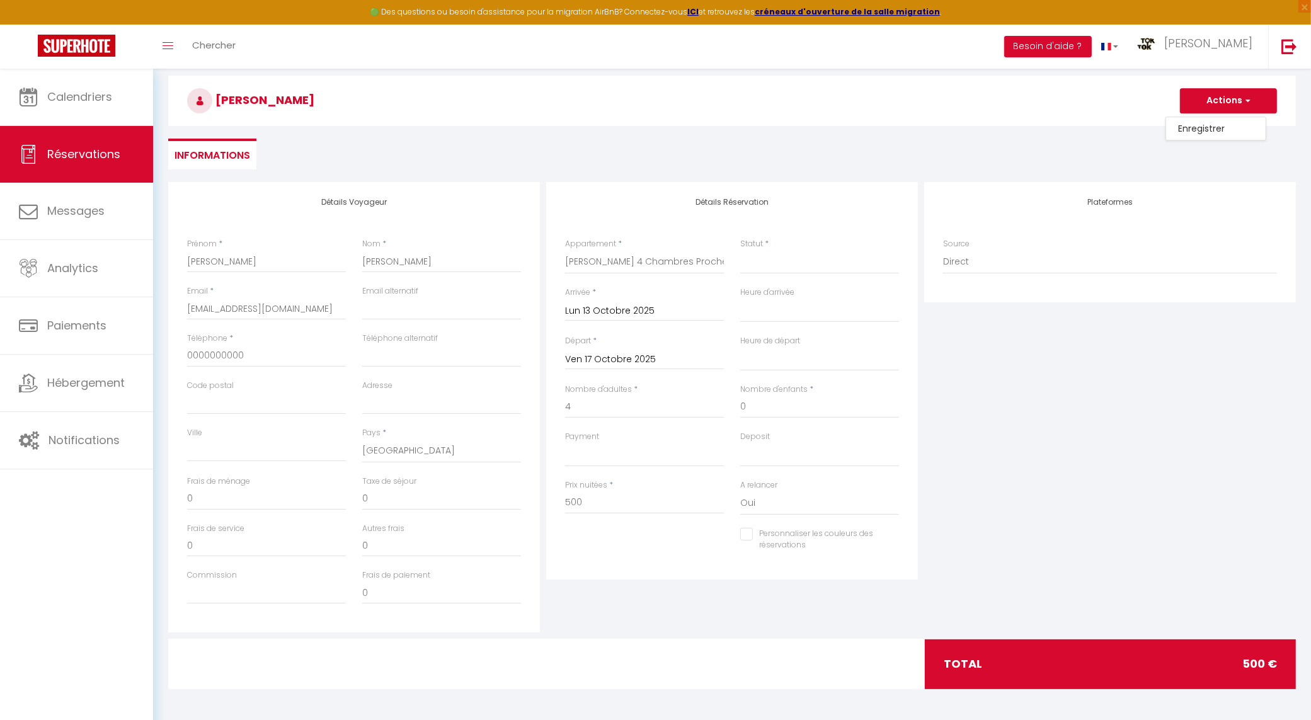
click at [1208, 124] on div "Retourner vers [PERSON_NAME] Actions Enregistrer Actions Enregistrer Aperçu et …" at bounding box center [732, 369] width 1128 height 673
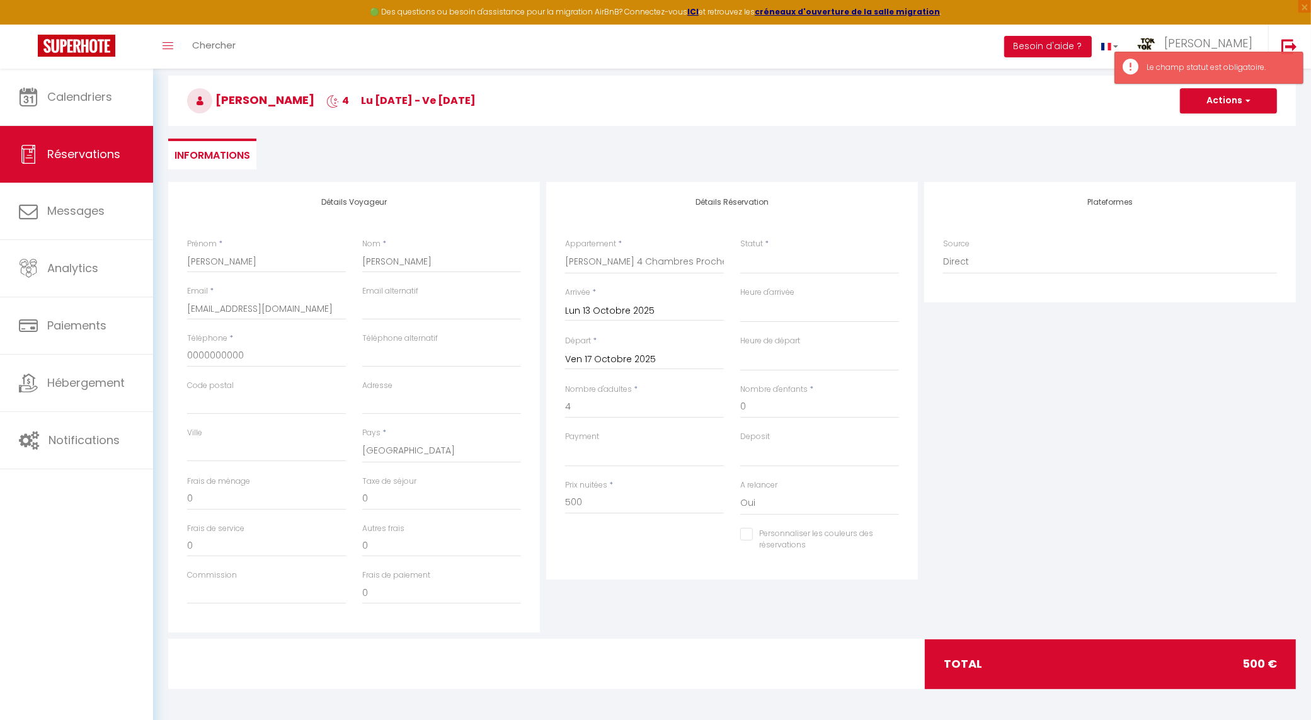
click at [1103, 468] on div "Plateformes Source Direct [DOMAIN_NAME] [DOMAIN_NAME] Chalet montagne Expedia G…" at bounding box center [1110, 407] width 378 height 451
click at [751, 415] on input "0" at bounding box center [819, 407] width 159 height 23
click at [759, 268] on select "Confirmé Non Confirmé [PERSON_NAME] par le voyageur No Show Request" at bounding box center [819, 262] width 159 height 24
click at [740, 250] on select "Confirmé Non Confirmé [PERSON_NAME] par le voyageur No Show Request" at bounding box center [819, 262] width 159 height 24
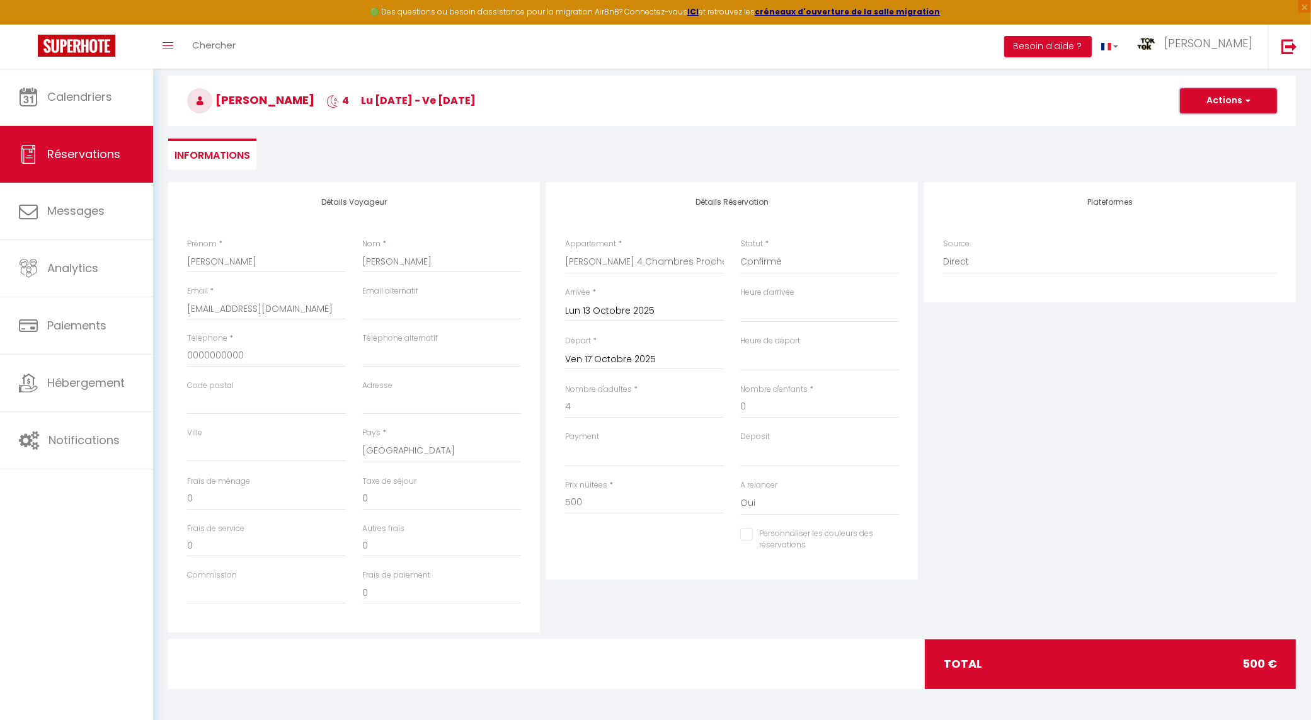
click at [1237, 100] on button "Actions" at bounding box center [1228, 100] width 97 height 25
click at [1221, 130] on link "Enregistrer" at bounding box center [1216, 128] width 100 height 16
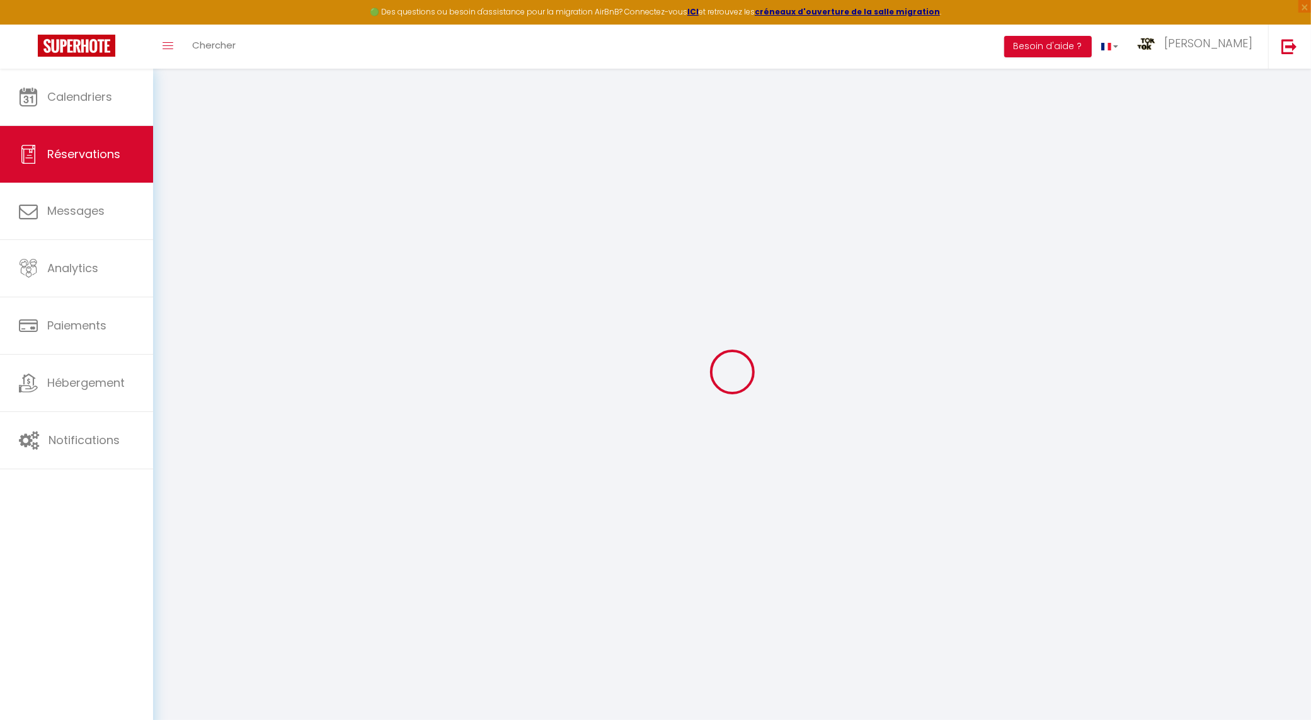
scroll to position [68, 0]
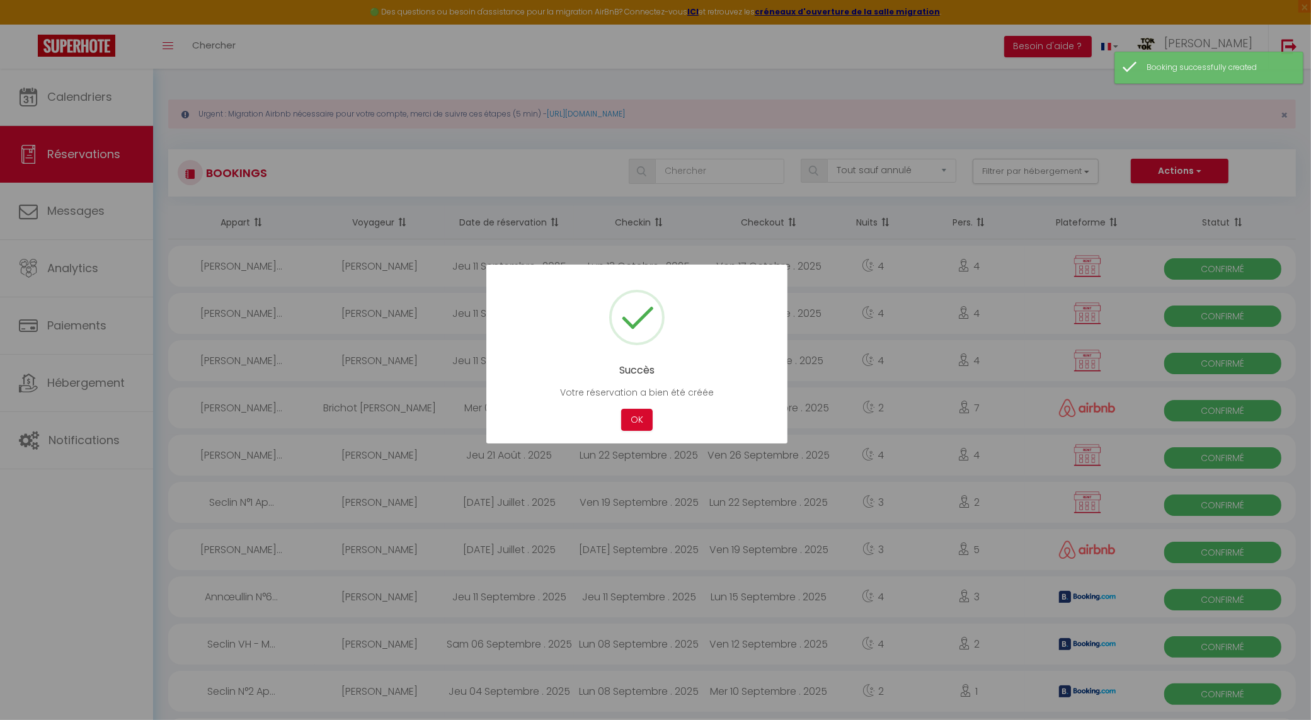
drag, startPoint x: 602, startPoint y: 419, endPoint x: 623, endPoint y: 423, distance: 20.5
click at [607, 421] on div "Cancel OK" at bounding box center [636, 420] width 263 height 22
click at [634, 425] on button "OK" at bounding box center [637, 420] width 32 height 22
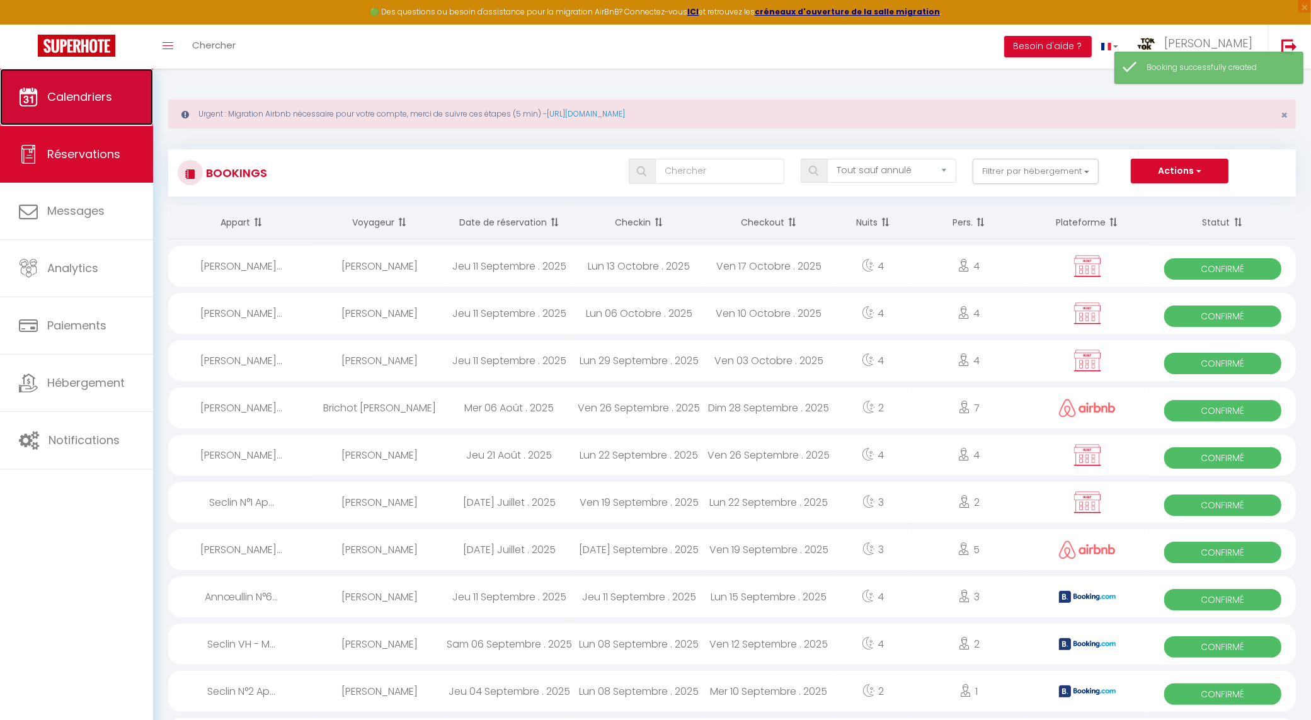
click at [82, 84] on link "Calendriers" at bounding box center [76, 97] width 153 height 57
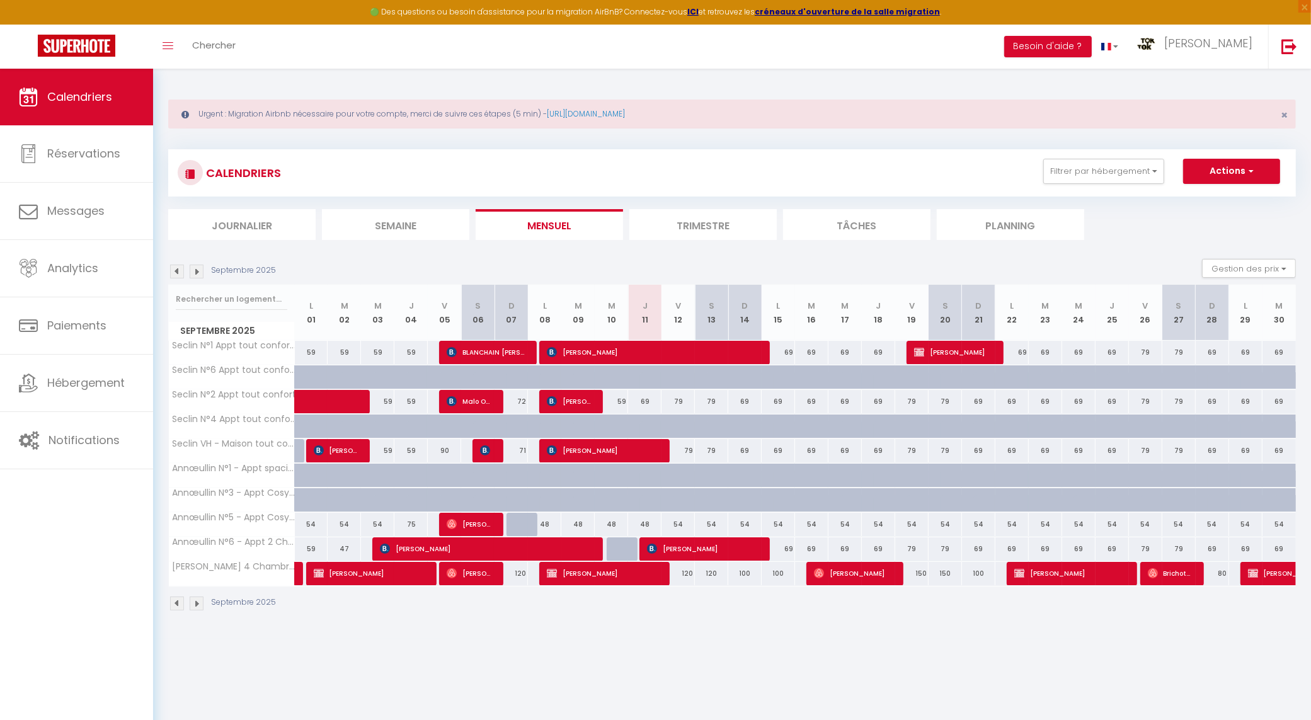
click at [194, 270] on img at bounding box center [197, 272] width 14 height 14
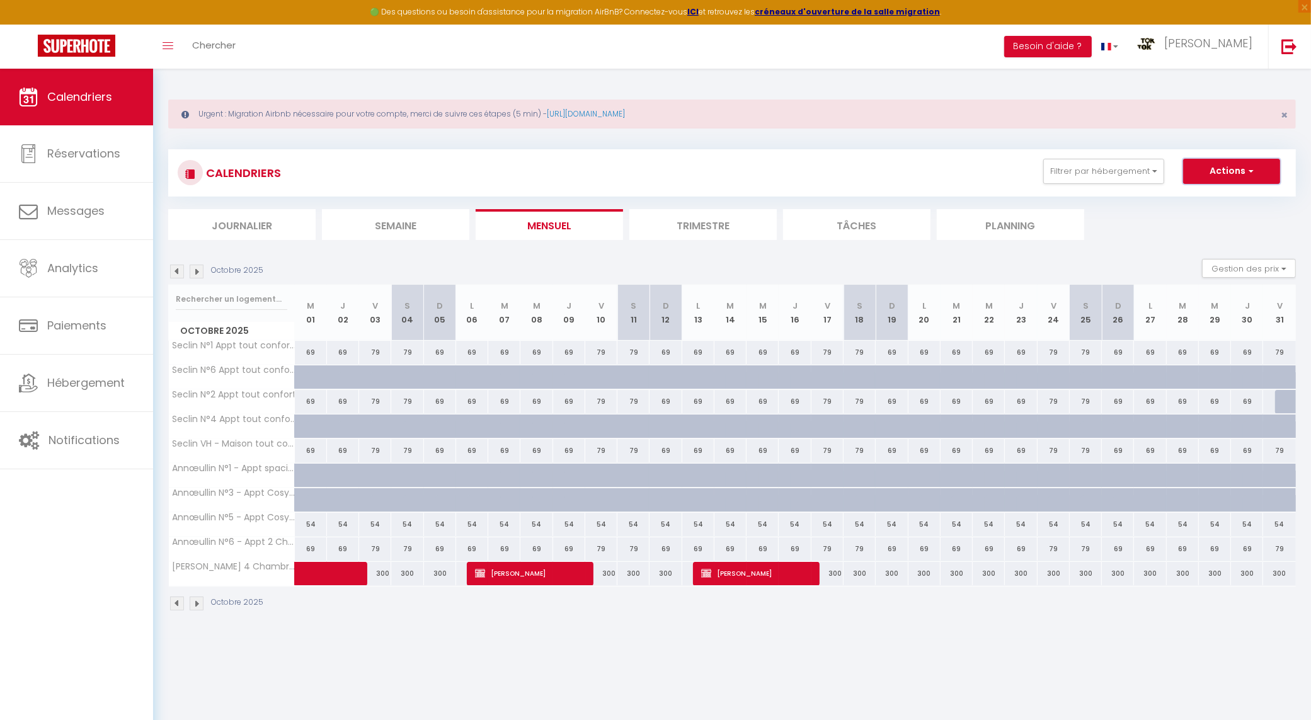
click at [1230, 180] on button "Actions" at bounding box center [1231, 171] width 97 height 25
click at [1235, 170] on button "Actions" at bounding box center [1231, 171] width 97 height 25
click at [1221, 200] on link "Nouvelle réservation" at bounding box center [1219, 200] width 110 height 19
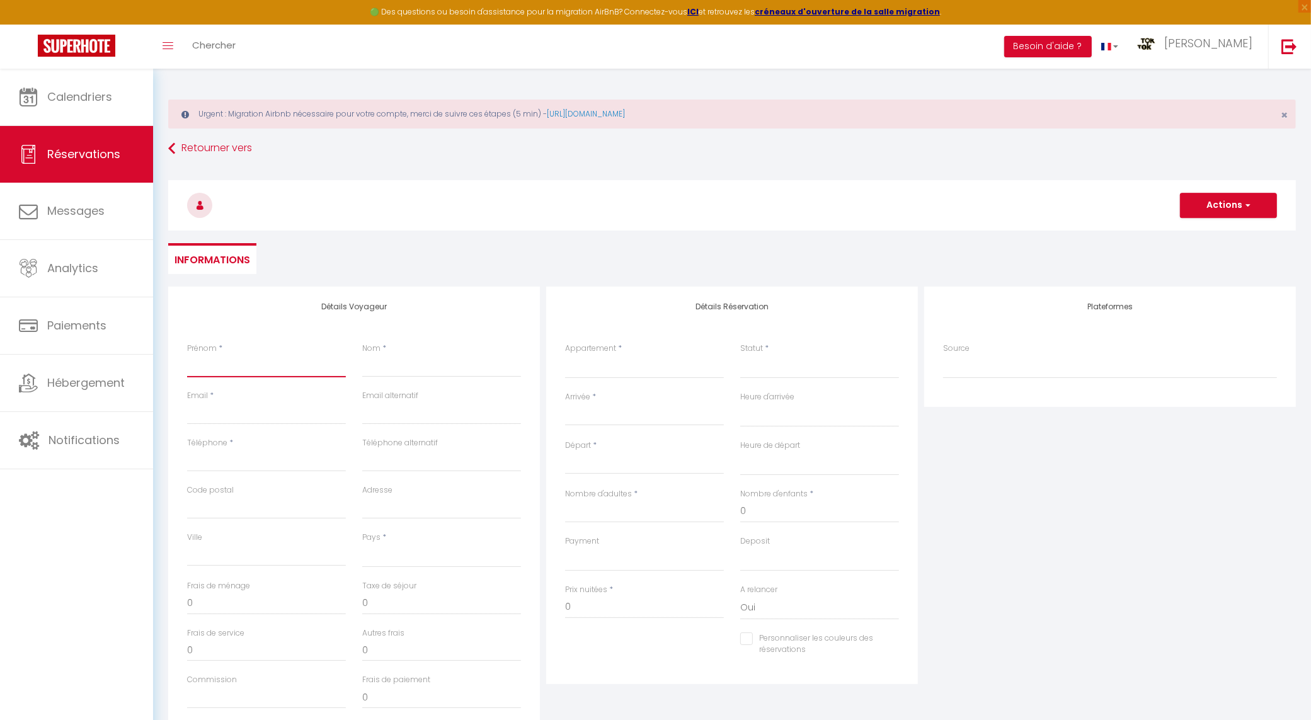
click at [275, 365] on input "Prénom" at bounding box center [266, 366] width 159 height 23
drag, startPoint x: 275, startPoint y: 365, endPoint x: 265, endPoint y: 361, distance: 11.0
click at [275, 365] on input "Prénom" at bounding box center [266, 366] width 159 height 23
drag, startPoint x: 249, startPoint y: 398, endPoint x: 250, endPoint y: 405, distance: 7.6
click at [250, 403] on div "Email *" at bounding box center [266, 407] width 159 height 35
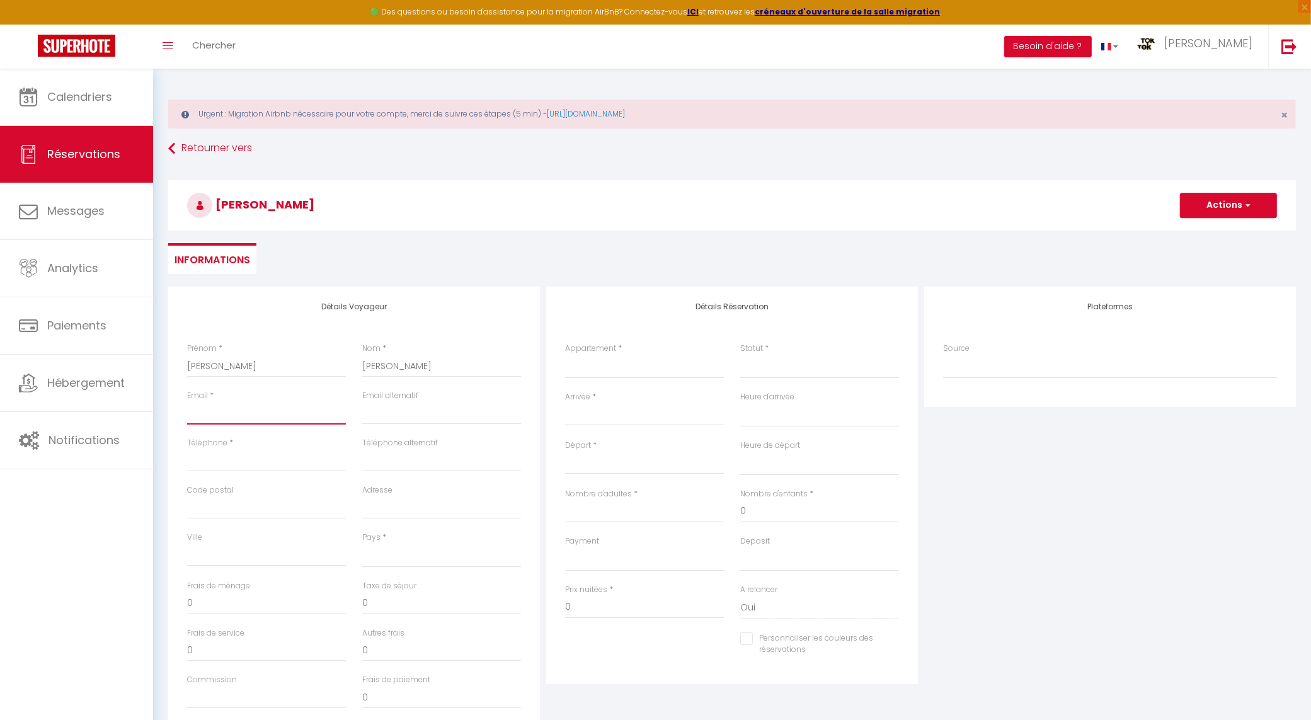
click at [250, 406] on input "Email client" at bounding box center [266, 413] width 159 height 23
click at [249, 410] on input "Email client" at bounding box center [266, 413] width 159 height 23
click at [225, 407] on input "Email client" at bounding box center [266, 413] width 159 height 23
click at [215, 459] on input "Téléphone" at bounding box center [266, 460] width 159 height 23
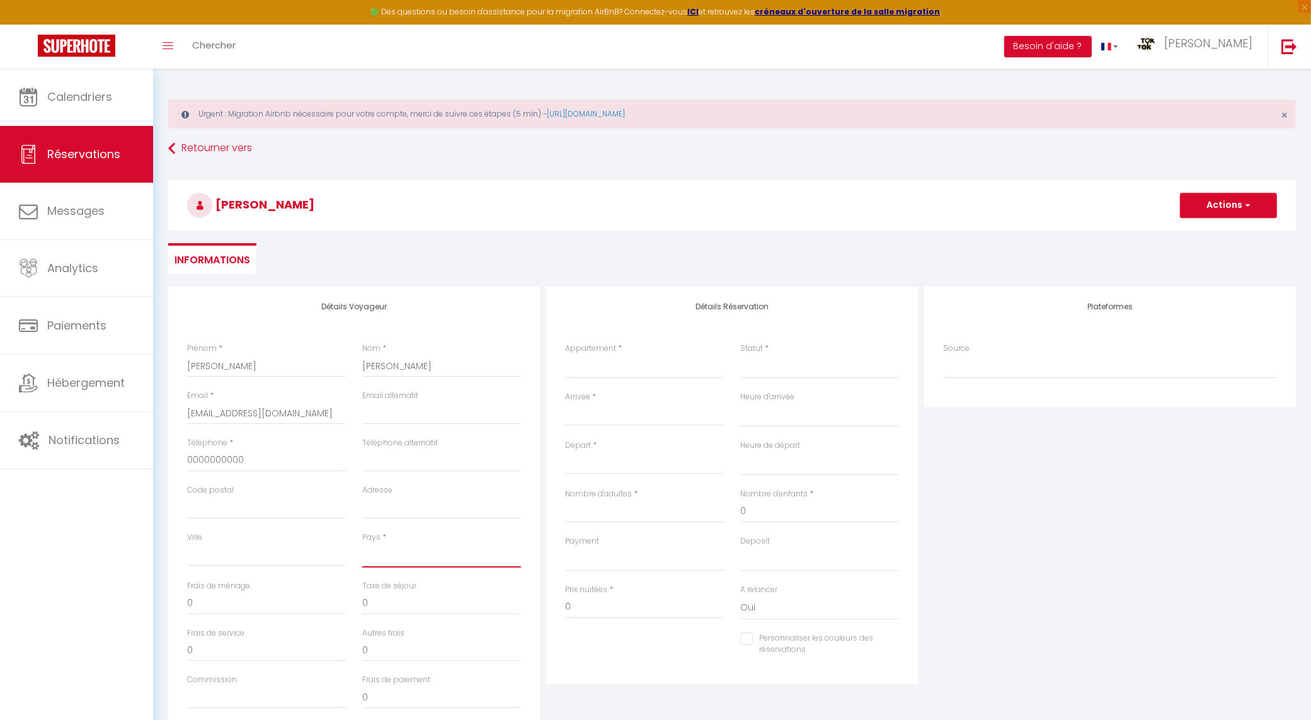
click at [438, 553] on select "[GEOGRAPHIC_DATA] [GEOGRAPHIC_DATA] [GEOGRAPHIC_DATA] [GEOGRAPHIC_DATA] [GEOGRA…" at bounding box center [441, 556] width 159 height 24
click at [362, 544] on select "[GEOGRAPHIC_DATA] [GEOGRAPHIC_DATA] [GEOGRAPHIC_DATA] [GEOGRAPHIC_DATA] [GEOGRA…" at bounding box center [441, 556] width 159 height 24
click at [594, 370] on select "Seclin N°1 Appt tout confort - 1 Chambre Seclin N°2 Appt tout confort Seclin N°…" at bounding box center [644, 367] width 159 height 24
click at [565, 355] on select "Seclin N°1 Appt tout confort - 1 Chambre Seclin N°2 Appt tout confort Seclin N°…" at bounding box center [644, 367] width 159 height 24
click at [609, 420] on input "Arrivée" at bounding box center [644, 416] width 159 height 16
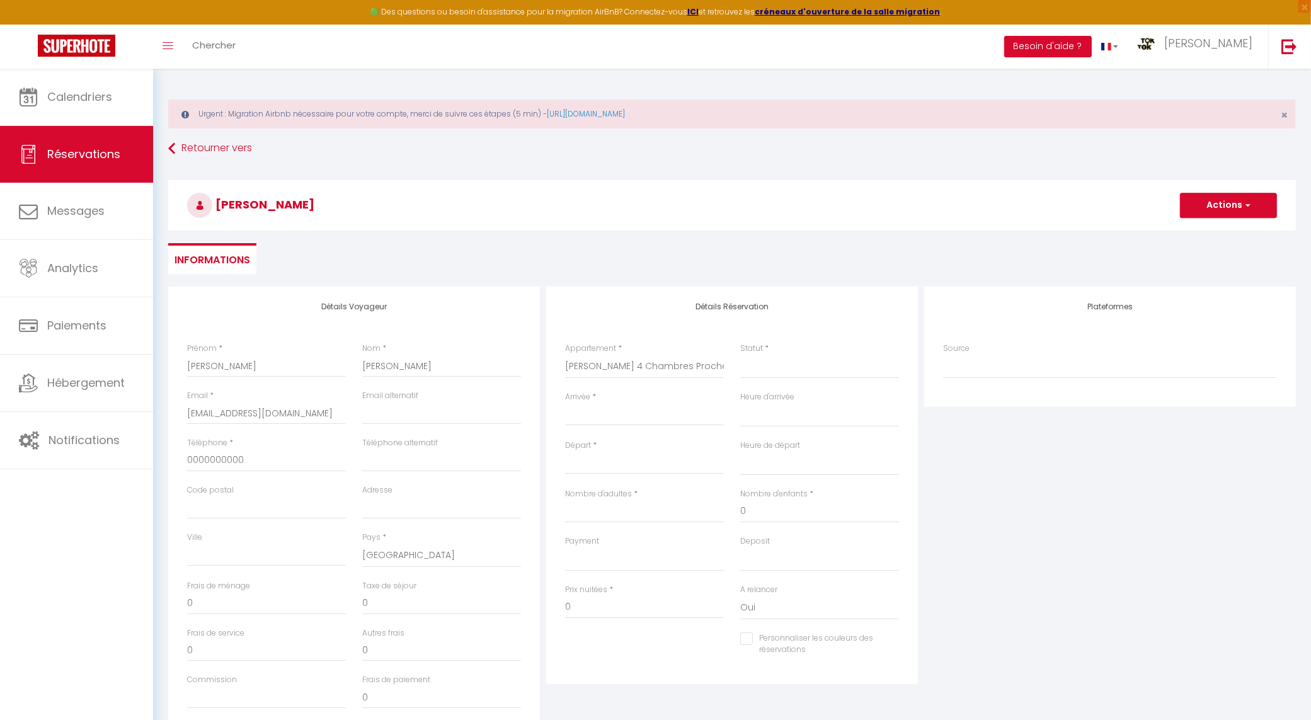
click at [609, 417] on input "Arrivée" at bounding box center [644, 416] width 159 height 16
click at [596, 420] on input "Arrivée" at bounding box center [644, 416] width 159 height 16
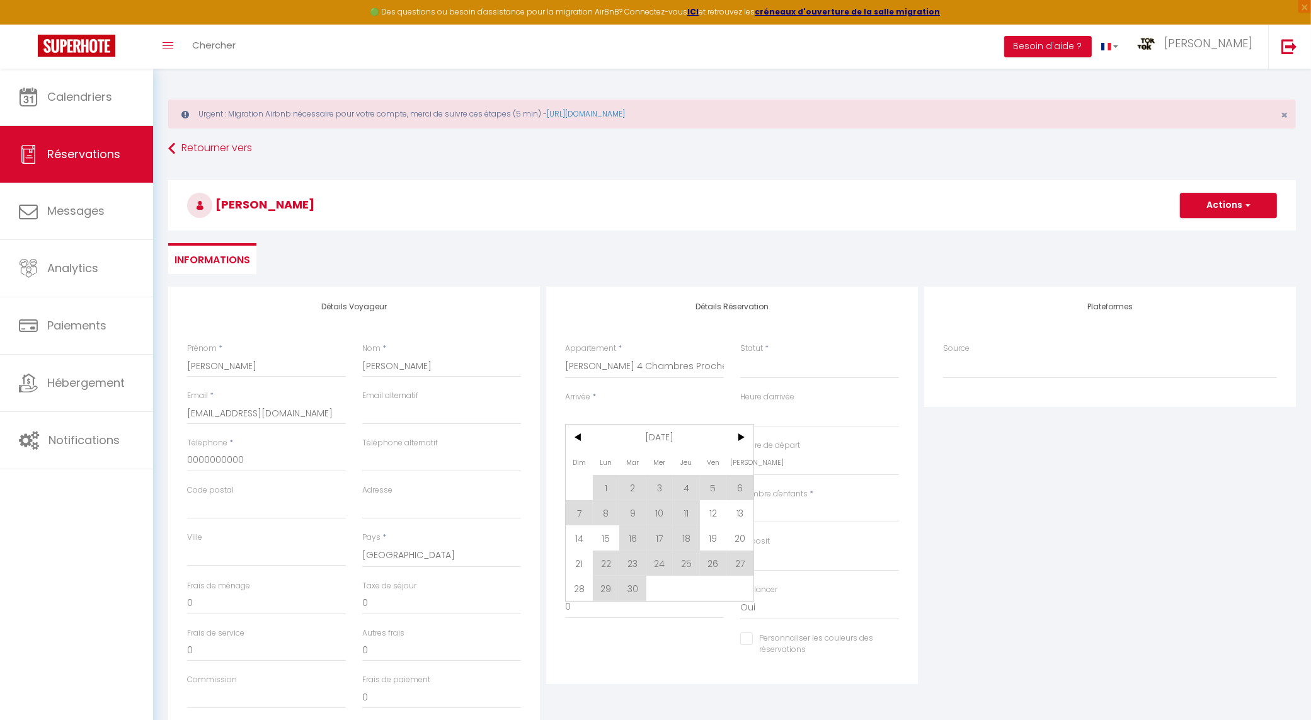
click at [755, 432] on div "Heure d'arrivée 00:00 00:30 01:00 01:30 02:00 02:30 03:00 03:30 04:00 04:30 05:…" at bounding box center [819, 415] width 175 height 49
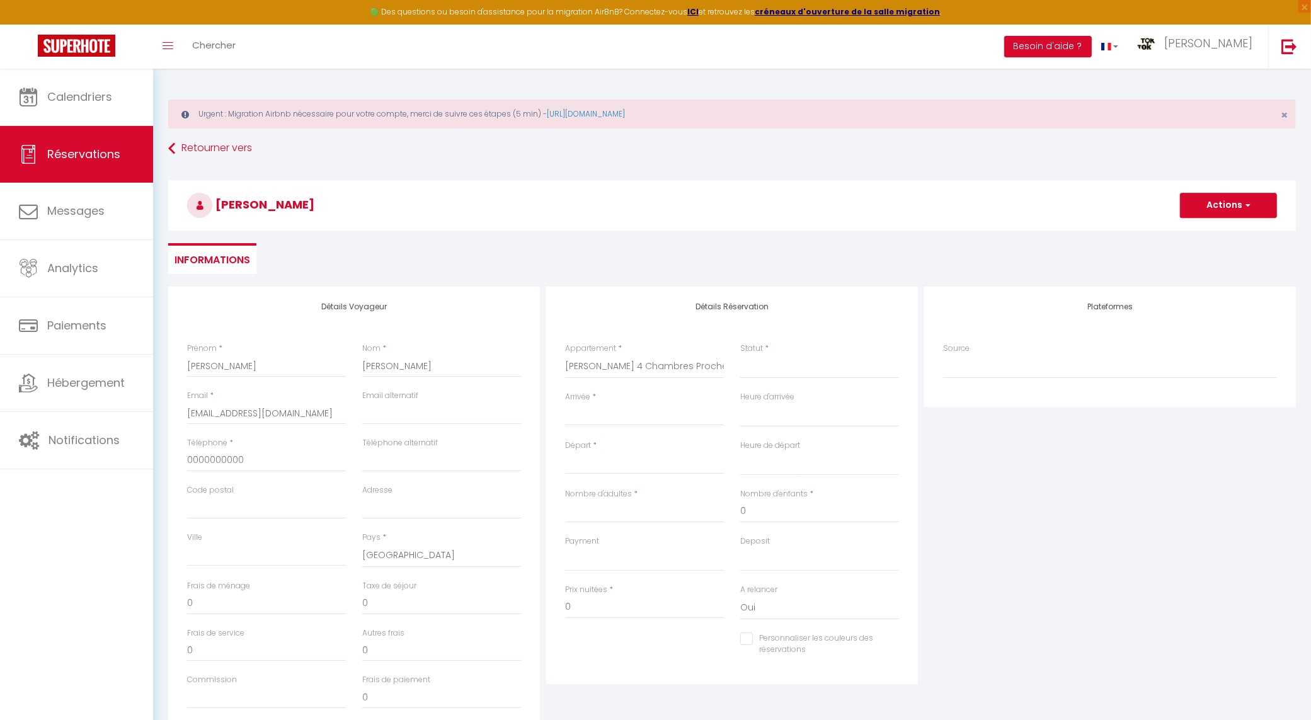
click at [685, 417] on input "Arrivée" at bounding box center [644, 416] width 159 height 16
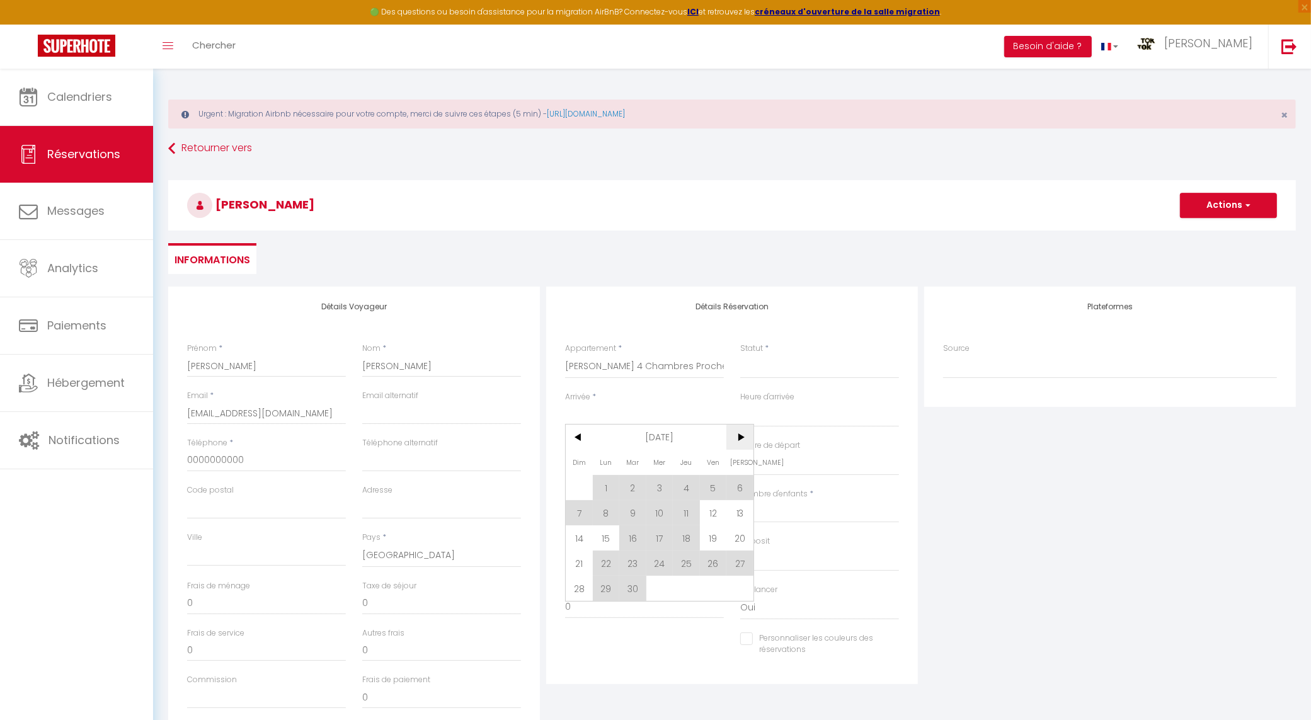
click at [737, 435] on span ">" at bounding box center [740, 437] width 27 height 25
click at [594, 566] on span "20" at bounding box center [606, 563] width 27 height 25
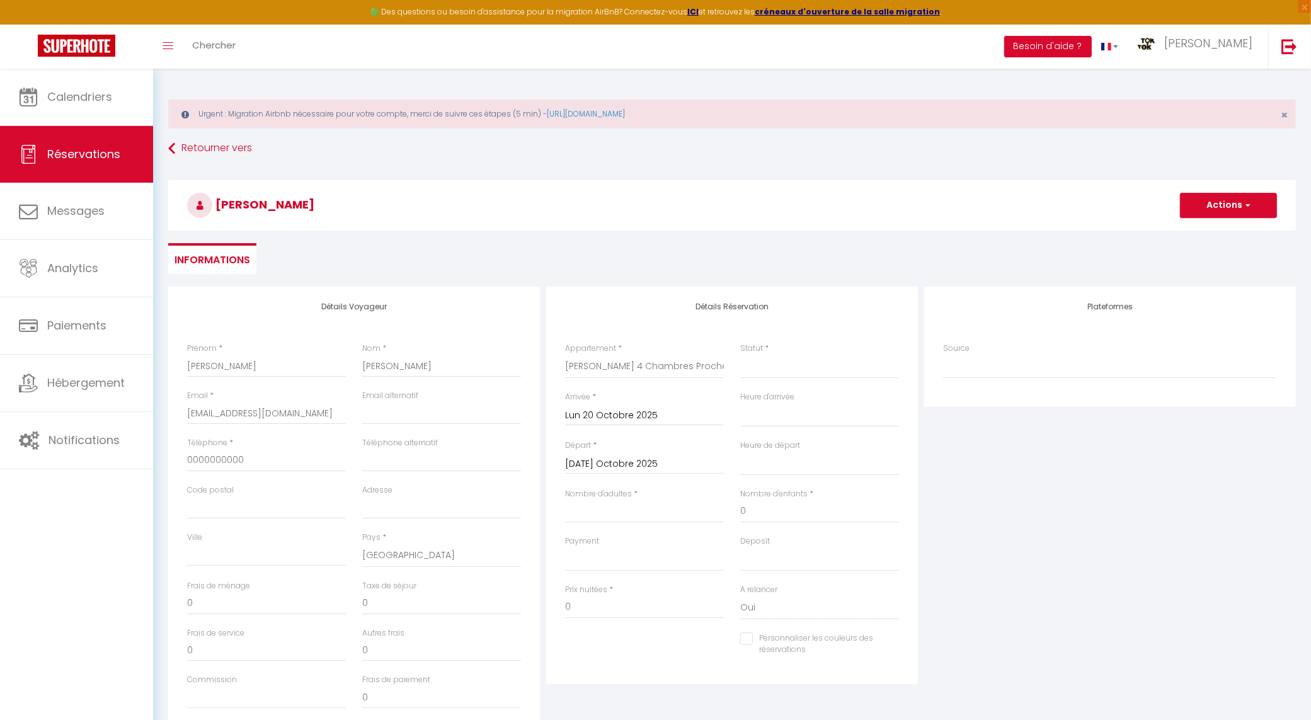
click at [662, 458] on input "[DATE] Octobre 2025" at bounding box center [644, 464] width 159 height 16
click at [710, 610] on span "24" at bounding box center [713, 611] width 27 height 25
click at [633, 508] on input "Nombre d'adultes" at bounding box center [644, 511] width 159 height 23
click at [560, 602] on div "Prix nuitées * 1200" at bounding box center [644, 608] width 175 height 49
drag, startPoint x: 558, startPoint y: 602, endPoint x: 565, endPoint y: 606, distance: 8.2
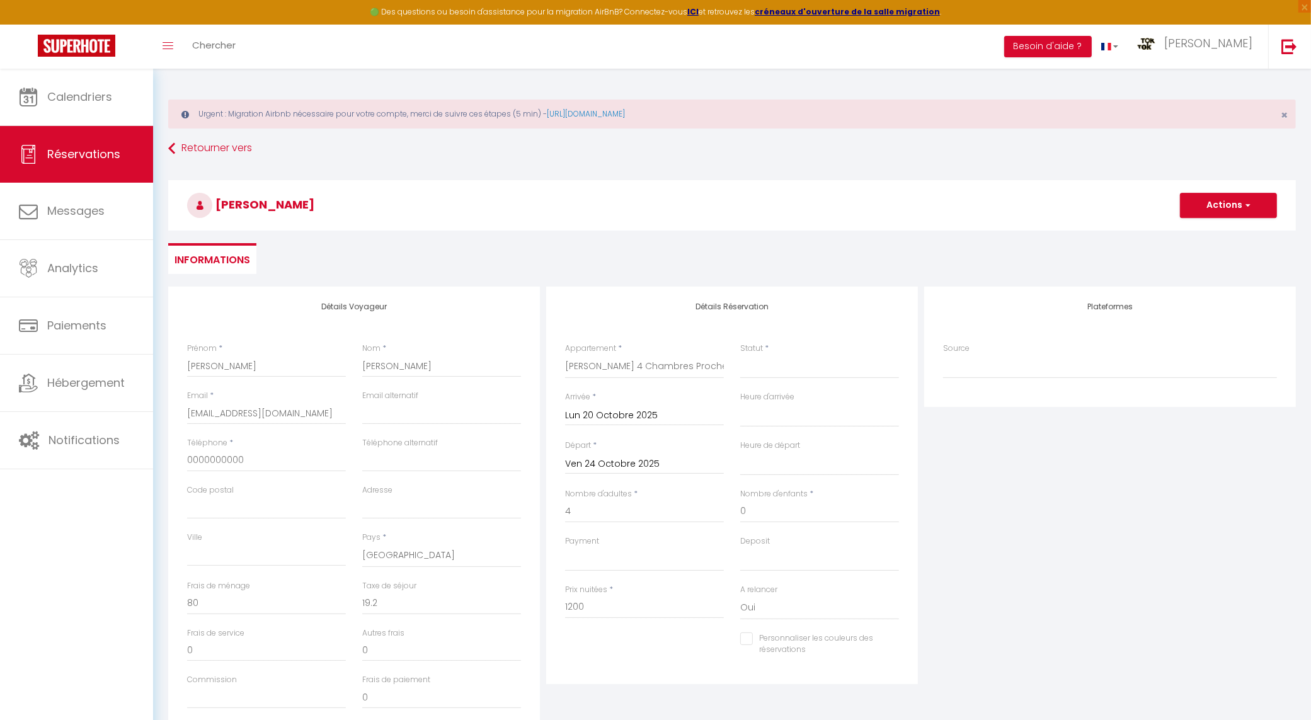
click at [561, 604] on div "Prix nuitées * 1200" at bounding box center [644, 608] width 175 height 49
click at [566, 606] on input "1200" at bounding box center [644, 607] width 159 height 23
click at [1117, 233] on div "[PERSON_NAME] Actions Enregistrer Actions Enregistrer [PERSON_NAME] et éditer E…" at bounding box center [732, 202] width 1144 height 67
drag, startPoint x: 772, startPoint y: 377, endPoint x: 780, endPoint y: 366, distance: 13.5
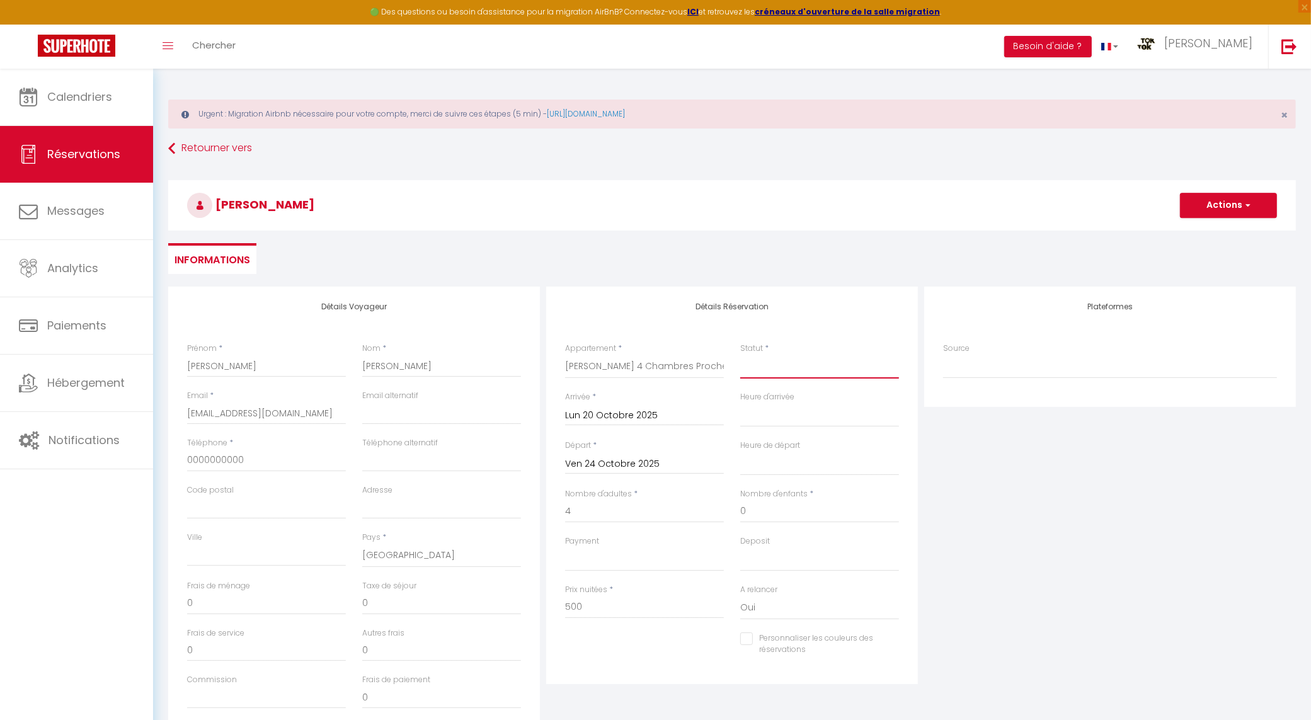
click at [773, 374] on select "Confirmé Non Confirmé [PERSON_NAME] par le voyageur No Show Request" at bounding box center [819, 367] width 159 height 24
click at [740, 355] on select "Confirmé Non Confirmé [PERSON_NAME] par le voyageur No Show Request" at bounding box center [819, 367] width 159 height 24
click at [1226, 209] on button "Actions" at bounding box center [1228, 205] width 97 height 25
click at [1210, 240] on link "Enregistrer" at bounding box center [1216, 233] width 100 height 16
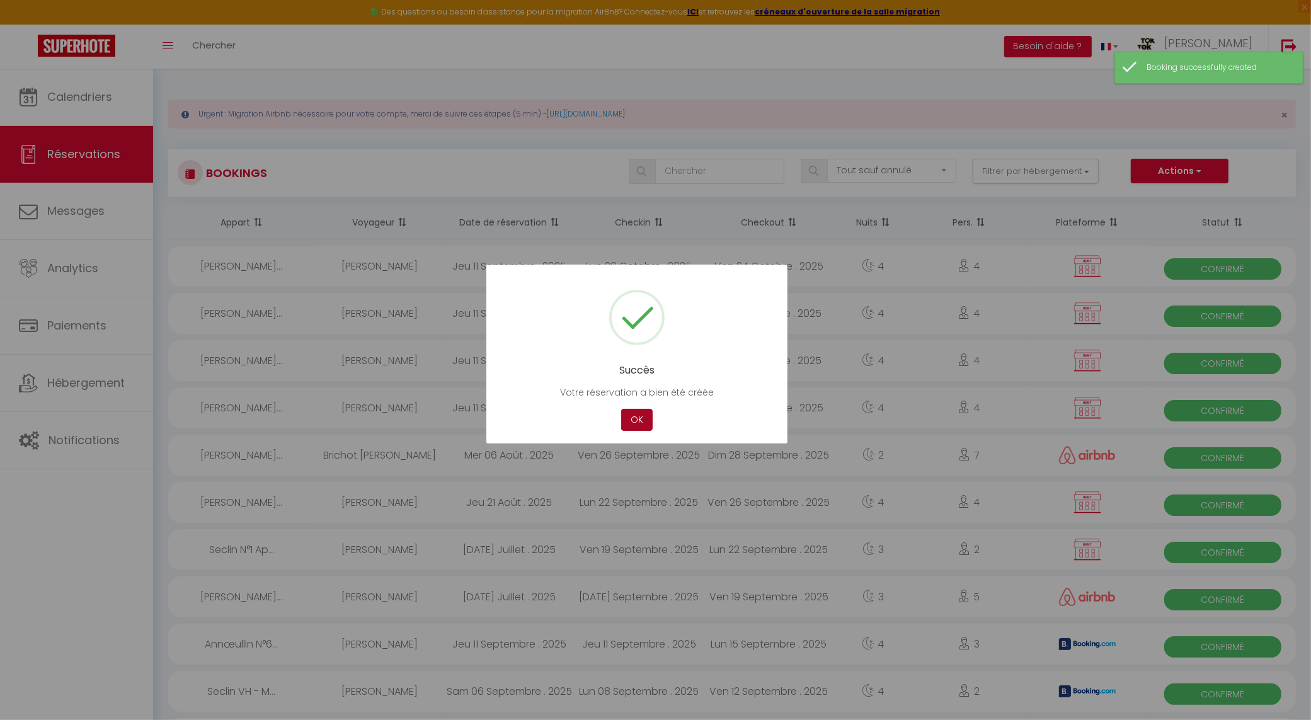
click at [624, 415] on button "OK" at bounding box center [637, 420] width 32 height 22
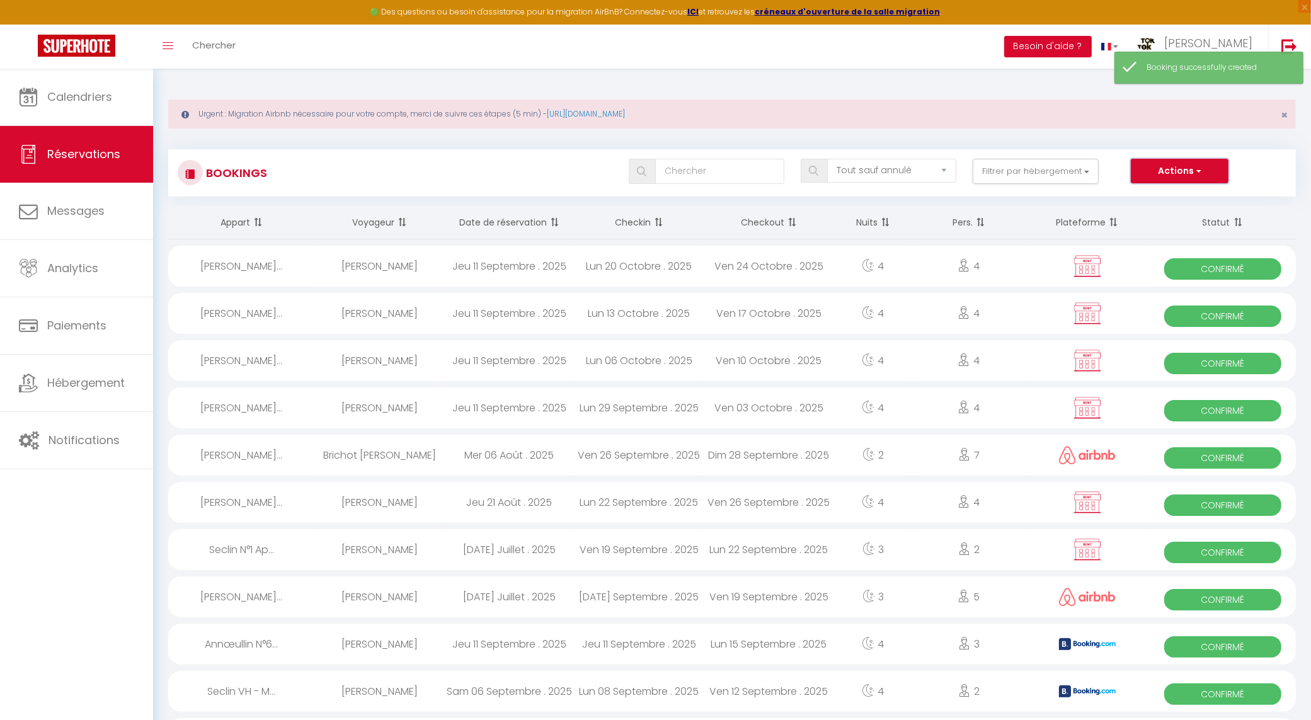
click at [1193, 171] on button "Actions" at bounding box center [1179, 171] width 97 height 25
click at [1151, 193] on link "Nouvelle Réservation" at bounding box center [1160, 198] width 135 height 16
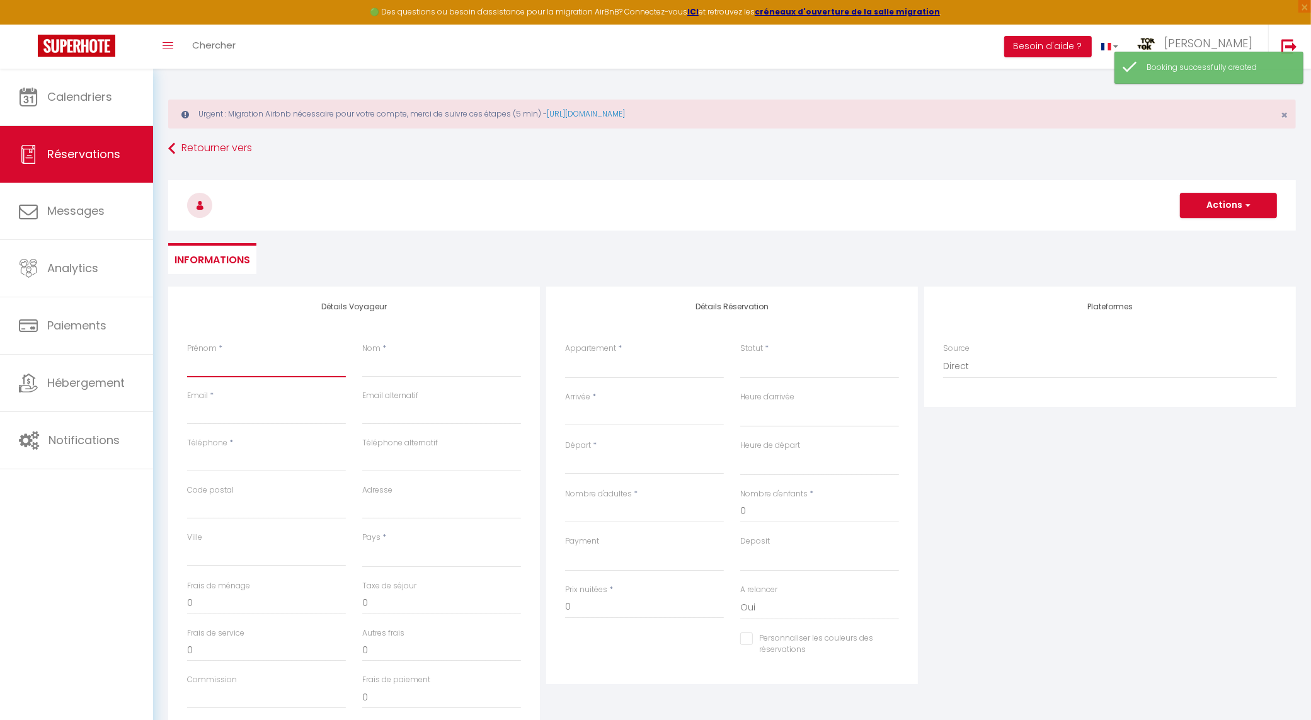
click at [243, 357] on input "Prénom" at bounding box center [266, 366] width 159 height 23
click at [240, 367] on input "Prénom" at bounding box center [266, 366] width 159 height 23
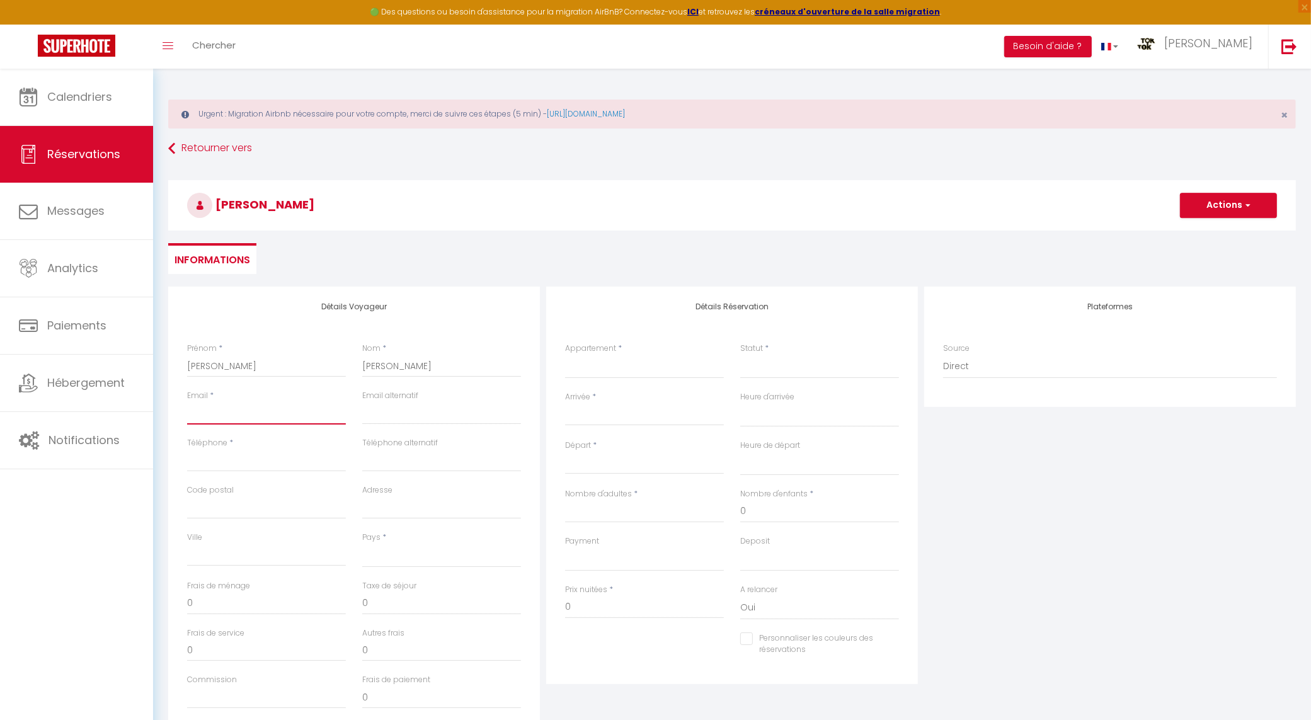
click at [265, 417] on input "Email client" at bounding box center [266, 413] width 159 height 23
click at [297, 415] on input "[EMAIL_ADDRESS][DOMAIN_NAME]" at bounding box center [266, 413] width 159 height 23
click at [268, 461] on input "Téléphone" at bounding box center [266, 460] width 159 height 23
click at [244, 506] on input "Code postal" at bounding box center [266, 508] width 159 height 23
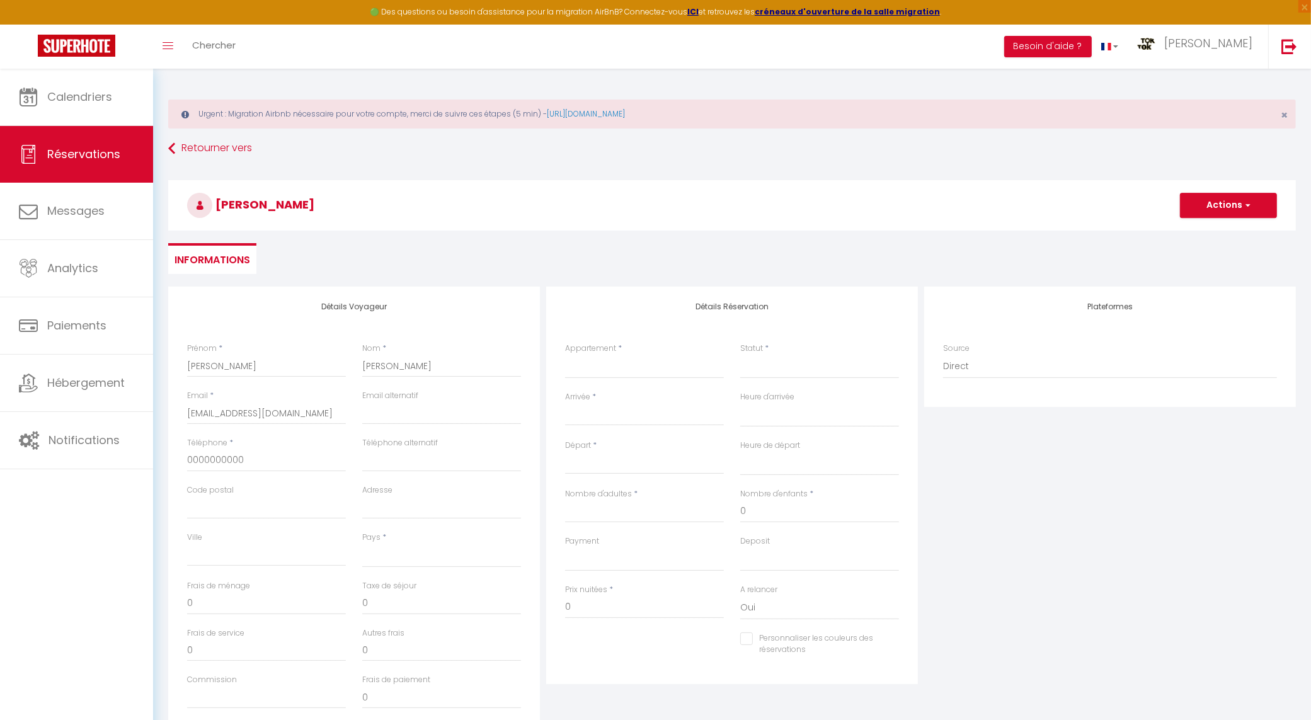
click at [168, 599] on div "Détails Voyageur Prénom * [PERSON_NAME] * [PERSON_NAME] * [EMAIL_ADDRESS][DOMAI…" at bounding box center [354, 512] width 372 height 451
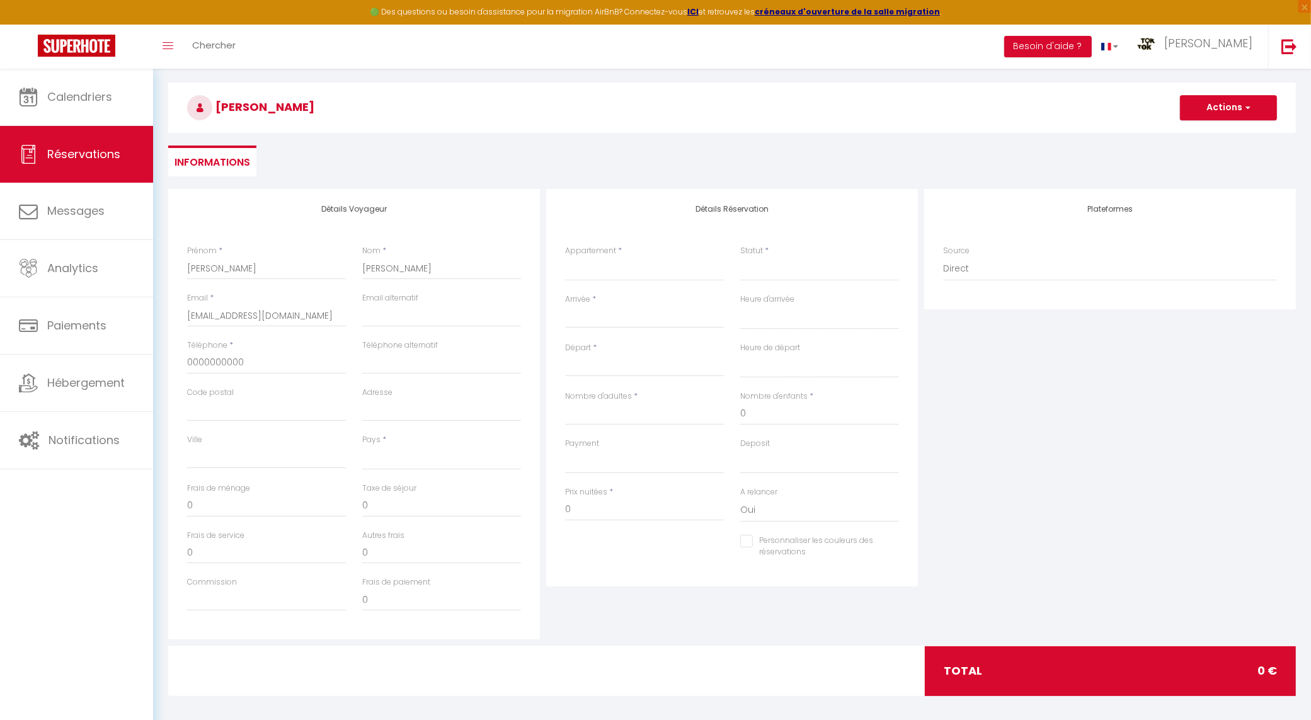
scroll to position [105, 0]
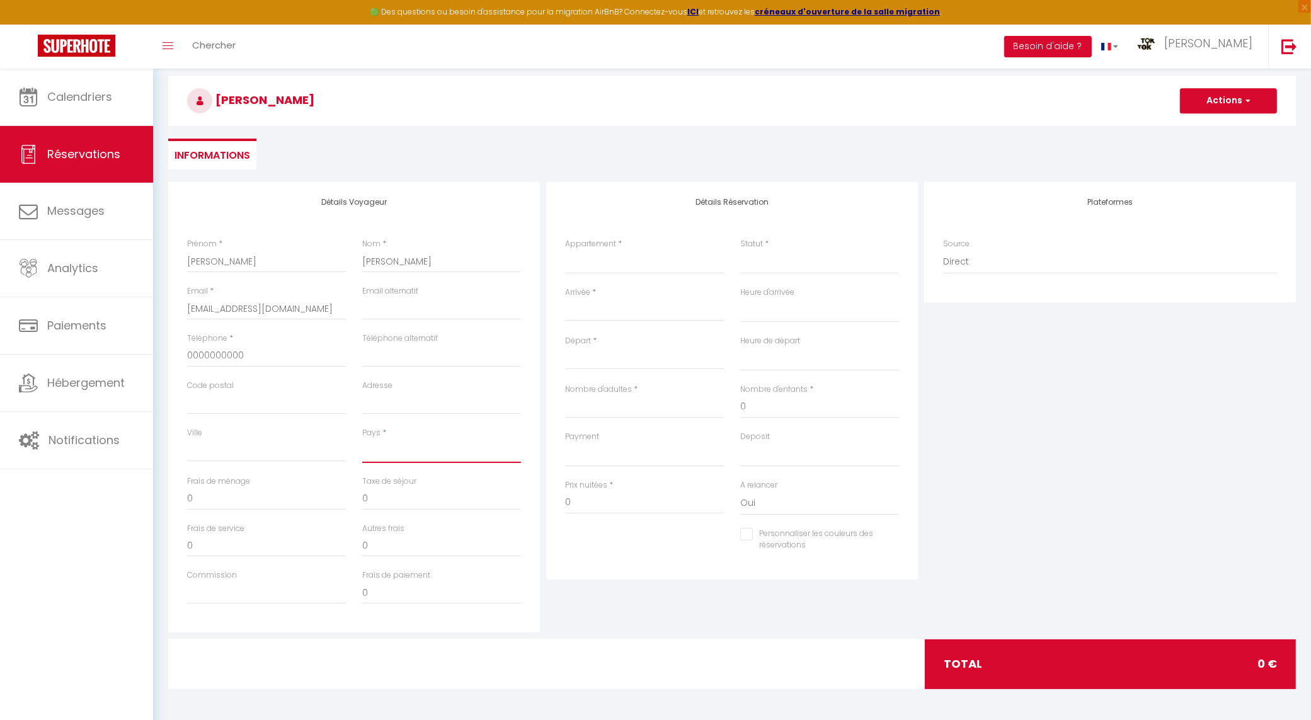
click at [400, 451] on select "[GEOGRAPHIC_DATA] [GEOGRAPHIC_DATA] [GEOGRAPHIC_DATA] [GEOGRAPHIC_DATA] [GEOGRA…" at bounding box center [441, 451] width 159 height 24
click at [362, 439] on select "[GEOGRAPHIC_DATA] [GEOGRAPHIC_DATA] [GEOGRAPHIC_DATA] [GEOGRAPHIC_DATA] [GEOGRA…" at bounding box center [441, 451] width 159 height 24
click at [391, 49] on div "Toggle menubar Chercher BUTTON Besoin d'aide ? [PERSON_NAME] Équipe" at bounding box center [696, 47] width 1210 height 44
click at [652, 261] on select "Seclin N°1 Appt tout confort - 1 Chambre Seclin N°2 Appt tout confort Seclin N°…" at bounding box center [644, 262] width 159 height 24
click at [565, 250] on select "Seclin N°1 Appt tout confort - 1 Chambre Seclin N°2 Appt tout confort Seclin N°…" at bounding box center [644, 262] width 159 height 24
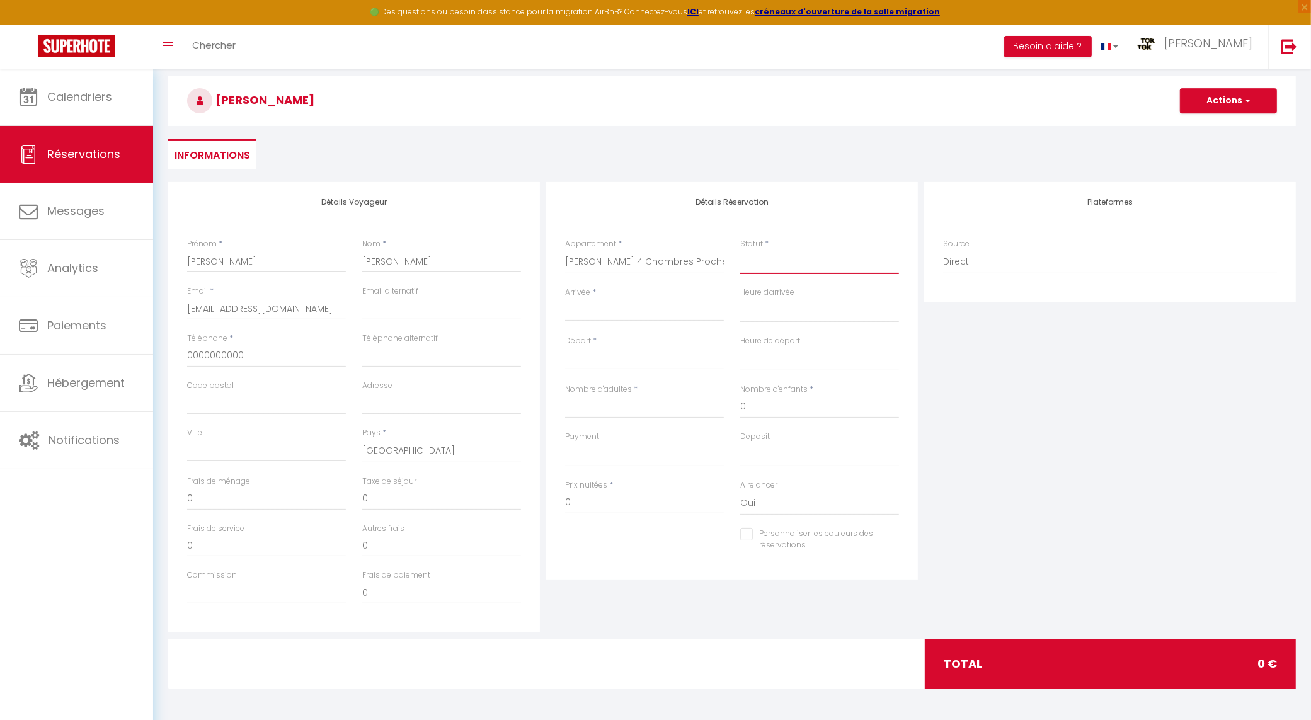
click at [776, 263] on select "Confirmé Non Confirmé [PERSON_NAME] par le voyageur No Show Request" at bounding box center [819, 262] width 159 height 24
click at [781, 265] on select "Confirmé Non Confirmé [PERSON_NAME] par le voyageur No Show Request" at bounding box center [819, 262] width 159 height 24
click at [781, 262] on select "Confirmé Non Confirmé [PERSON_NAME] par le voyageur No Show Request" at bounding box center [819, 262] width 159 height 24
click at [740, 250] on select "Confirmé Non Confirmé [PERSON_NAME] par le voyageur No Show Request" at bounding box center [819, 262] width 159 height 24
click at [590, 304] on input "Arrivée" at bounding box center [644, 311] width 159 height 16
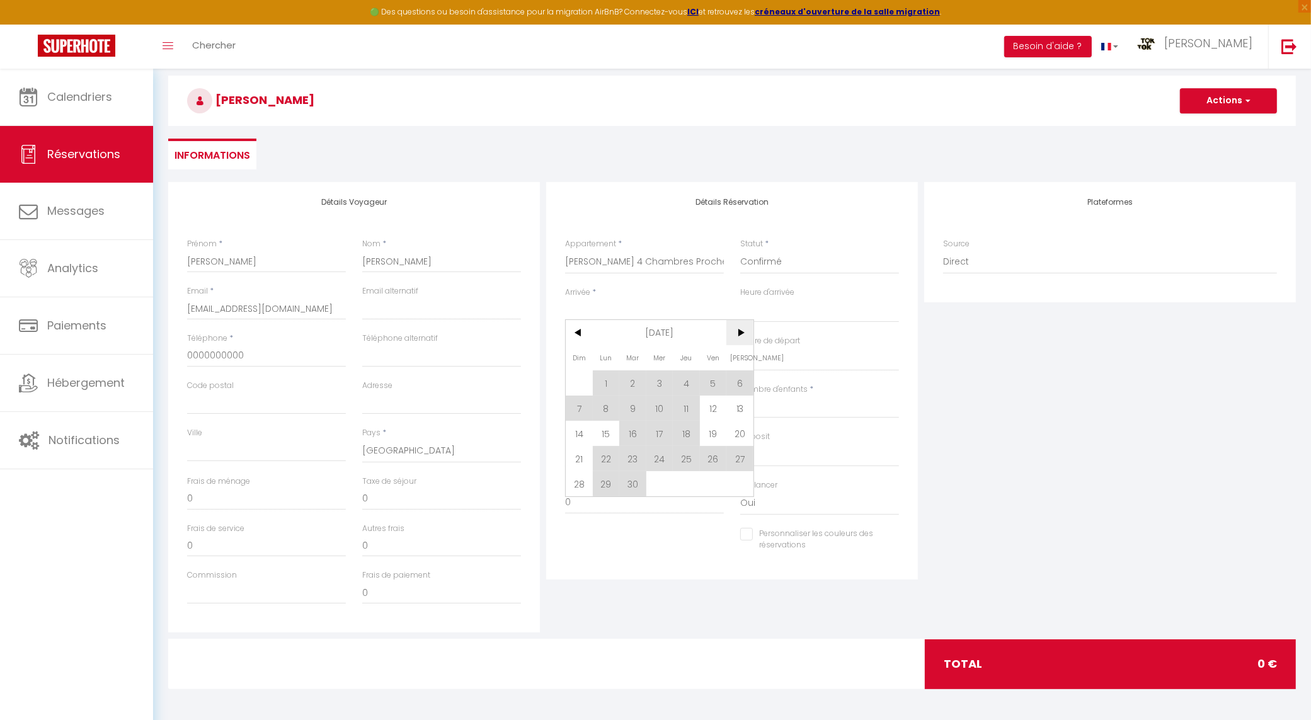
click at [738, 329] on span ">" at bounding box center [740, 332] width 27 height 25
drag, startPoint x: 603, startPoint y: 488, endPoint x: 607, endPoint y: 479, distance: 10.2
click at [603, 489] on span "27" at bounding box center [606, 483] width 27 height 25
click at [607, 480] on div "Prix nuitées * 0" at bounding box center [644, 497] width 159 height 35
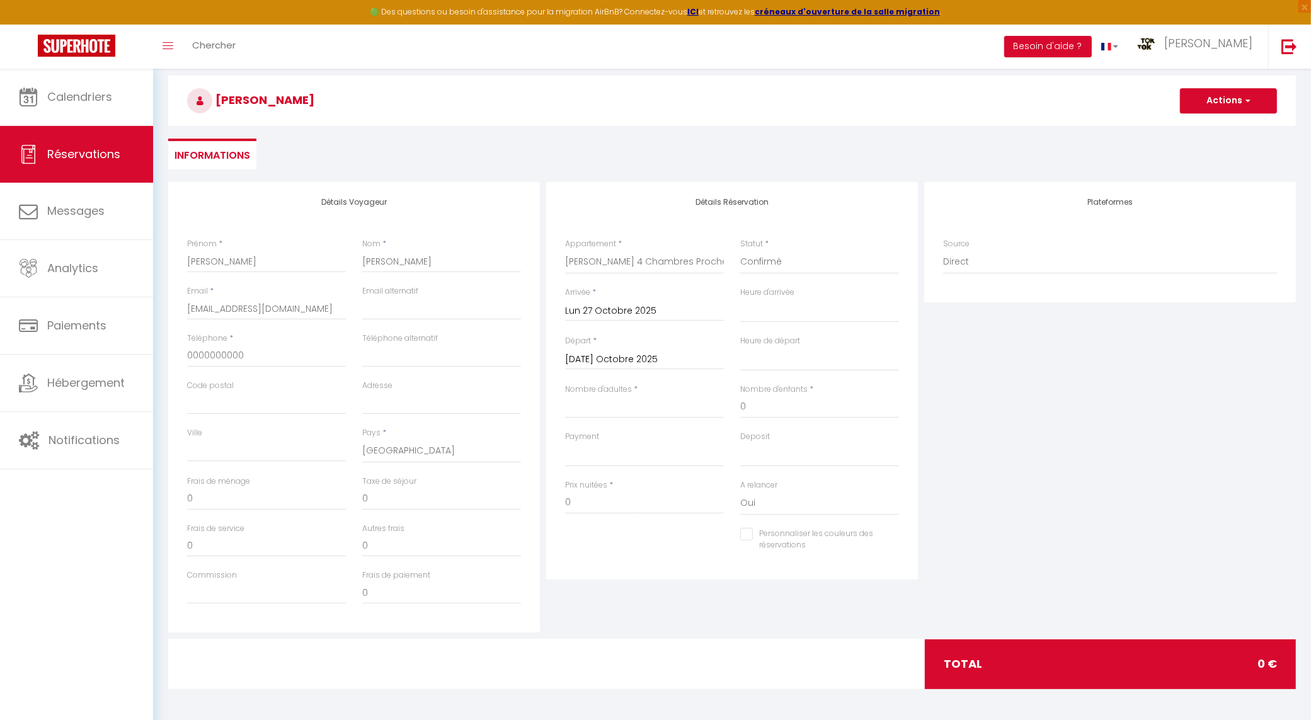
click at [664, 362] on input "[DATE] Octobre 2025" at bounding box center [644, 360] width 159 height 16
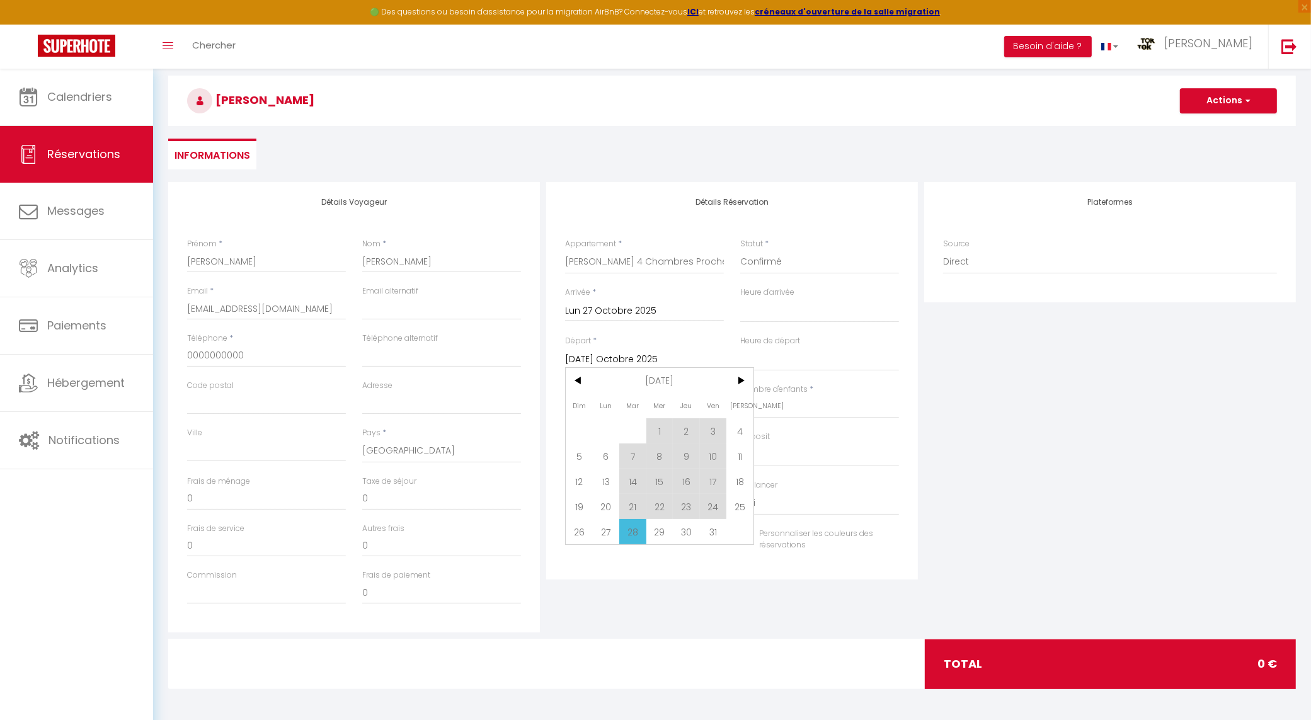
drag, startPoint x: 711, startPoint y: 534, endPoint x: 730, endPoint y: 522, distance: 22.7
click at [713, 536] on span "31" at bounding box center [713, 531] width 27 height 25
click at [713, 531] on div "Personnaliser les couleurs des réservations #D7092E" at bounding box center [732, 546] width 350 height 37
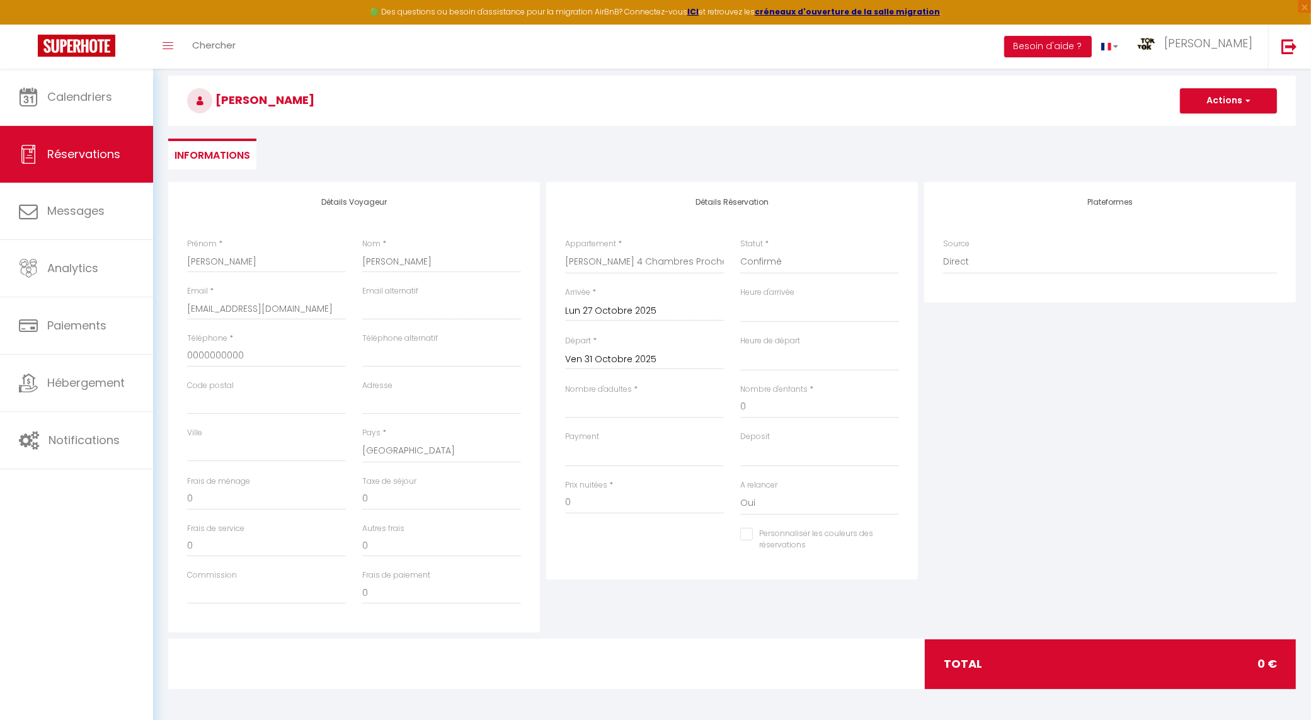
click at [792, 333] on div "Heure d'arrivée 00:00 00:30 01:00 01:30 02:00 02:30 03:00 03:30 04:00 04:30 05:…" at bounding box center [819, 311] width 175 height 49
click at [793, 403] on input "0" at bounding box center [819, 407] width 159 height 23
click at [668, 406] on input "Nombre d'adultes" at bounding box center [644, 407] width 159 height 23
click at [587, 506] on input "1200" at bounding box center [644, 502] width 159 height 23
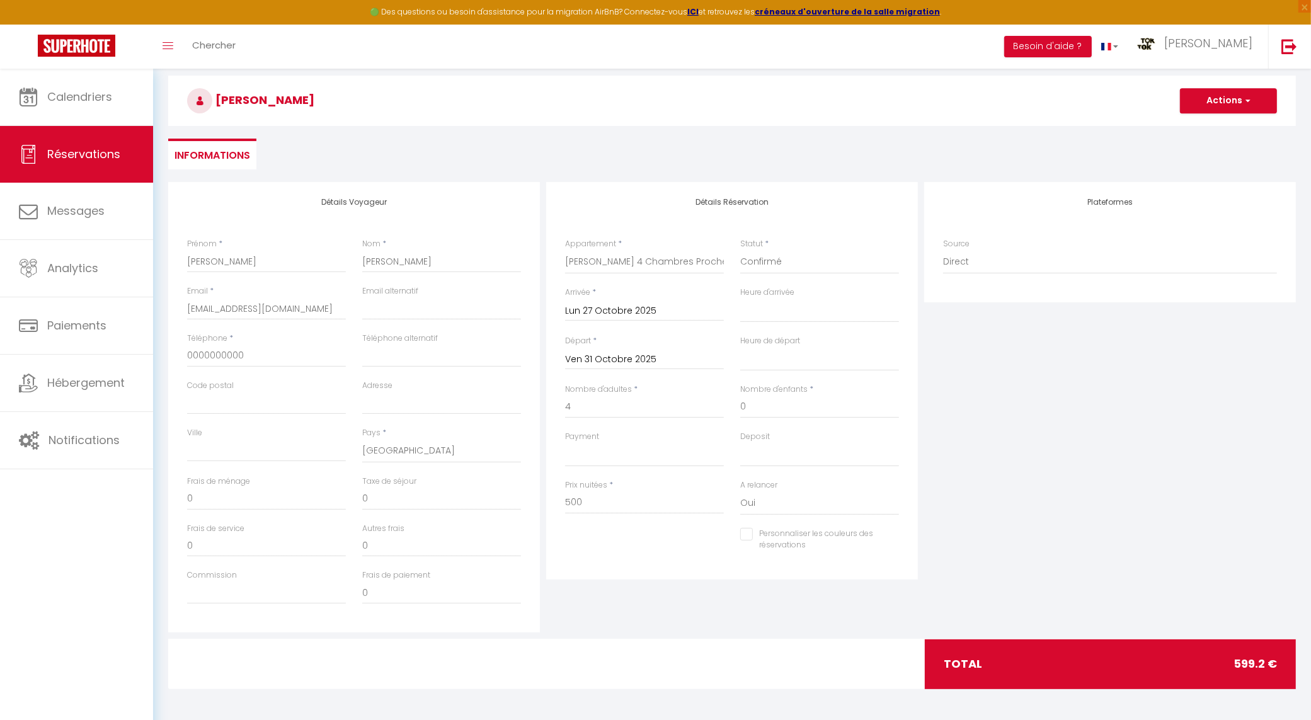
click at [1233, 496] on div "Plateformes Source Direct [DOMAIN_NAME] [DOMAIN_NAME] Chalet montagne Expedia G…" at bounding box center [1110, 407] width 378 height 451
click at [1258, 91] on button "Actions" at bounding box center [1228, 100] width 97 height 25
click at [1240, 122] on link "Enregistrer" at bounding box center [1216, 128] width 100 height 16
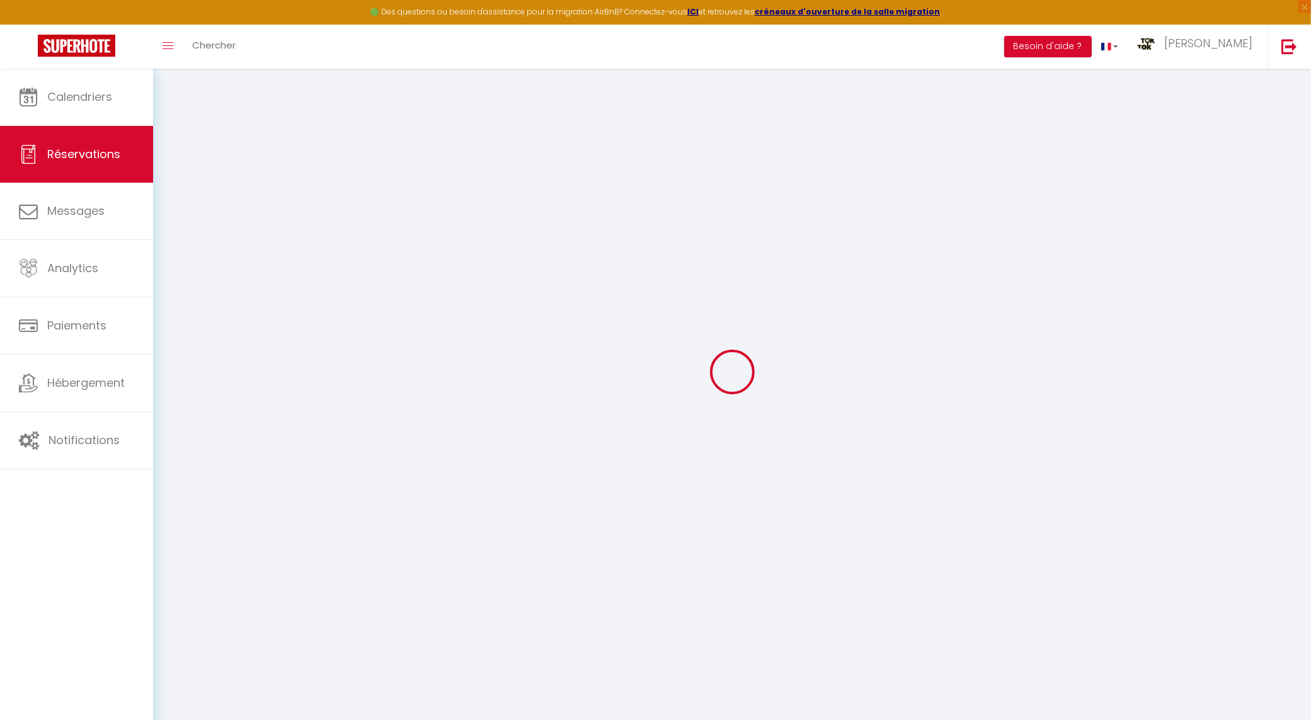
scroll to position [68, 0]
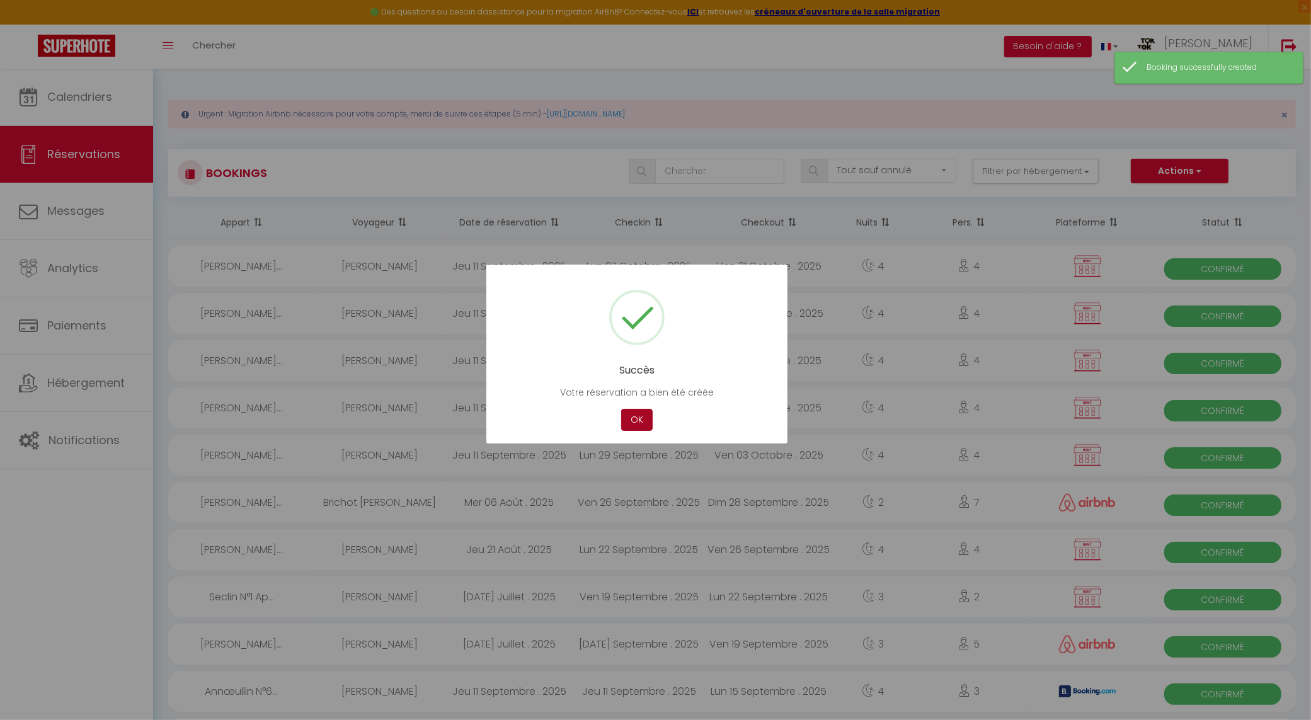
click at [635, 418] on button "OK" at bounding box center [637, 420] width 32 height 22
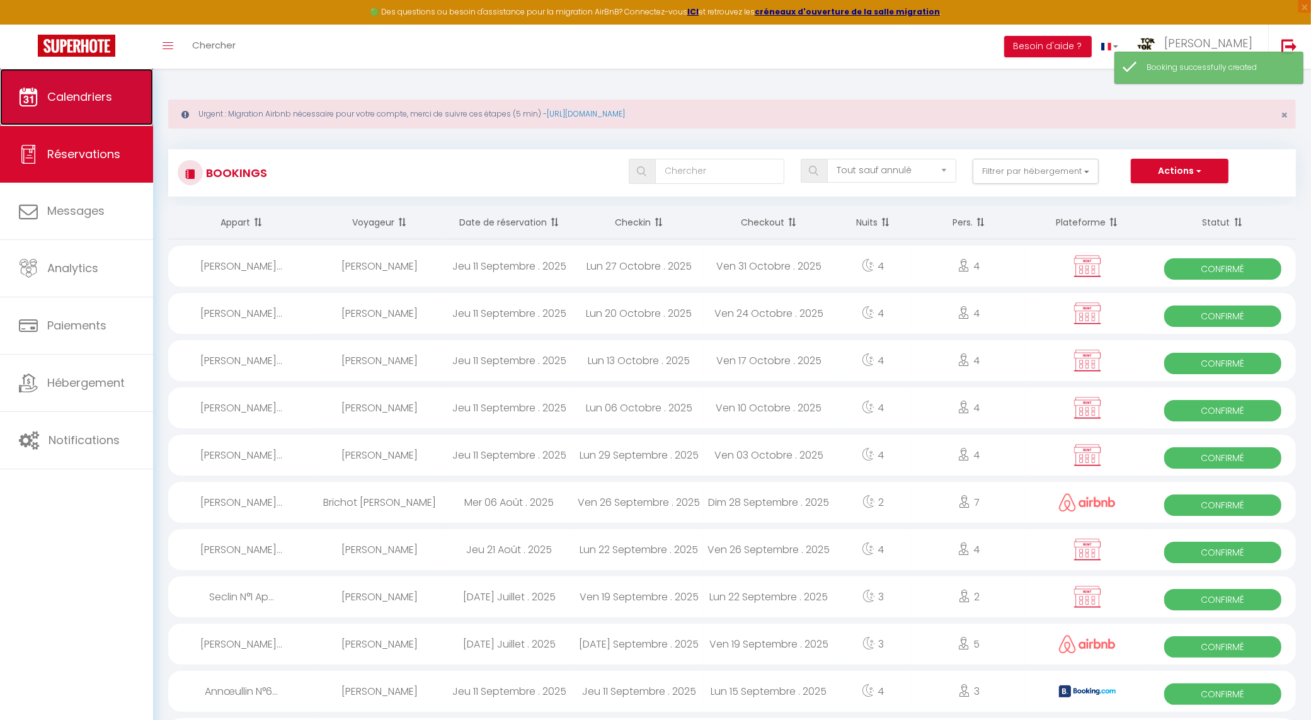
click at [84, 106] on link "Calendriers" at bounding box center [76, 97] width 153 height 57
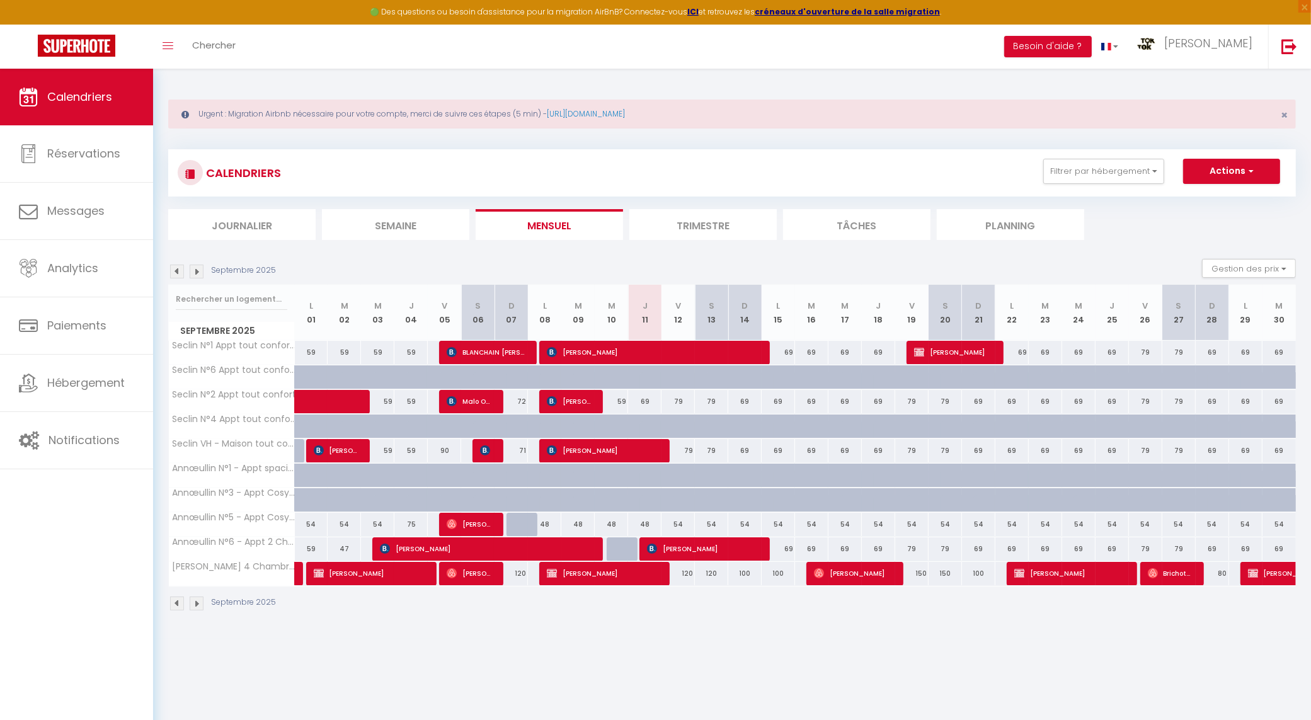
click at [1217, 571] on div "80" at bounding box center [1212, 573] width 33 height 23
click at [0, 0] on div at bounding box center [0, 0] width 0 height 0
click at [1220, 578] on div "80" at bounding box center [1212, 573] width 33 height 23
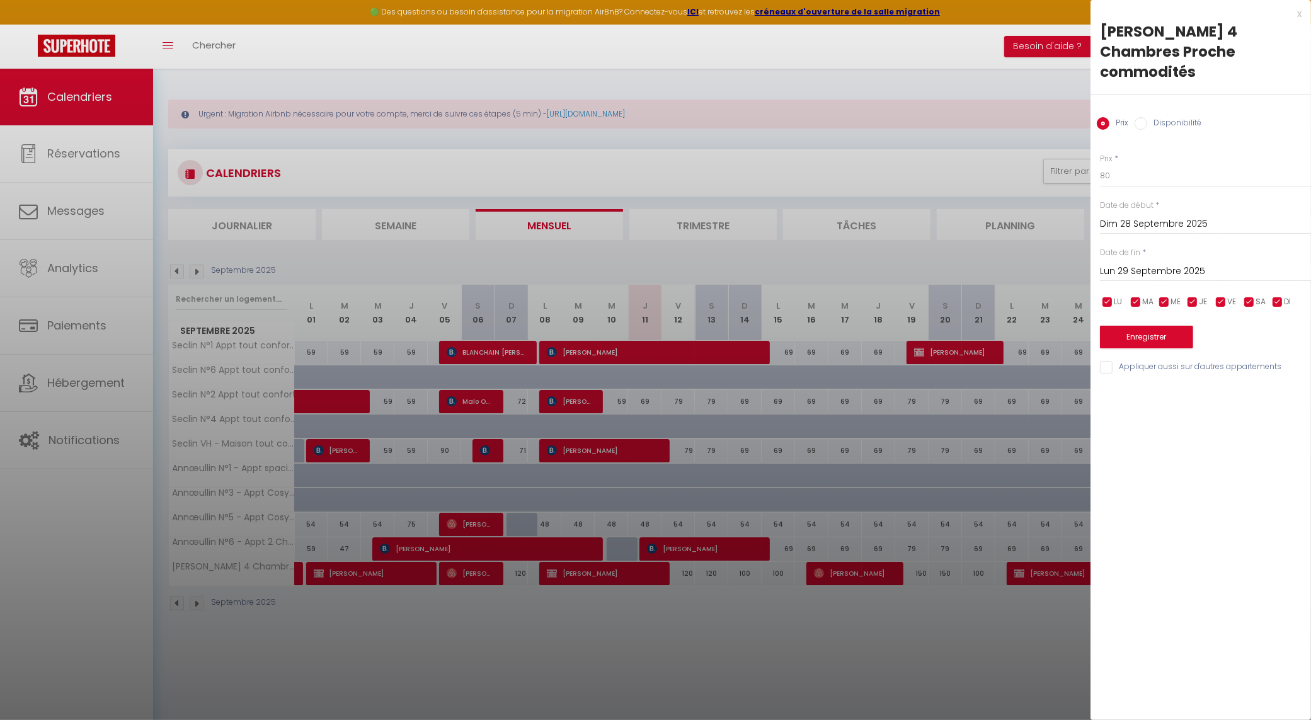
click at [1220, 578] on div "x Ronchin Maison 4 Chambres Proche commodités Prix Disponibilité Prix * 80 Stat…" at bounding box center [1201, 360] width 221 height 720
click at [930, 622] on div at bounding box center [655, 360] width 1311 height 720
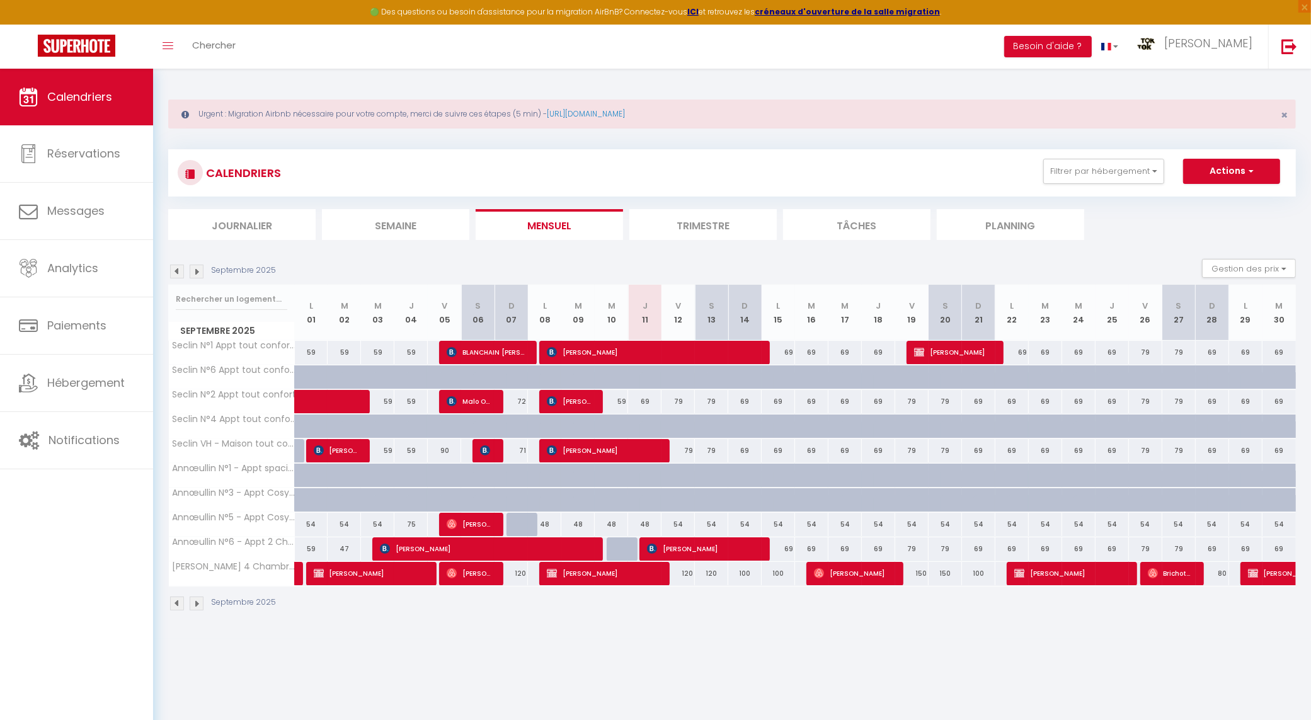
click at [193, 275] on img at bounding box center [197, 272] width 14 height 14
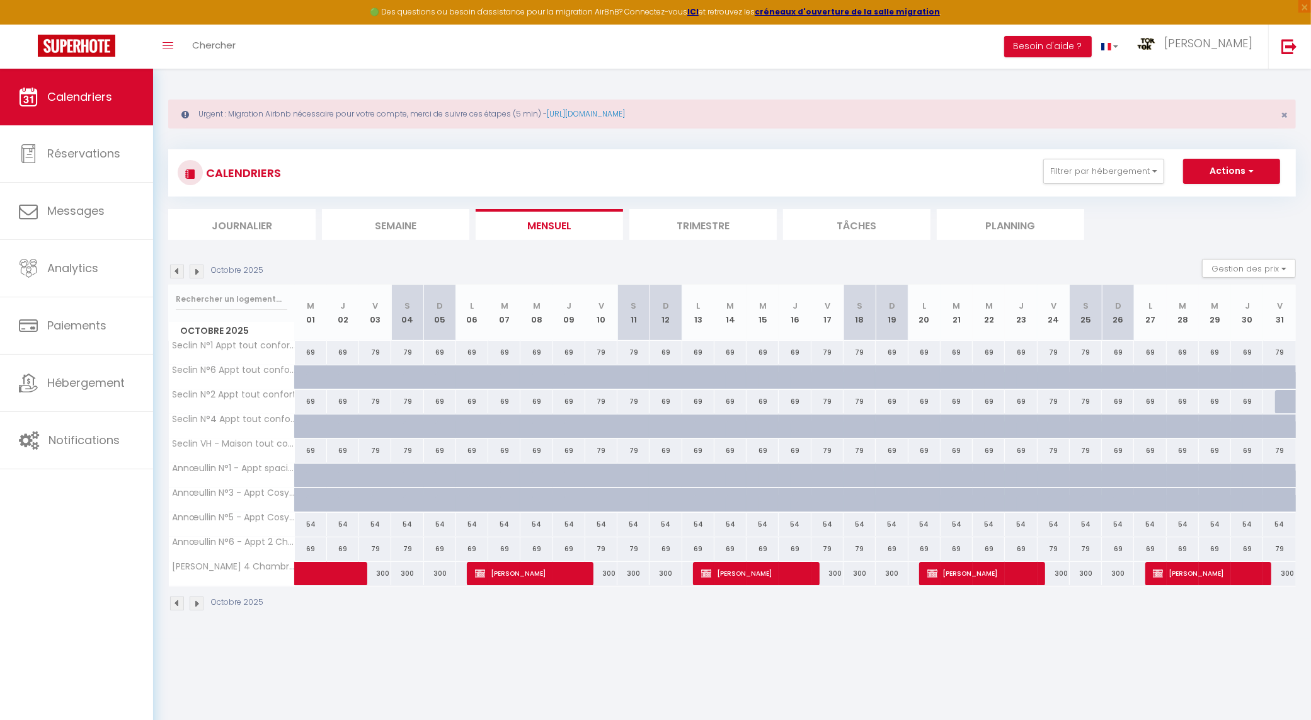
click at [377, 578] on div "300" at bounding box center [375, 573] width 32 height 23
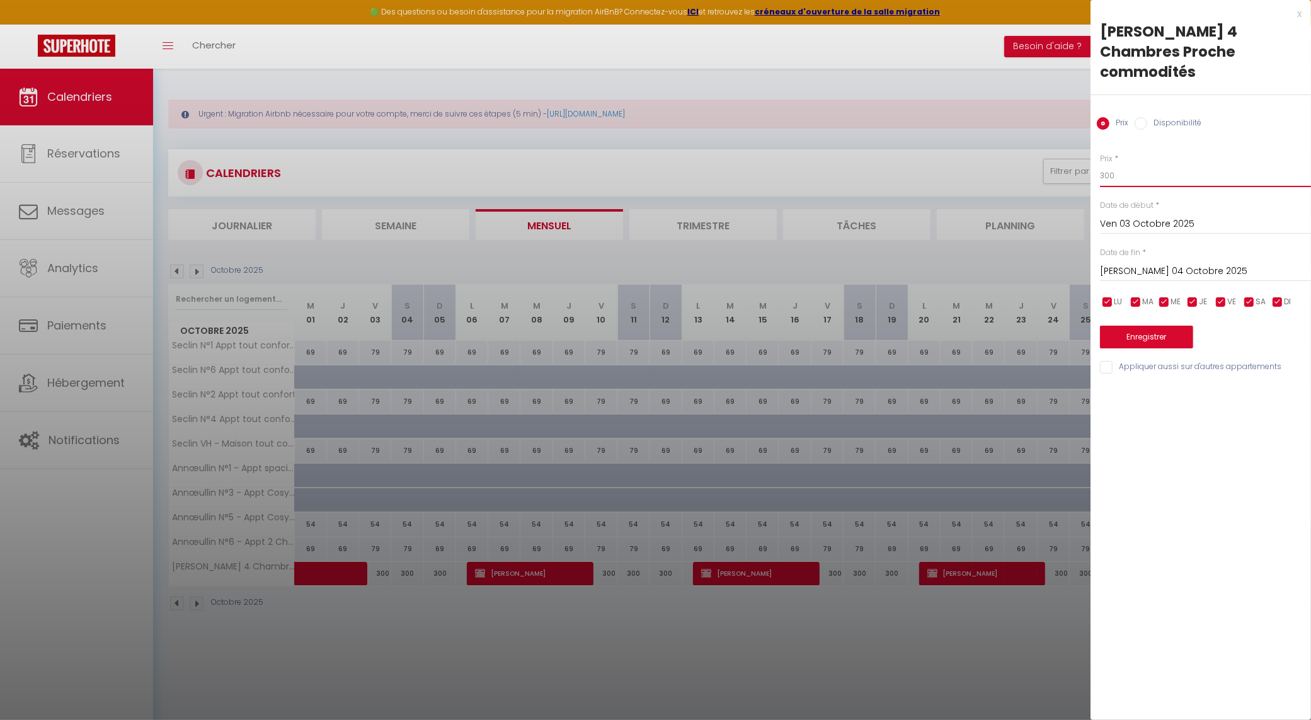
click at [1135, 170] on input "300" at bounding box center [1205, 175] width 211 height 23
click at [1137, 222] on input "Ven 03 Octobre 2025" at bounding box center [1205, 224] width 211 height 16
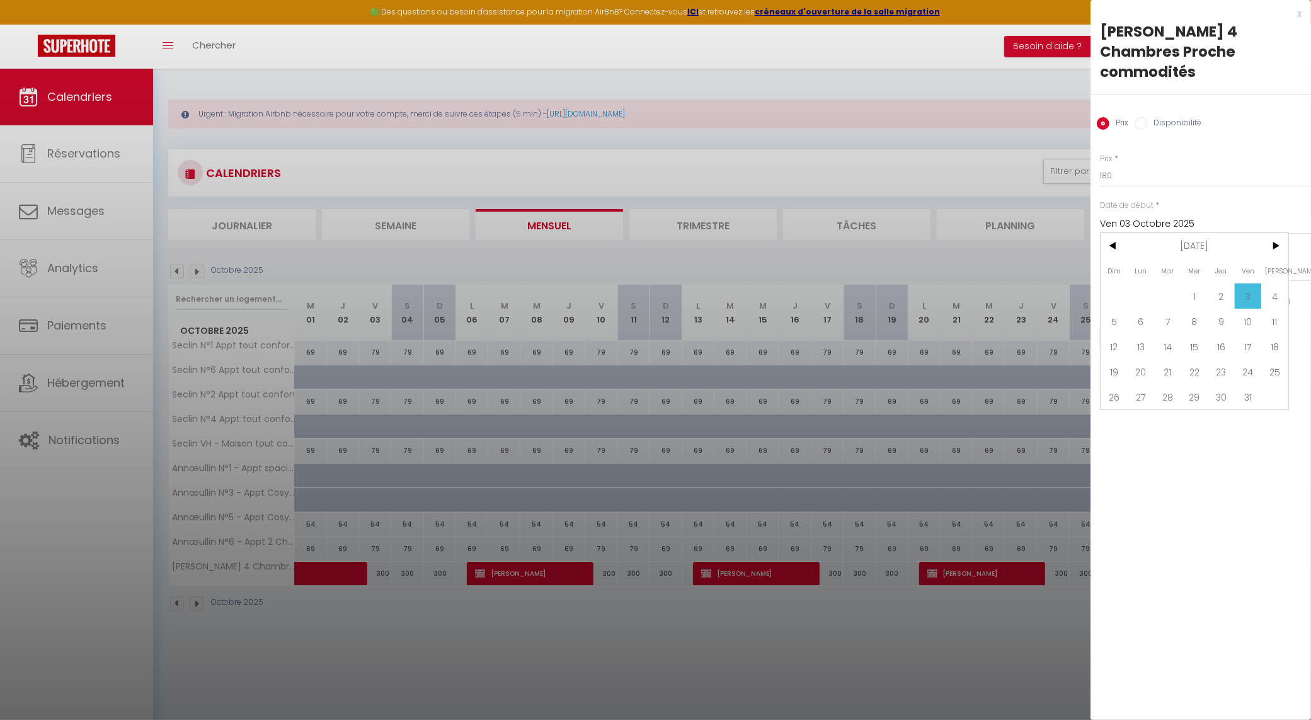
click at [1251, 293] on span "3" at bounding box center [1248, 296] width 27 height 25
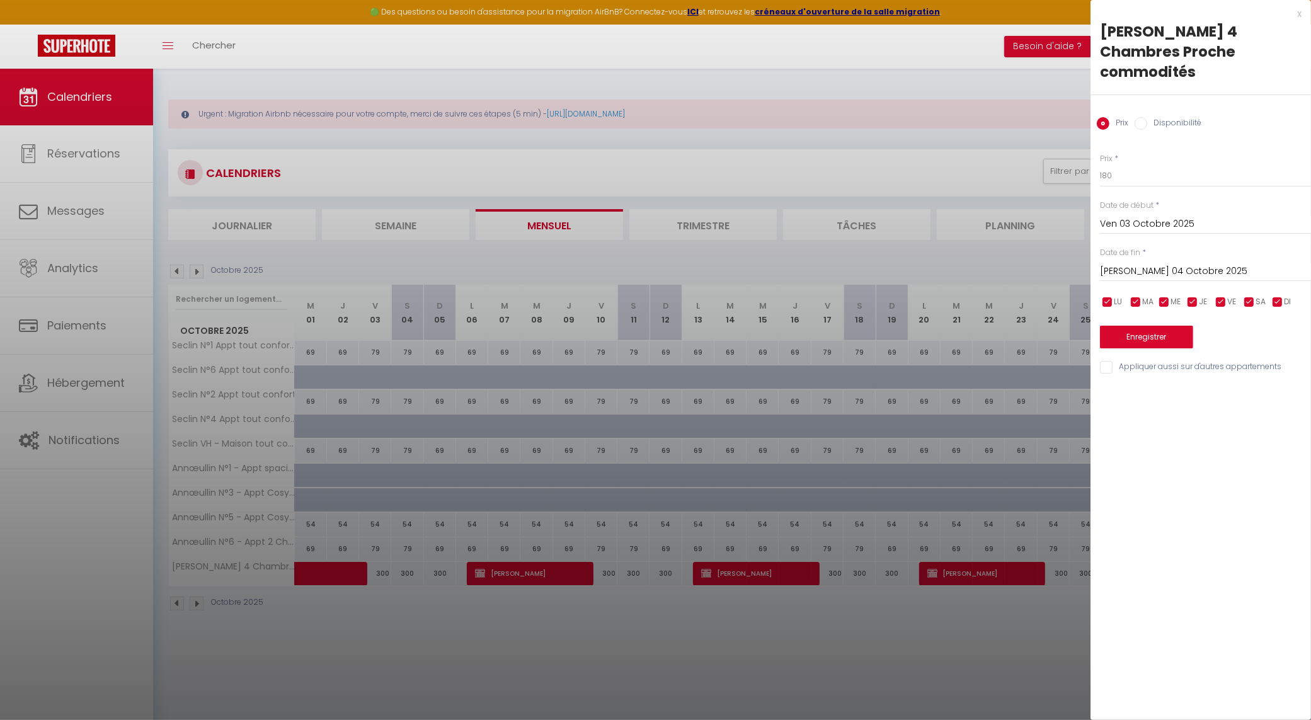
click at [1192, 270] on input "[PERSON_NAME] 04 Octobre 2025" at bounding box center [1205, 271] width 211 height 16
click at [1280, 294] on span ">" at bounding box center [1274, 292] width 27 height 25
click at [1272, 297] on span ">" at bounding box center [1274, 292] width 27 height 25
click at [1273, 388] on span "20" at bounding box center [1274, 393] width 27 height 25
click at [1186, 302] on input "checkbox" at bounding box center [1192, 302] width 13 height 13
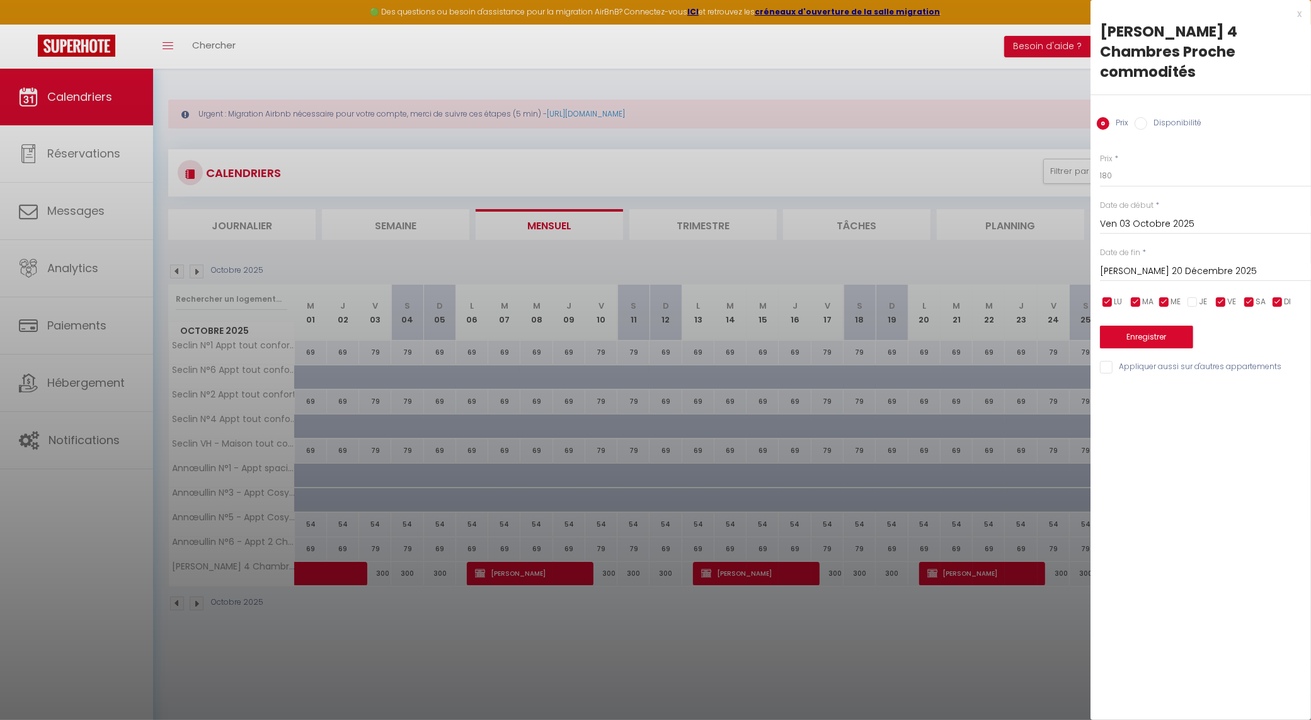
click at [1188, 302] on input "checkbox" at bounding box center [1192, 302] width 13 height 13
click at [1166, 298] on input "checkbox" at bounding box center [1164, 302] width 13 height 13
click at [1196, 301] on input "checkbox" at bounding box center [1192, 302] width 13 height 13
click at [1137, 301] on input "checkbox" at bounding box center [1136, 302] width 13 height 13
click at [1103, 301] on input "checkbox" at bounding box center [1107, 302] width 13 height 13
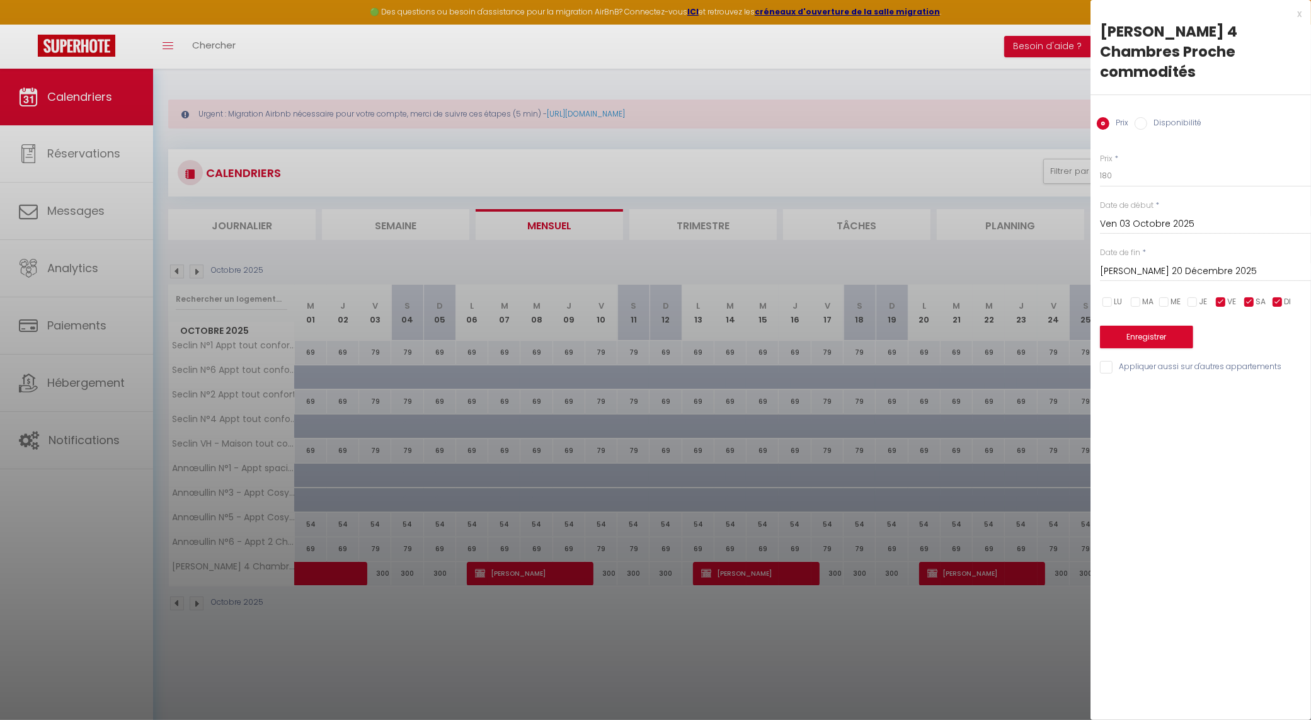
click at [1276, 300] on input "checkbox" at bounding box center [1278, 302] width 13 height 13
click at [1133, 342] on button "Enregistrer" at bounding box center [1146, 337] width 93 height 23
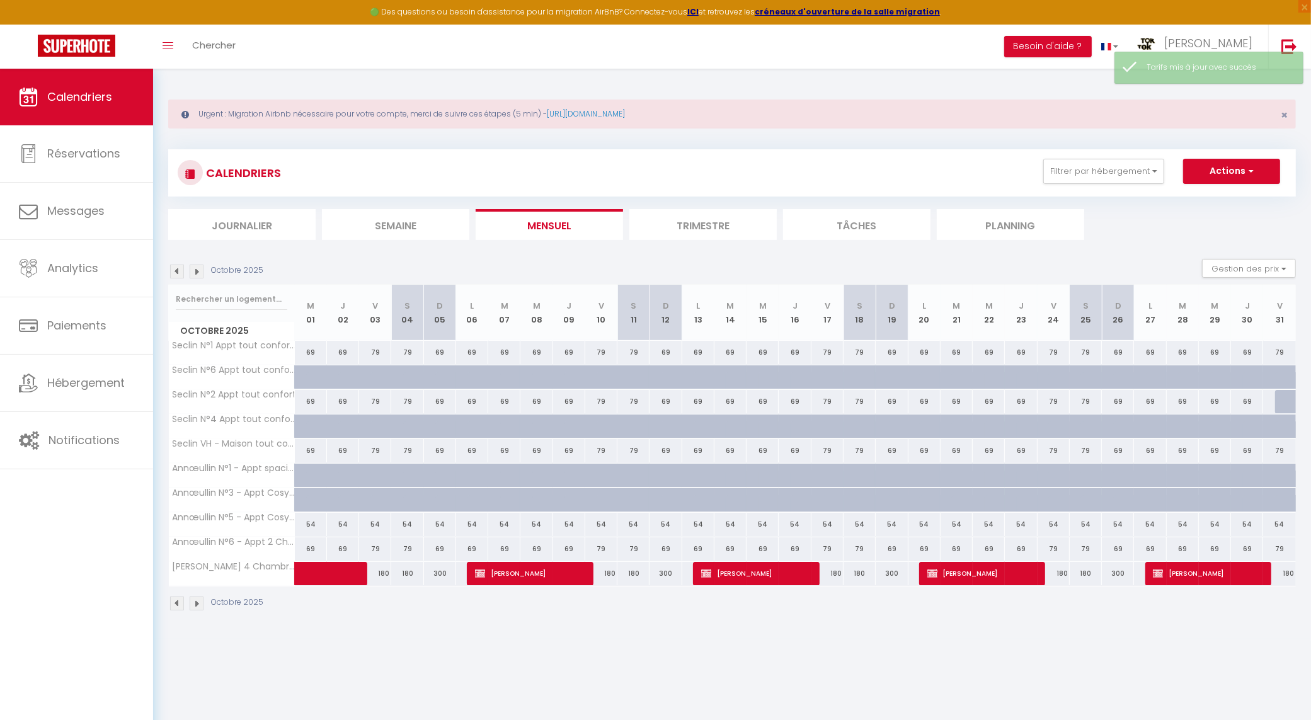
click at [665, 578] on div "300" at bounding box center [666, 573] width 32 height 23
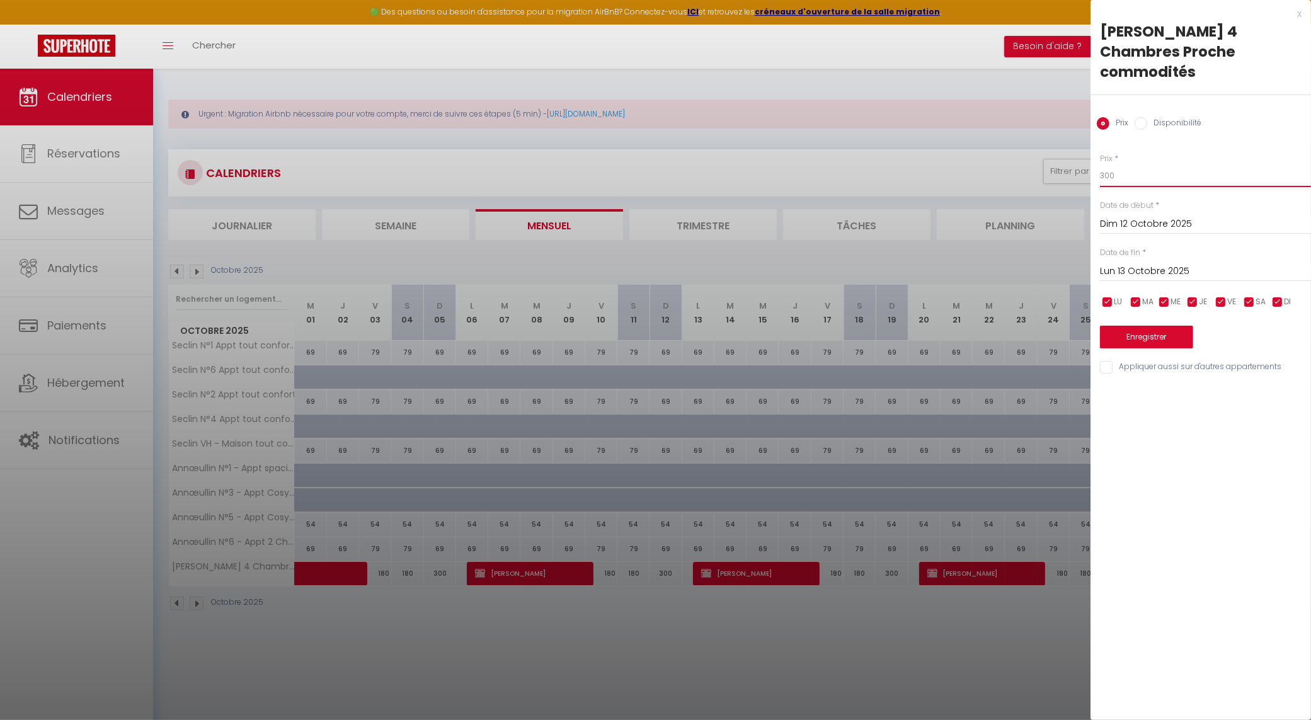
click at [1128, 184] on input "300" at bounding box center [1205, 175] width 211 height 23
click at [1127, 185] on input "300" at bounding box center [1205, 175] width 211 height 23
click at [1139, 224] on input "Dim 12 Octobre 2025" at bounding box center [1205, 224] width 211 height 16
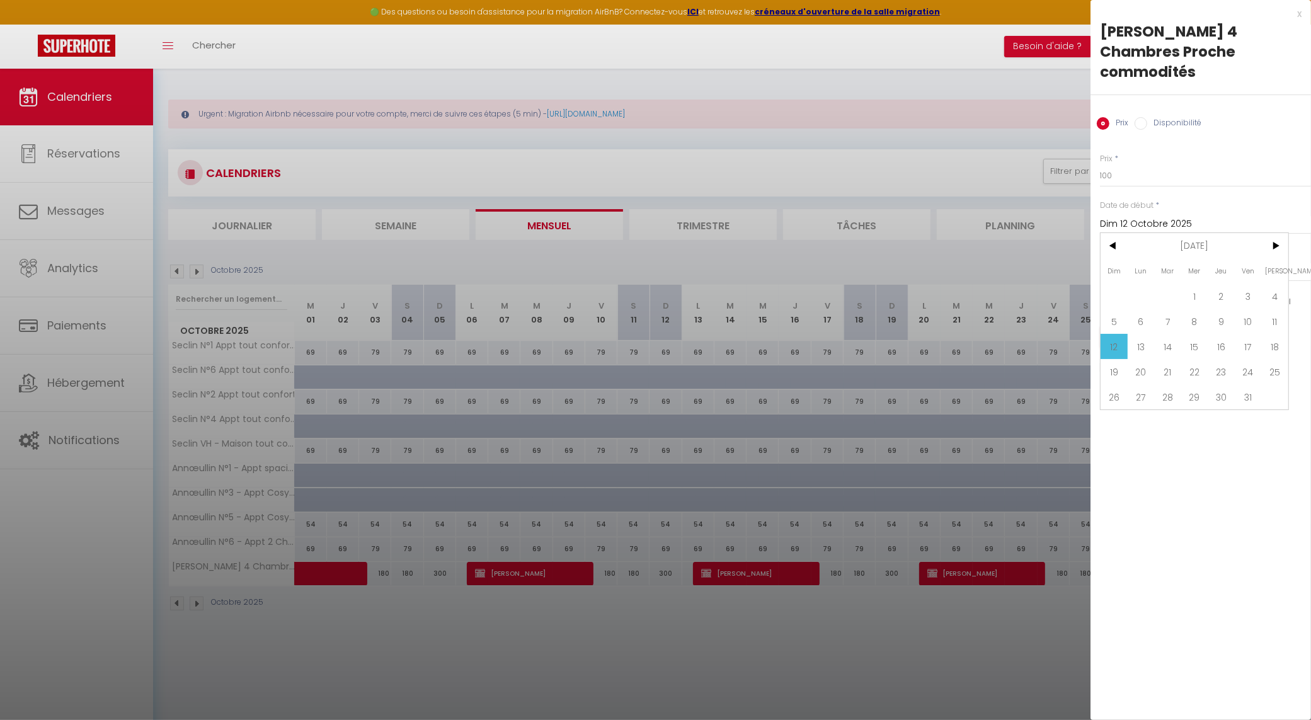
click at [1188, 291] on span "1" at bounding box center [1194, 296] width 27 height 25
click at [1185, 270] on input "Lun 13 Octobre 2025" at bounding box center [1205, 271] width 211 height 16
click at [1249, 447] on span "31" at bounding box center [1248, 444] width 27 height 25
click at [1103, 302] on input "checkbox" at bounding box center [1107, 302] width 13 height 13
click at [1135, 304] on input "checkbox" at bounding box center [1136, 302] width 13 height 13
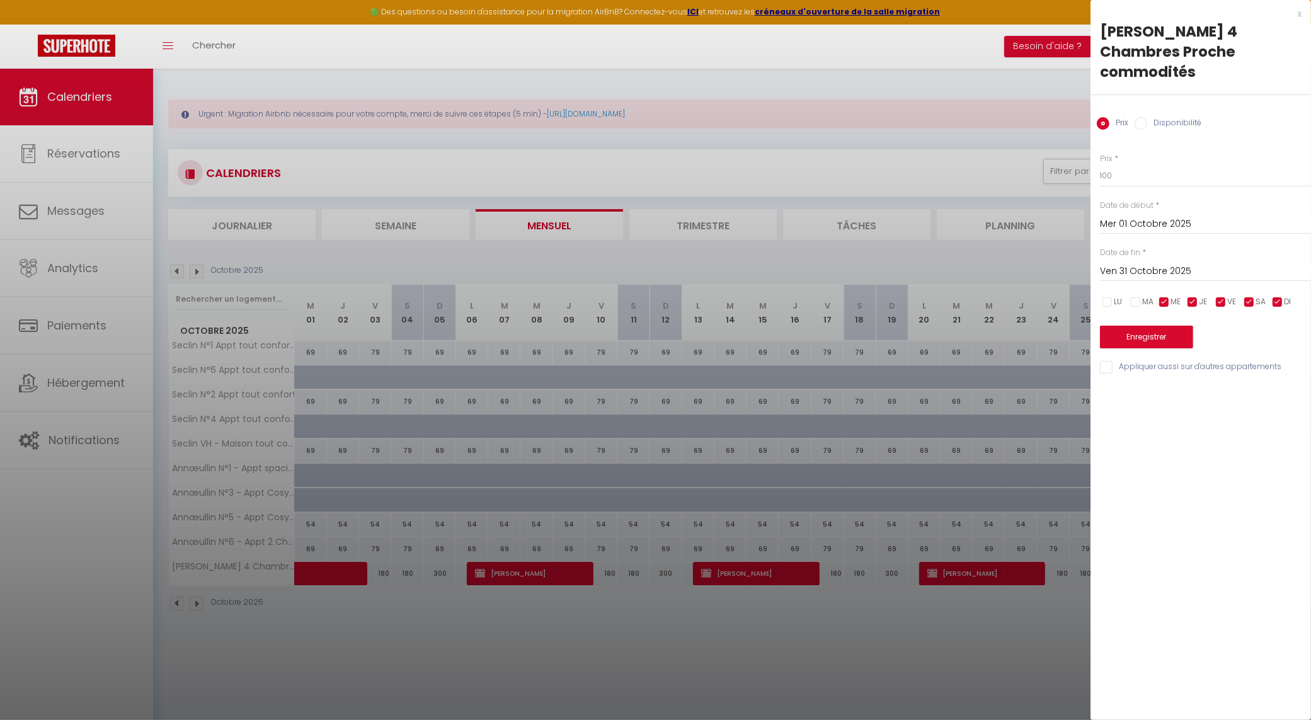
click at [1159, 302] on input "checkbox" at bounding box center [1164, 302] width 13 height 13
click at [1195, 302] on input "checkbox" at bounding box center [1192, 302] width 13 height 13
drag, startPoint x: 1216, startPoint y: 302, endPoint x: 1227, endPoint y: 302, distance: 10.7
click at [1217, 302] on input "checkbox" at bounding box center [1221, 302] width 13 height 13
click at [1248, 304] on input "checkbox" at bounding box center [1249, 302] width 13 height 13
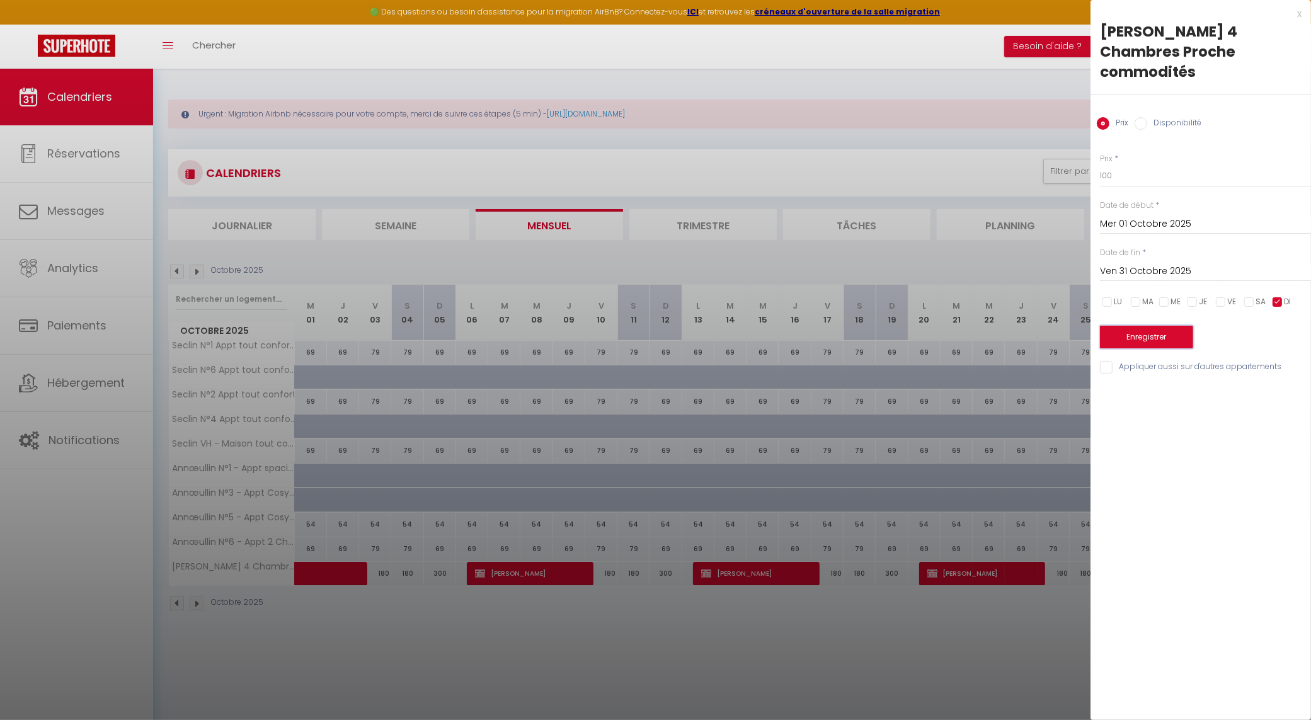
click at [1164, 338] on button "Enregistrer" at bounding box center [1146, 337] width 93 height 23
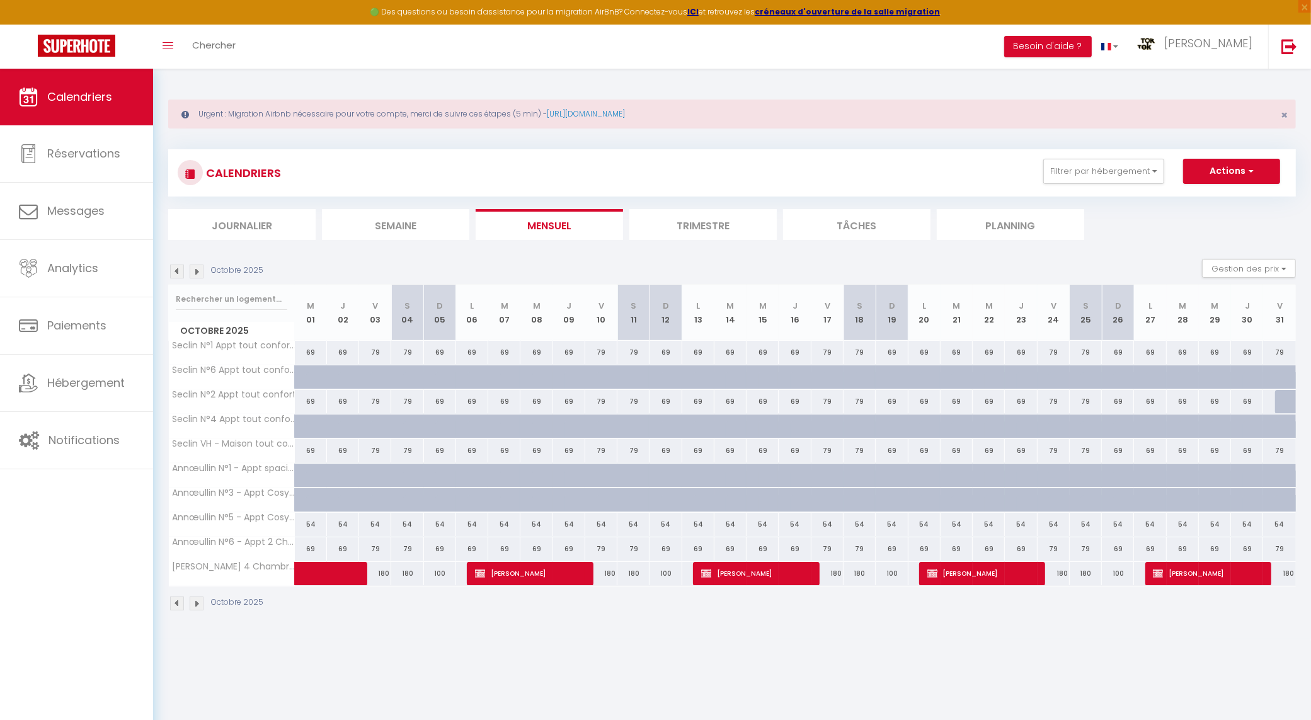
click at [195, 268] on img at bounding box center [197, 272] width 14 height 14
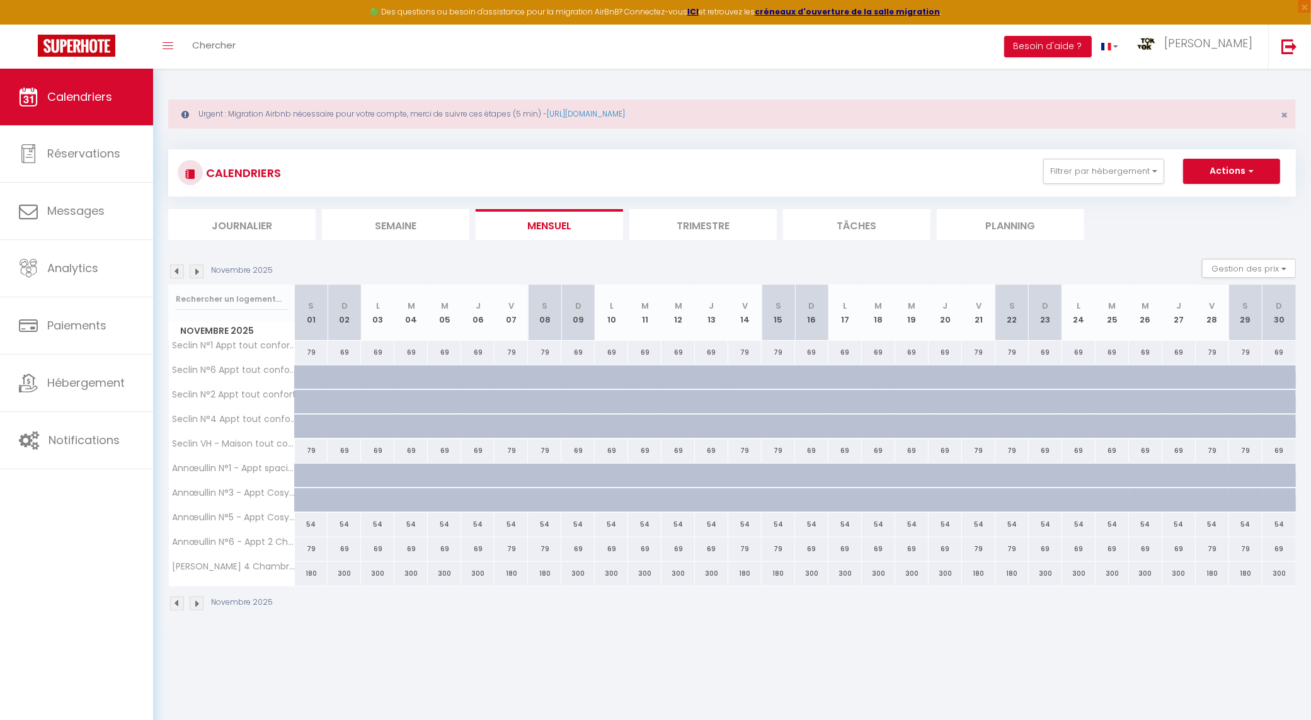
click at [370, 574] on div "300" at bounding box center [377, 573] width 33 height 23
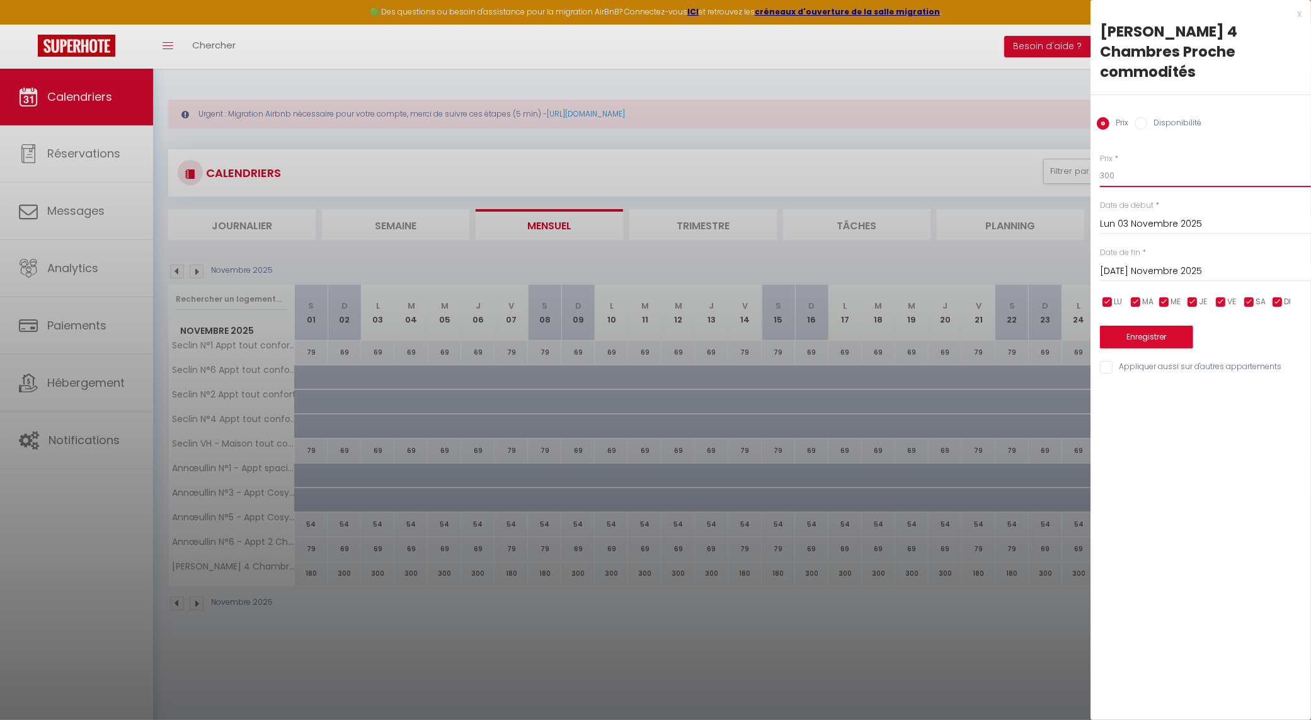
click at [1122, 169] on input "300" at bounding box center [1205, 175] width 211 height 23
click at [1123, 168] on input "300" at bounding box center [1205, 175] width 211 height 23
click at [1157, 224] on input "Lun 03 Novembre 2025" at bounding box center [1205, 224] width 211 height 16
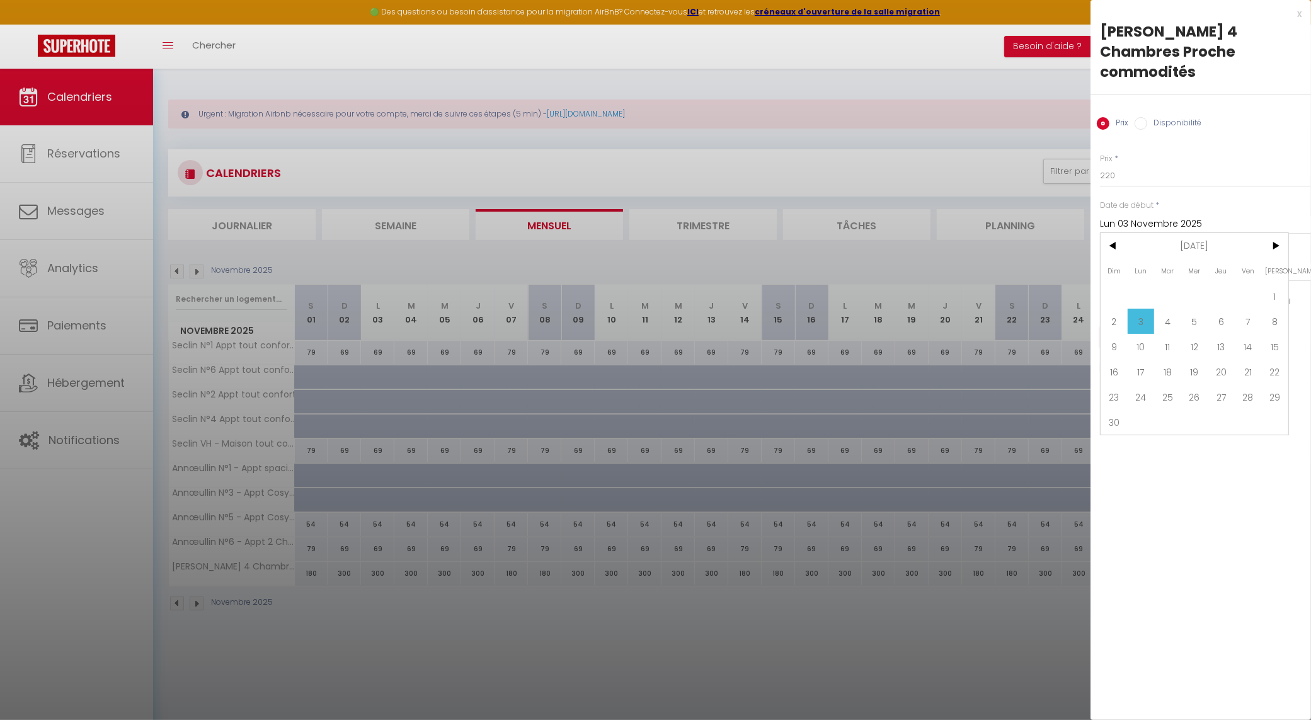
click at [1268, 288] on span "1" at bounding box center [1274, 296] width 27 height 25
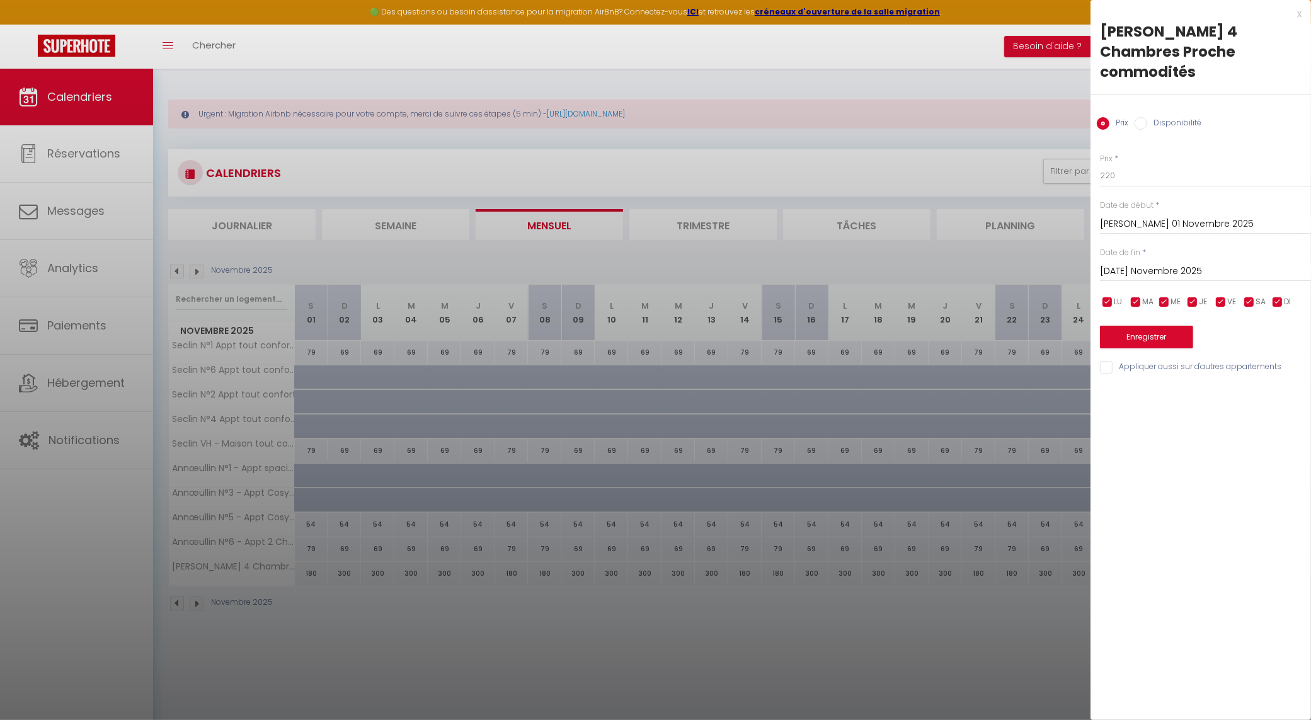
click at [1211, 269] on input "[DATE] Novembre 2025" at bounding box center [1205, 271] width 211 height 16
click at [1277, 296] on span ">" at bounding box center [1274, 292] width 27 height 25
drag, startPoint x: 1195, startPoint y: 445, endPoint x: 1275, endPoint y: 391, distance: 96.1
click at [1275, 391] on div "Dim Lun Mar Mer Jeu Ven Sam 1 2 3 4 5 6 7 8 9 10 11 12 13 14 15 16 17 18 19 20 …" at bounding box center [1195, 368] width 188 height 176
click at [1275, 391] on span "20" at bounding box center [1274, 393] width 27 height 25
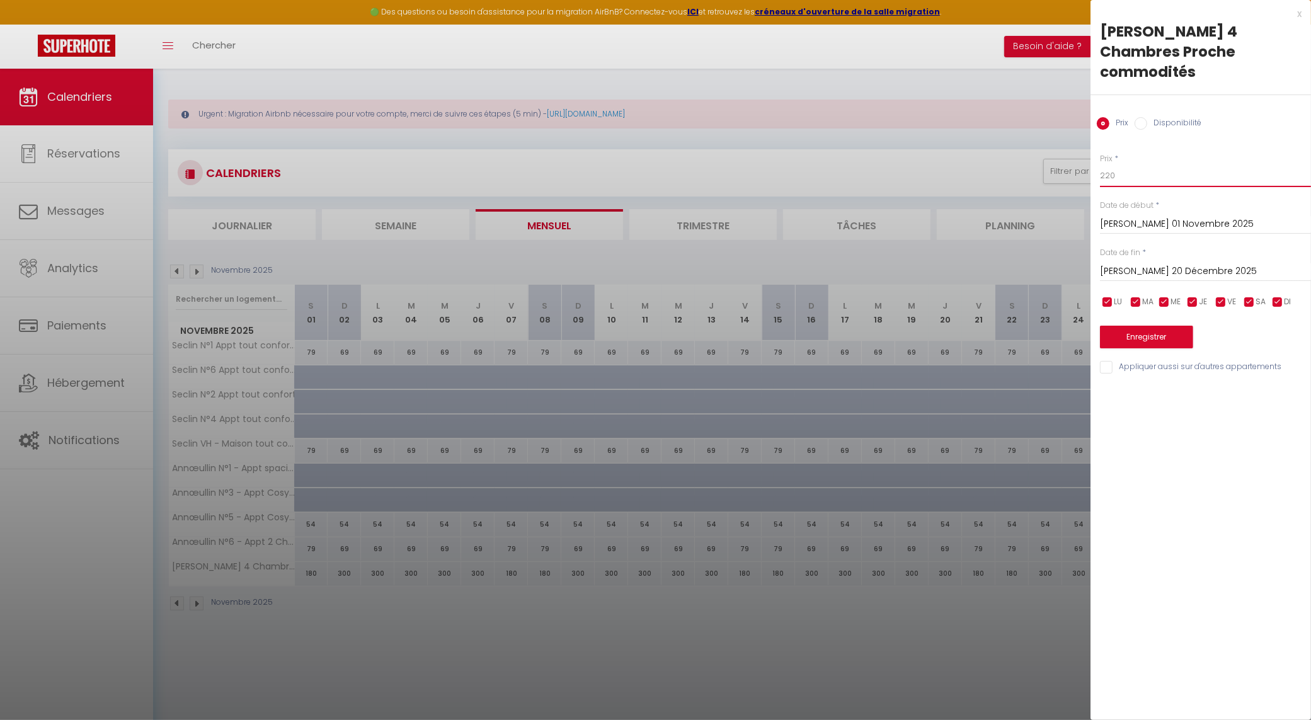
click at [1138, 175] on input "220" at bounding box center [1205, 175] width 211 height 23
click at [1138, 175] on input "200" at bounding box center [1205, 175] width 211 height 23
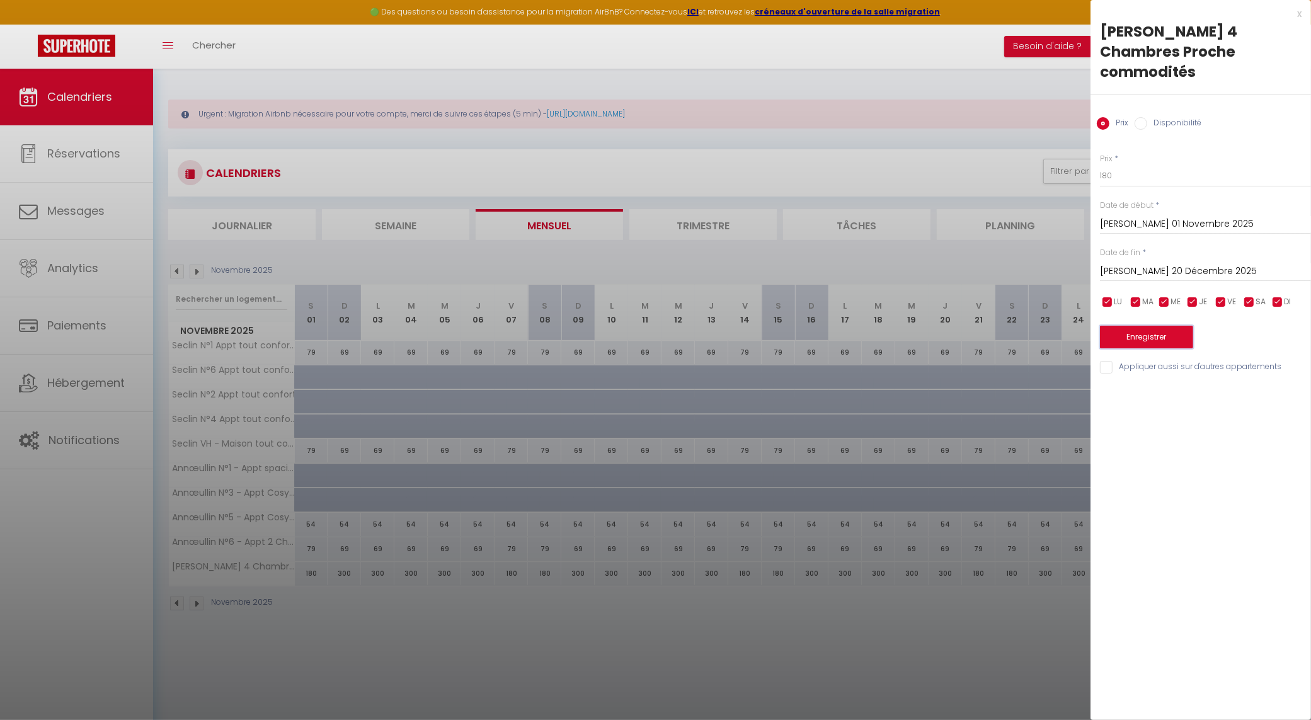
click at [1145, 340] on button "Enregistrer" at bounding box center [1146, 337] width 93 height 23
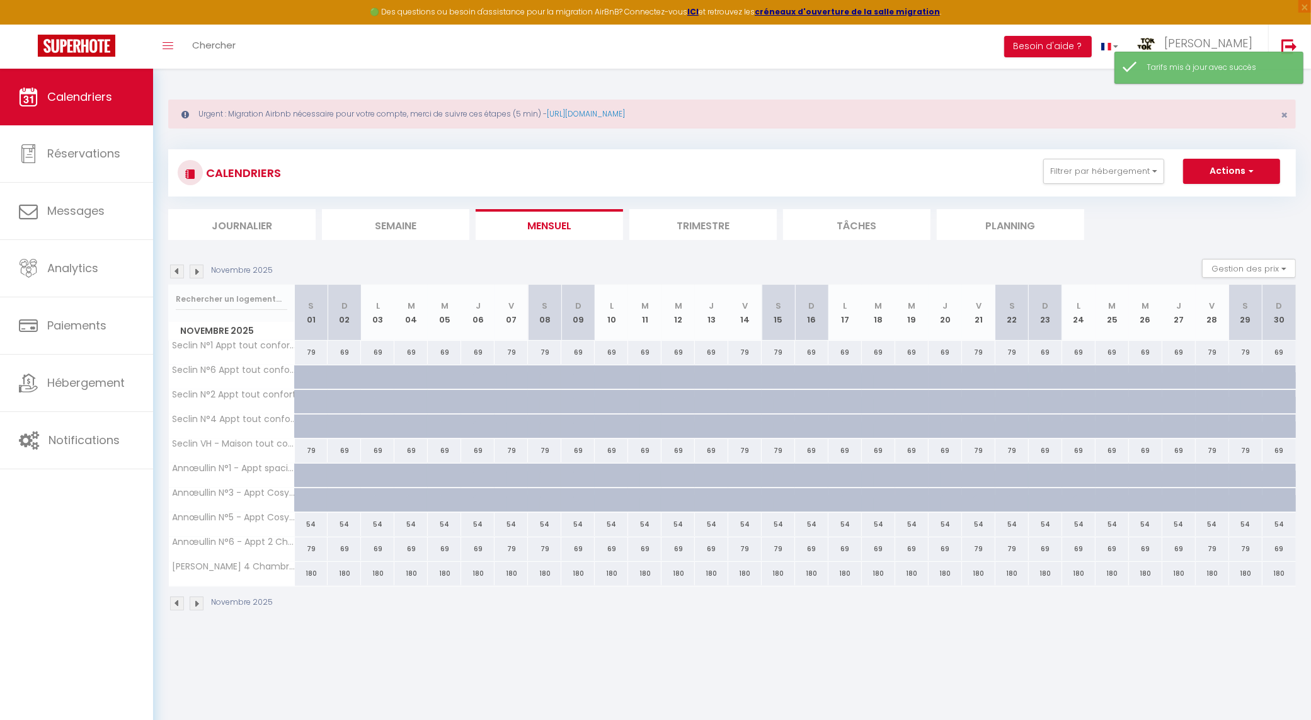
click at [340, 580] on div "180" at bounding box center [344, 573] width 33 height 23
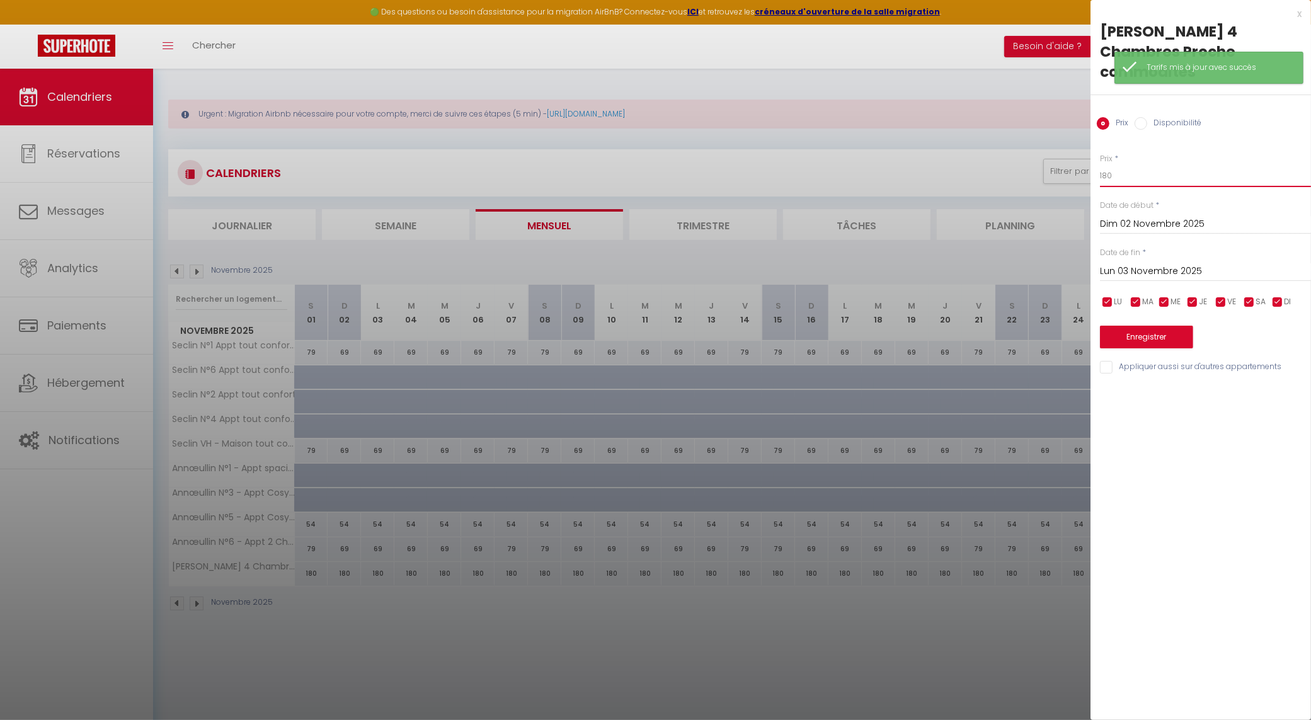
click at [1145, 183] on input "180" at bounding box center [1205, 175] width 211 height 23
click at [1105, 178] on input "150" at bounding box center [1205, 175] width 211 height 23
click at [1152, 225] on input "Dim 02 Novembre 2025" at bounding box center [1205, 224] width 211 height 16
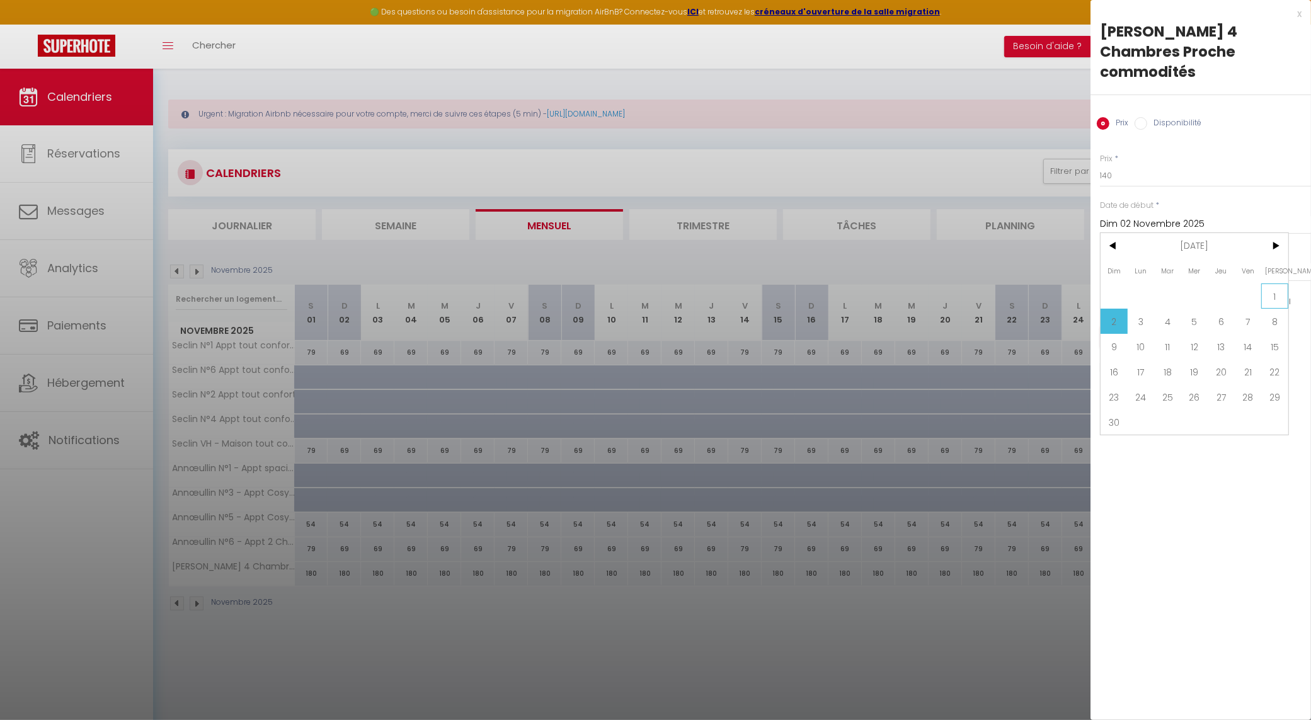
click at [1271, 290] on span "1" at bounding box center [1274, 296] width 27 height 25
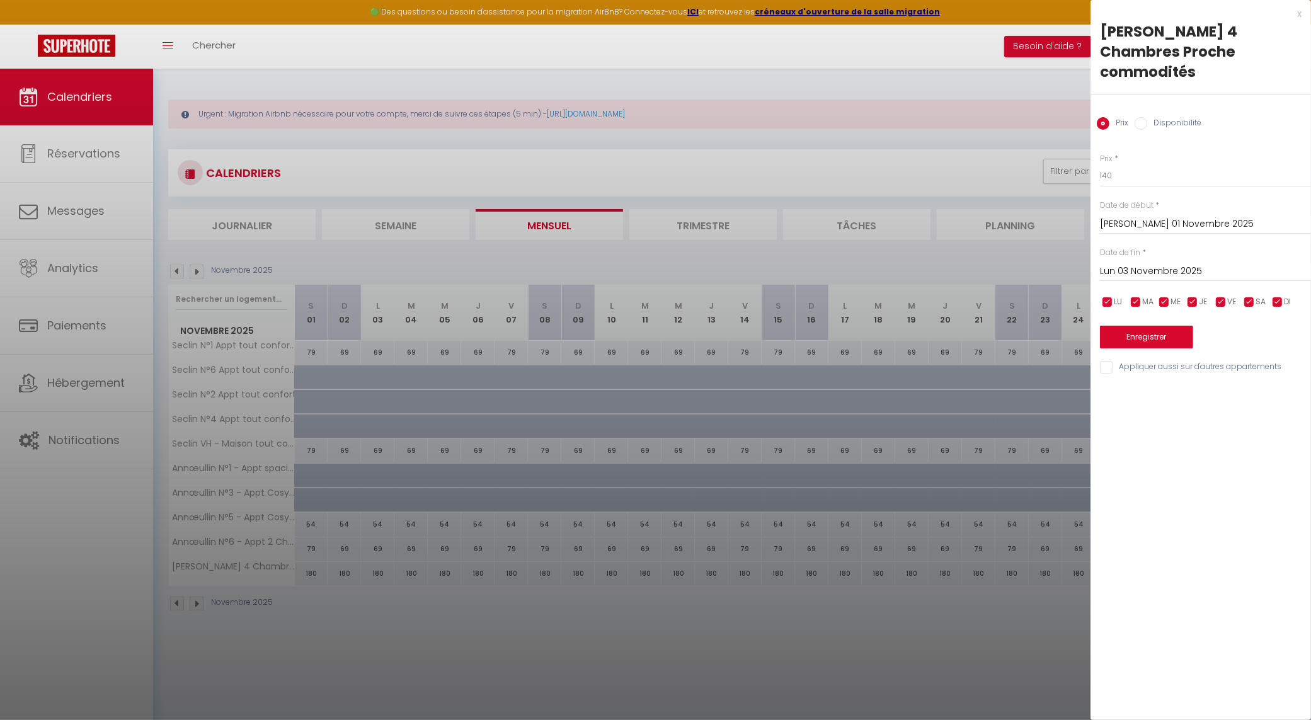
click at [1147, 271] on input "Lun 03 Novembre 2025" at bounding box center [1205, 271] width 211 height 16
click at [1280, 293] on span ">" at bounding box center [1274, 292] width 27 height 25
click at [1273, 398] on span "20" at bounding box center [1274, 393] width 27 height 25
click at [1249, 302] on input "checkbox" at bounding box center [1249, 302] width 13 height 13
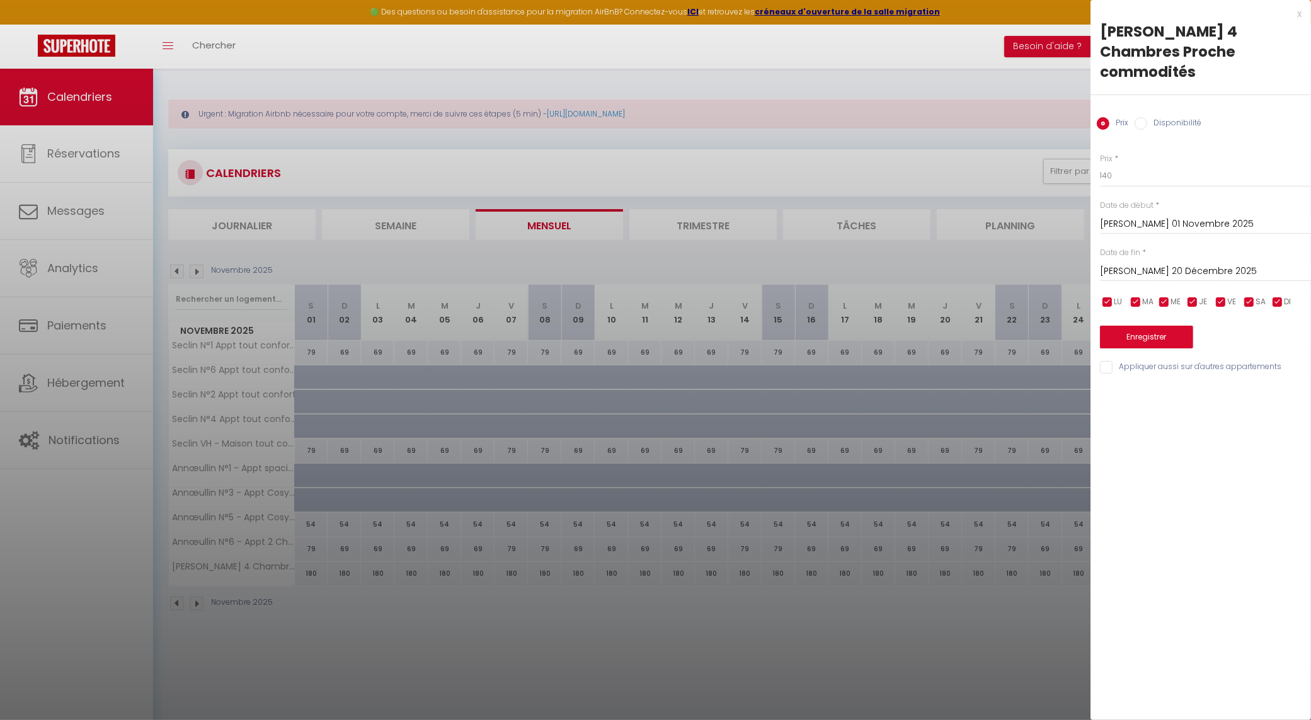
click at [1244, 302] on input "checkbox" at bounding box center [1249, 302] width 13 height 13
click at [1217, 300] on input "checkbox" at bounding box center [1221, 302] width 13 height 13
click at [1133, 335] on button "Enregistrer" at bounding box center [1146, 337] width 93 height 23
